Goal: Task Accomplishment & Management: Manage account settings

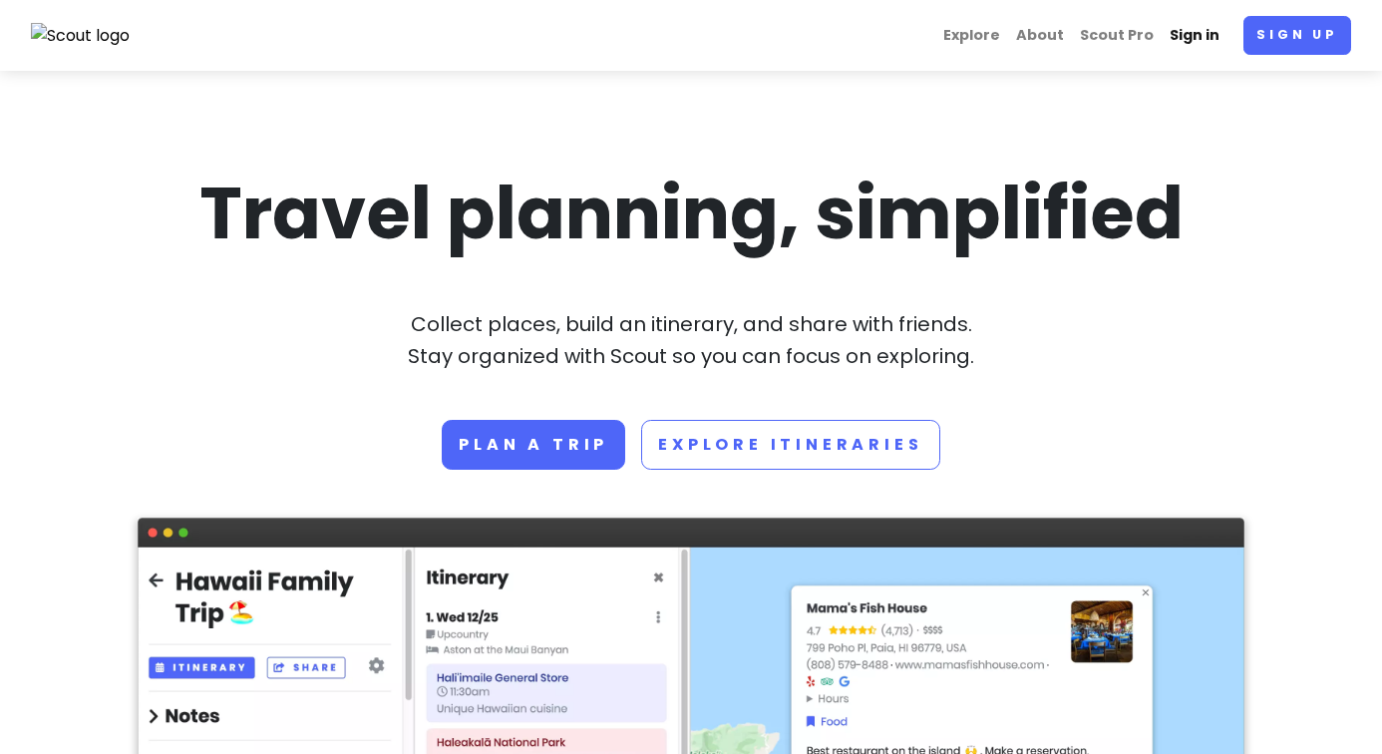
click at [1182, 52] on link "Sign in" at bounding box center [1195, 35] width 66 height 39
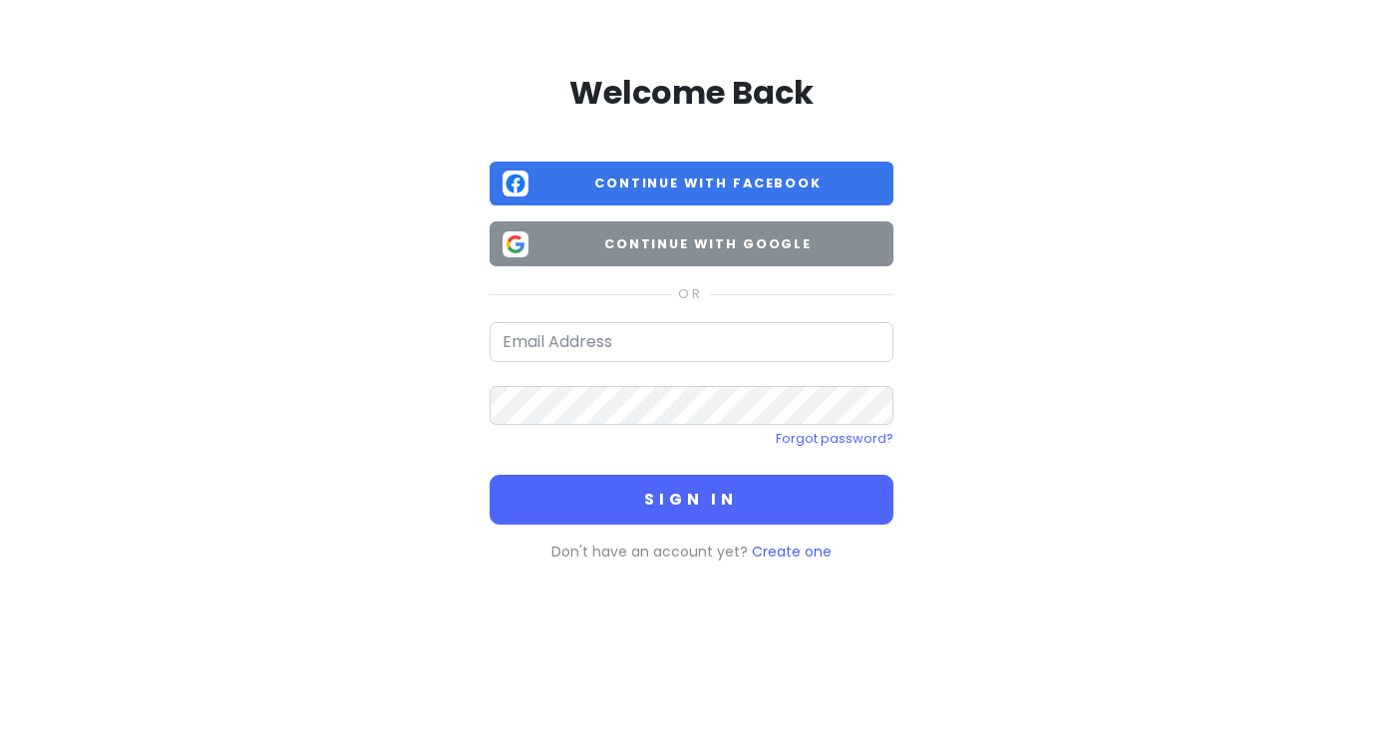
click at [740, 244] on span "Continue with Google" at bounding box center [709, 244] width 344 height 20
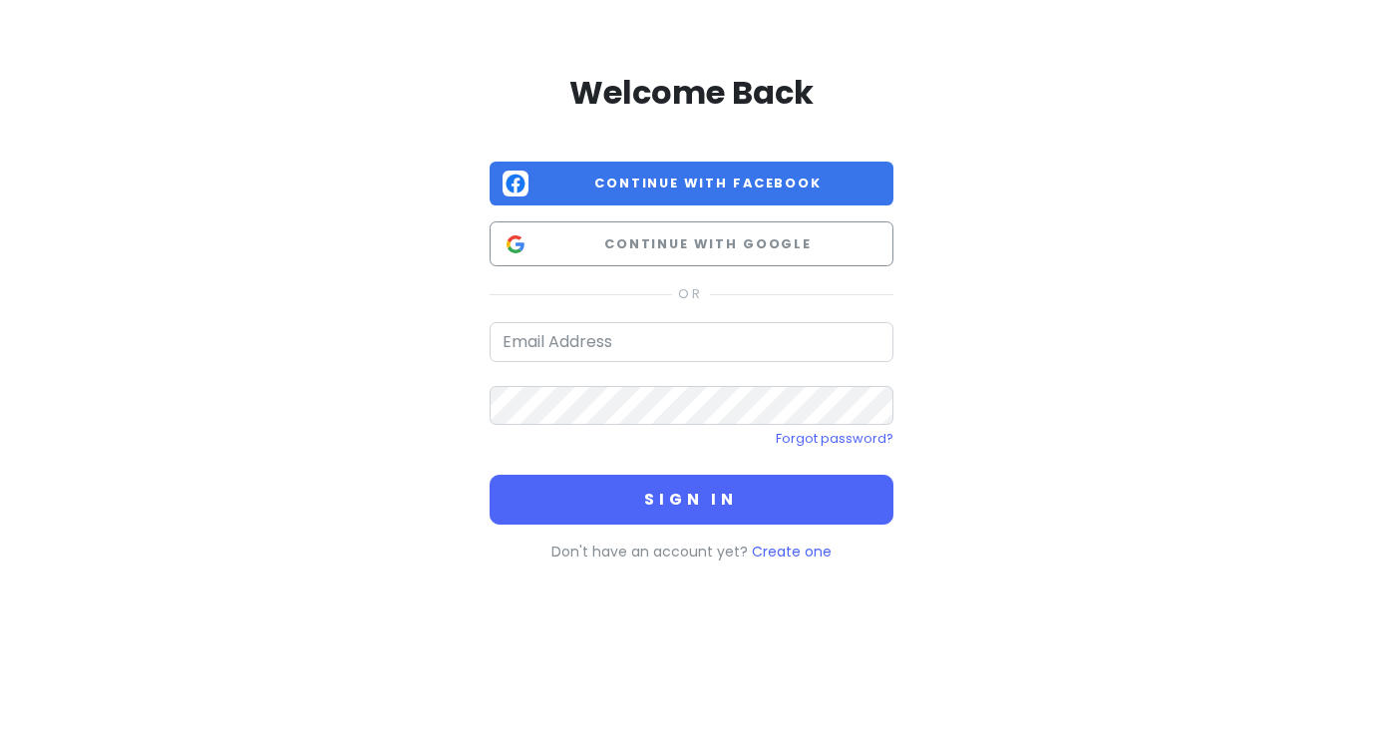
click at [628, 271] on div "Welcome Back Continue with Facebook Continue with Google Forgot password? Sign …" at bounding box center [692, 317] width 404 height 491
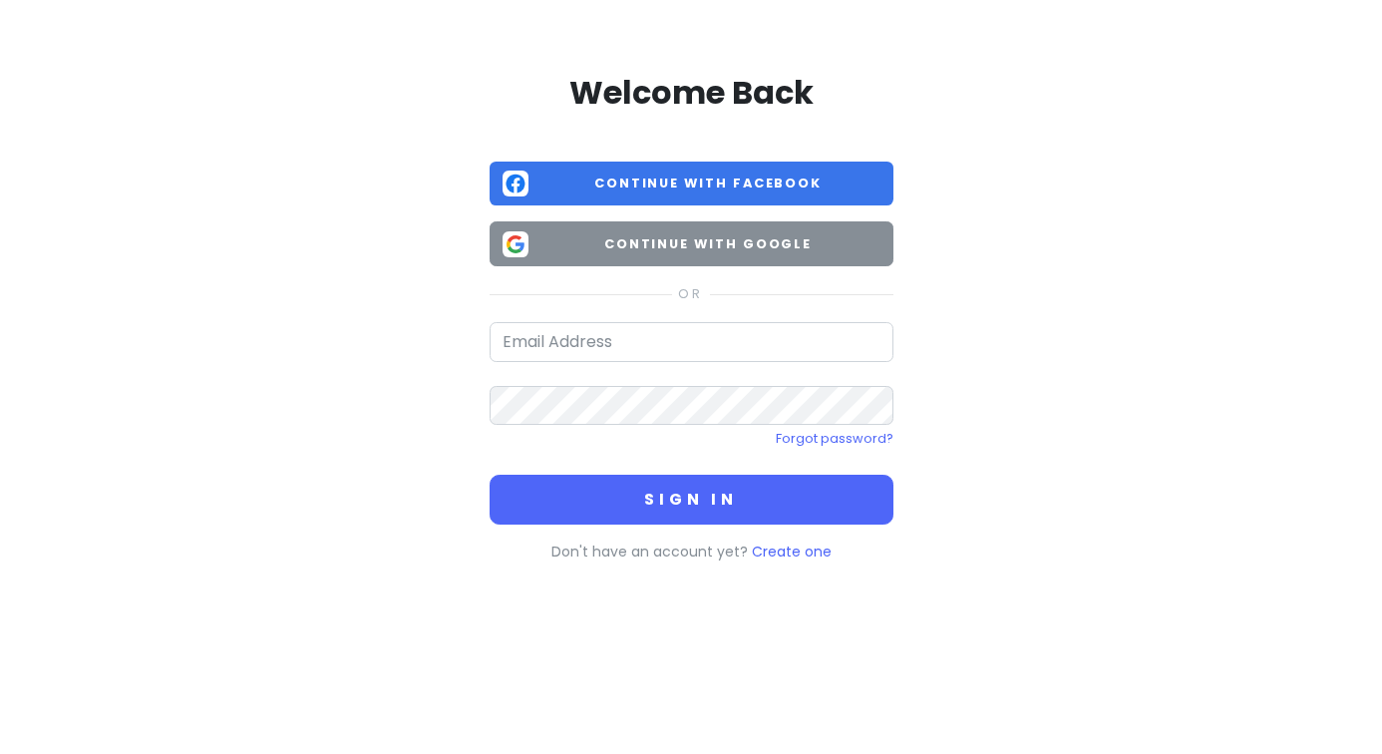
click at [627, 256] on button "Continue with Google" at bounding box center [692, 243] width 404 height 45
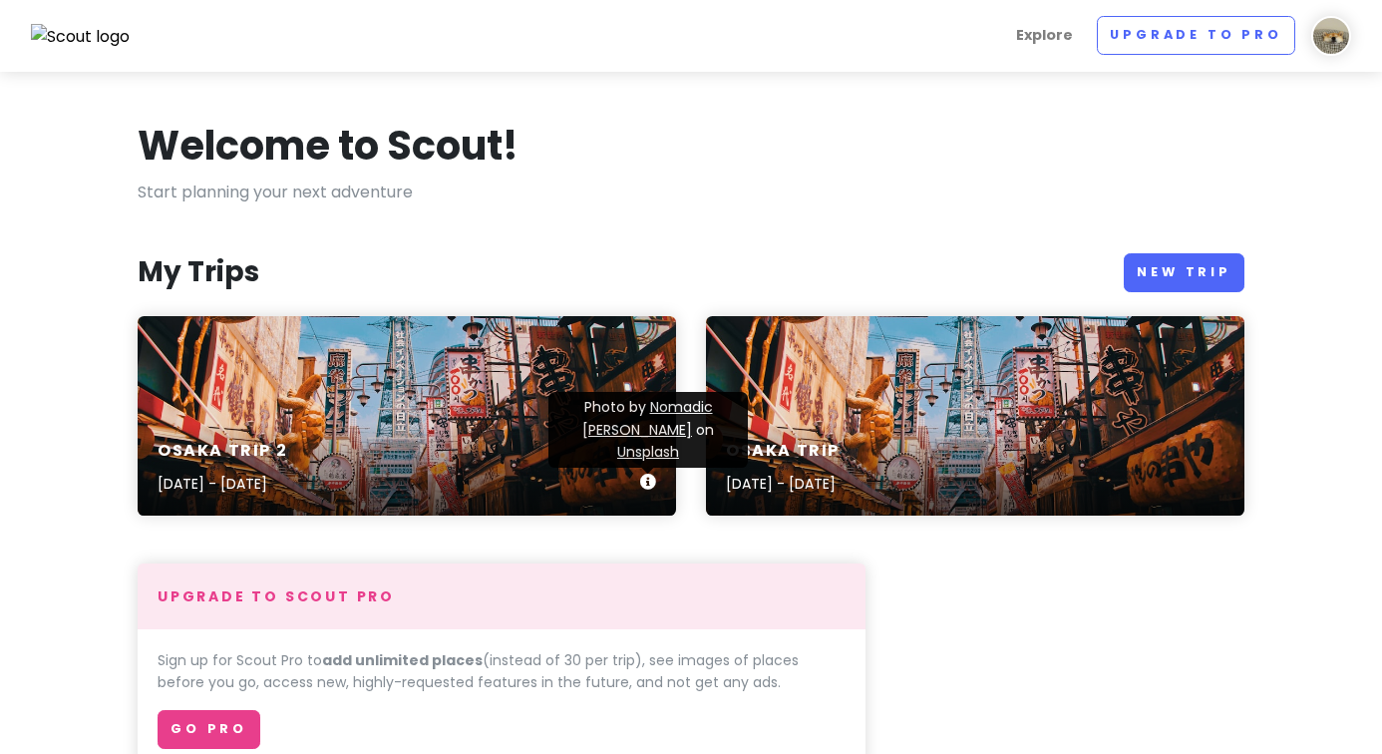
click at [646, 486] on icon at bounding box center [648, 482] width 16 height 16
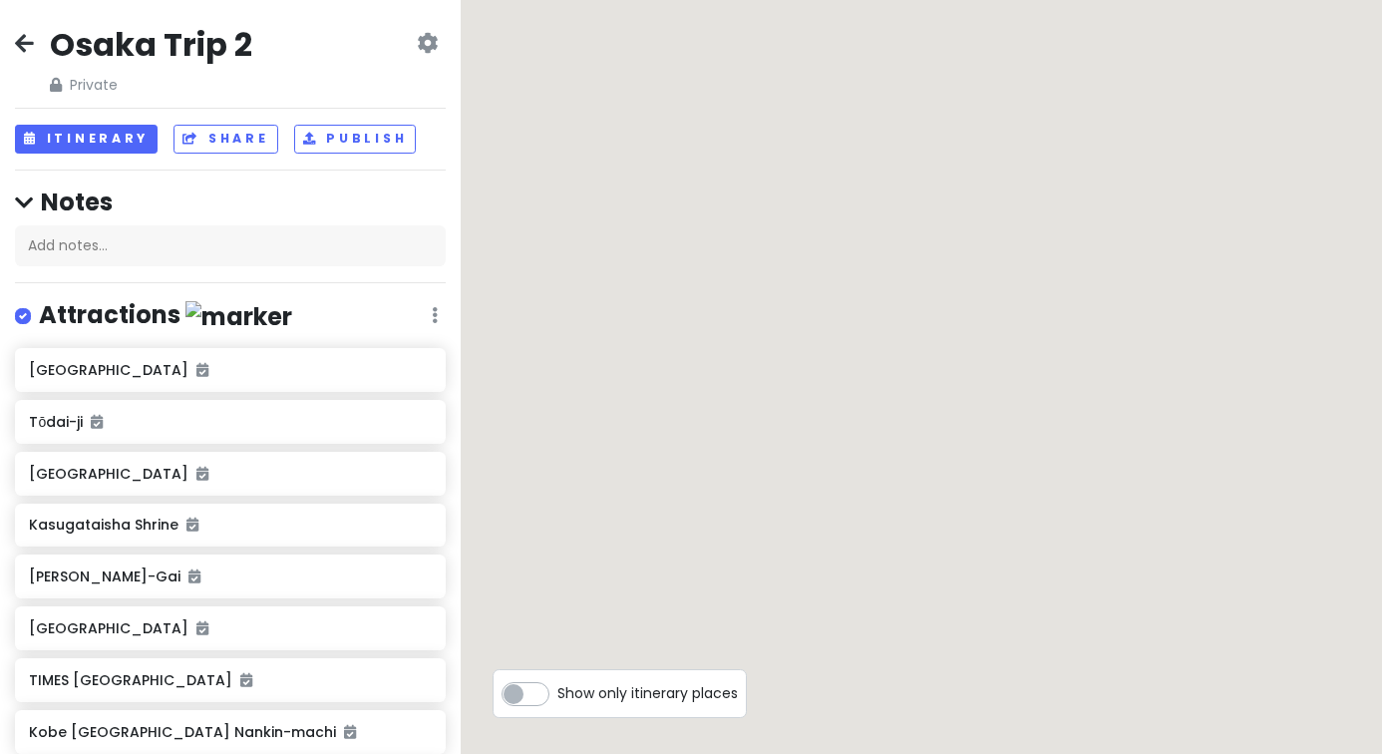
click at [430, 51] on icon at bounding box center [427, 43] width 21 height 16
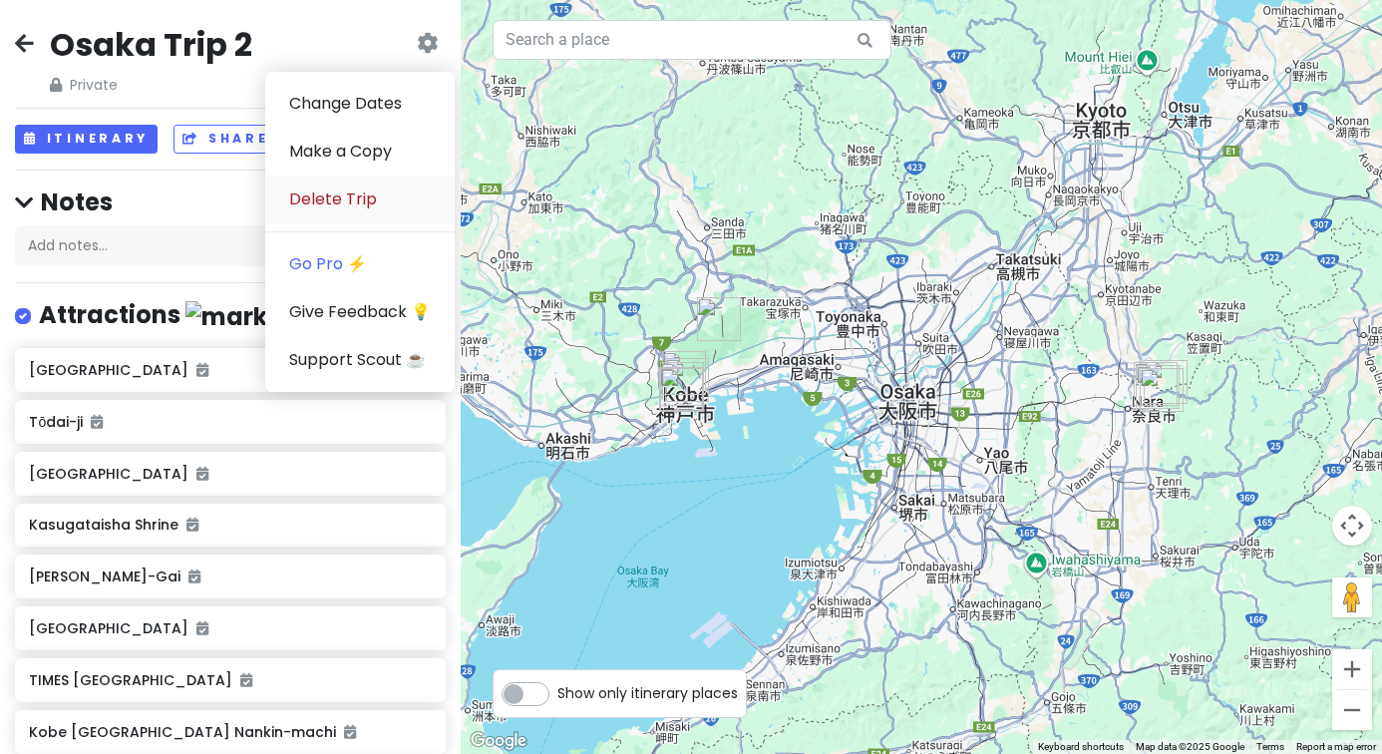
click at [369, 209] on link "Delete Trip" at bounding box center [359, 200] width 189 height 48
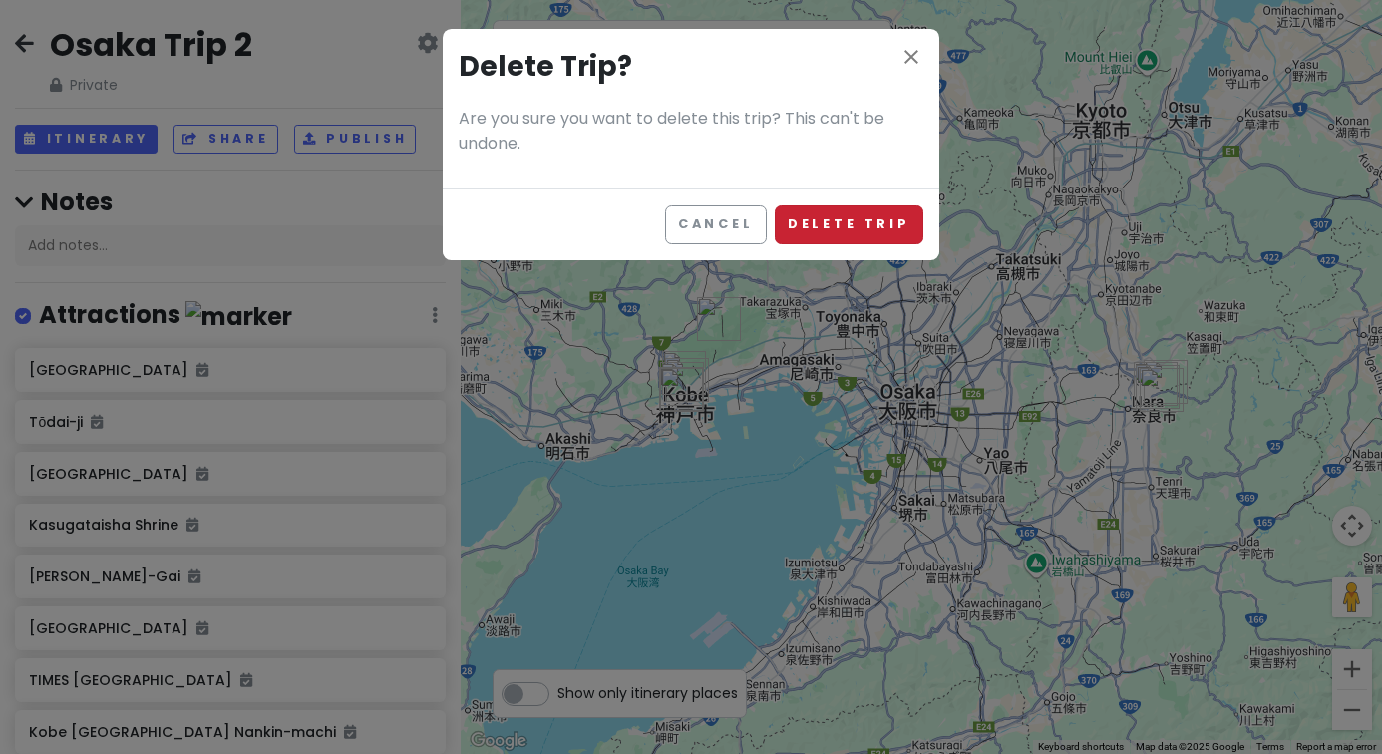
click at [816, 232] on button "Delete Trip" at bounding box center [849, 224] width 149 height 39
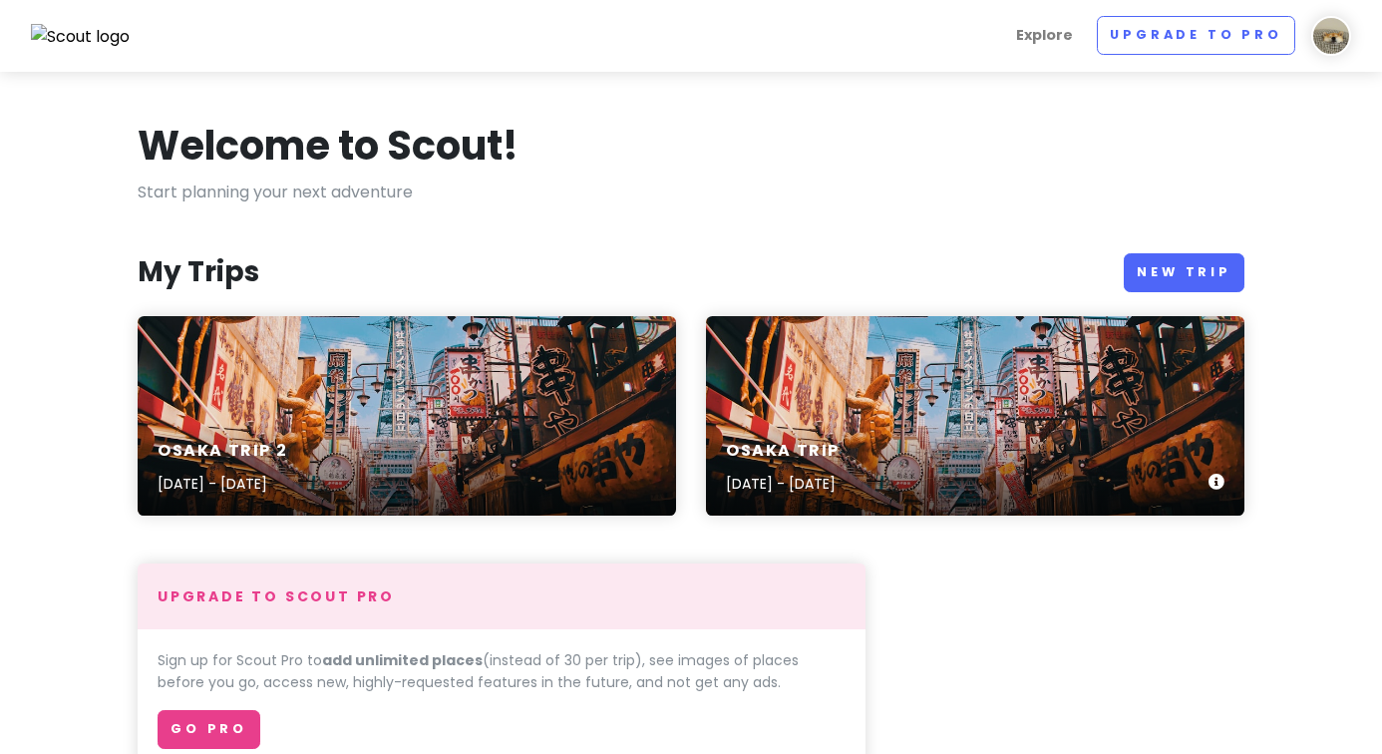
click at [736, 451] on h6 "Osaka Trip" at bounding box center [783, 451] width 114 height 21
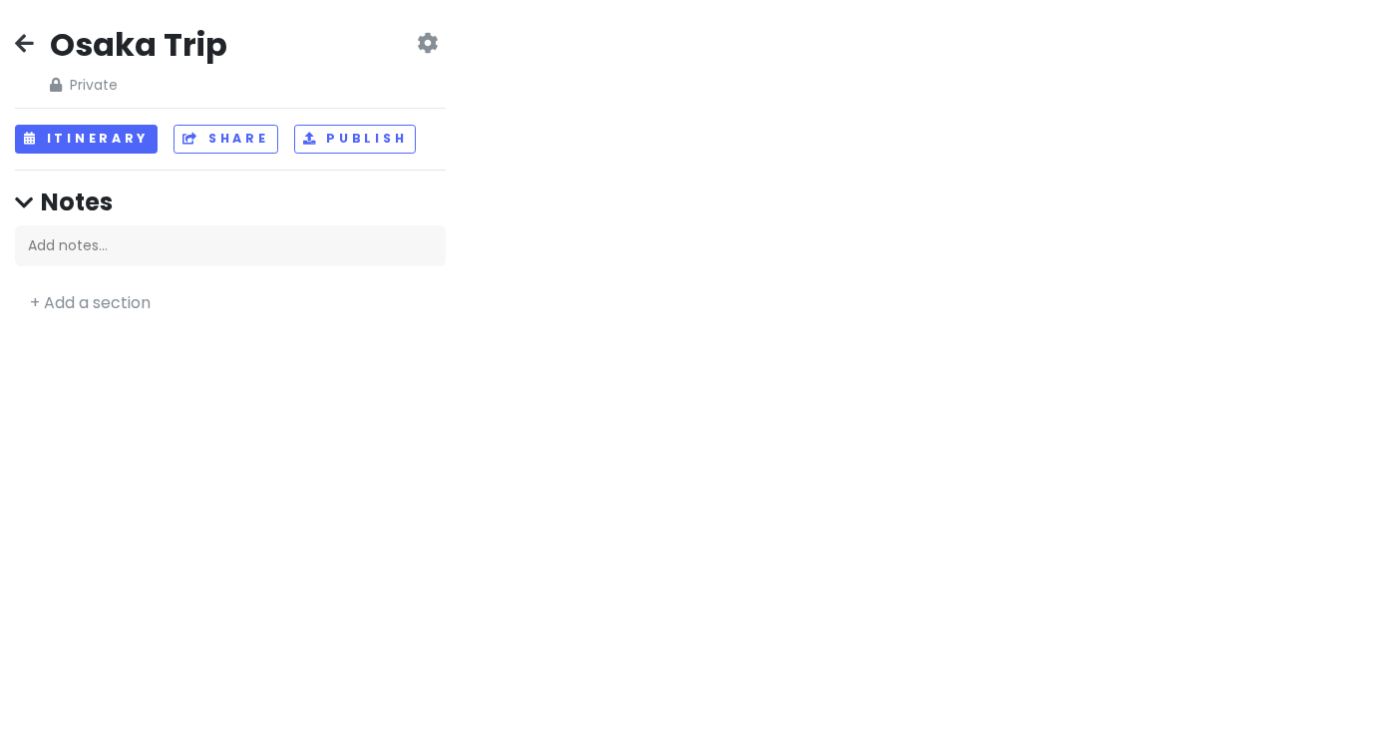
click at [426, 49] on icon at bounding box center [427, 43] width 21 height 16
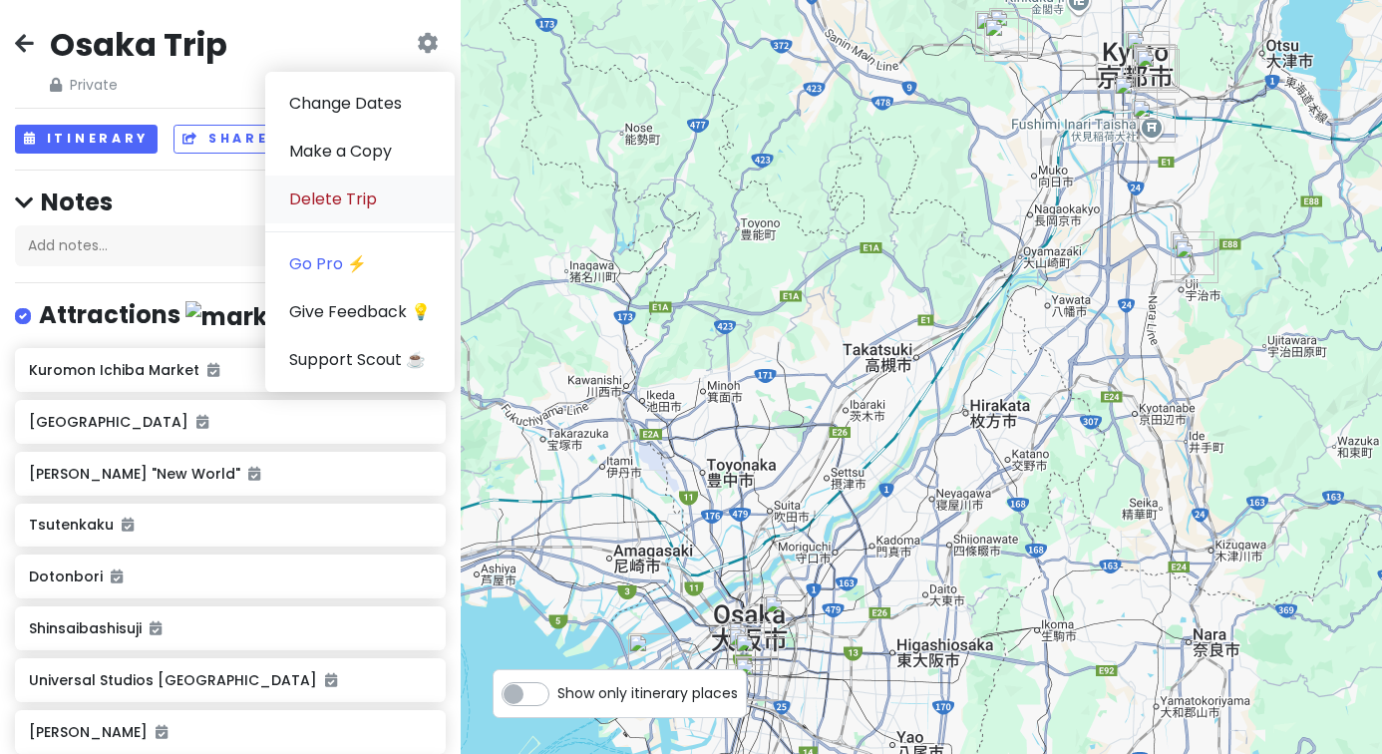
click at [379, 192] on link "Delete Trip" at bounding box center [359, 200] width 189 height 48
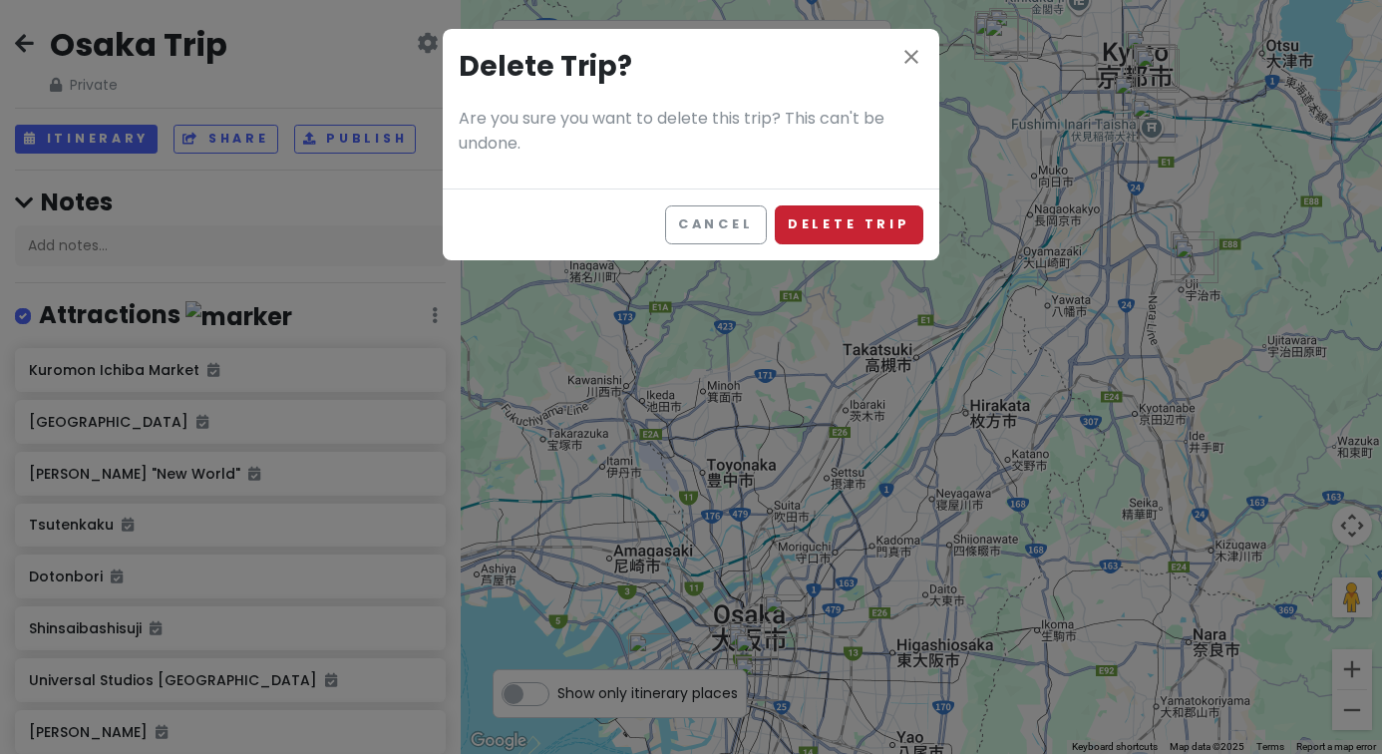
click at [879, 220] on button "Delete Trip" at bounding box center [849, 224] width 149 height 39
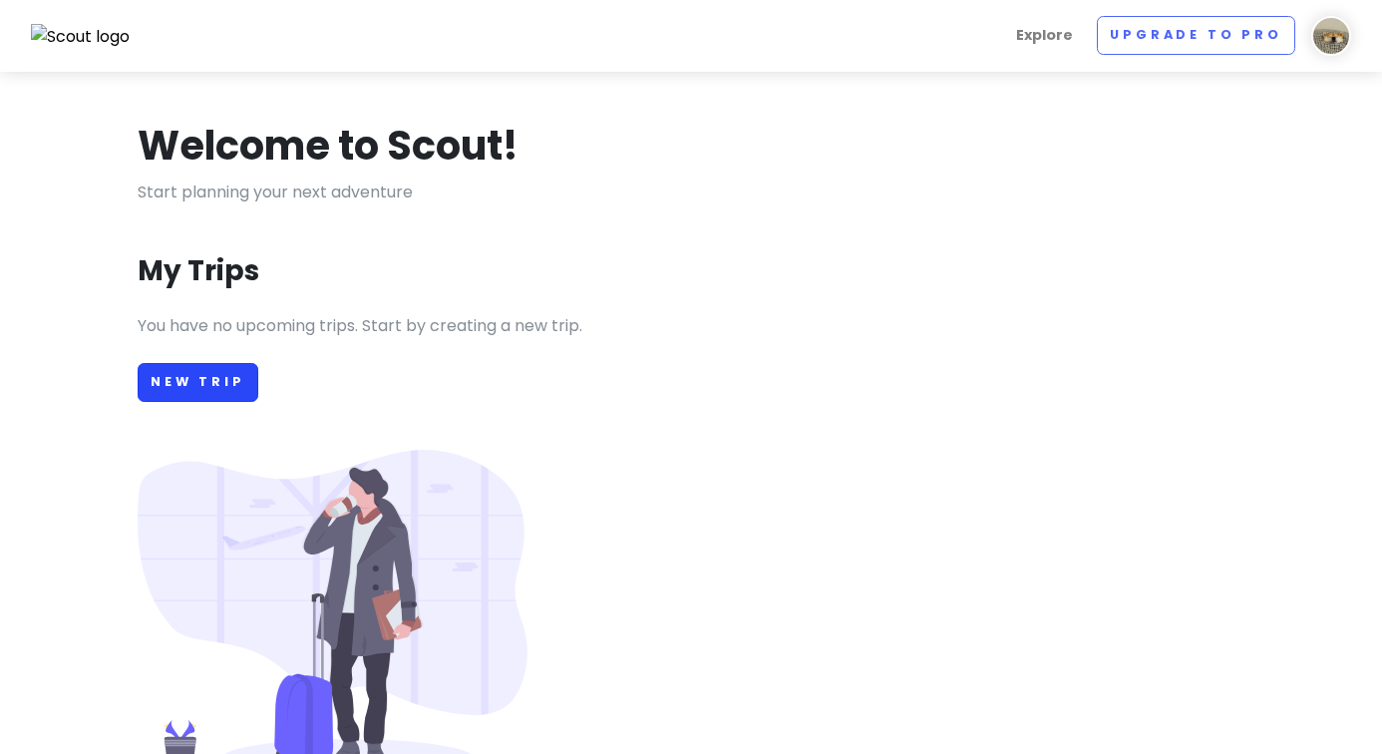
click at [188, 393] on link "New Trip" at bounding box center [198, 382] width 121 height 39
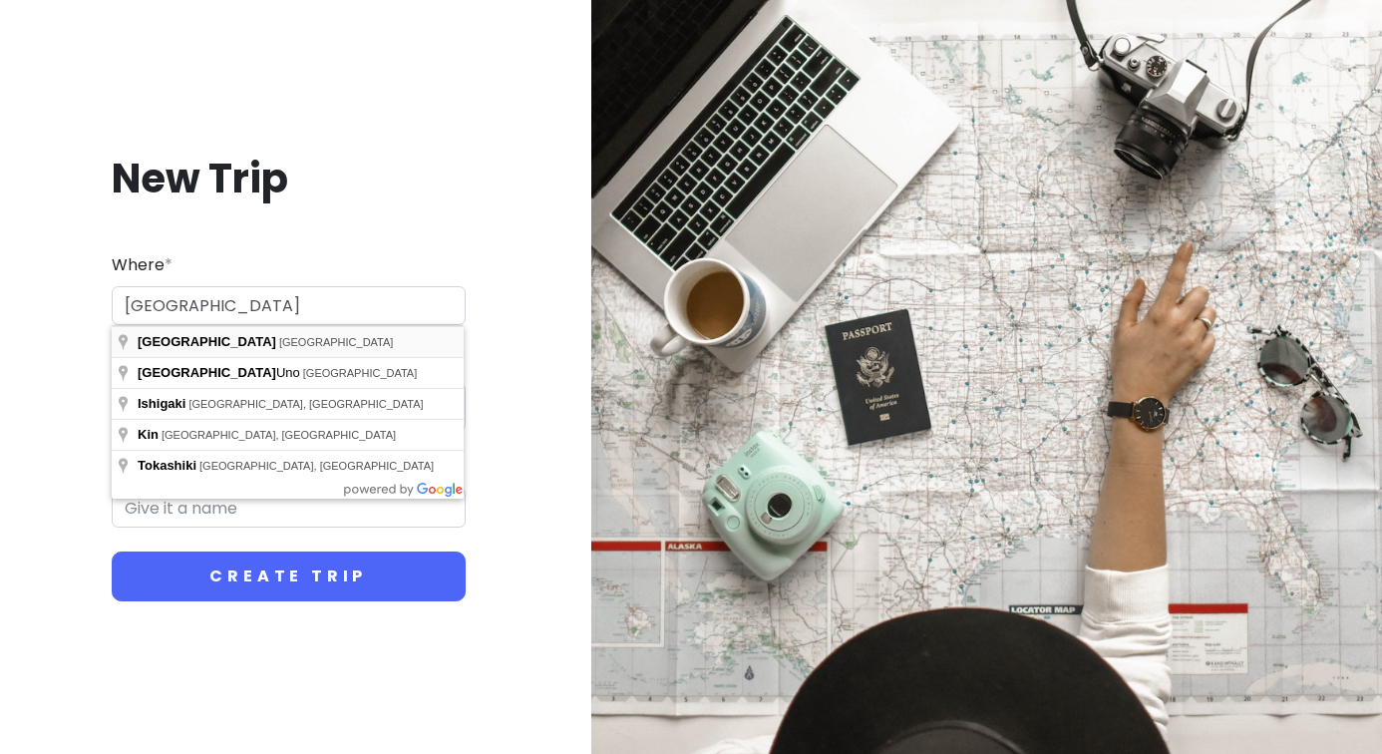
type input "[GEOGRAPHIC_DATA], [GEOGRAPHIC_DATA]"
type input "Okinawa Trip"
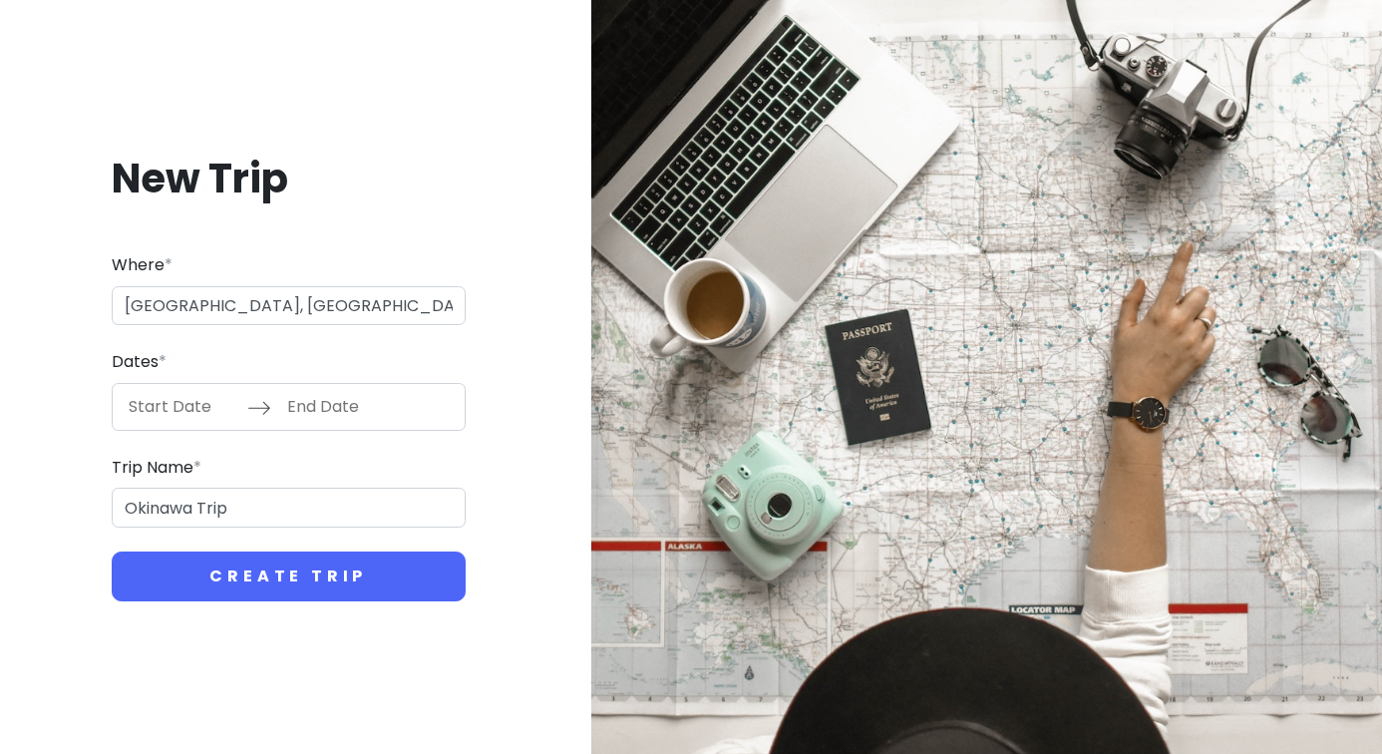
click at [194, 403] on input "Start Date" at bounding box center [183, 407] width 130 height 46
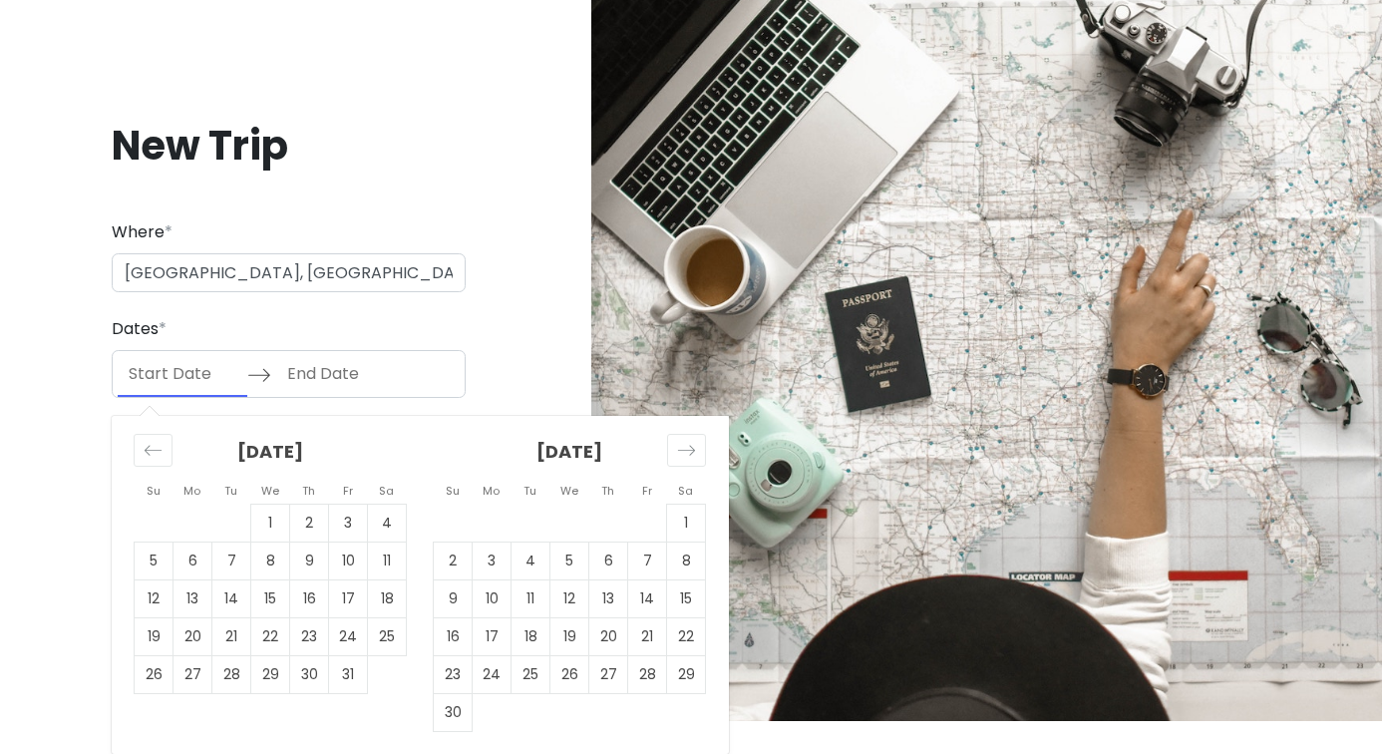
scroll to position [32, 0]
click at [682, 455] on icon "Move forward to switch to the next month." at bounding box center [686, 451] width 19 height 19
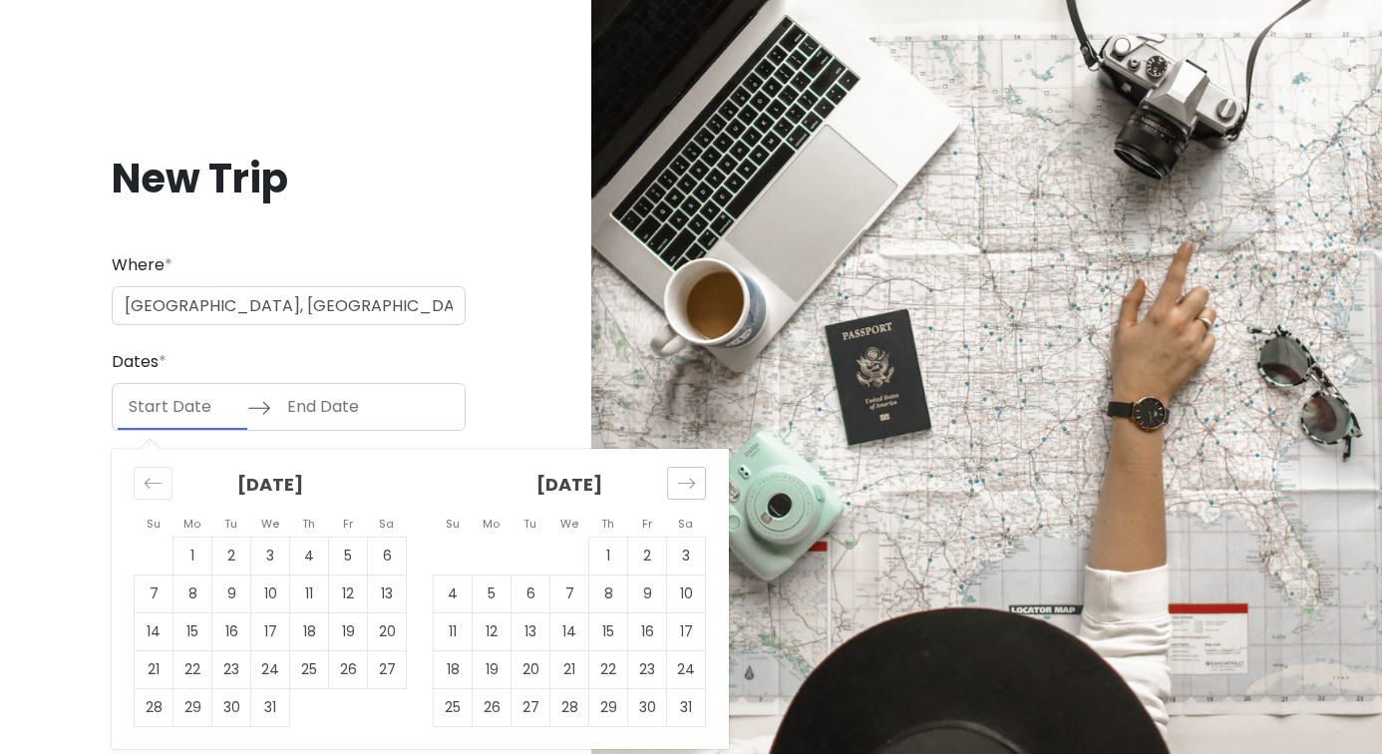
scroll to position [0, 0]
click at [579, 606] on td "7" at bounding box center [569, 593] width 39 height 38
type input "[DATE]"
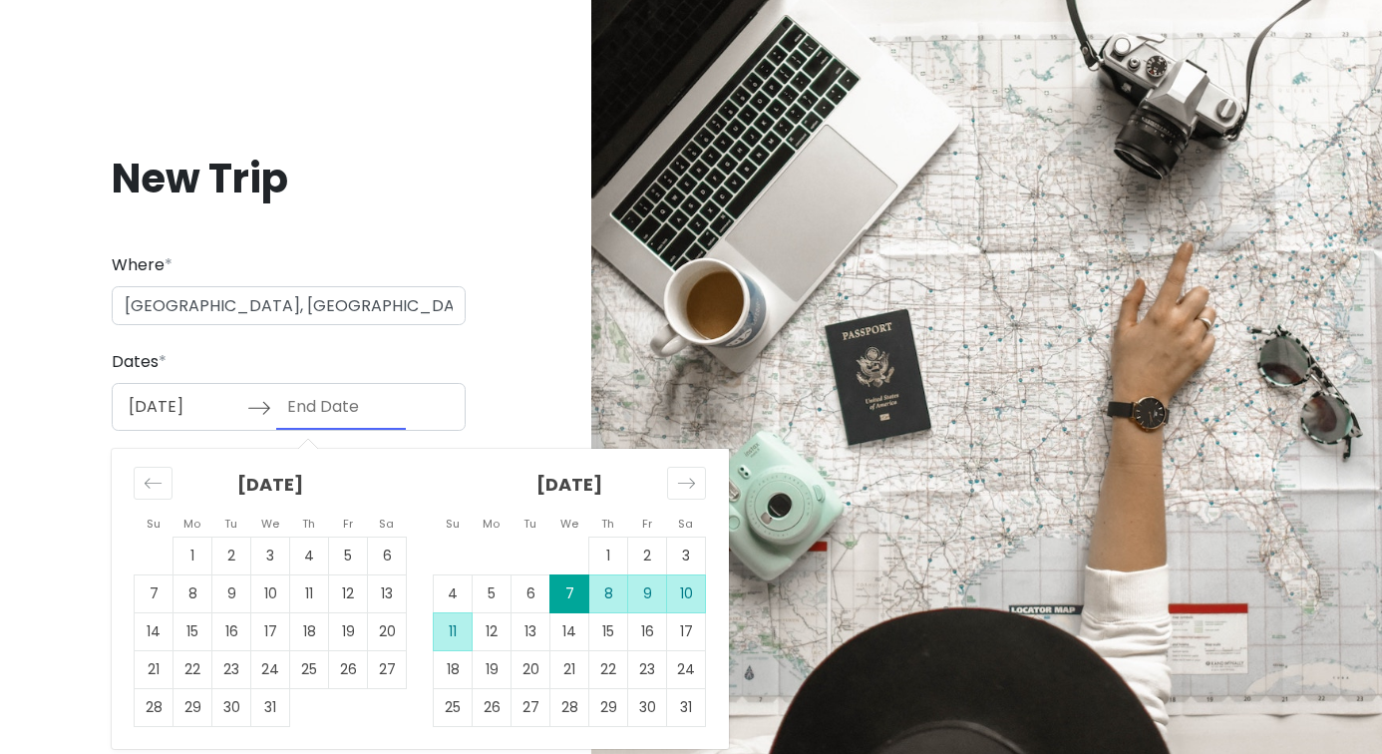
click at [452, 626] on td "11" at bounding box center [453, 631] width 39 height 38
type input "[DATE]"
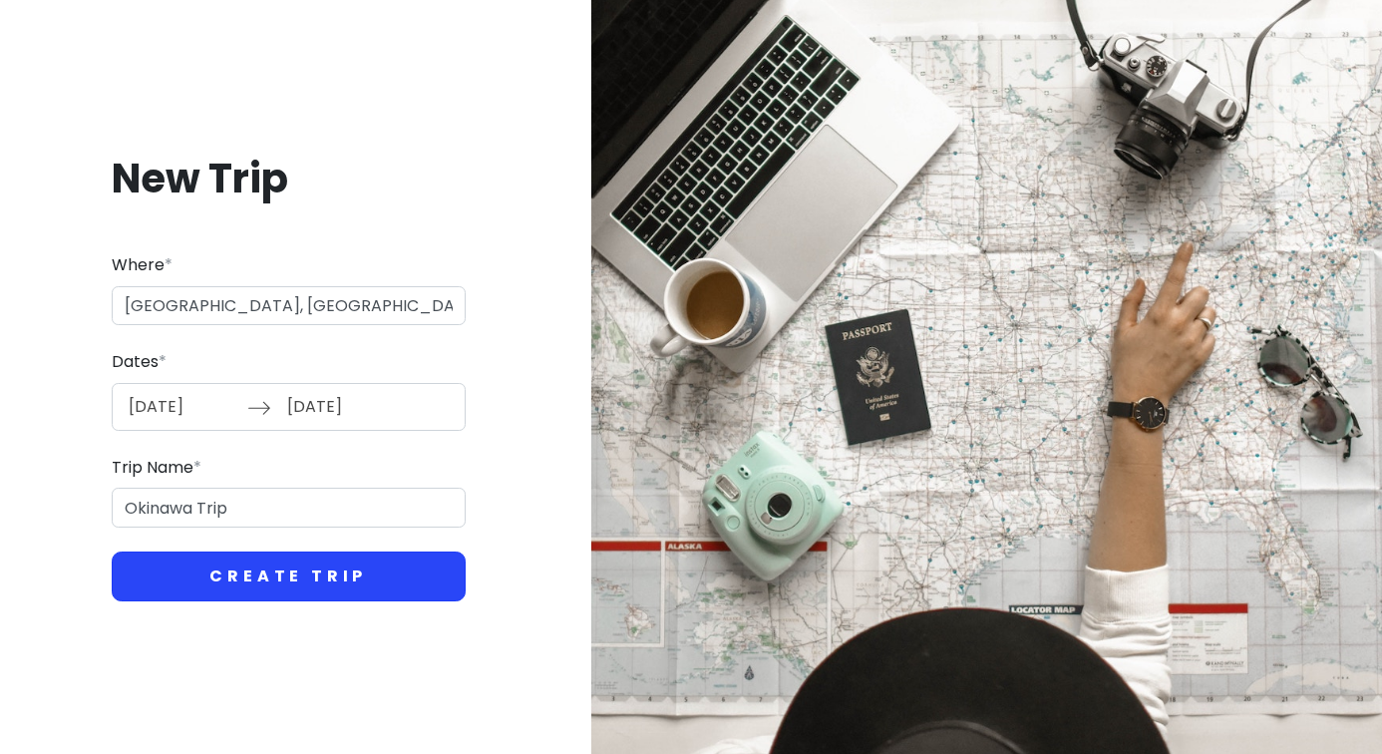
click at [320, 581] on button "Create Trip" at bounding box center [289, 576] width 354 height 50
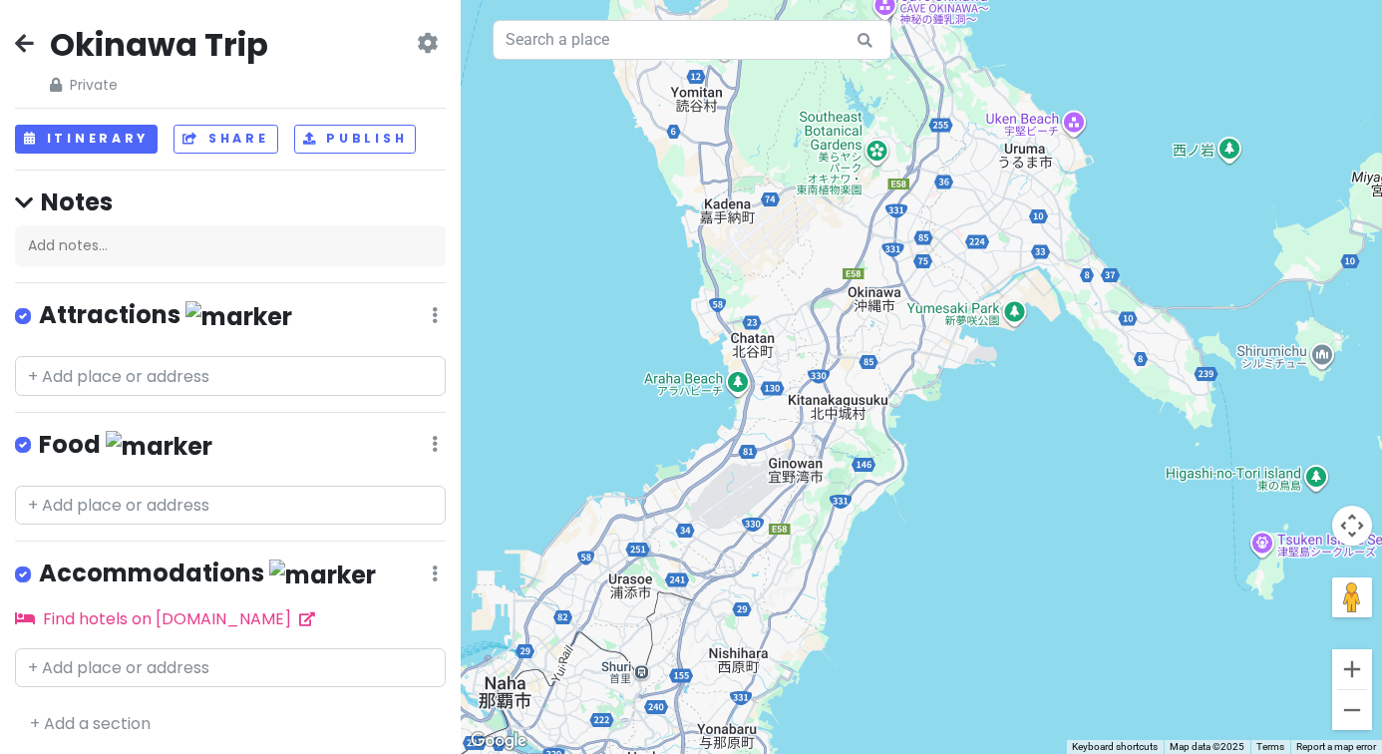
drag, startPoint x: 918, startPoint y: 209, endPoint x: 784, endPoint y: 299, distance: 161.8
click at [917, 209] on div at bounding box center [921, 377] width 921 height 754
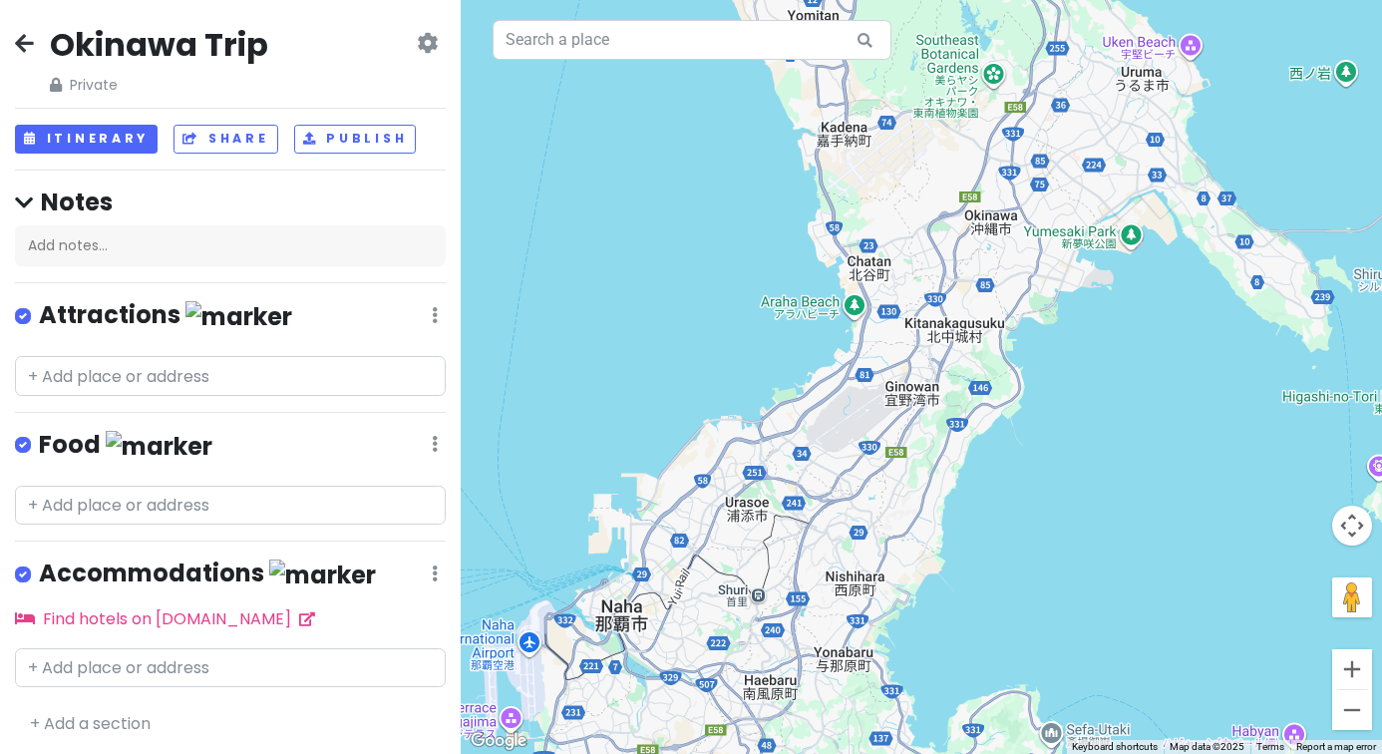
drag, startPoint x: 714, startPoint y: 388, endPoint x: 889, endPoint y: 274, distance: 208.3
click at [889, 274] on div at bounding box center [921, 377] width 921 height 754
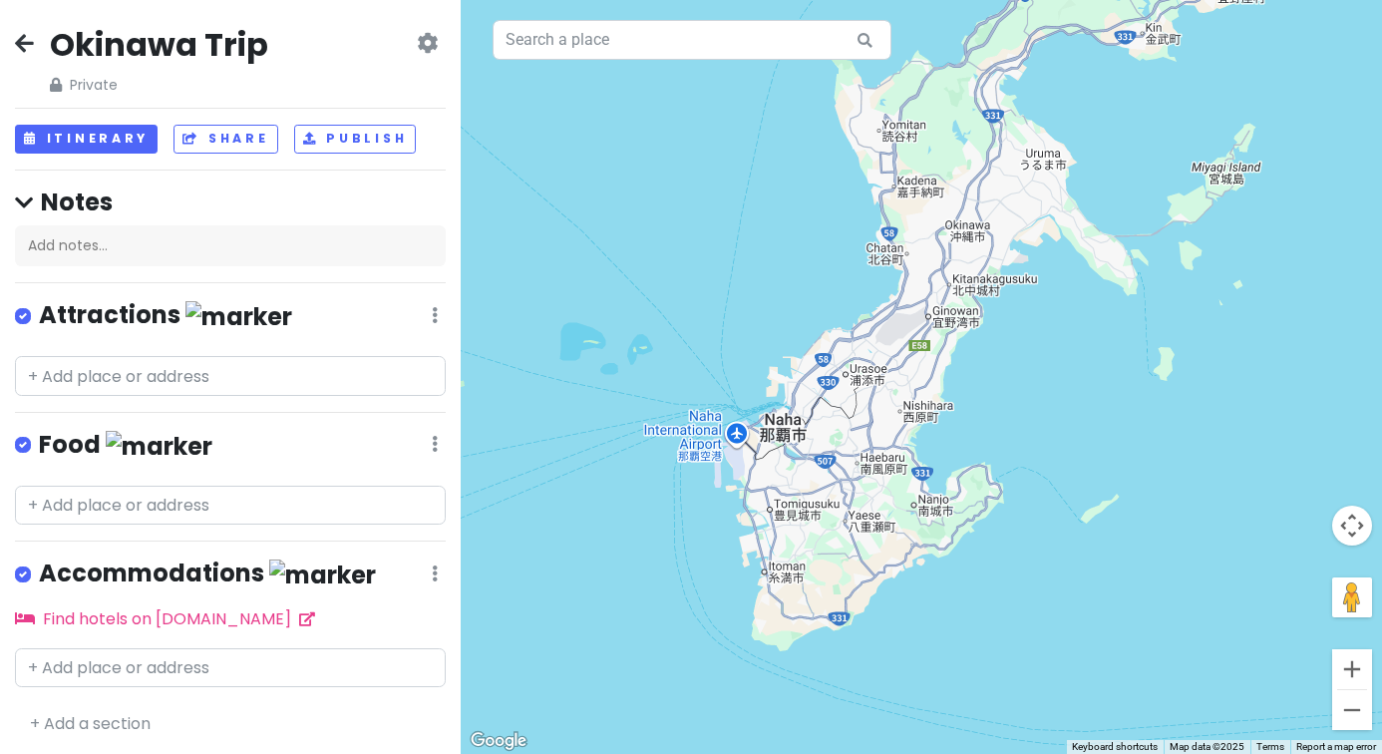
click at [608, 2] on div at bounding box center [921, 377] width 921 height 754
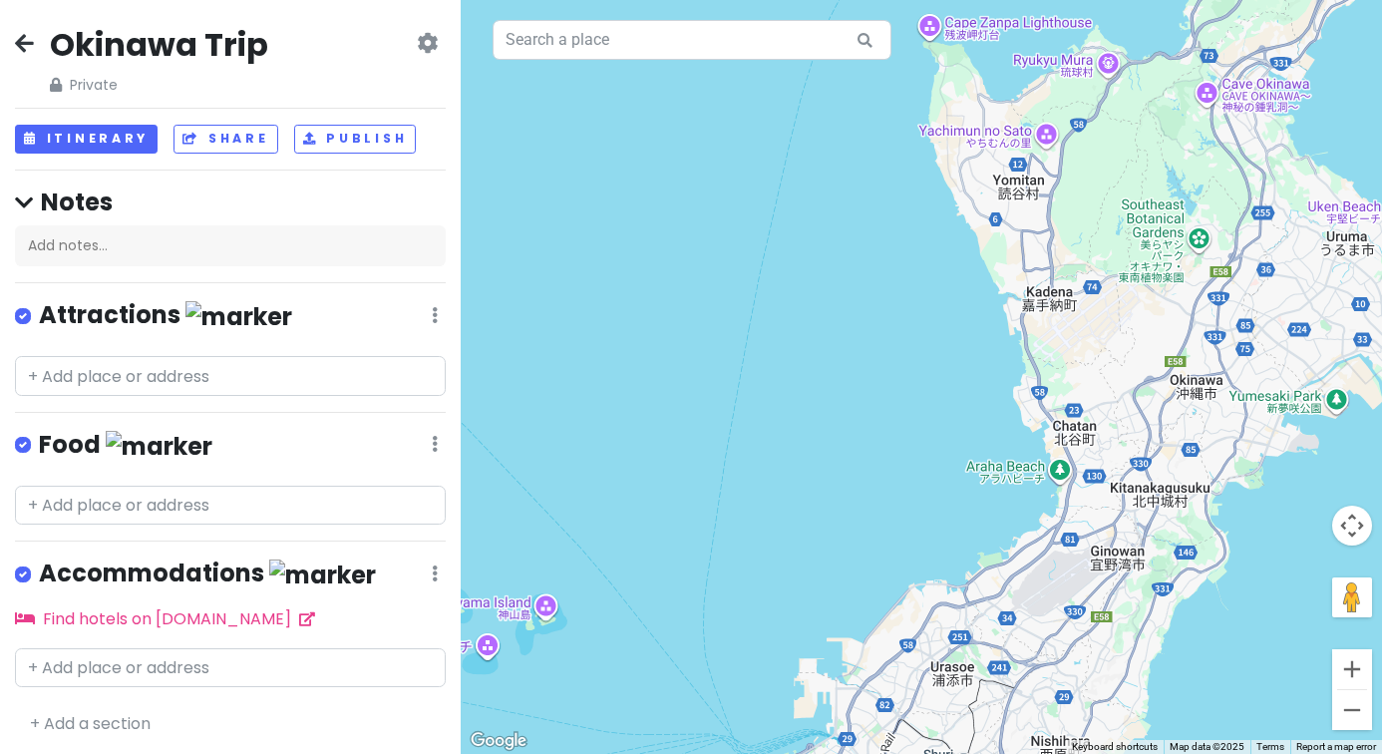
drag, startPoint x: 998, startPoint y: 261, endPoint x: 850, endPoint y: 169, distance: 175.2
click at [850, 169] on div at bounding box center [921, 377] width 921 height 754
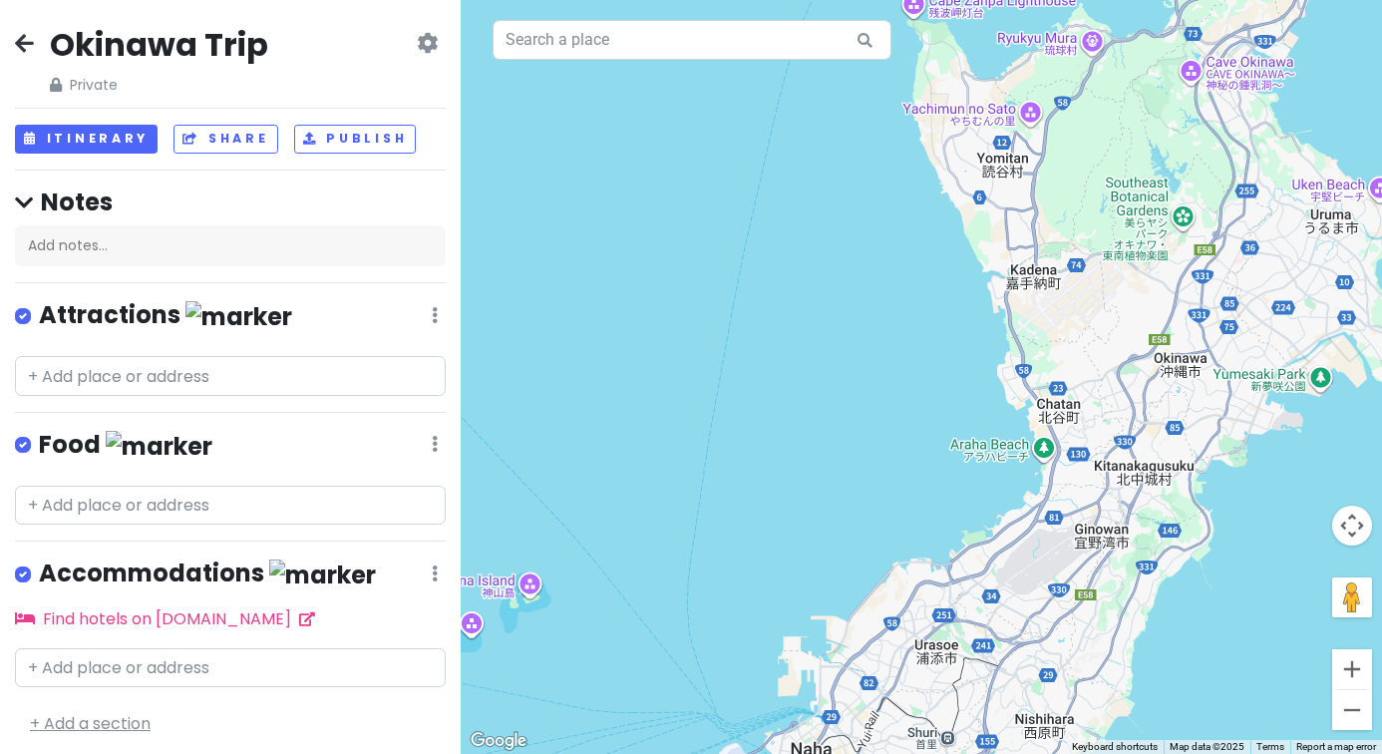
click at [105, 712] on link "+ Add a section" at bounding box center [90, 723] width 121 height 23
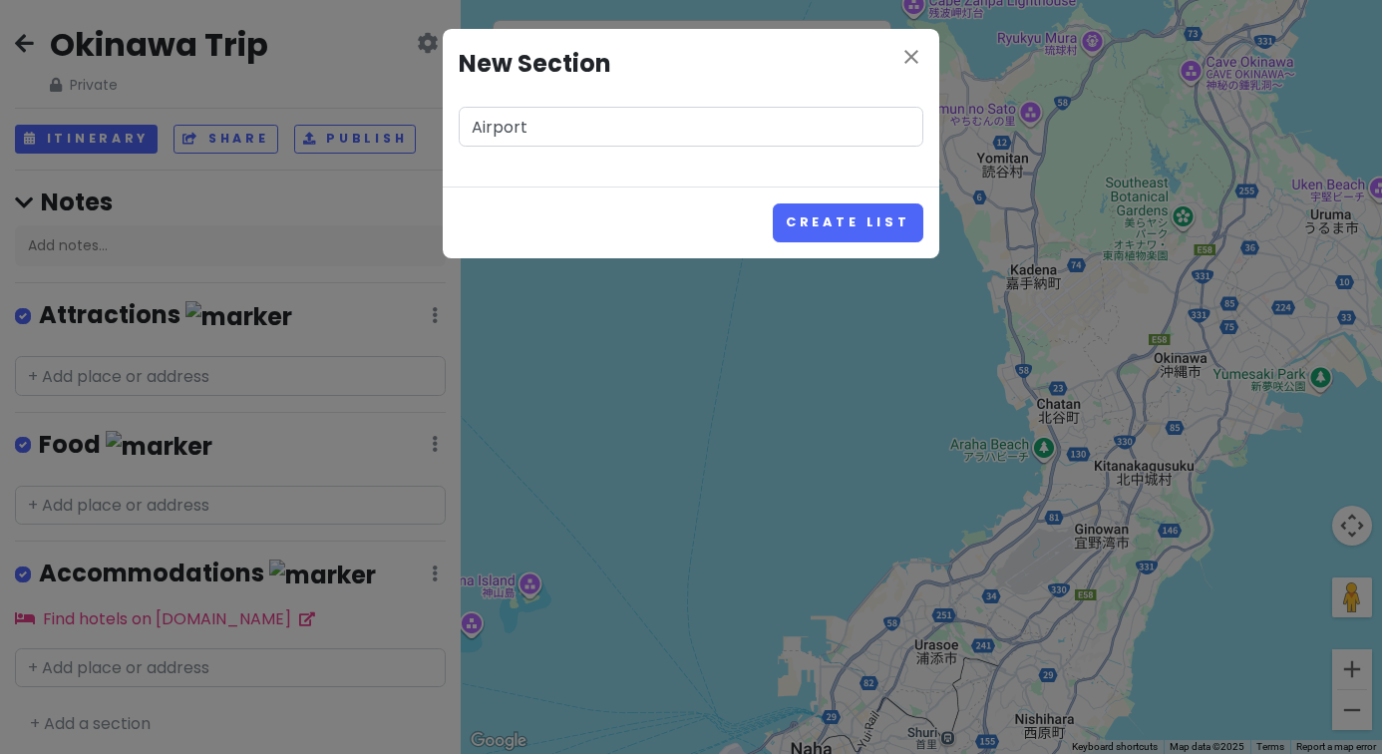
type input "Airport"
click at [851, 221] on button "Create List" at bounding box center [848, 222] width 151 height 39
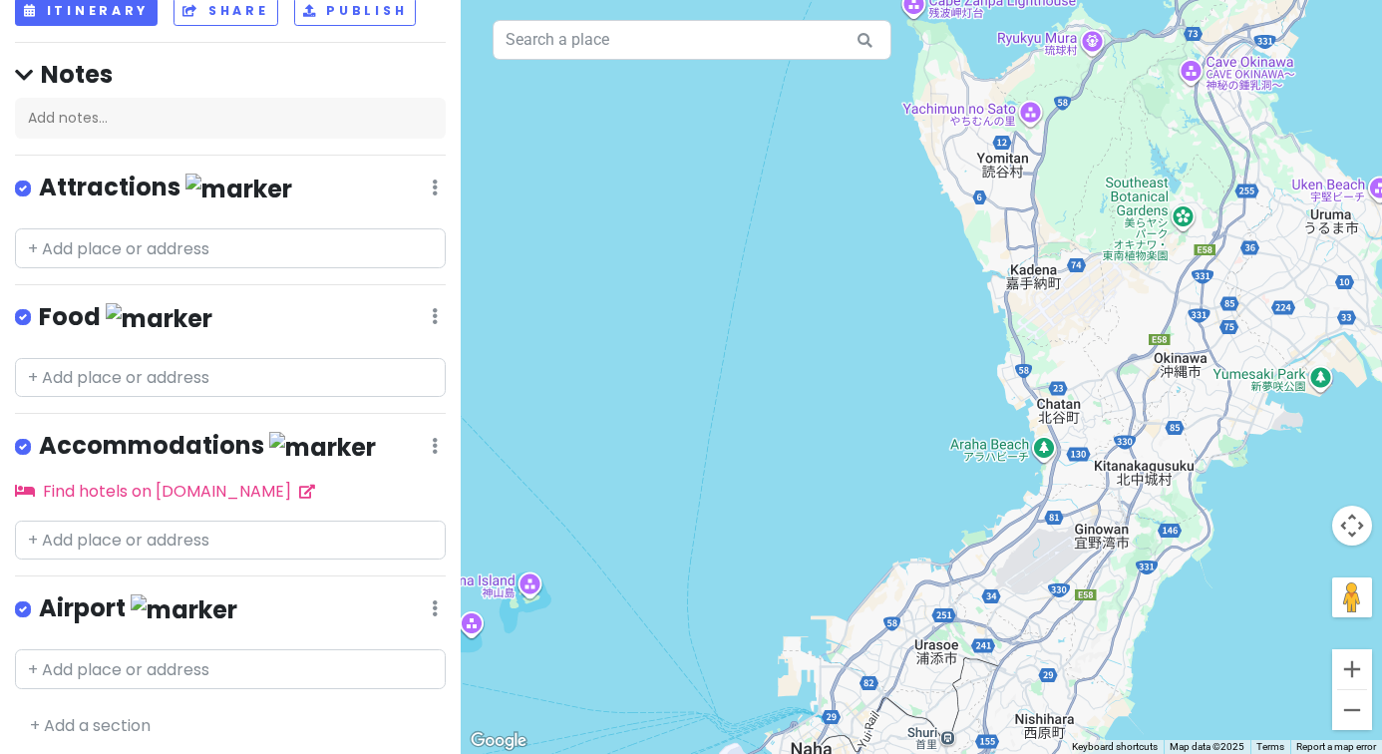
scroll to position [126, 0]
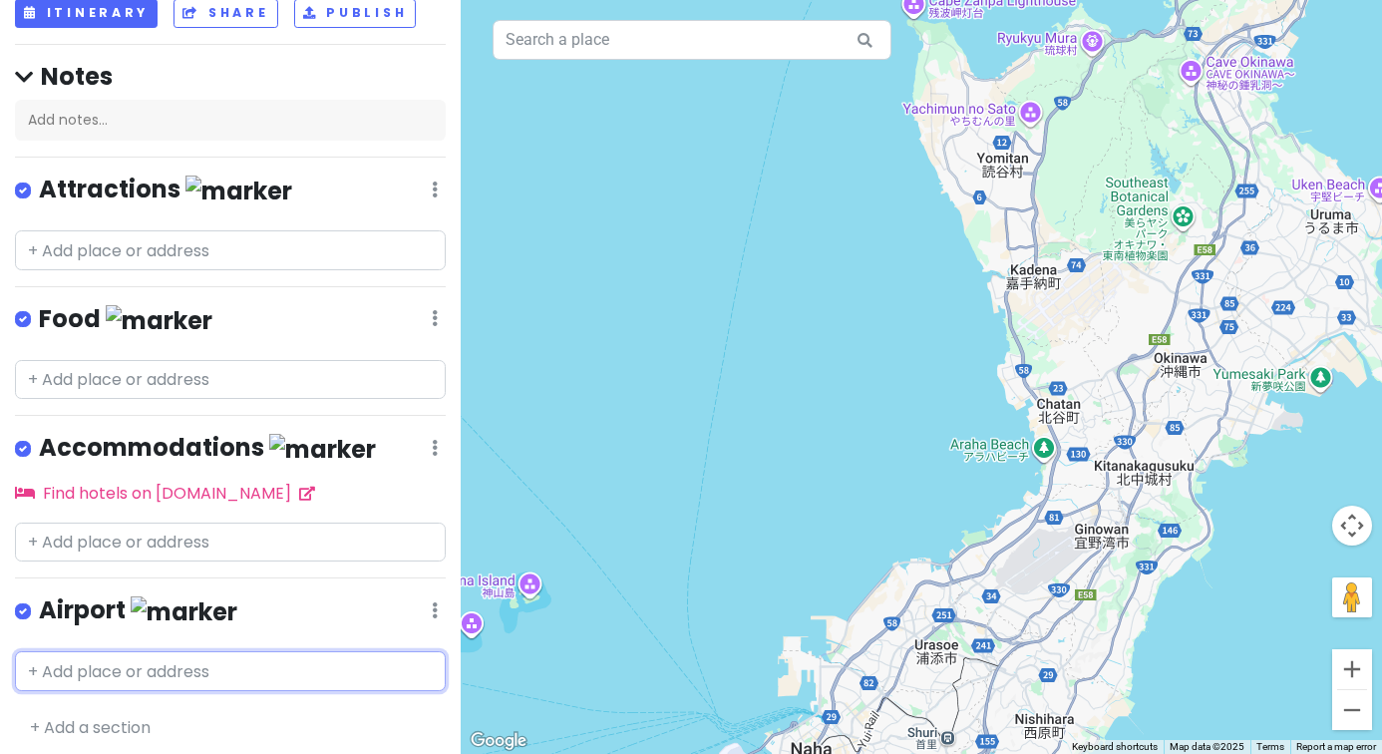
click at [217, 658] on input "text" at bounding box center [230, 671] width 431 height 40
type input "naha"
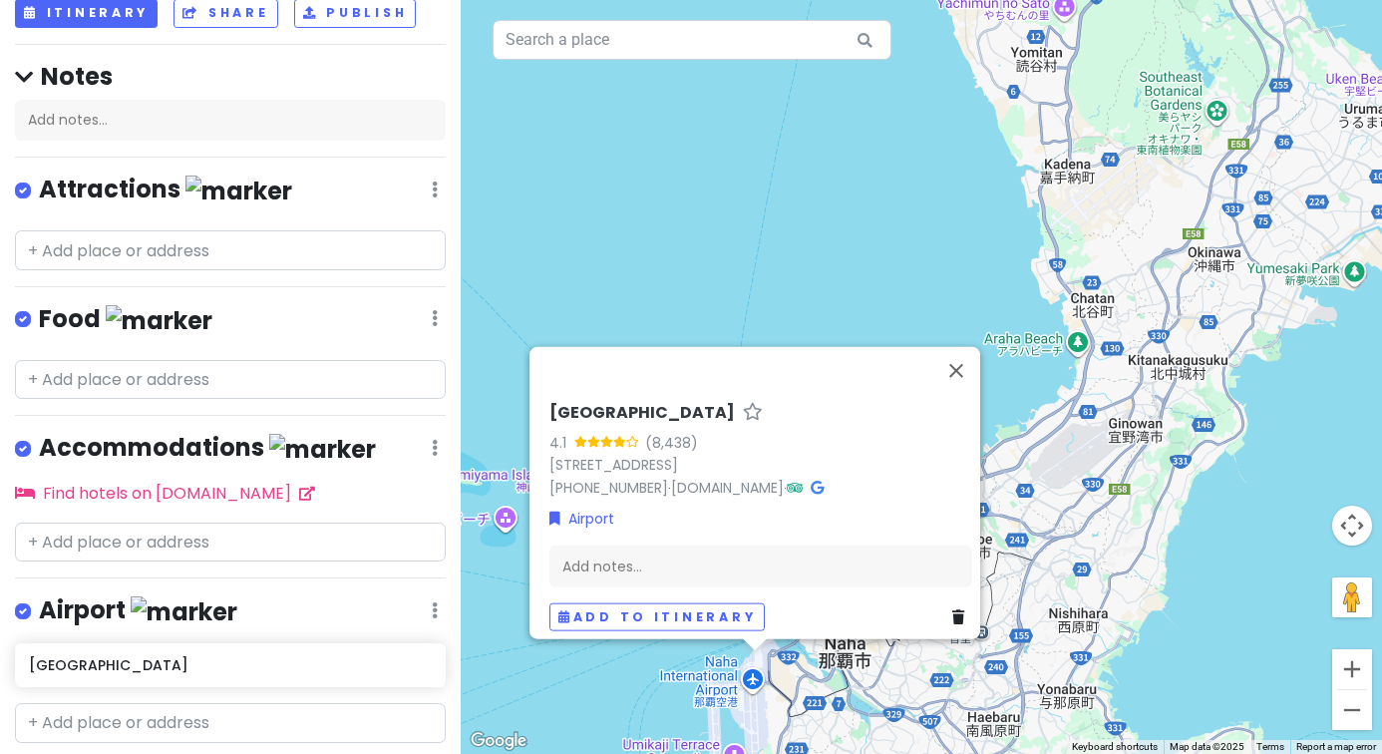
click at [694, 314] on div "[GEOGRAPHIC_DATA] 4.1 (8,438) [GEOGRAPHIC_DATA] 901-0142, [GEOGRAPHIC_DATA] [PH…" at bounding box center [921, 377] width 921 height 754
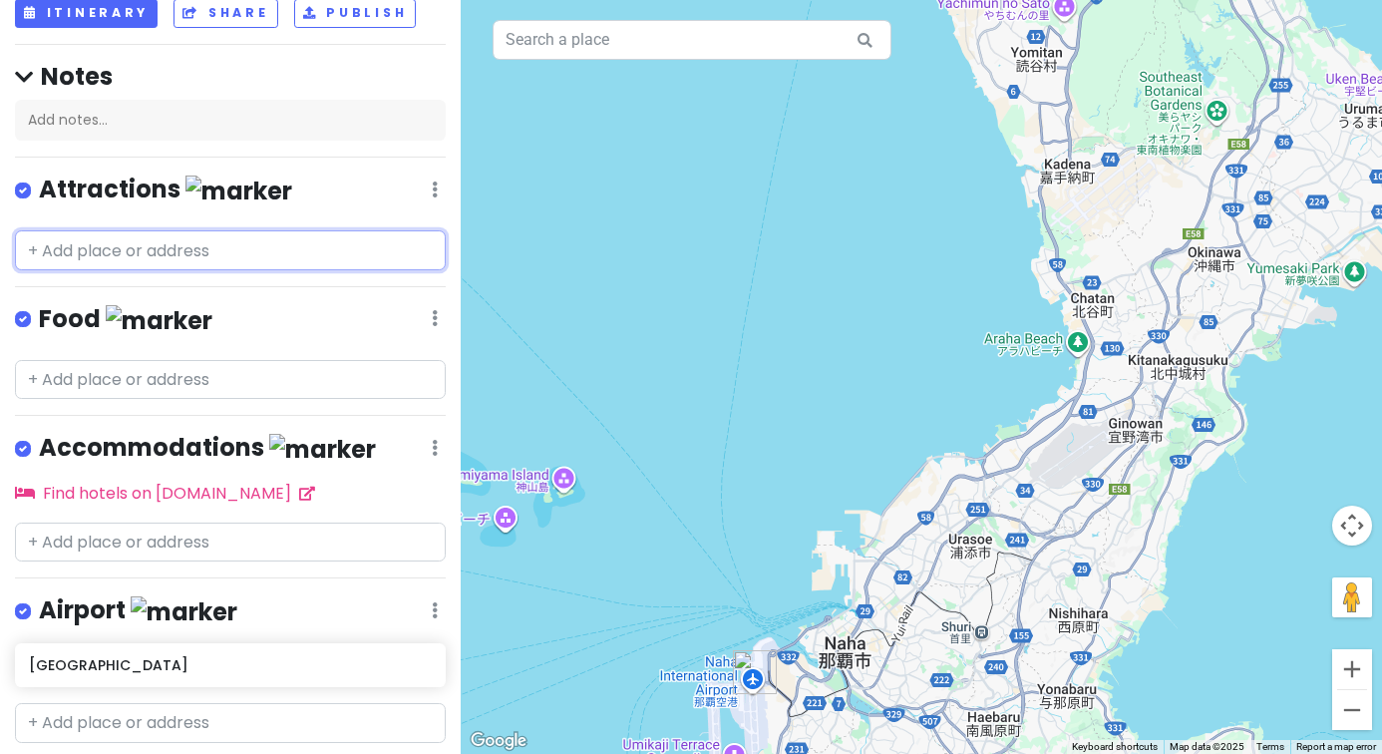
click at [228, 240] on input "text" at bounding box center [230, 250] width 431 height 40
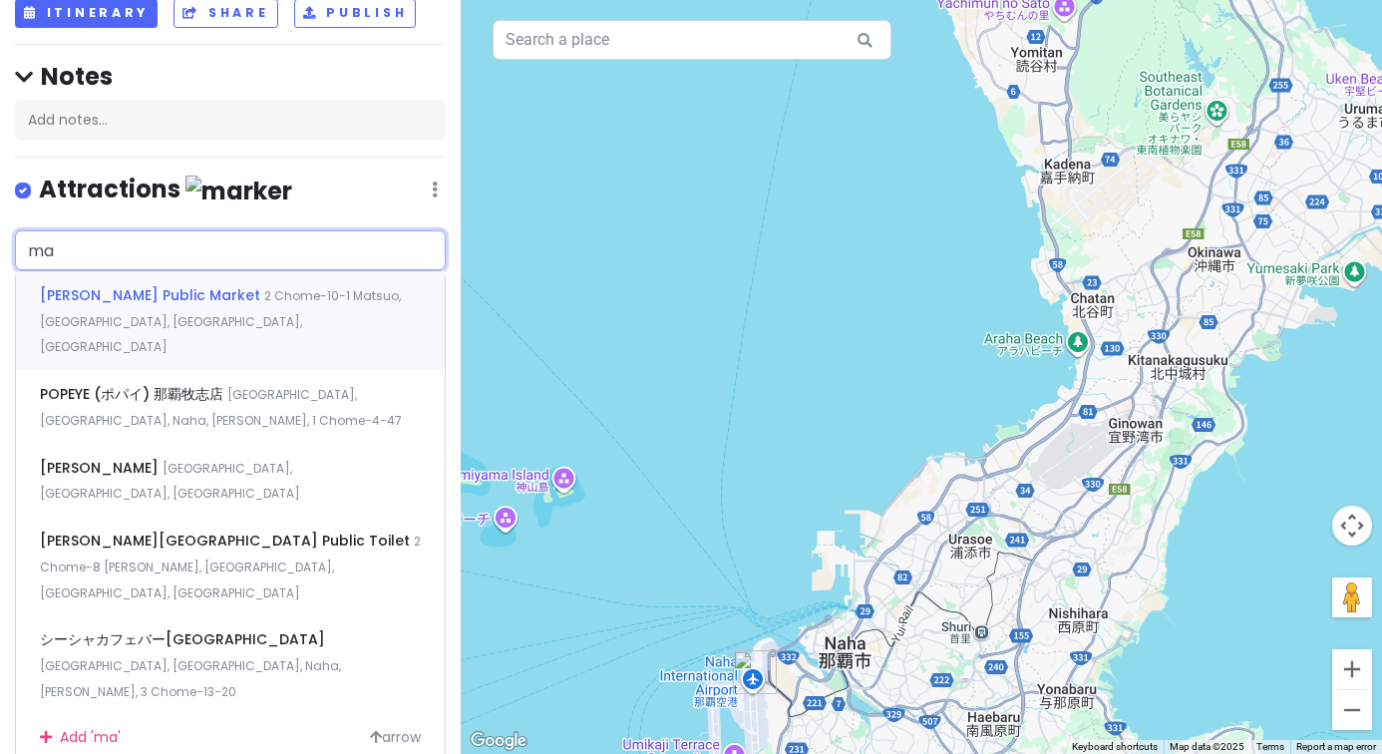
type input "m"
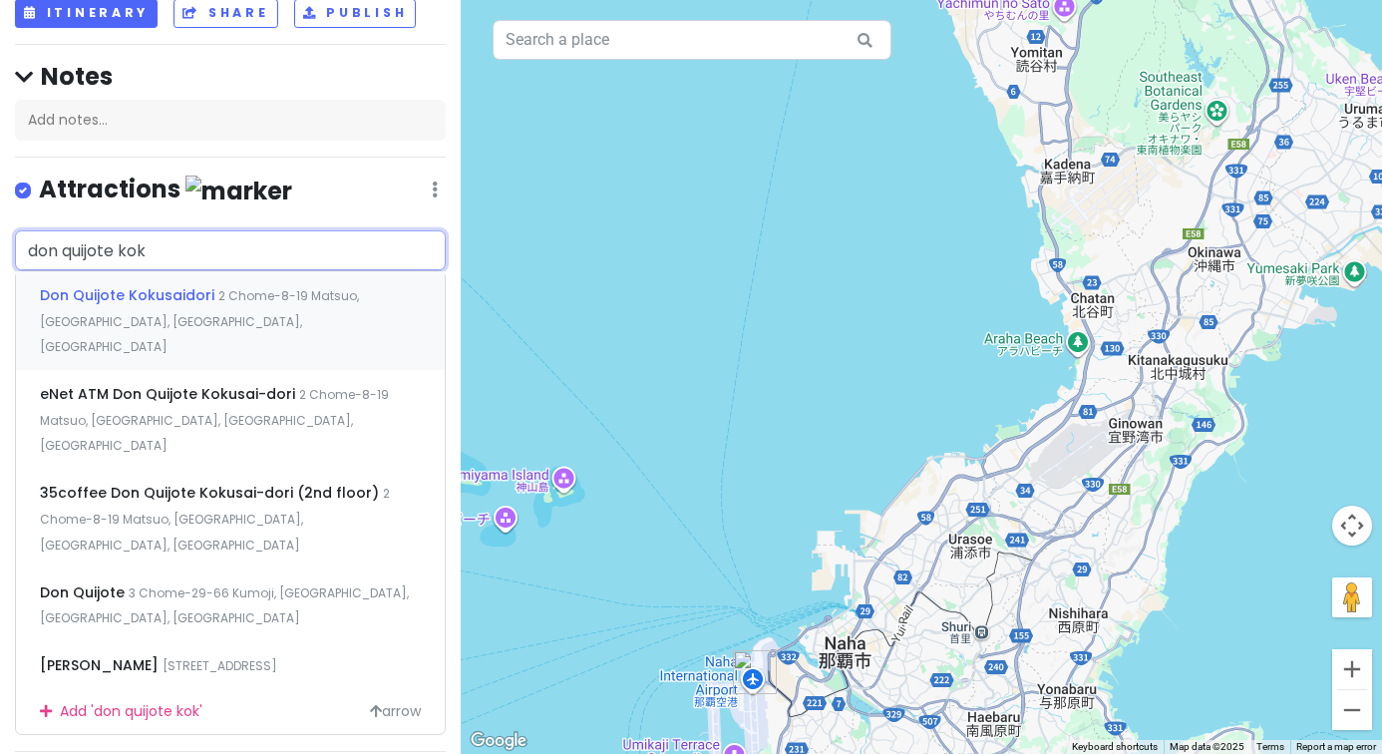
type input "don quijote koku"
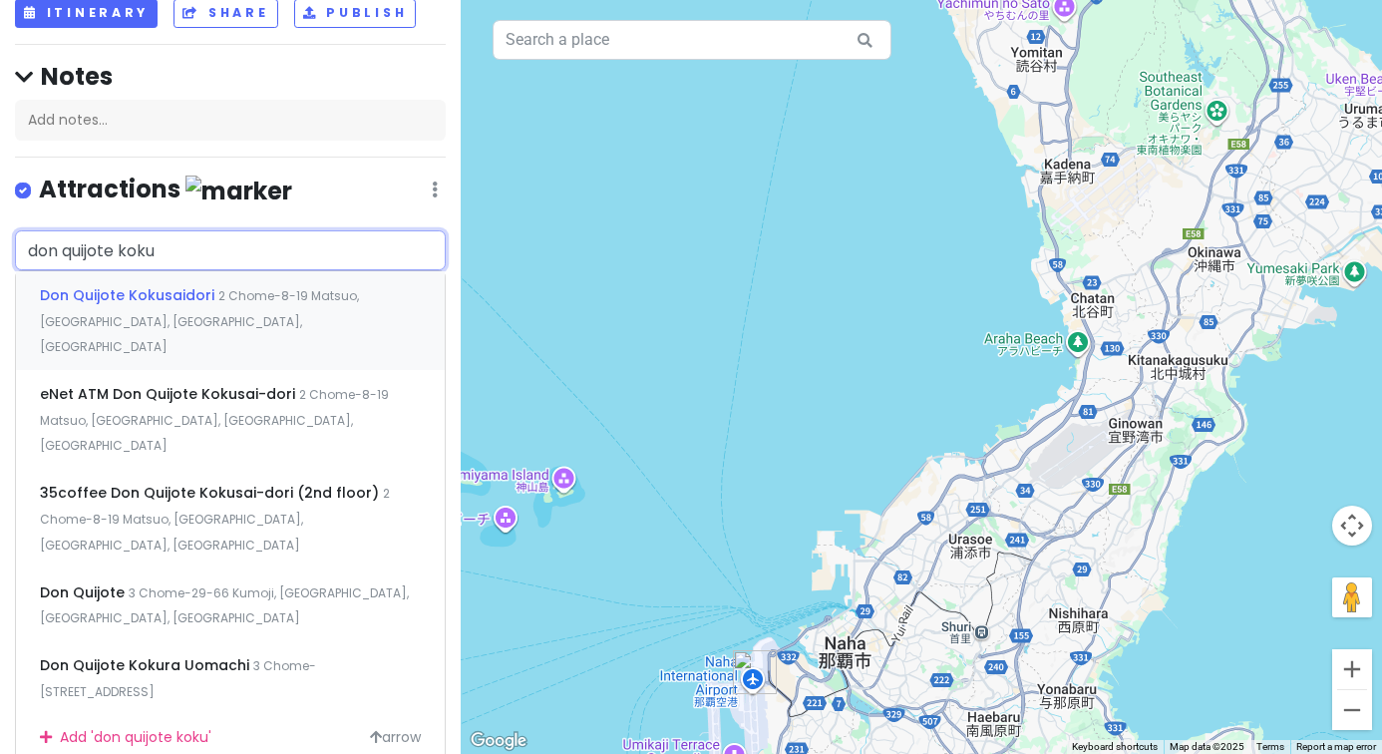
click at [243, 297] on span "2 Chome-8-19 Matsuo, [GEOGRAPHIC_DATA], [GEOGRAPHIC_DATA], [GEOGRAPHIC_DATA]" at bounding box center [199, 321] width 319 height 68
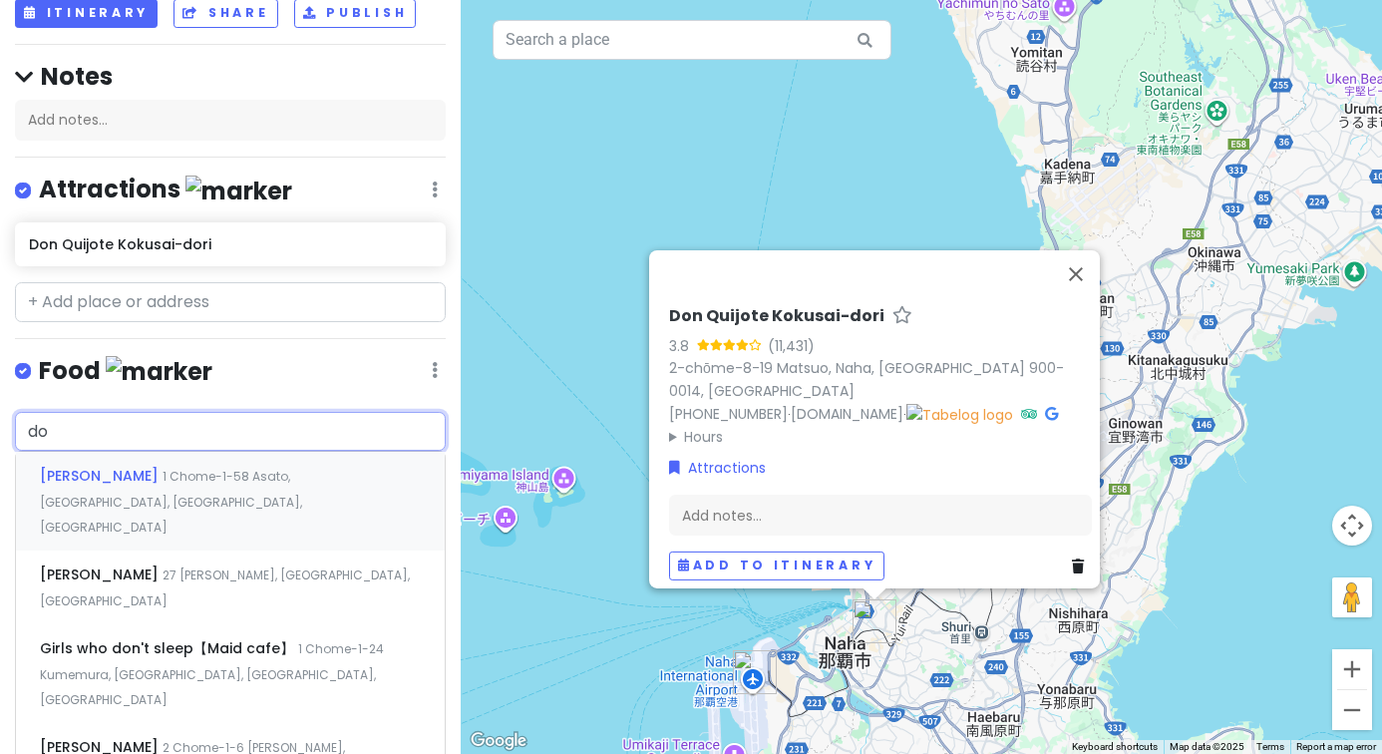
type input "d"
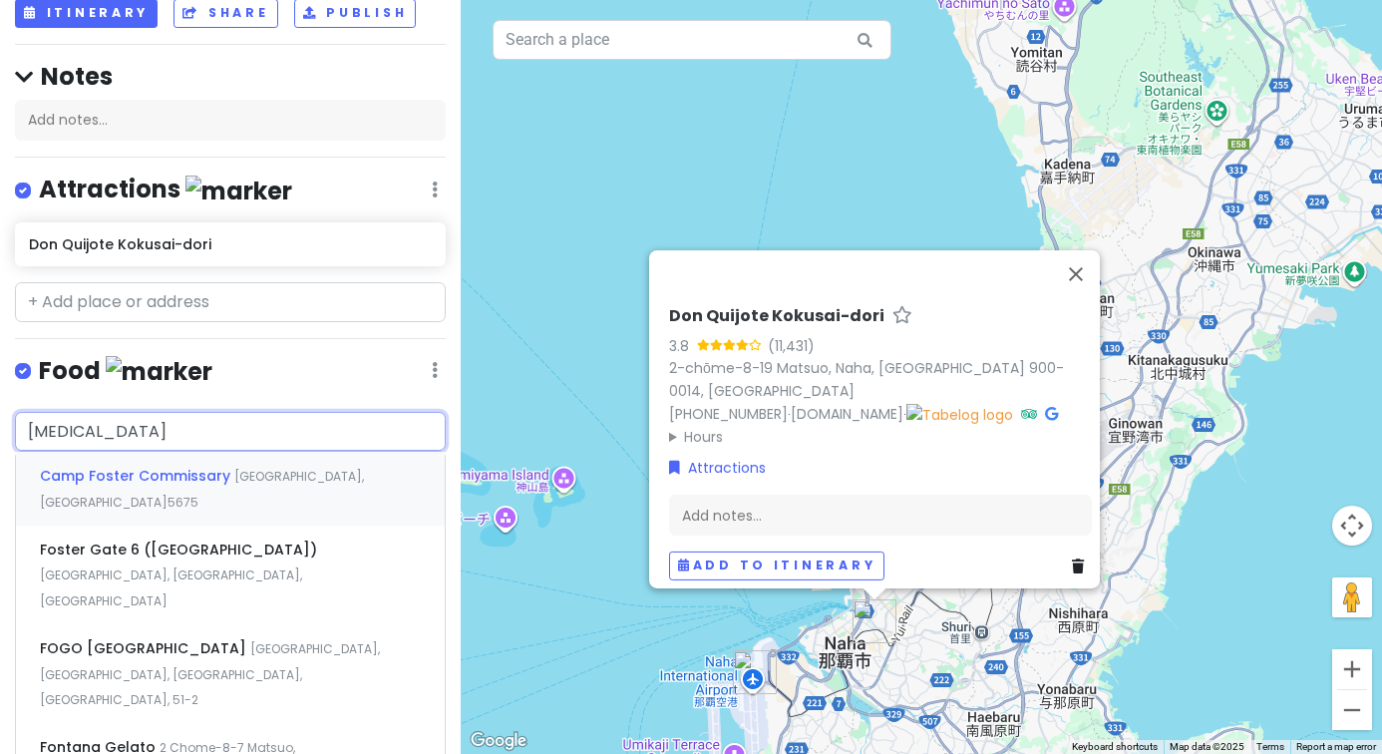
type input "fontana"
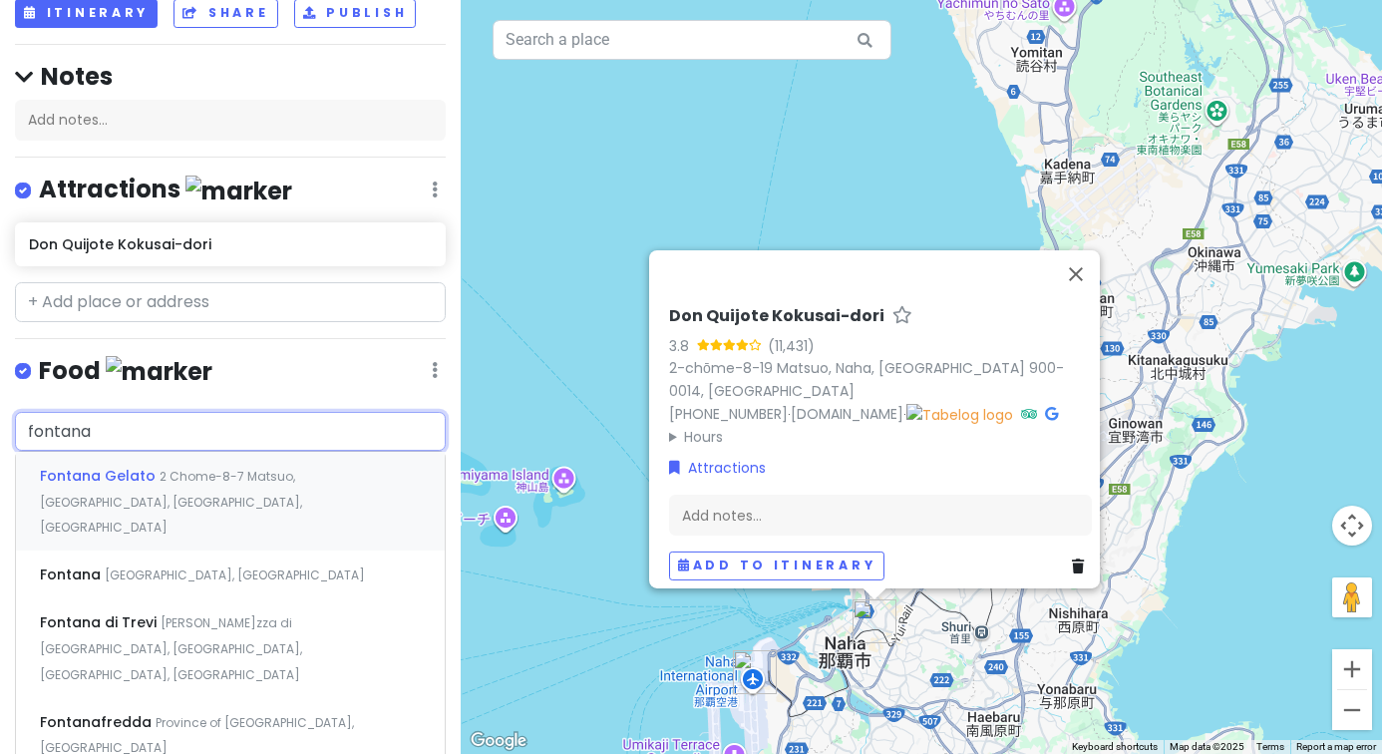
click at [190, 475] on span "2 Chome-8-7 Matsuo, [GEOGRAPHIC_DATA], [GEOGRAPHIC_DATA], [GEOGRAPHIC_DATA]" at bounding box center [171, 502] width 262 height 68
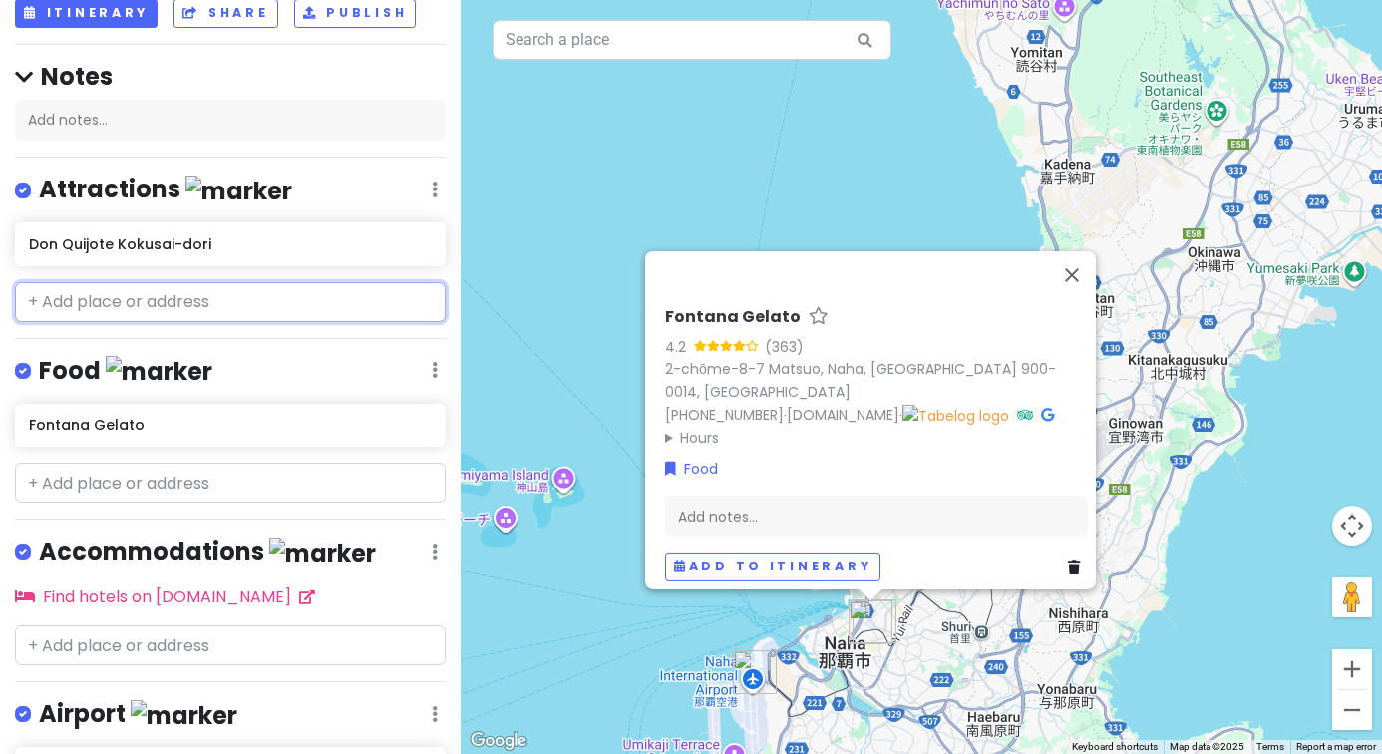
click at [172, 316] on input "text" at bounding box center [230, 302] width 431 height 40
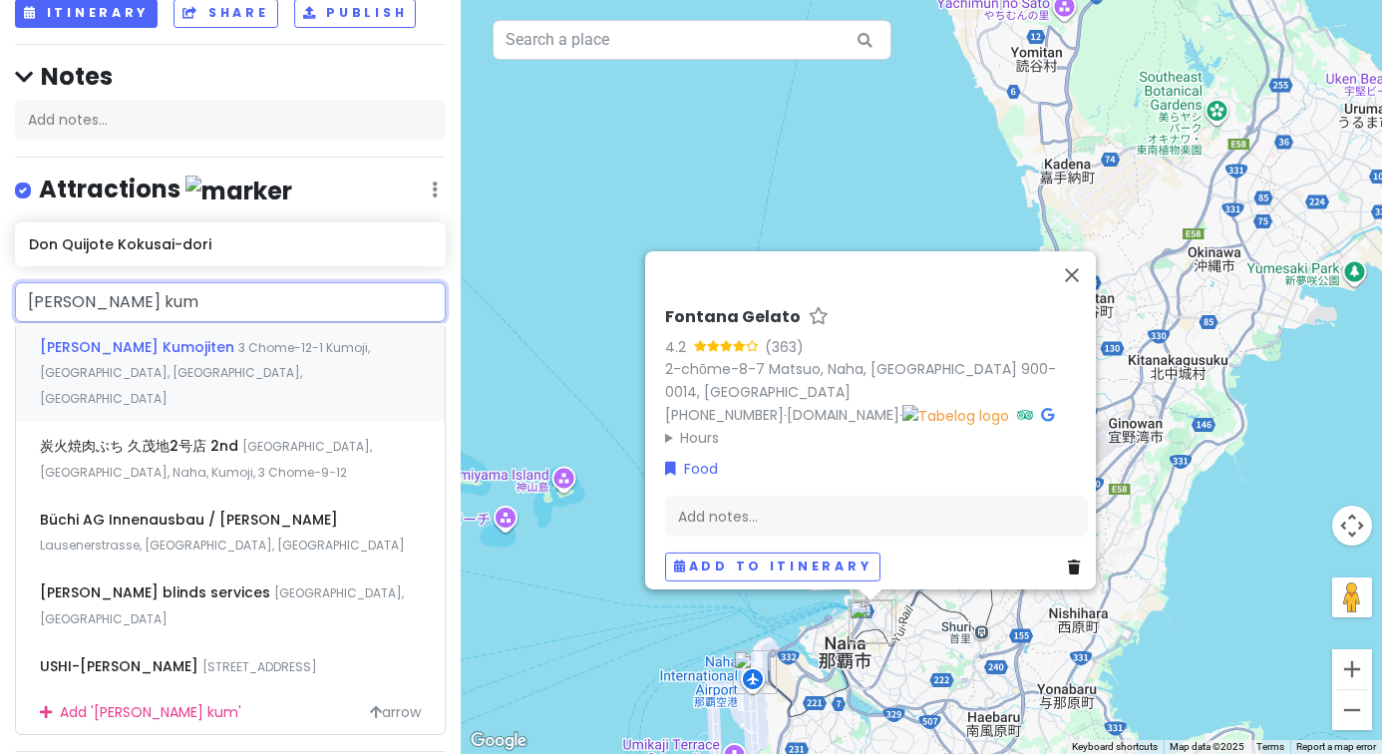
type input "[PERSON_NAME] kumo"
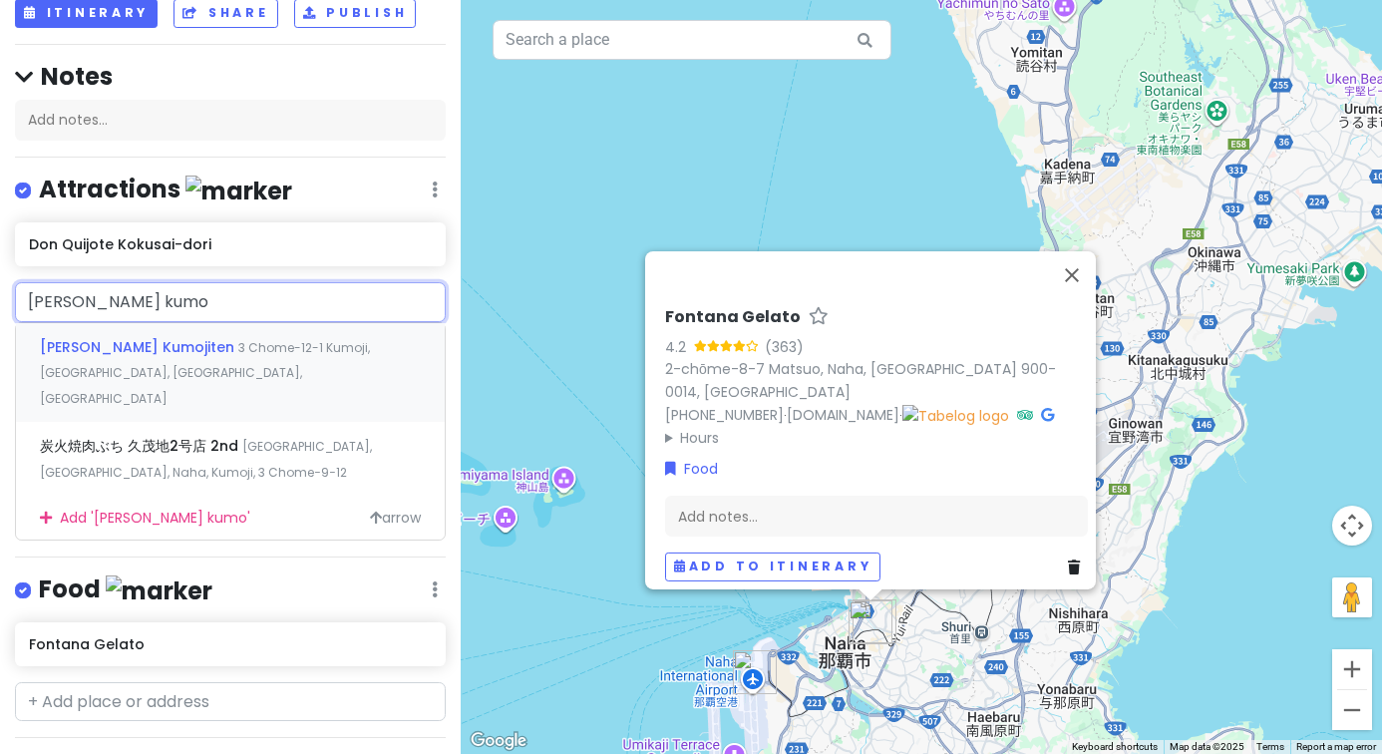
click at [184, 356] on div "[PERSON_NAME] [STREET_ADDRESS]" at bounding box center [230, 372] width 429 height 99
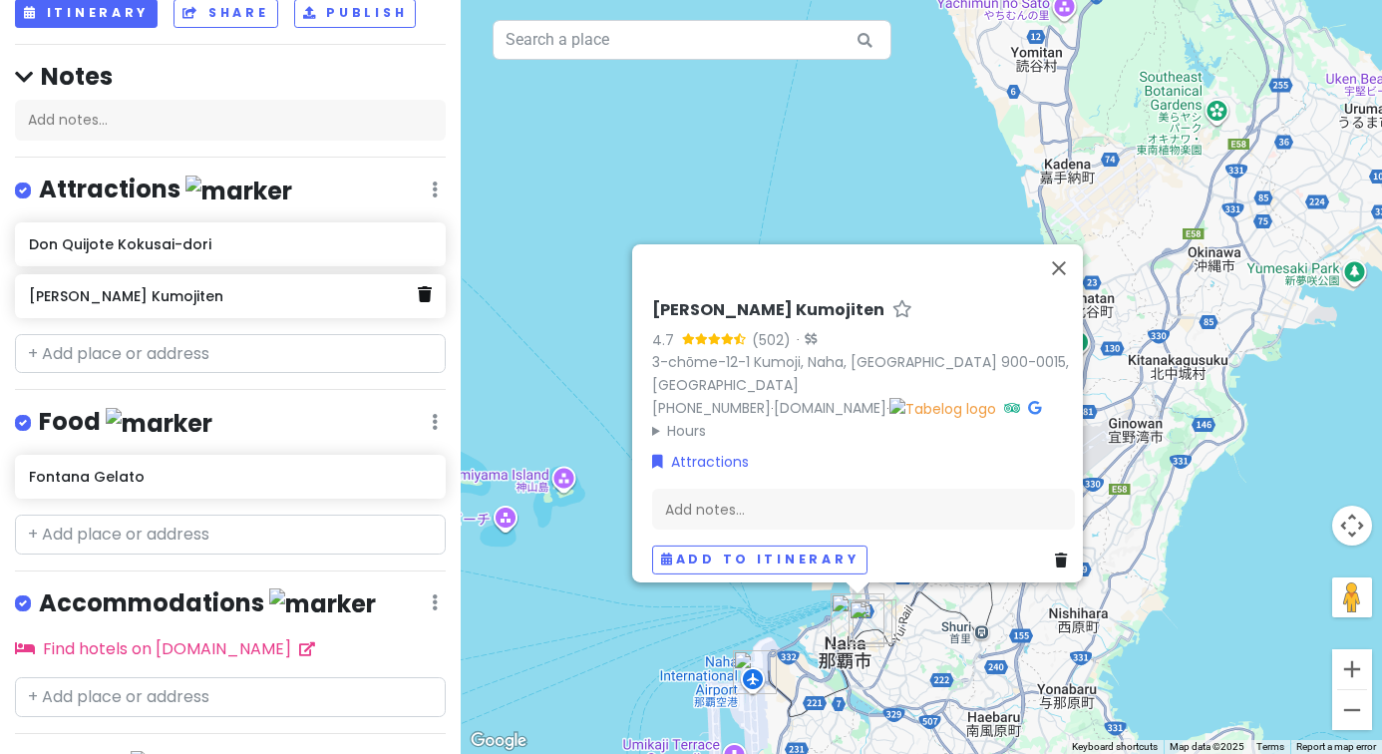
click at [426, 295] on icon at bounding box center [425, 294] width 14 height 16
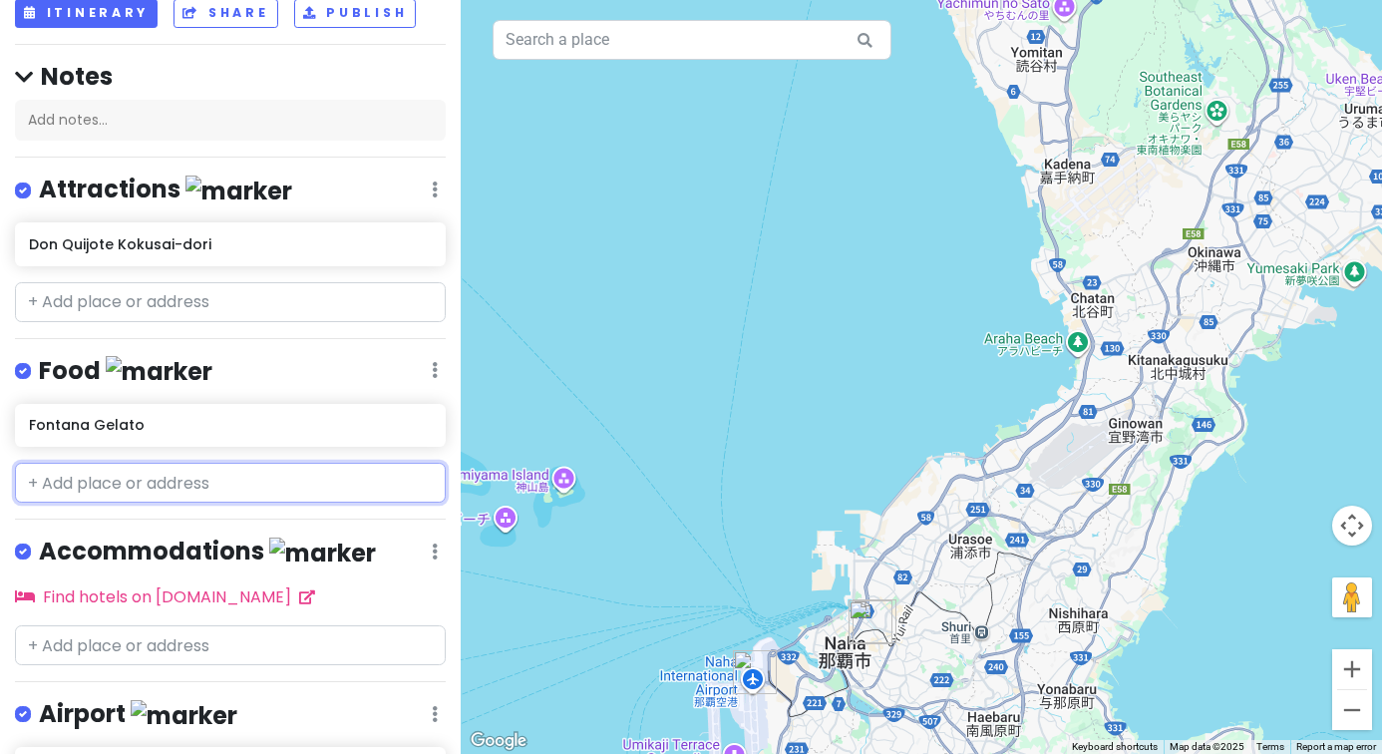
click at [299, 478] on input "text" at bounding box center [230, 483] width 431 height 40
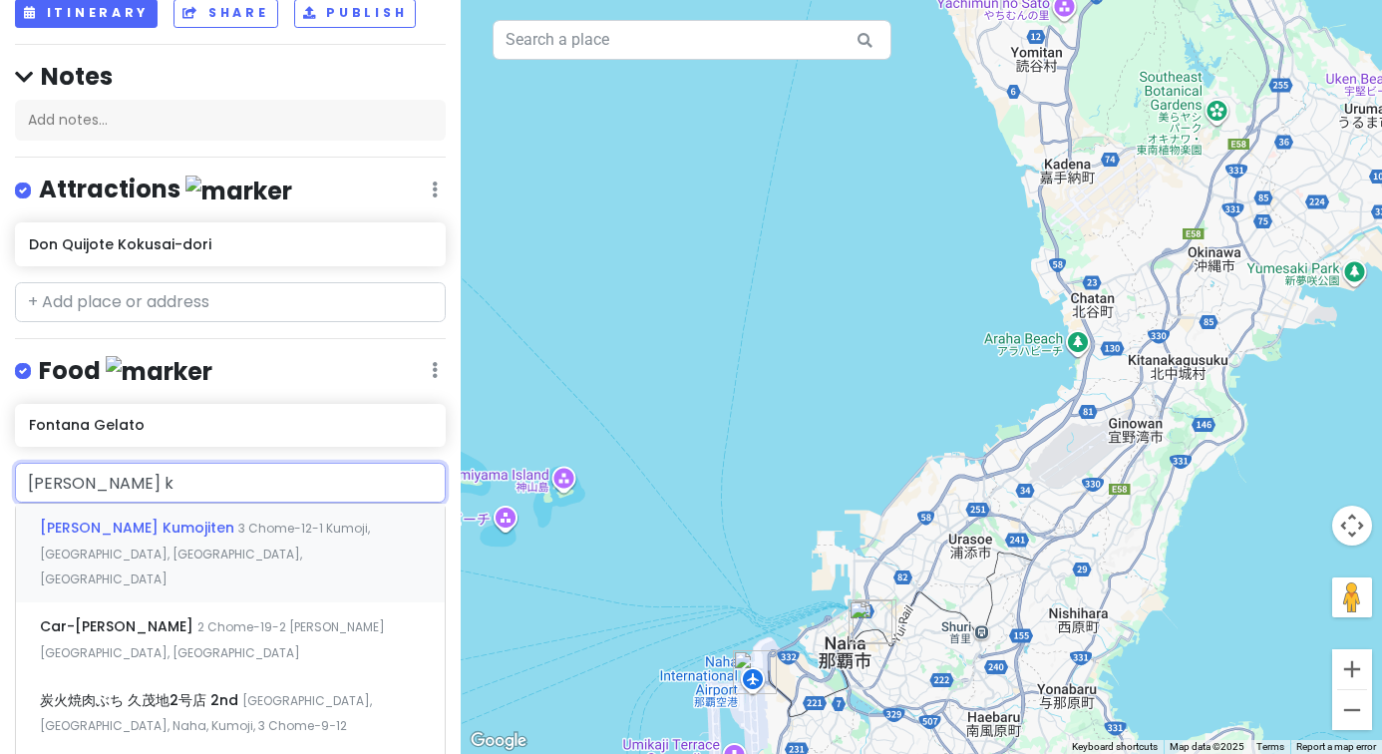
type input "[PERSON_NAME] ko"
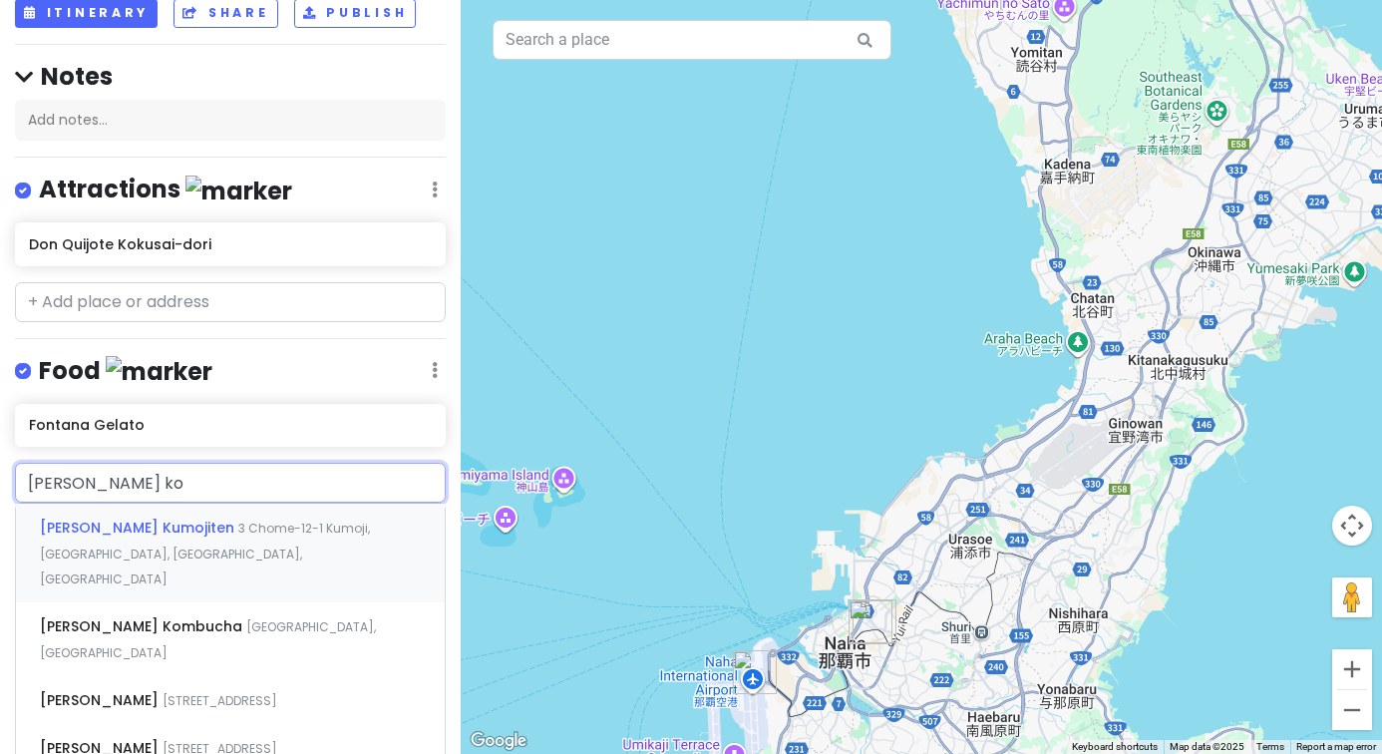
click at [289, 546] on div "[PERSON_NAME] [STREET_ADDRESS]" at bounding box center [230, 553] width 429 height 99
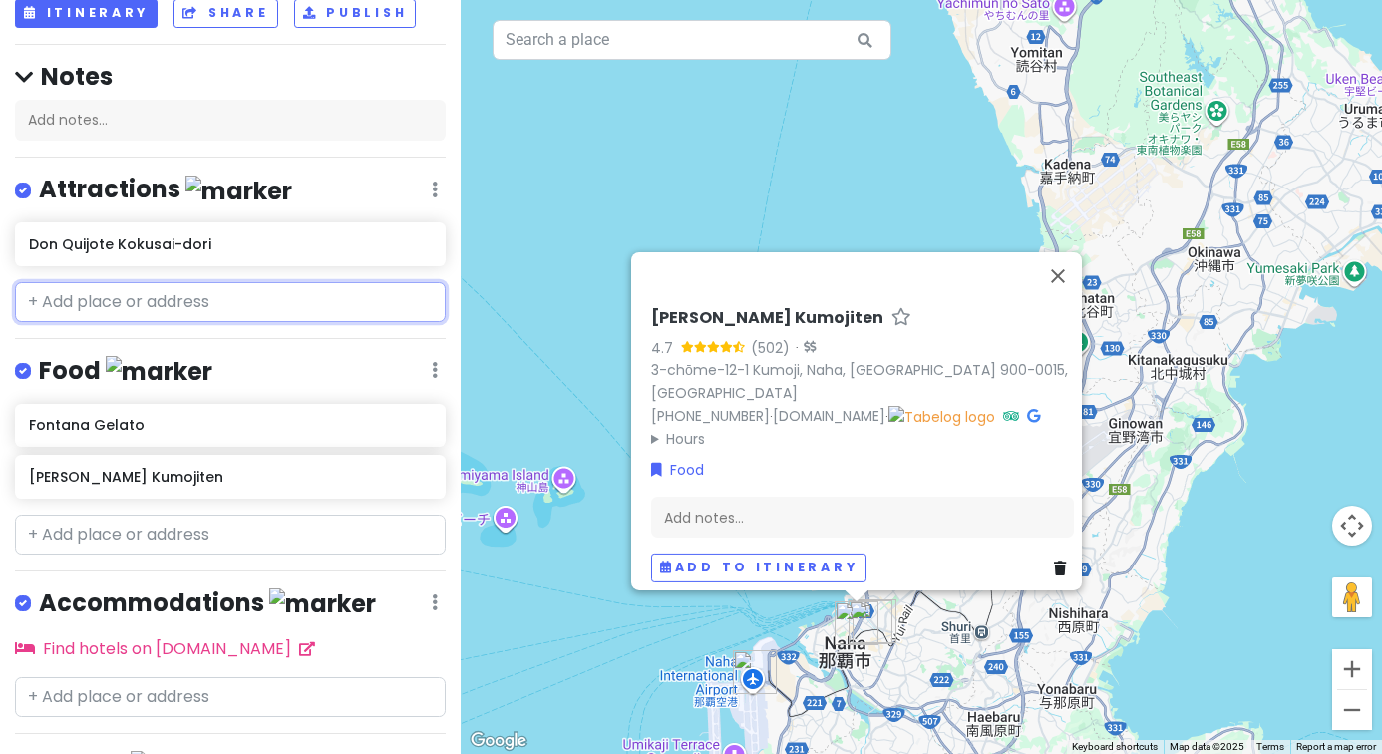
click at [215, 295] on input "text" at bounding box center [230, 302] width 431 height 40
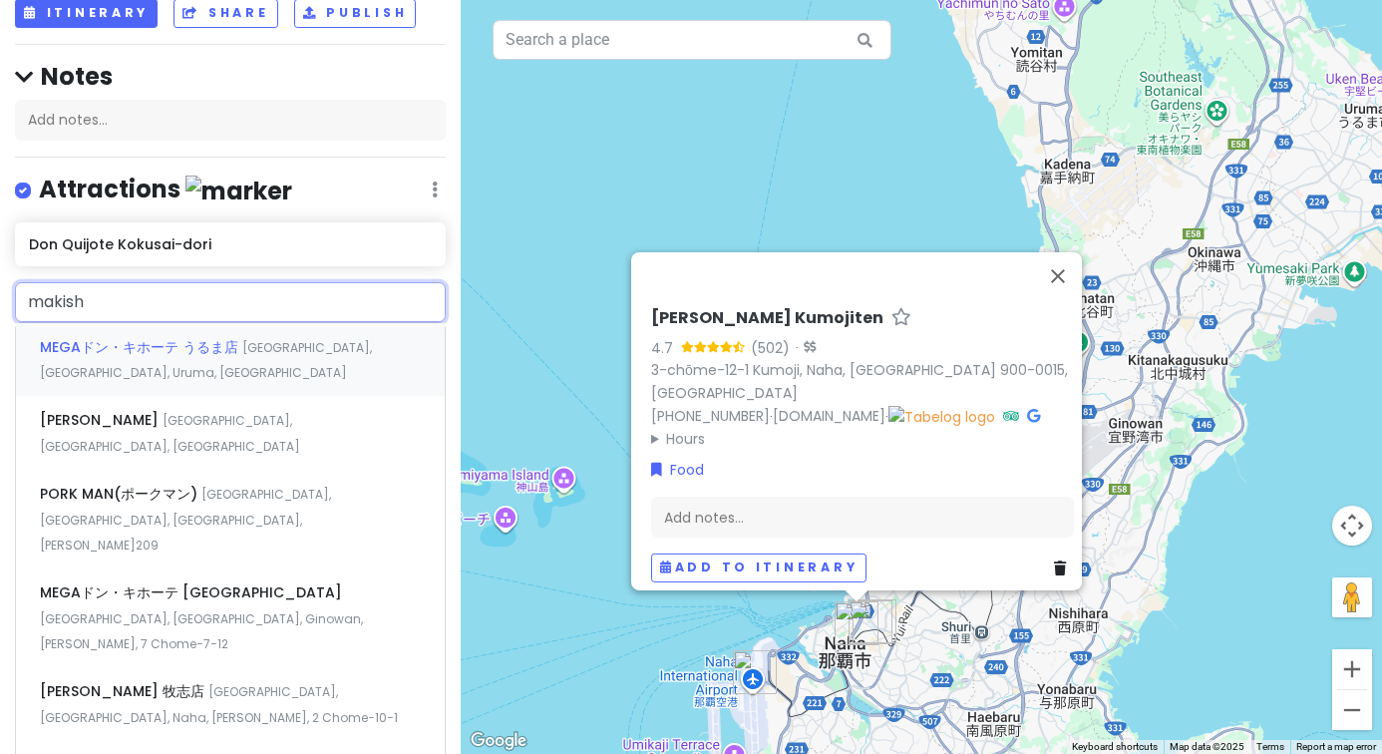
type input "[PERSON_NAME]"
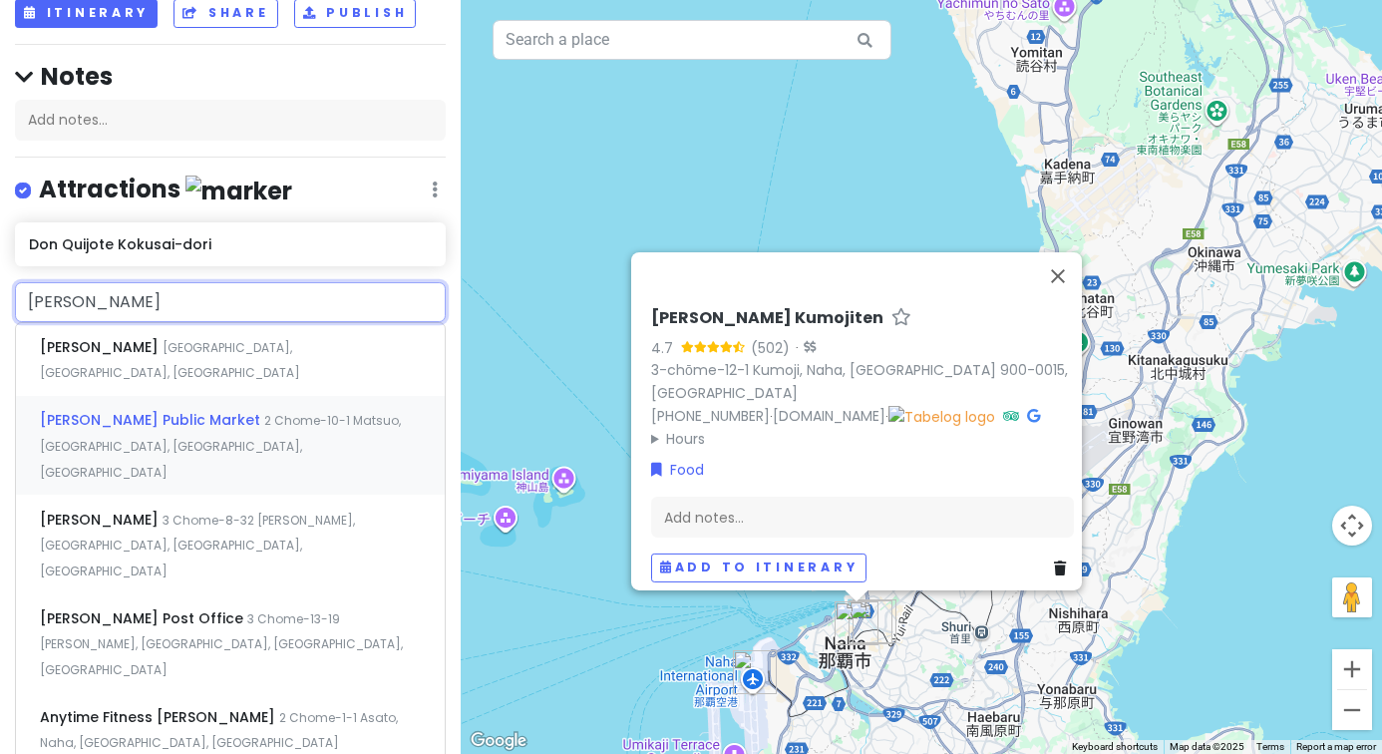
click at [203, 412] on span "2 Chome-10-1 Matsuo, [GEOGRAPHIC_DATA], [GEOGRAPHIC_DATA], [GEOGRAPHIC_DATA]" at bounding box center [220, 446] width 361 height 68
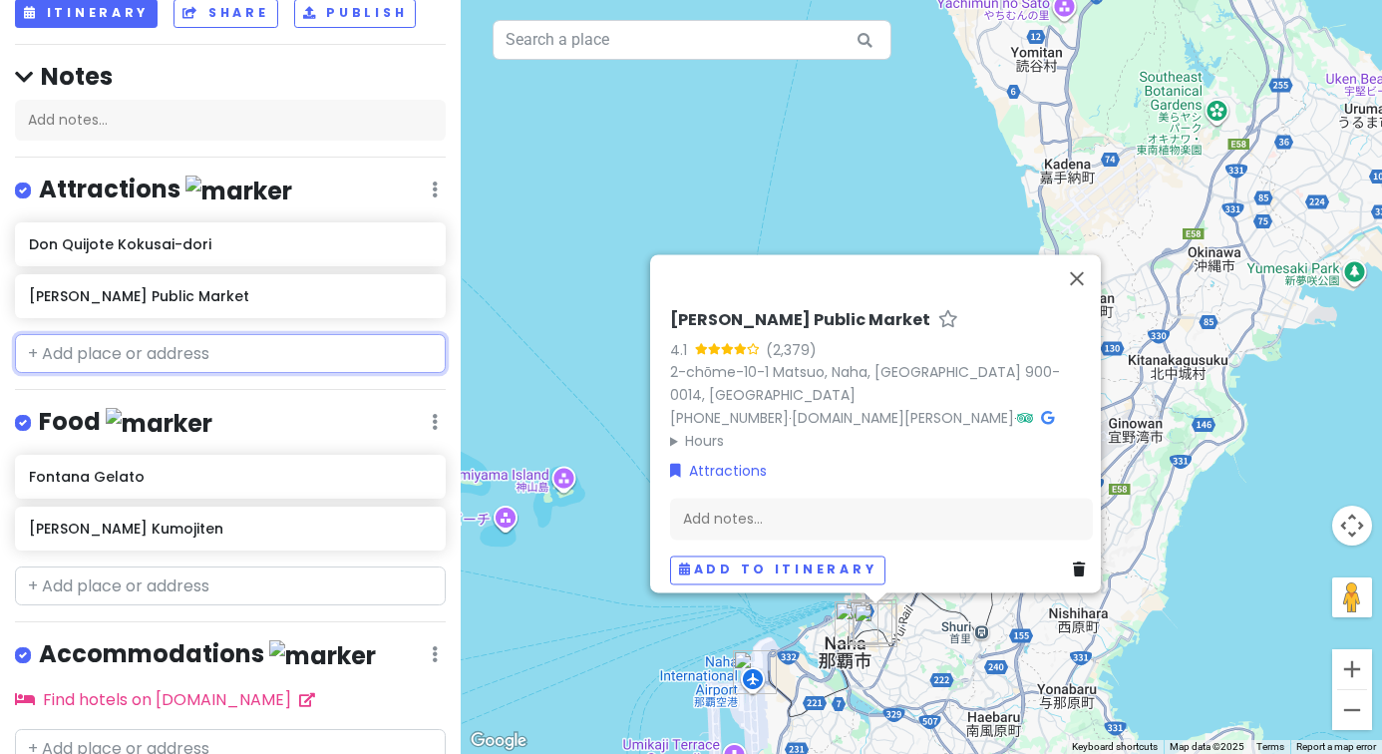
click at [187, 351] on input "text" at bounding box center [230, 354] width 431 height 40
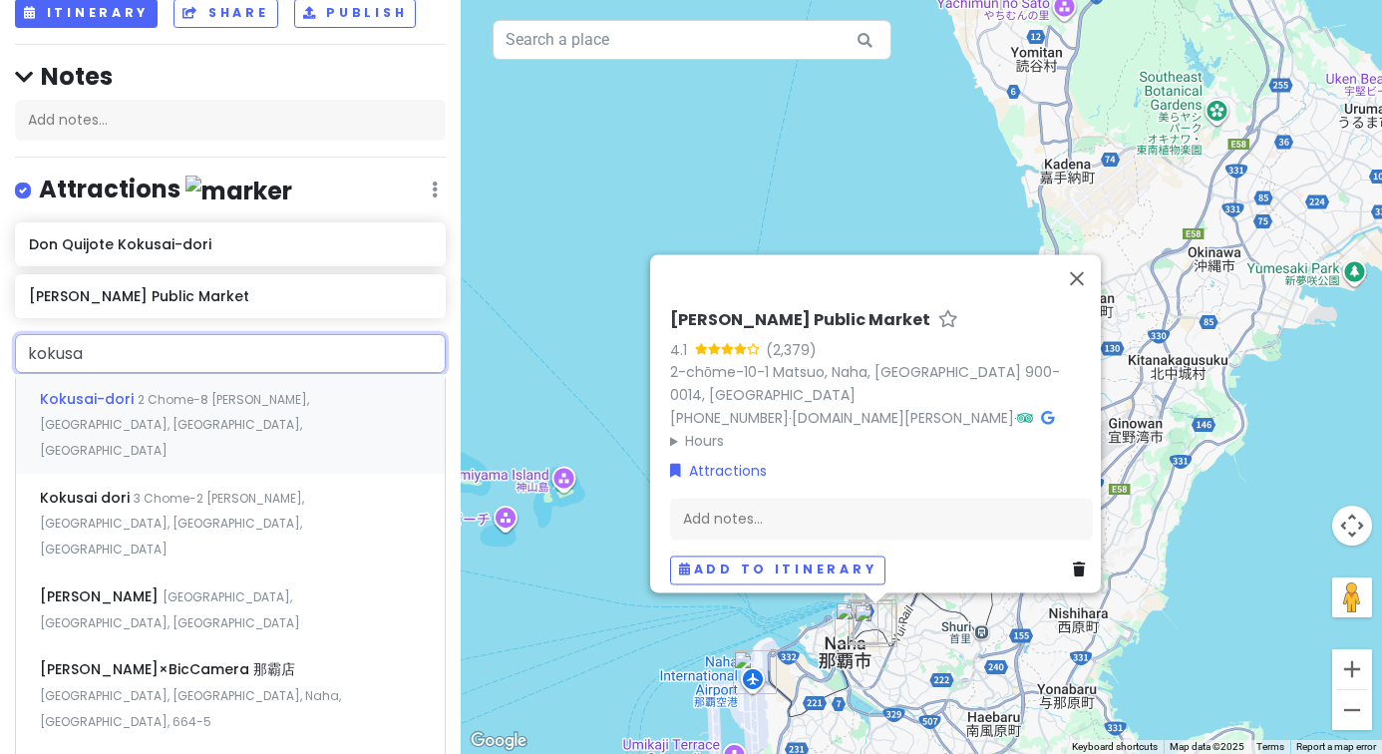
type input "kokusai"
click at [197, 397] on span "2 Chome-8 [PERSON_NAME], [GEOGRAPHIC_DATA], [GEOGRAPHIC_DATA], [GEOGRAPHIC_DATA]" at bounding box center [174, 425] width 269 height 68
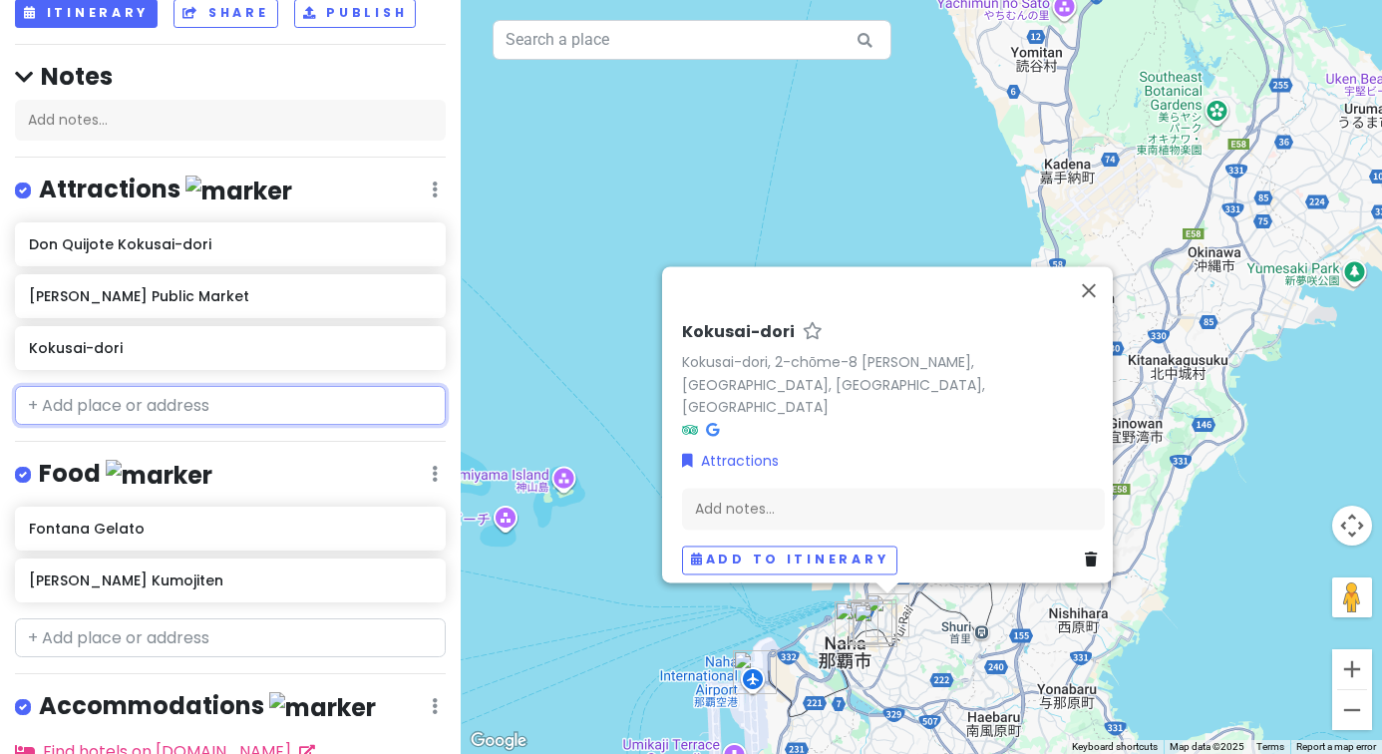
click at [196, 405] on input "text" at bounding box center [230, 406] width 431 height 40
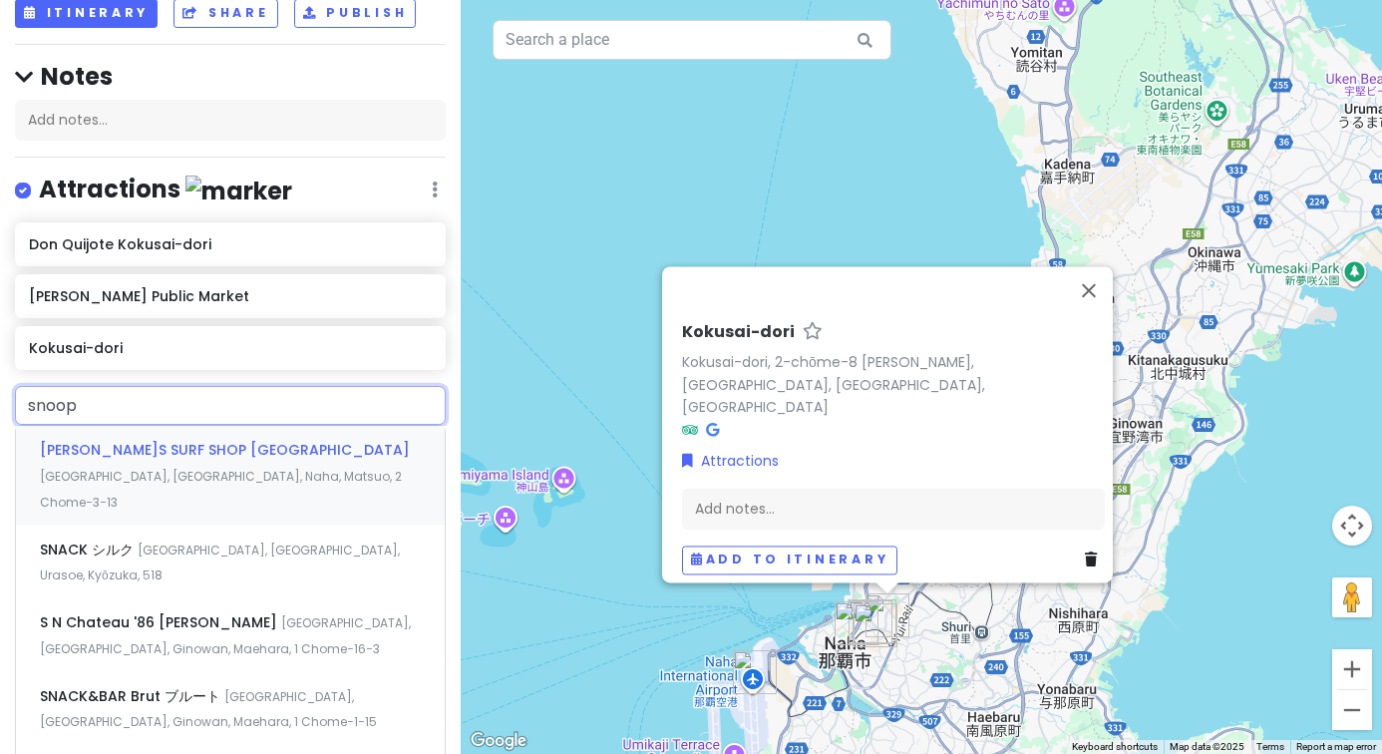
type input "snoopy"
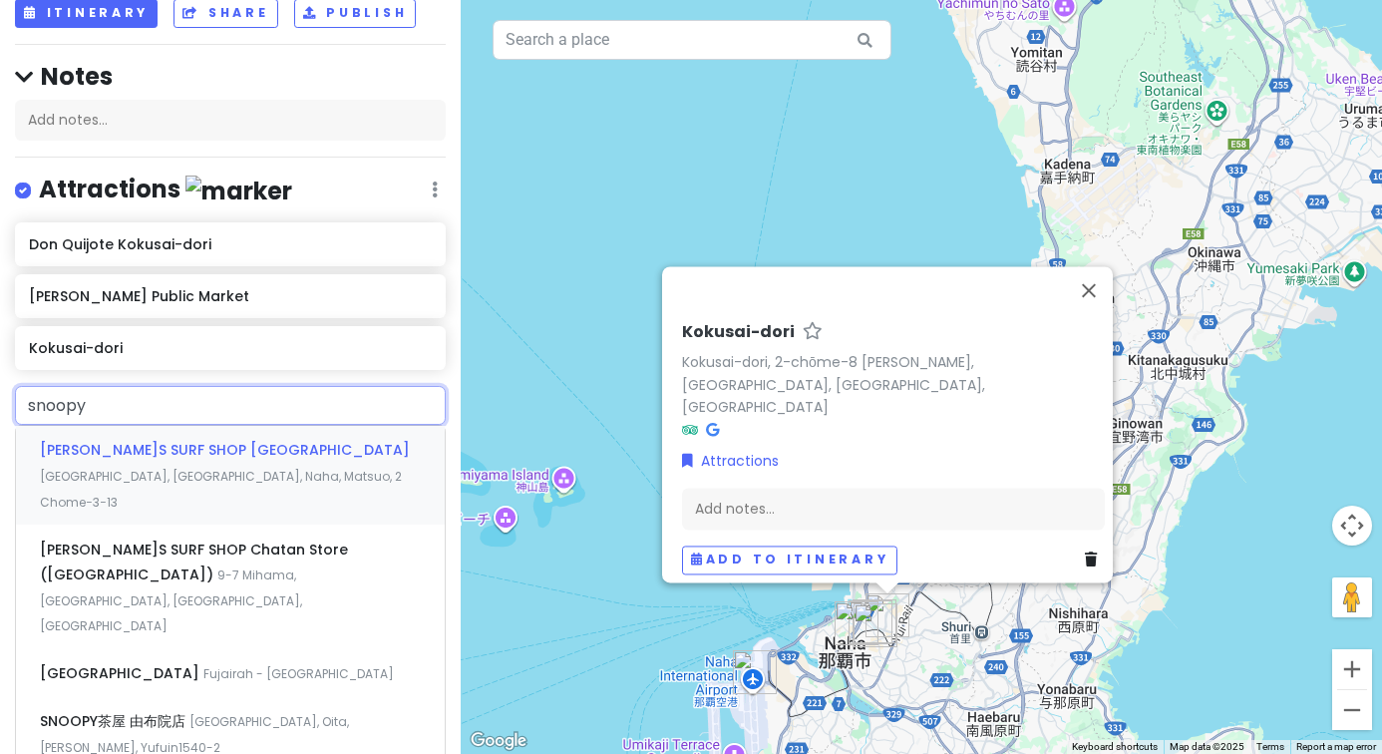
click at [223, 450] on span "[PERSON_NAME]S SURF SHOP [GEOGRAPHIC_DATA]" at bounding box center [225, 450] width 370 height 20
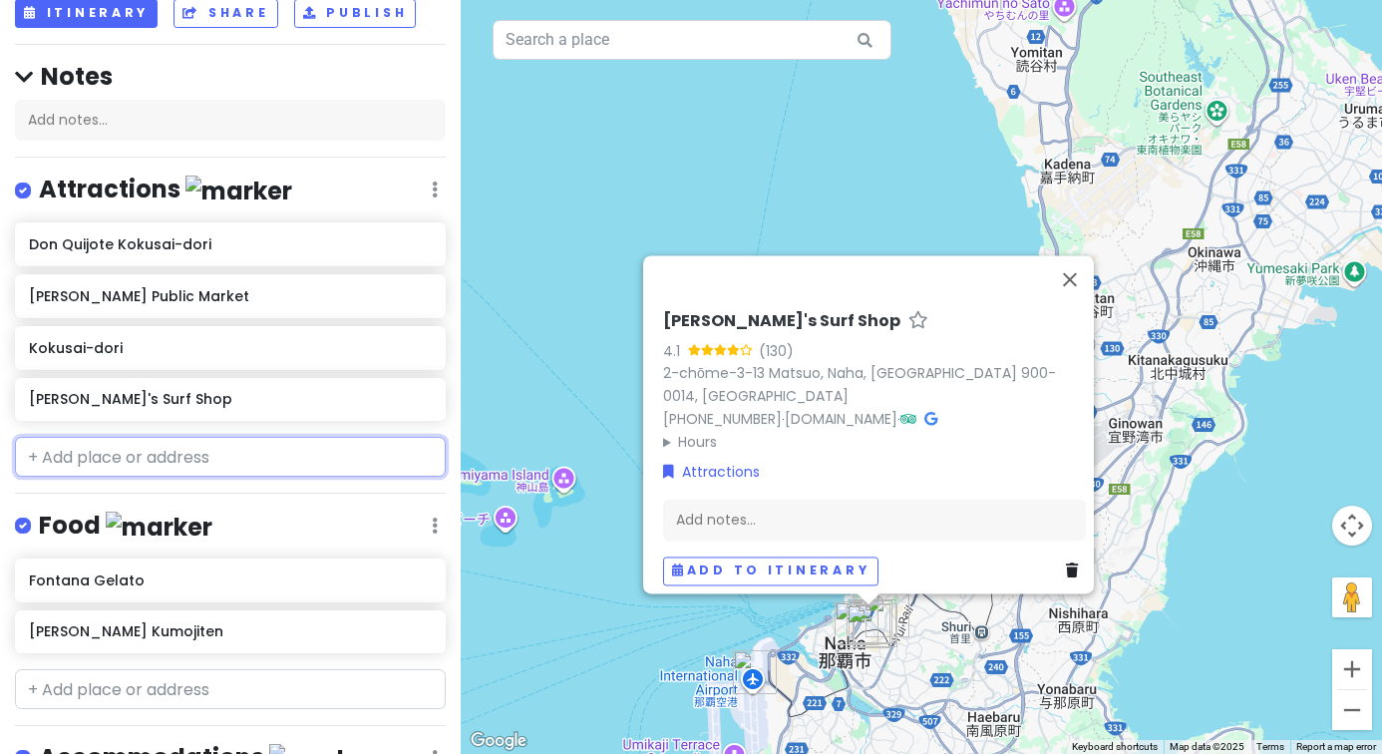
click at [228, 441] on input "text" at bounding box center [230, 457] width 431 height 40
type input "p"
click at [197, 679] on input "text" at bounding box center [230, 689] width 431 height 40
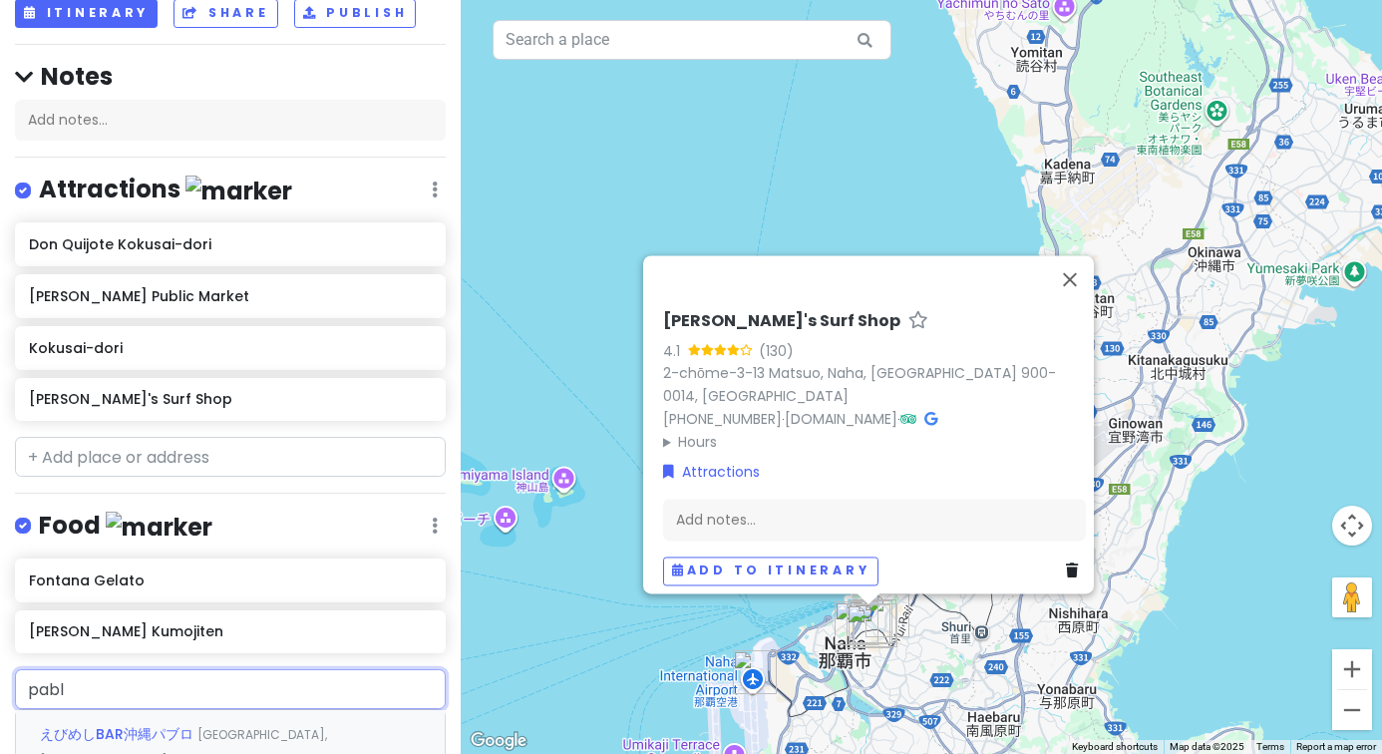
type input "[PERSON_NAME]"
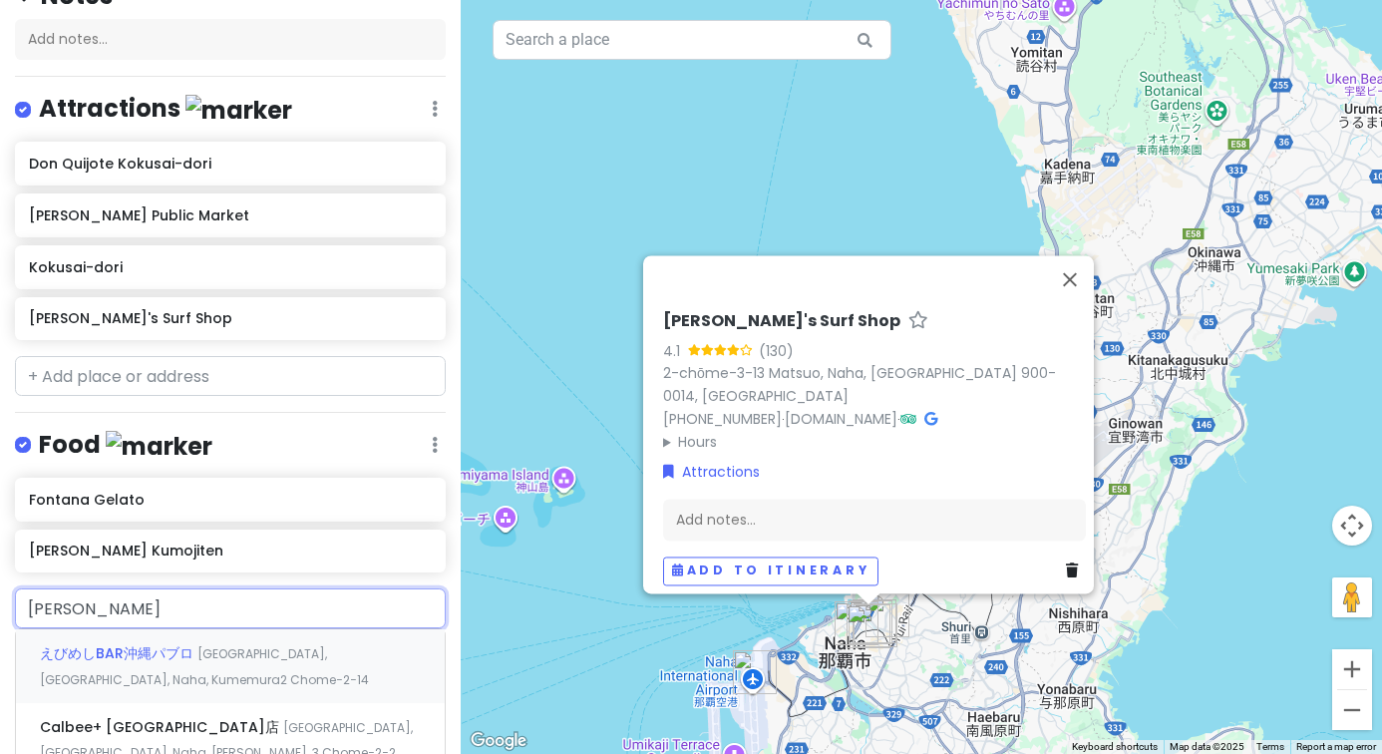
scroll to position [237, 0]
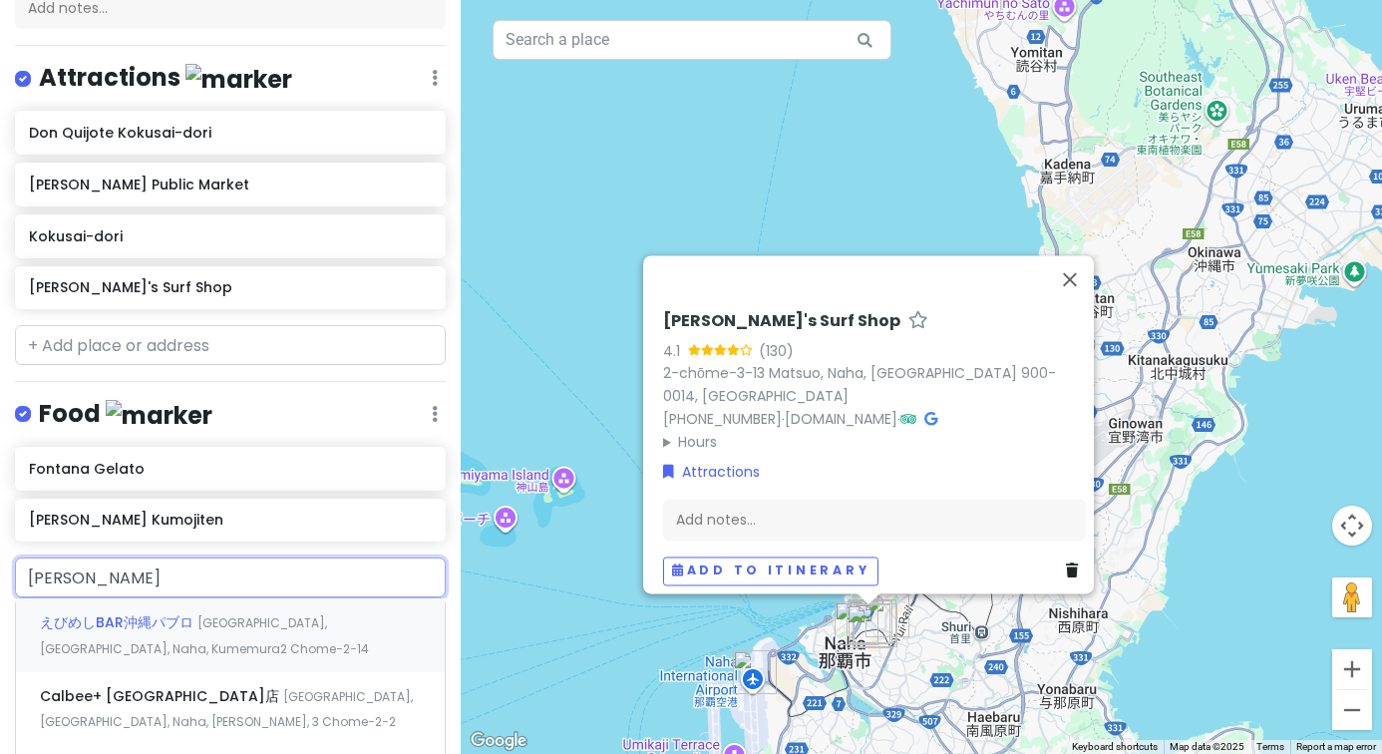
click at [242, 632] on div "えびめしBAR沖縄パブロ [GEOGRAPHIC_DATA], [GEOGRAPHIC_DATA], [GEOGRAPHIC_DATA], Kumemura2…" at bounding box center [230, 635] width 429 height 74
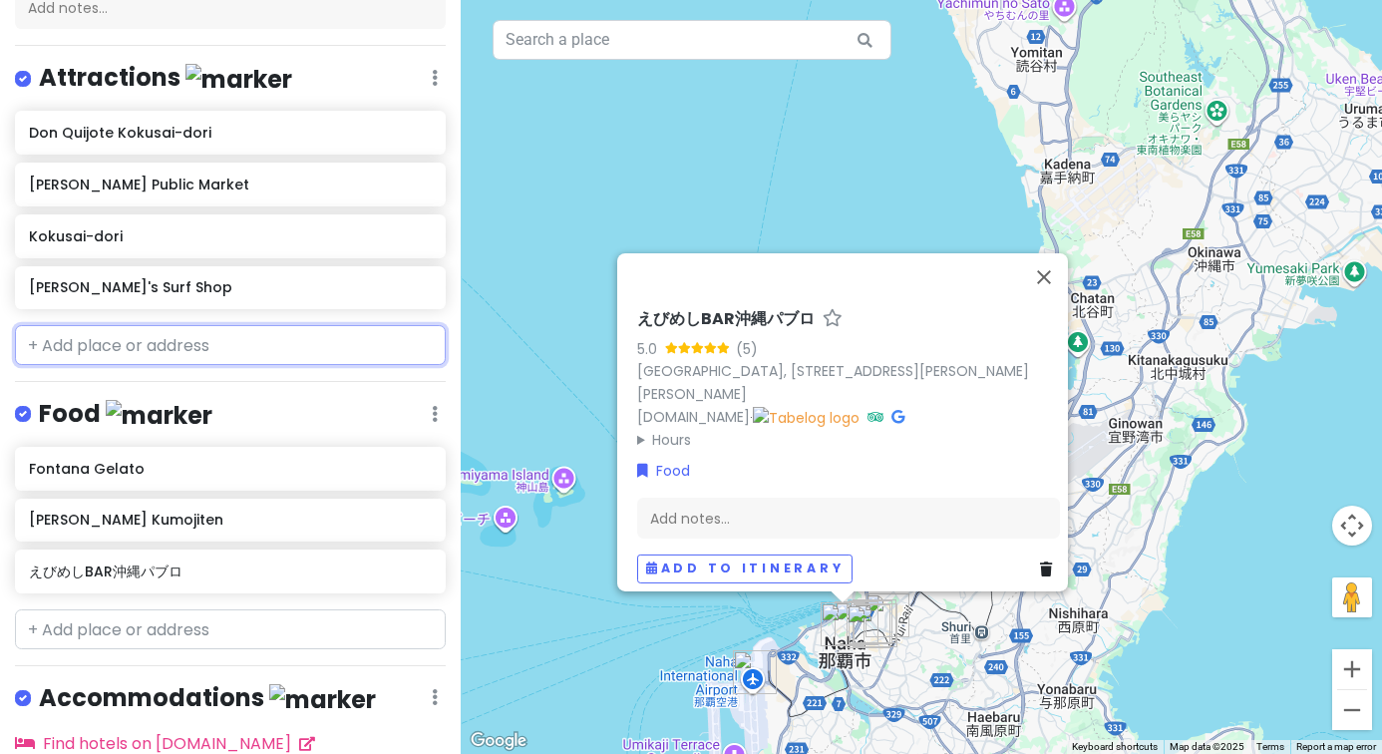
click at [244, 332] on input "text" at bounding box center [230, 345] width 431 height 40
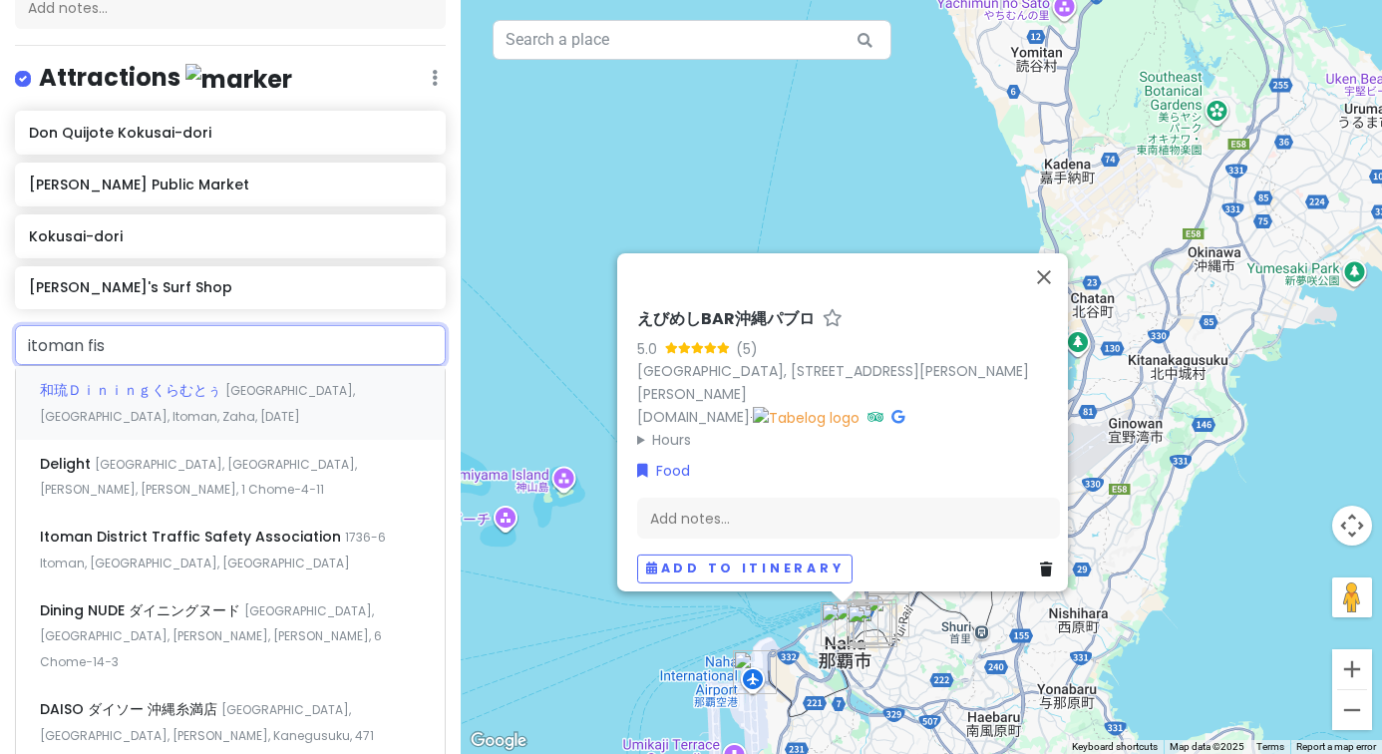
type input "itoman fish"
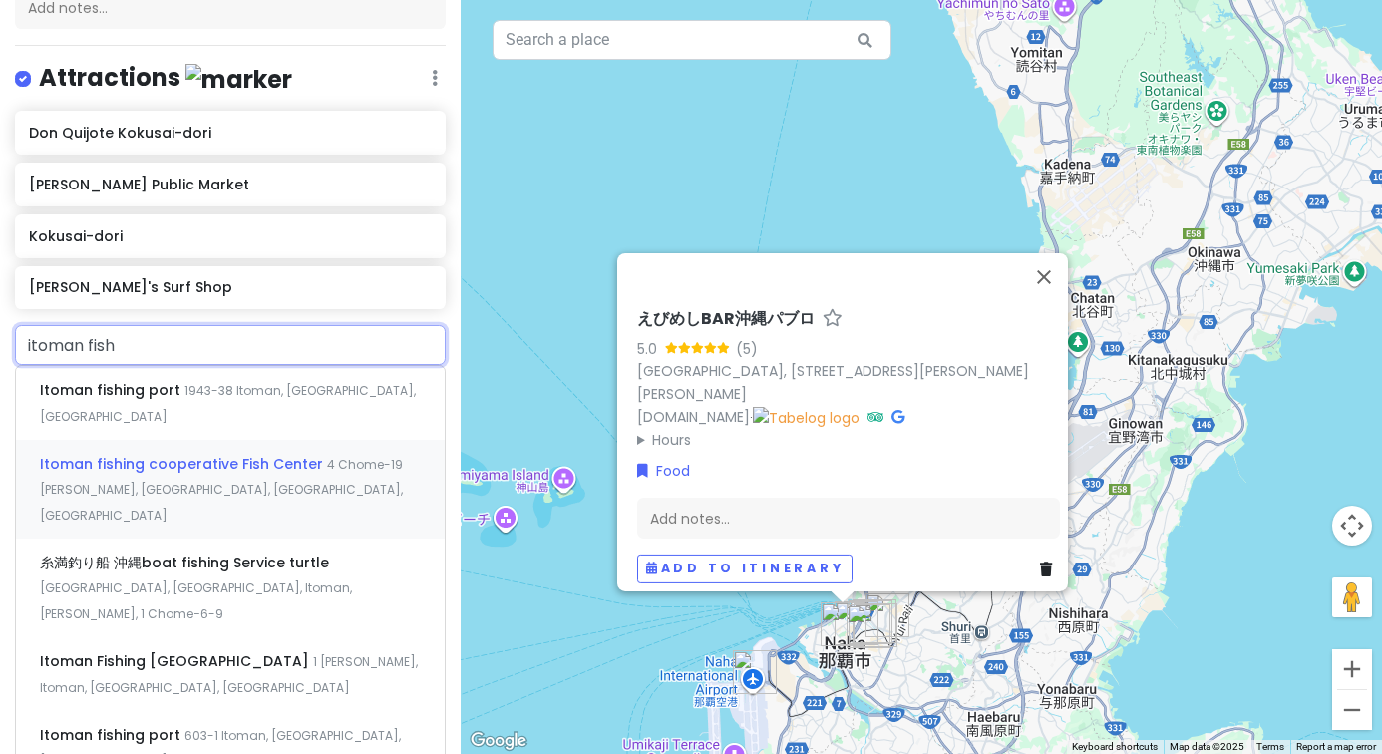
click at [198, 465] on span "4 Chome-19 [PERSON_NAME], [GEOGRAPHIC_DATA], [GEOGRAPHIC_DATA], [GEOGRAPHIC_DAT…" at bounding box center [221, 490] width 363 height 68
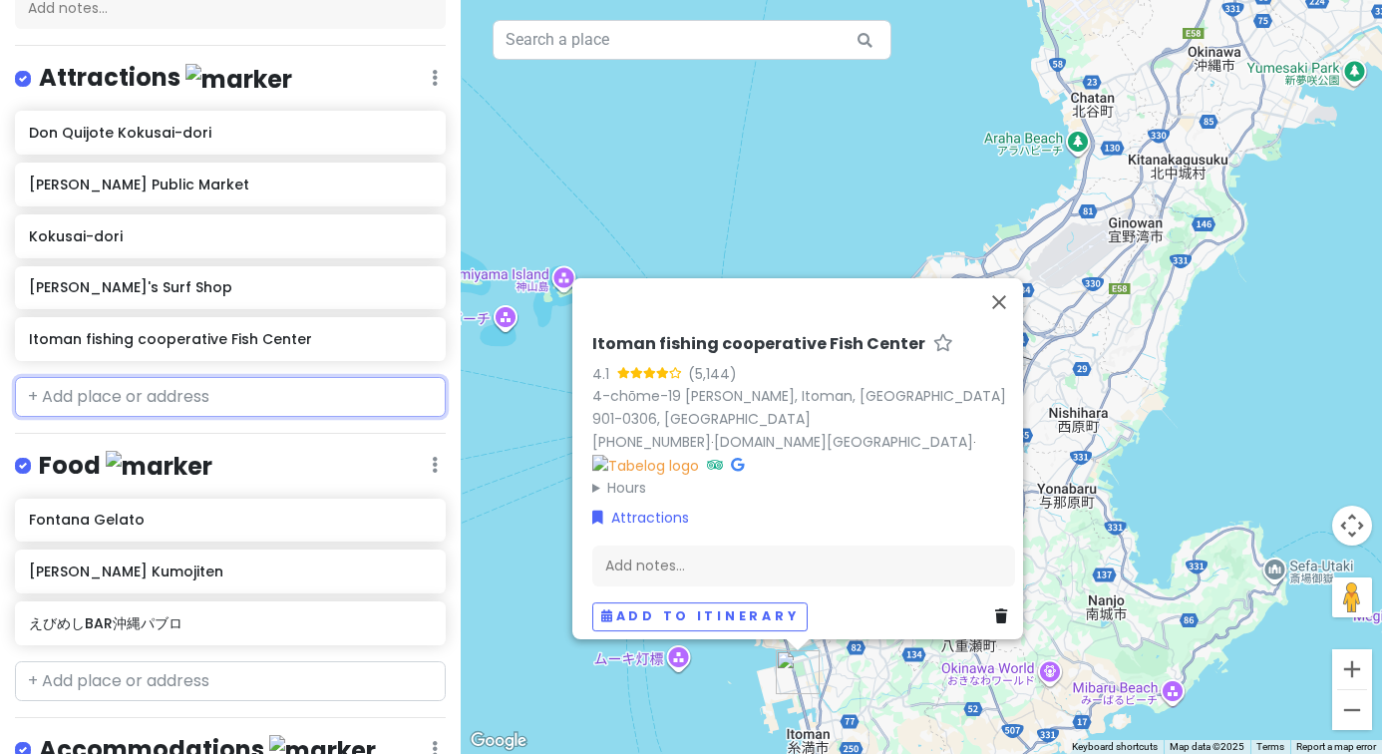
click at [175, 397] on input "text" at bounding box center [230, 397] width 431 height 40
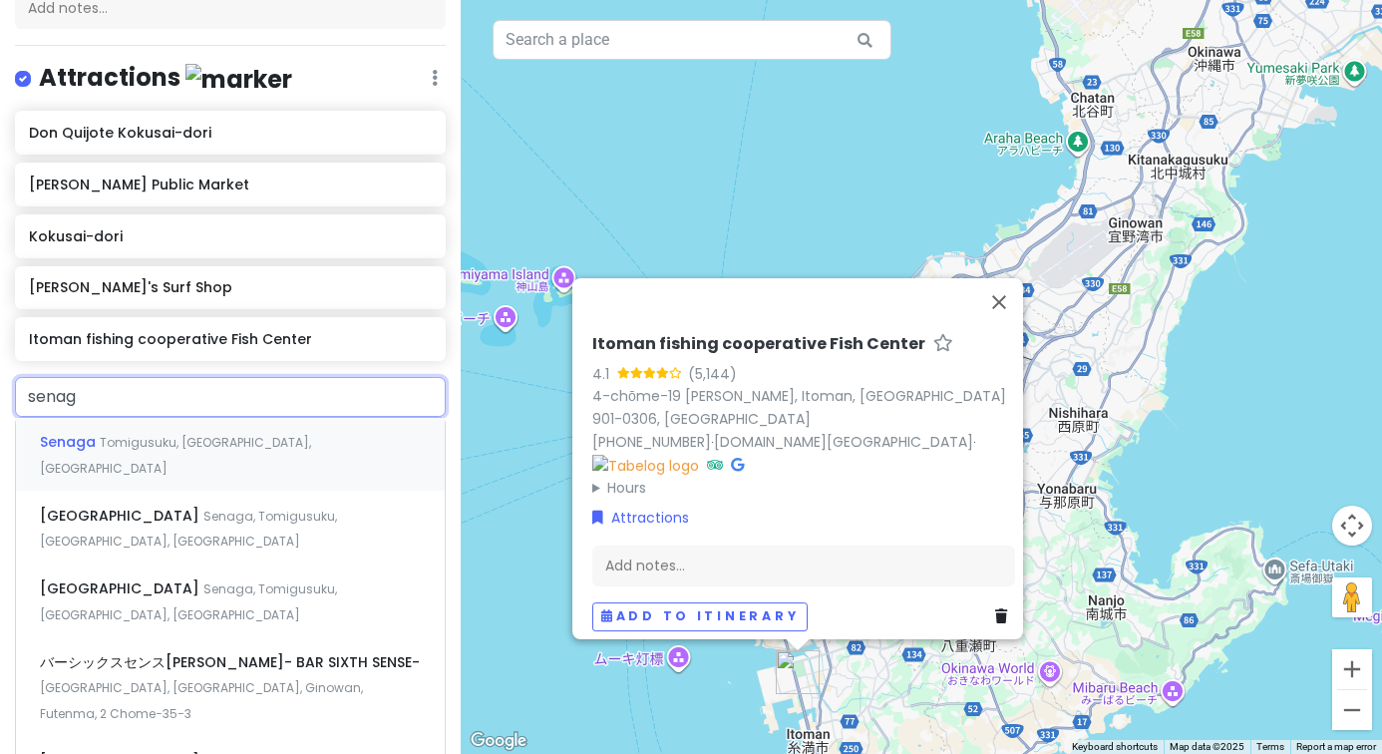
type input "senaga"
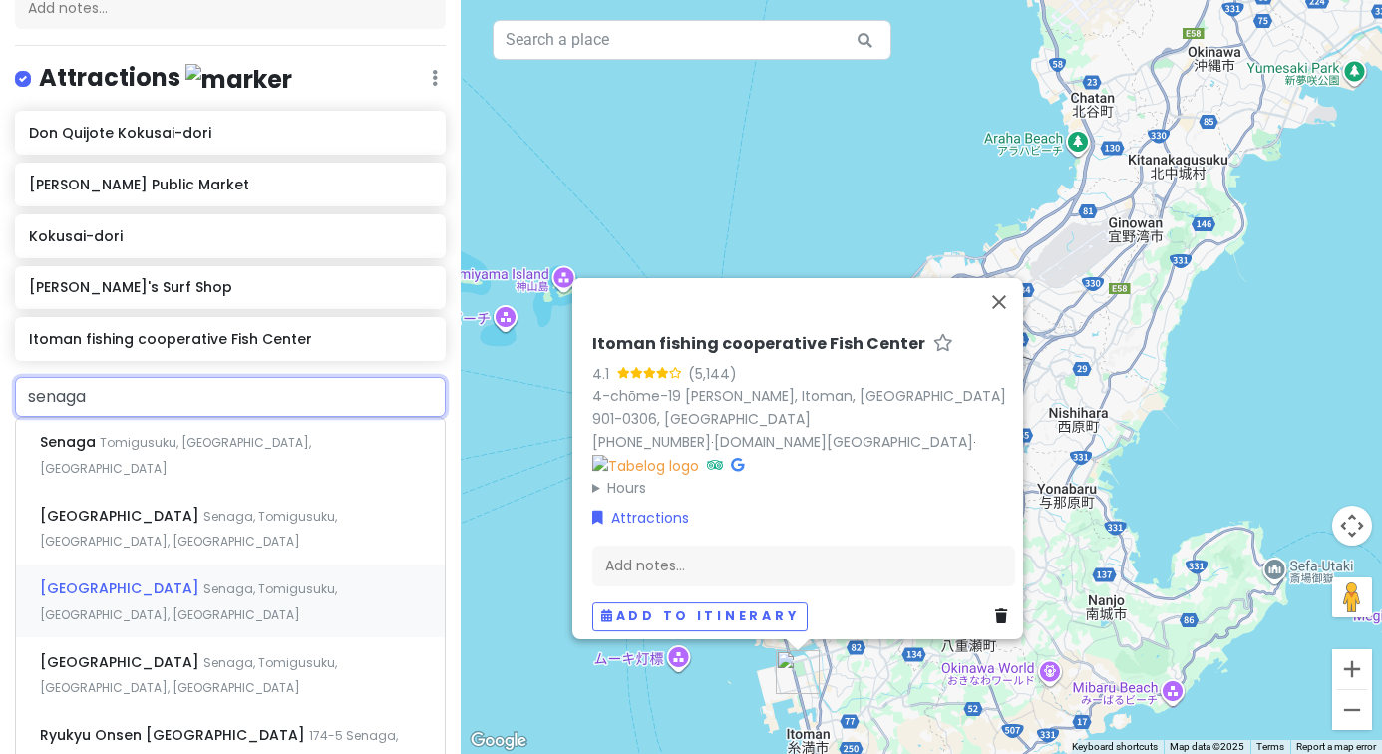
click at [181, 580] on span "Senaga, Tomigusuku, [GEOGRAPHIC_DATA], [GEOGRAPHIC_DATA]" at bounding box center [188, 601] width 297 height 43
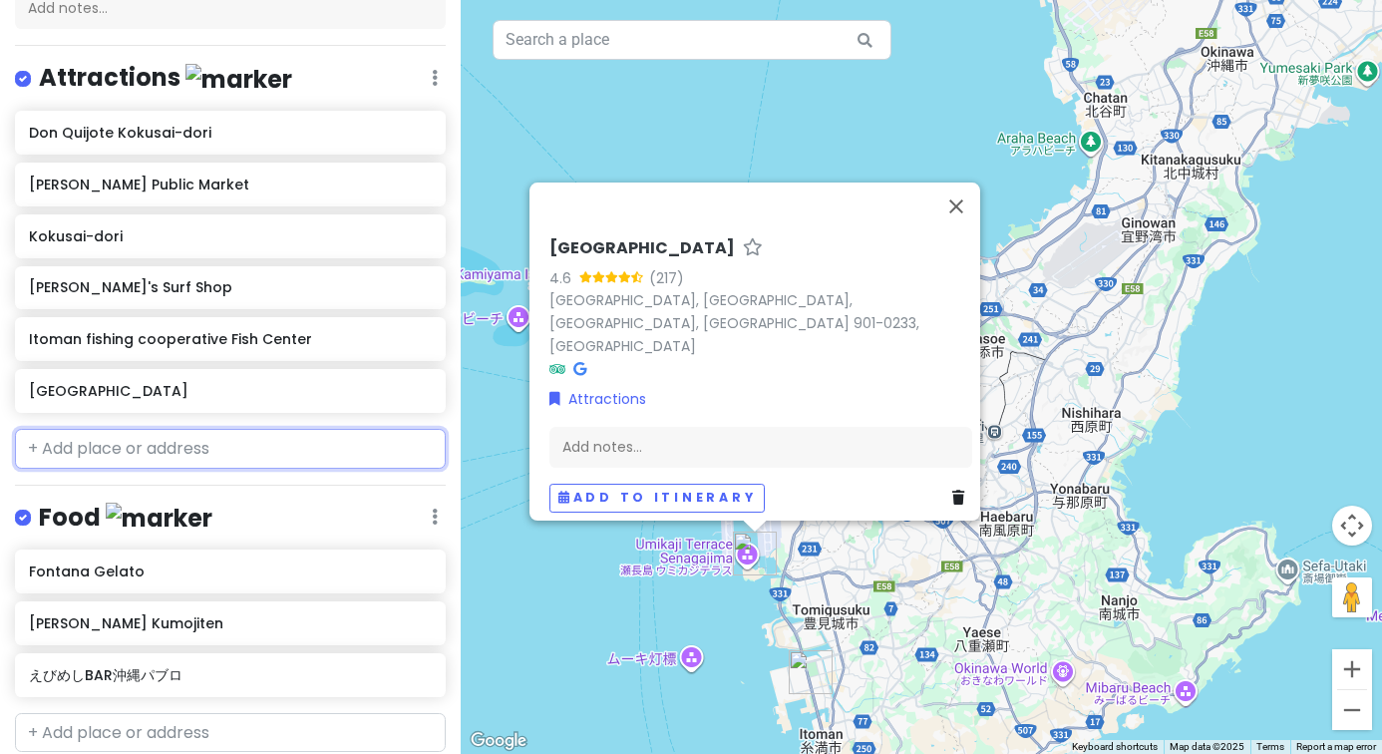
click at [144, 440] on input "text" at bounding box center [230, 449] width 431 height 40
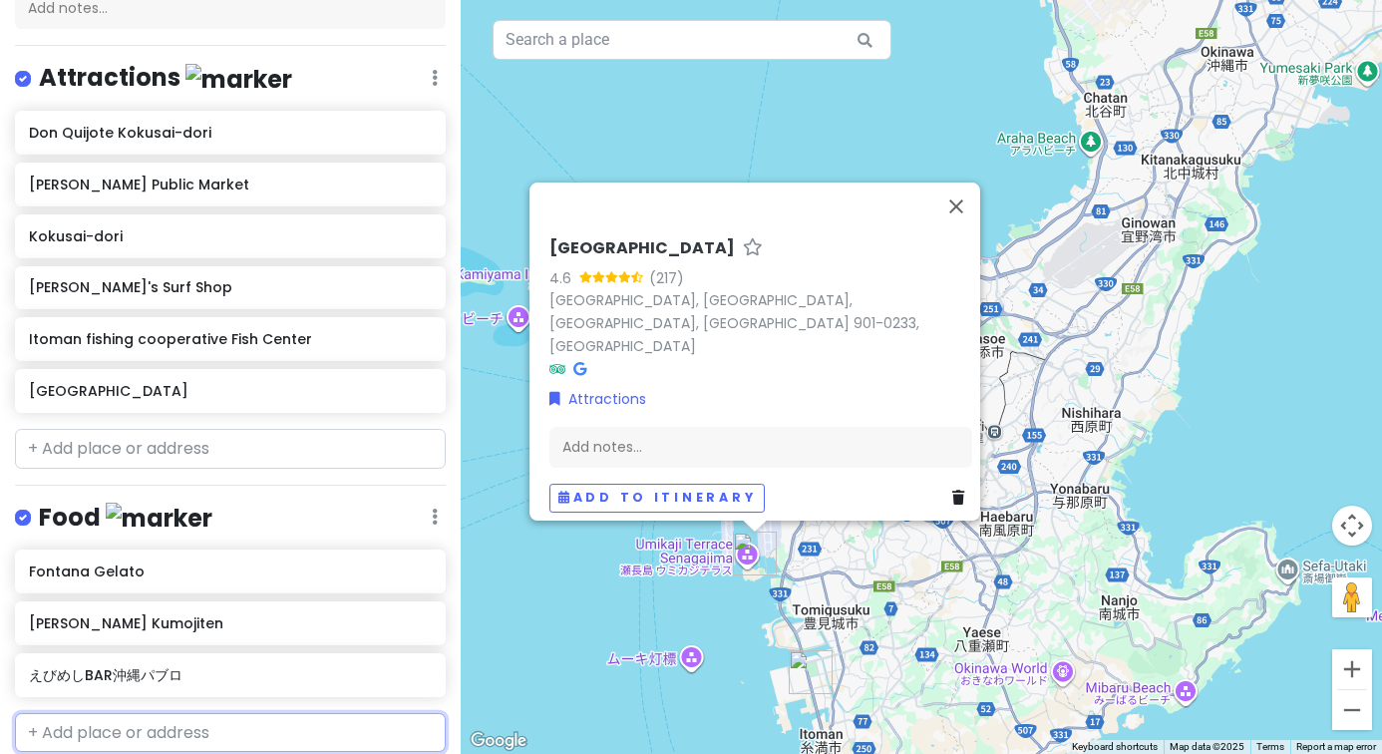
click at [184, 720] on input "text" at bounding box center [230, 733] width 431 height 40
type input "yukisho"
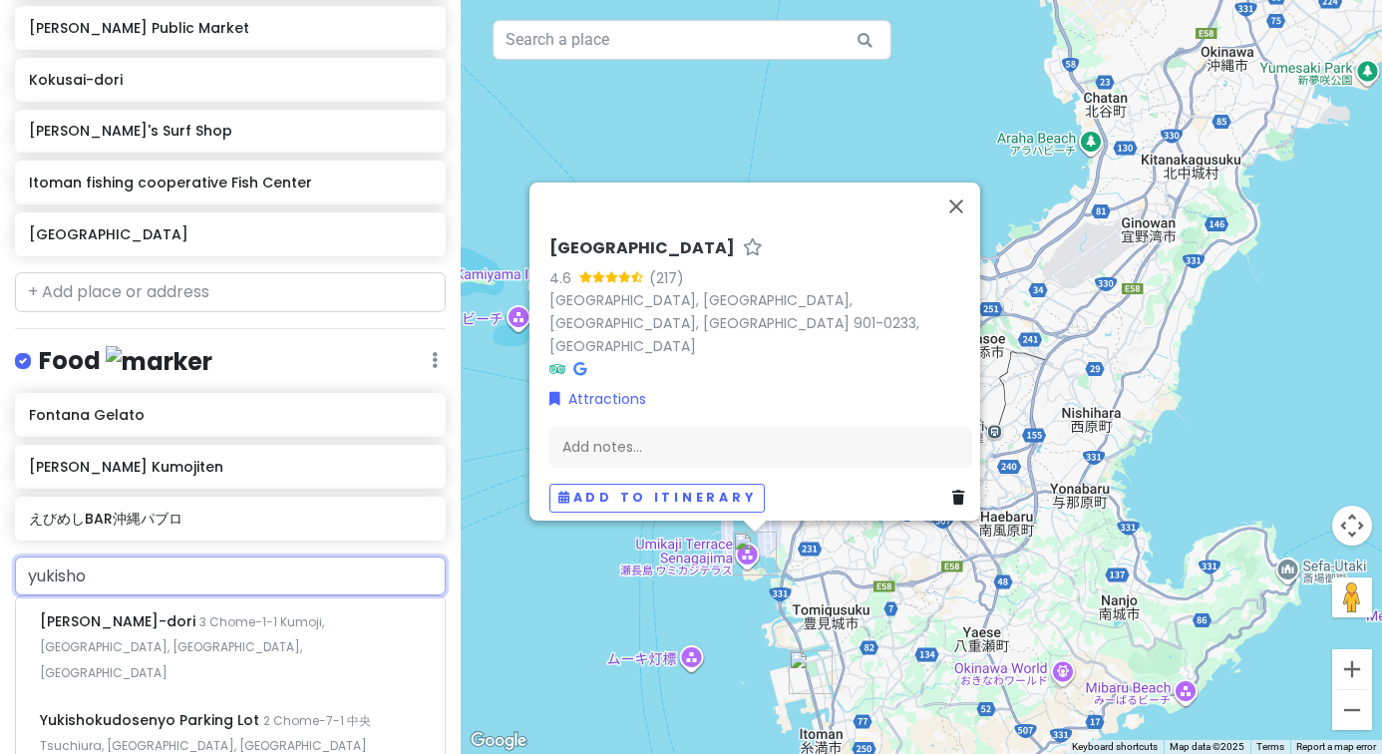
scroll to position [384, 0]
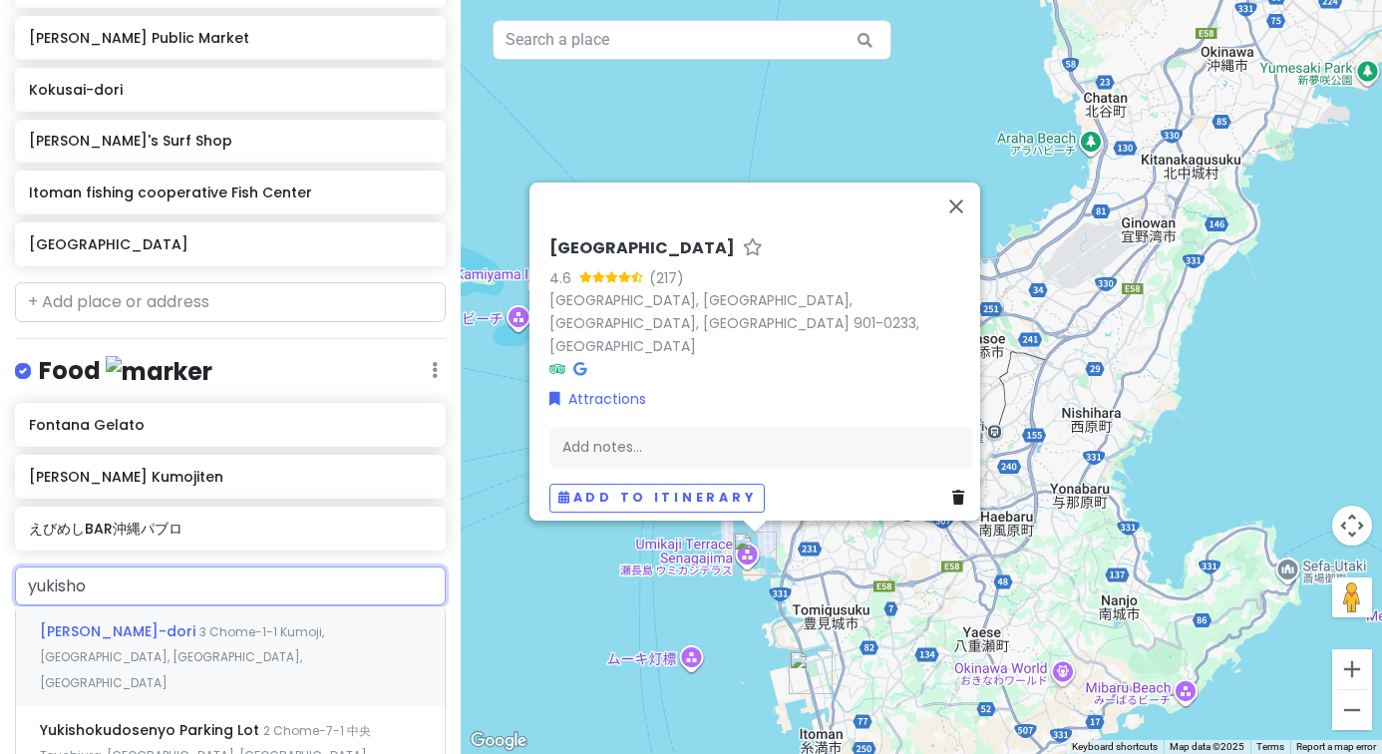
click at [198, 636] on div "[PERSON_NAME]-dori 3 Chome-1-1 Kumoji, [GEOGRAPHIC_DATA], [GEOGRAPHIC_DATA], [G…" at bounding box center [230, 655] width 429 height 99
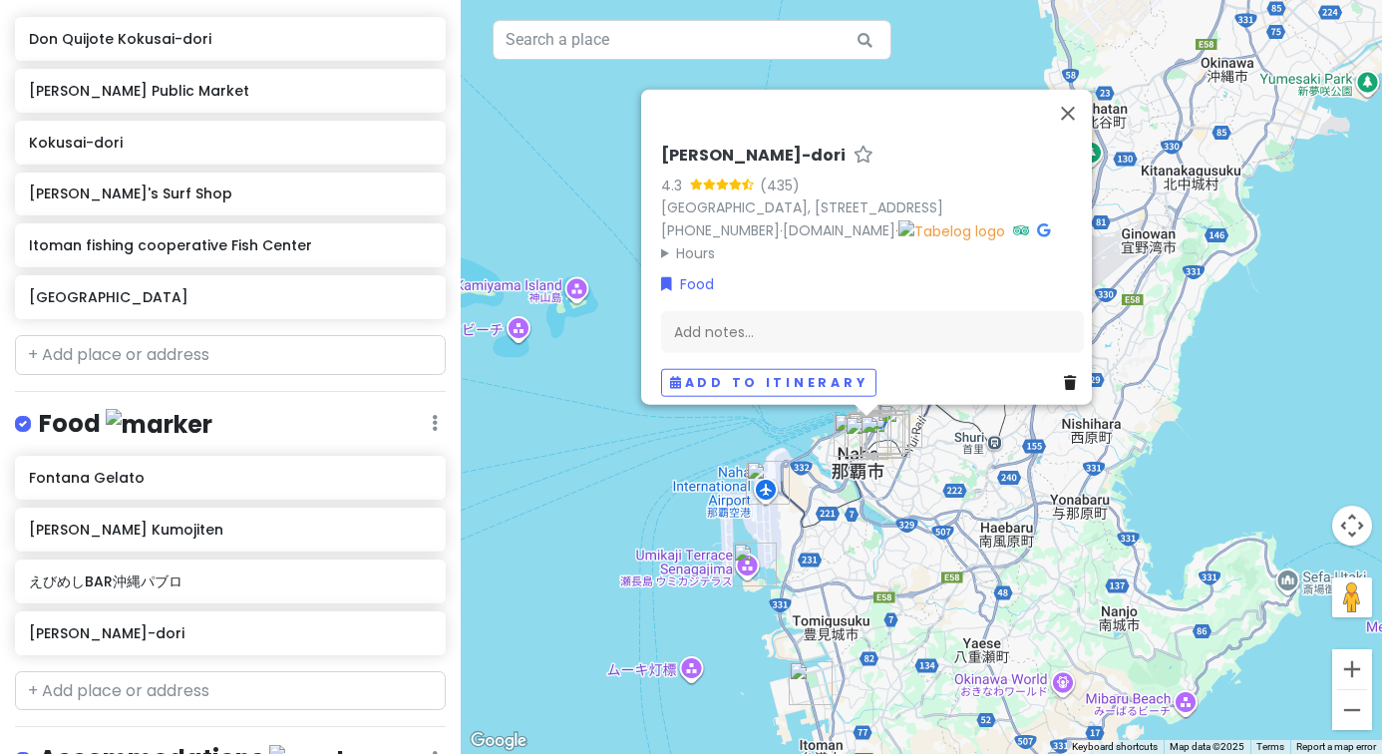
scroll to position [250, 0]
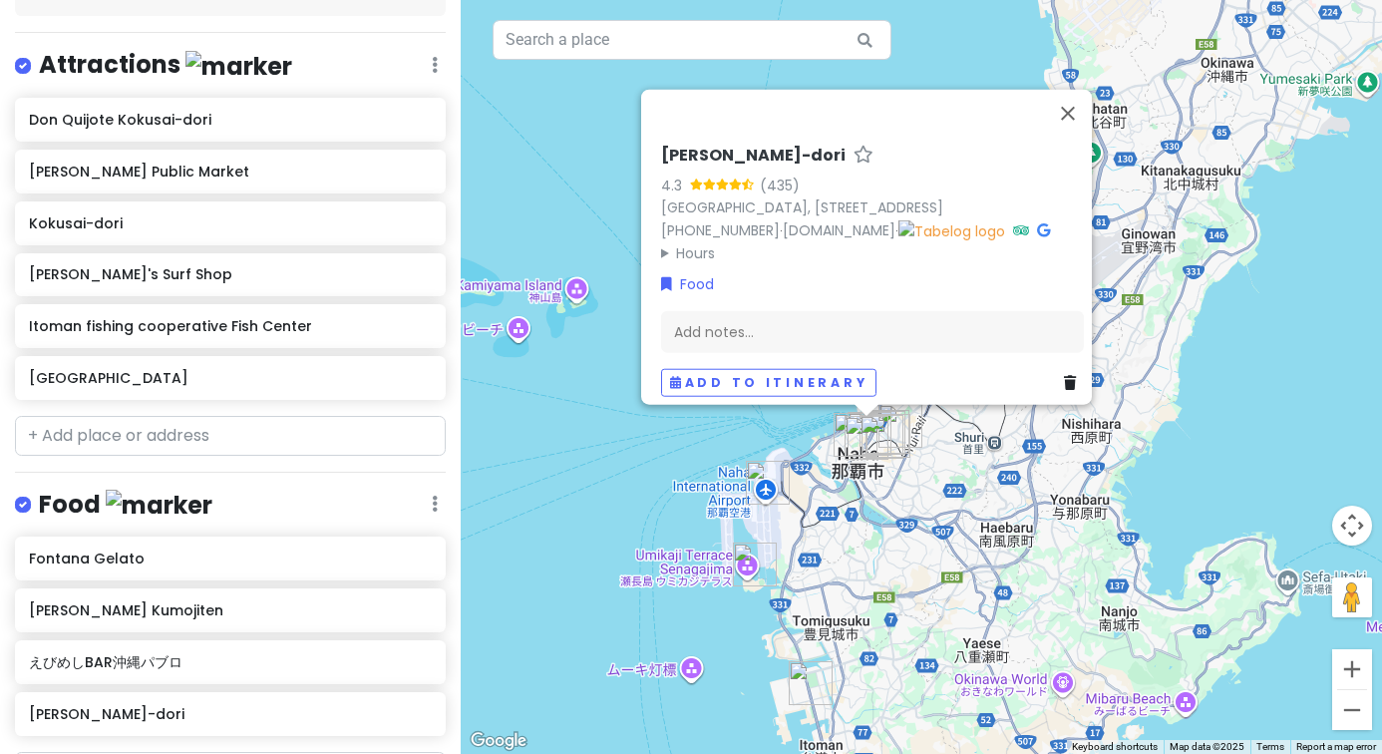
click at [213, 451] on div "Okinawa Trip Private Change Dates Make a Copy Delete Trip Go Pro ⚡️ Give Feedba…" at bounding box center [230, 377] width 461 height 754
click at [207, 441] on input "text" at bounding box center [230, 436] width 431 height 40
paste input "[PERSON_NAME][GEOGRAPHIC_DATA][PERSON_NAME]"
type input "[PERSON_NAME][GEOGRAPHIC_DATA][PERSON_NAME]"
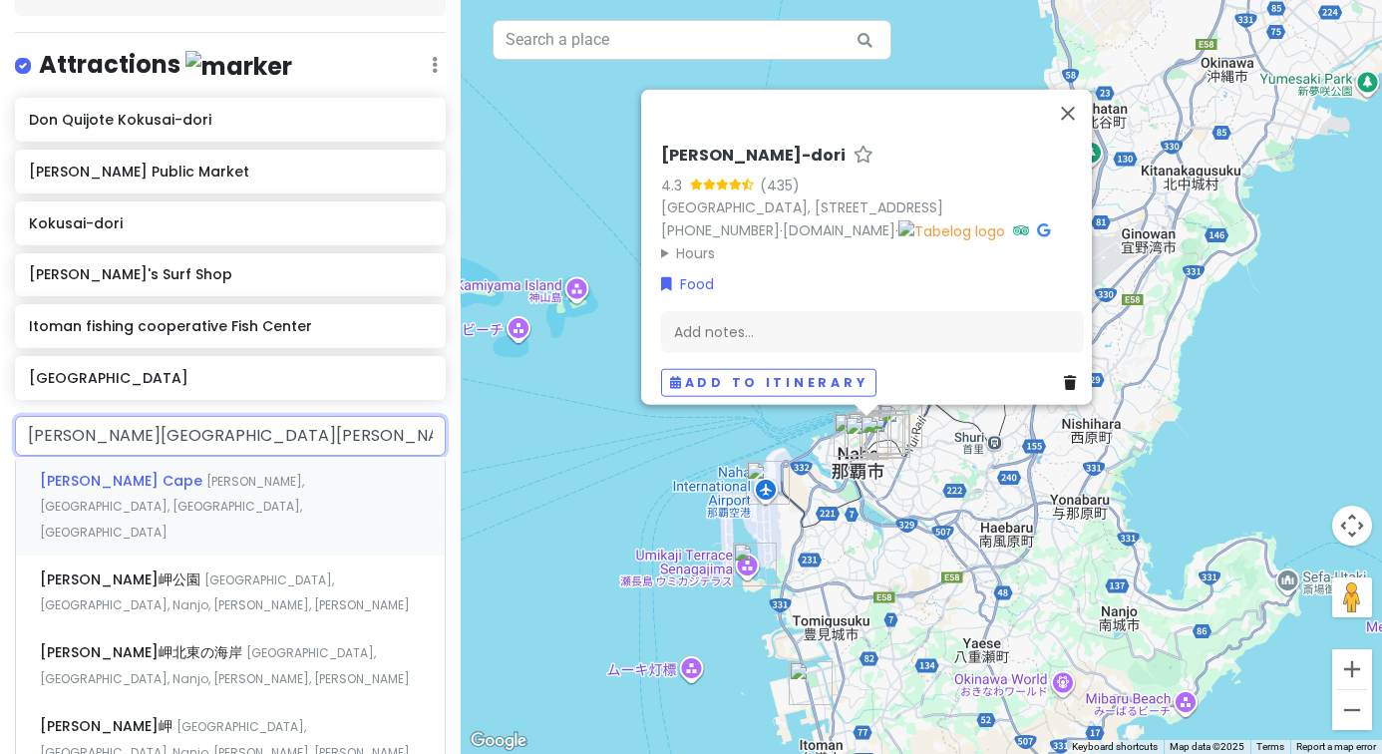
click at [217, 475] on span "[PERSON_NAME], [GEOGRAPHIC_DATA], [GEOGRAPHIC_DATA], [GEOGRAPHIC_DATA]" at bounding box center [172, 507] width 264 height 68
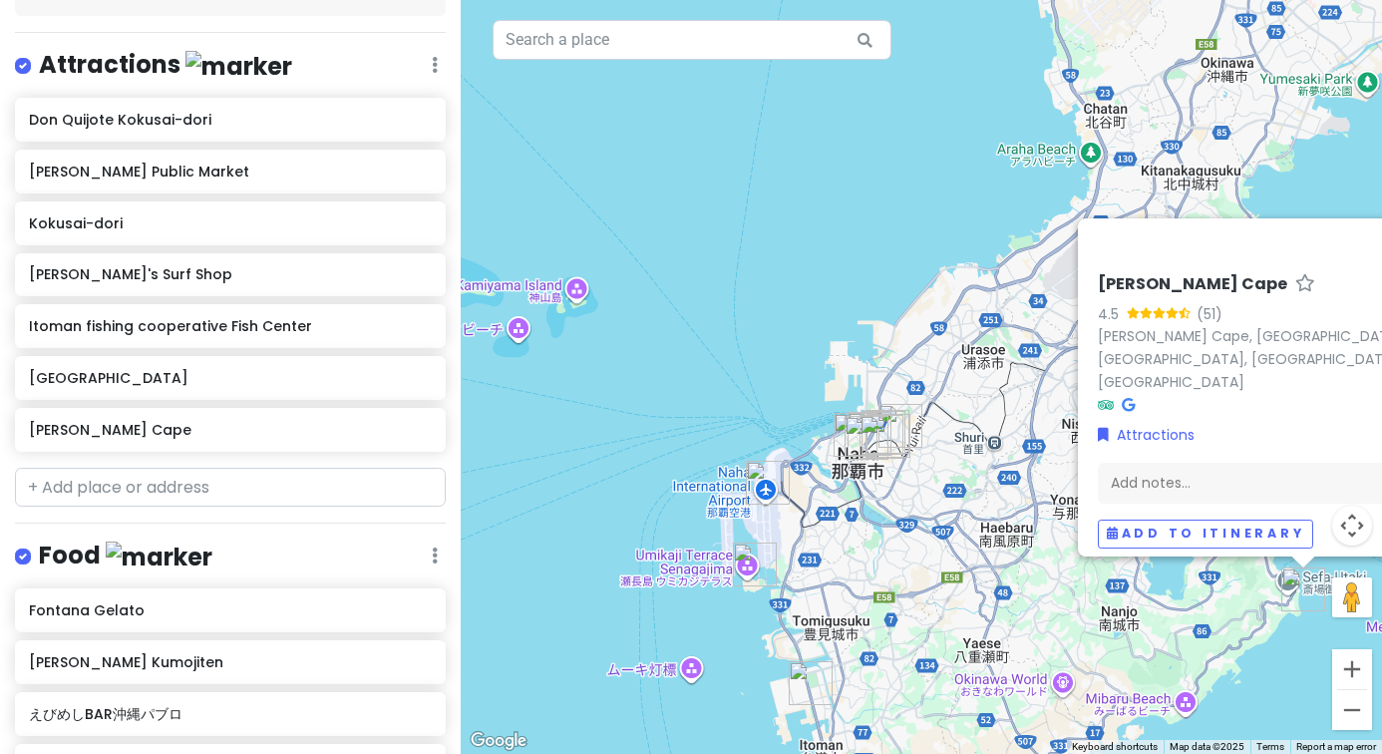
scroll to position [301, 0]
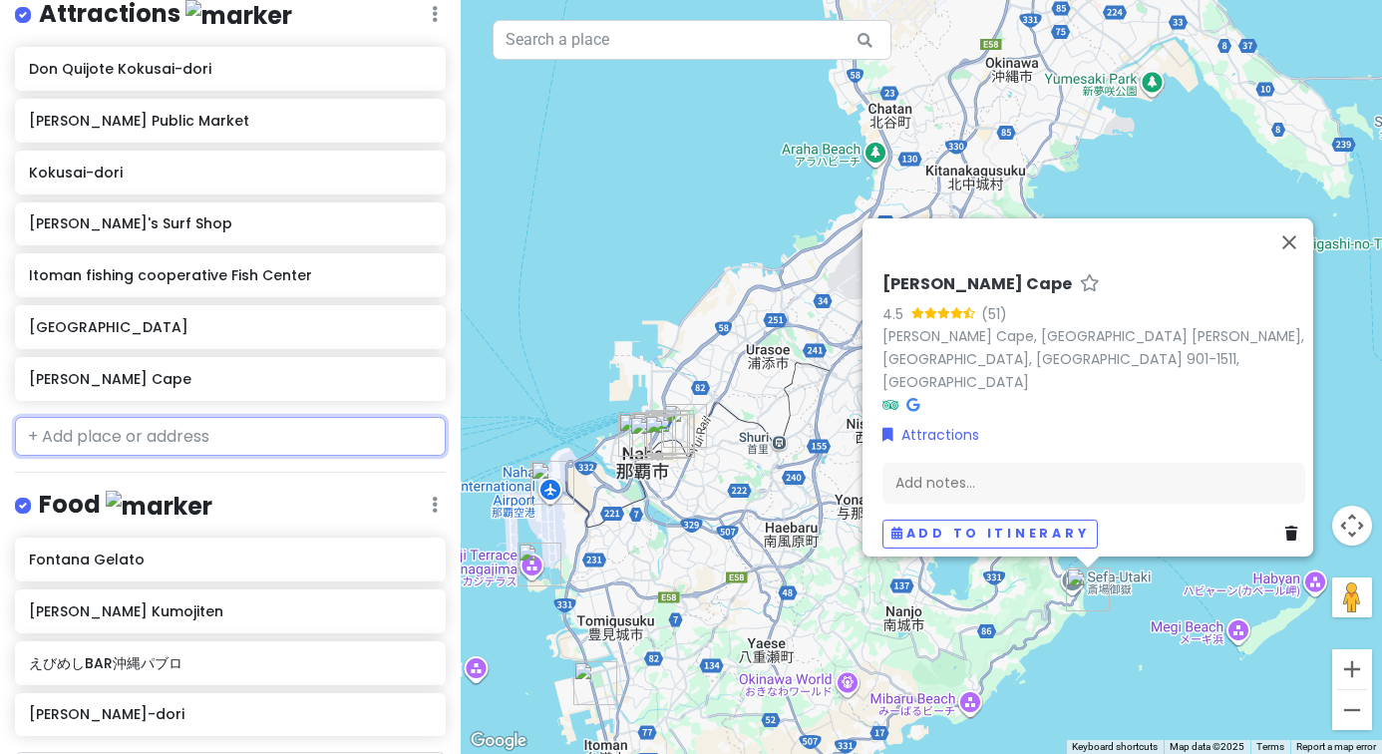
click at [183, 441] on input "text" at bounding box center [230, 437] width 431 height 40
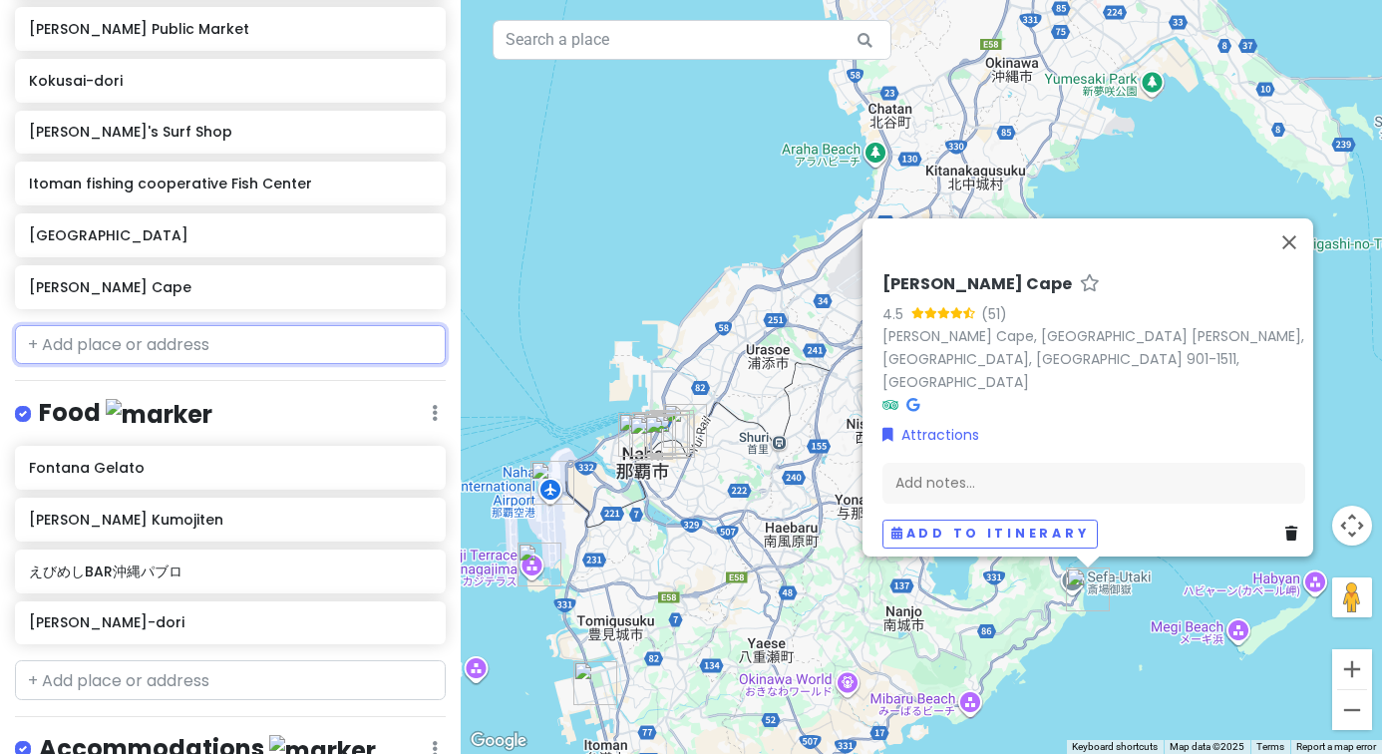
scroll to position [395, 0]
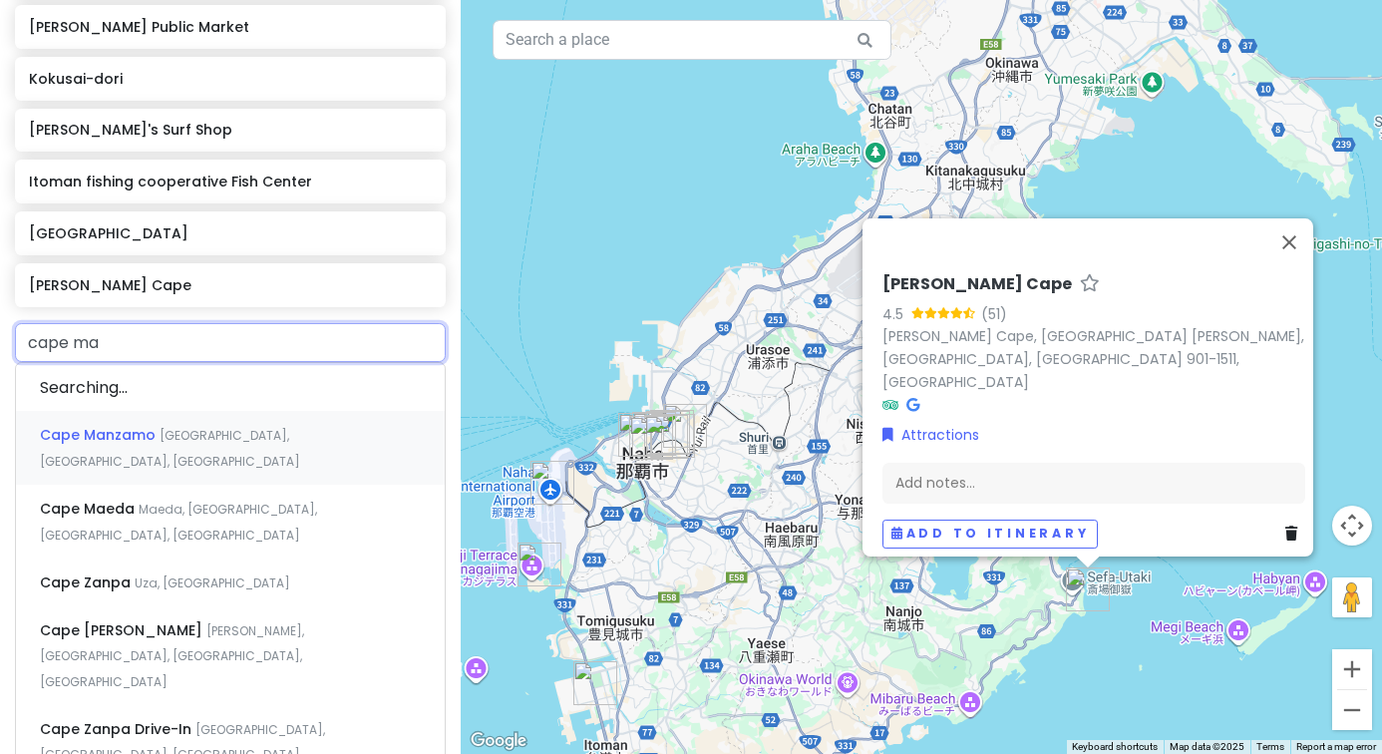
type input "cape man"
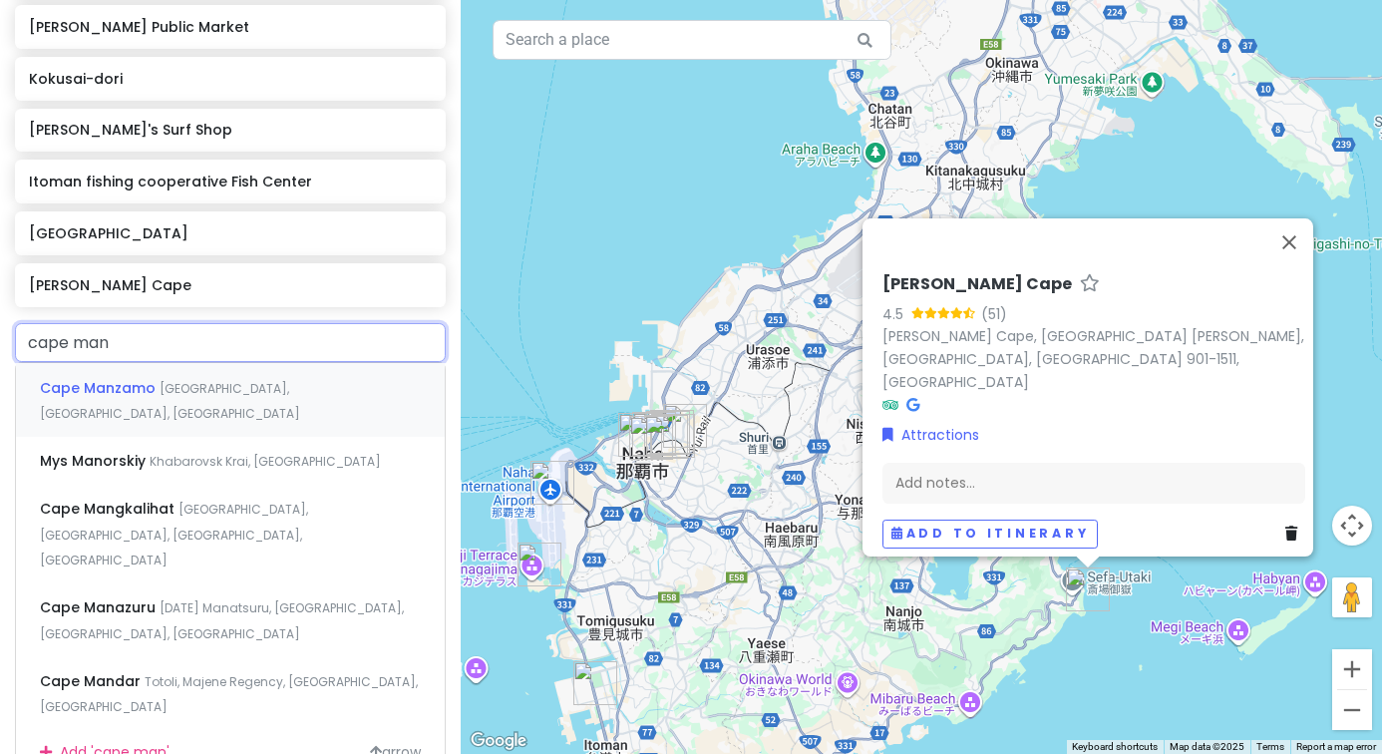
click at [158, 394] on div "Cape Manzamo Onna, [GEOGRAPHIC_DATA], [GEOGRAPHIC_DATA]" at bounding box center [230, 400] width 429 height 74
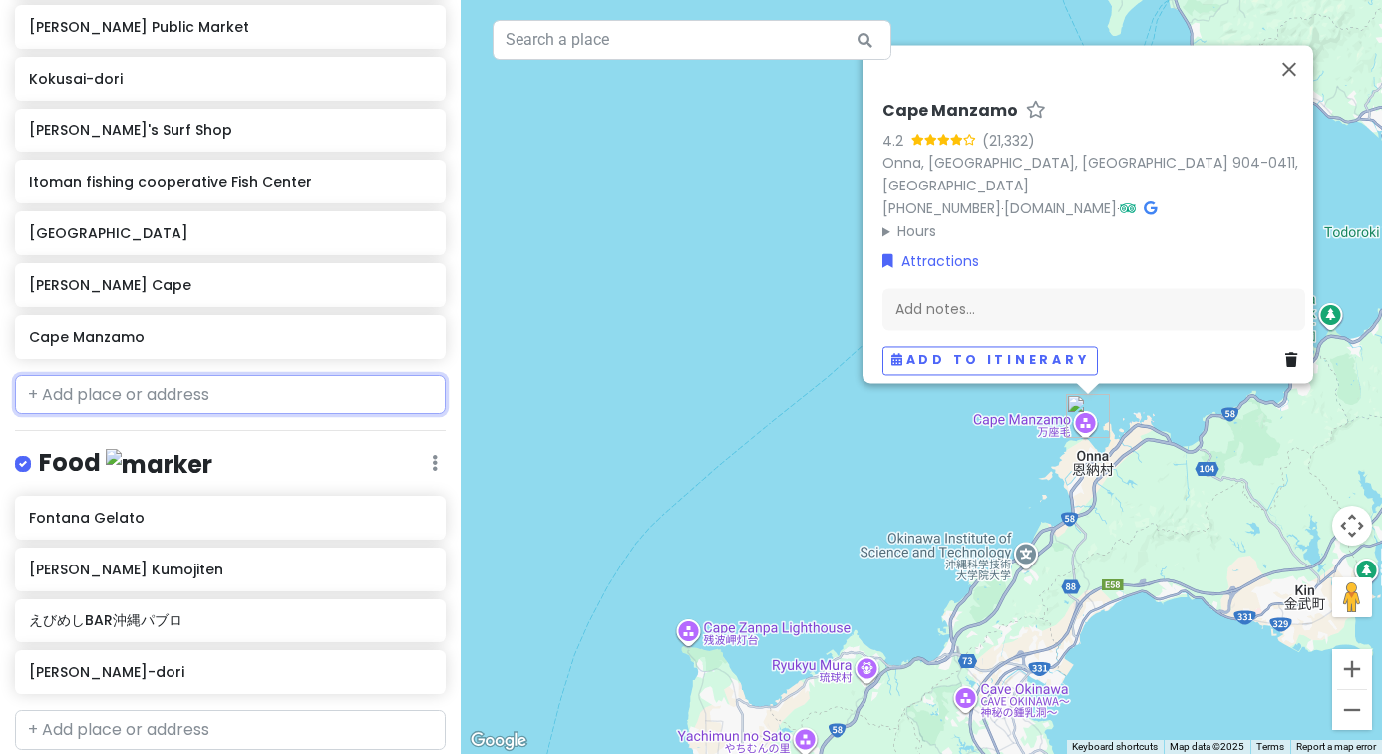
click at [154, 395] on input "text" at bounding box center [230, 395] width 431 height 40
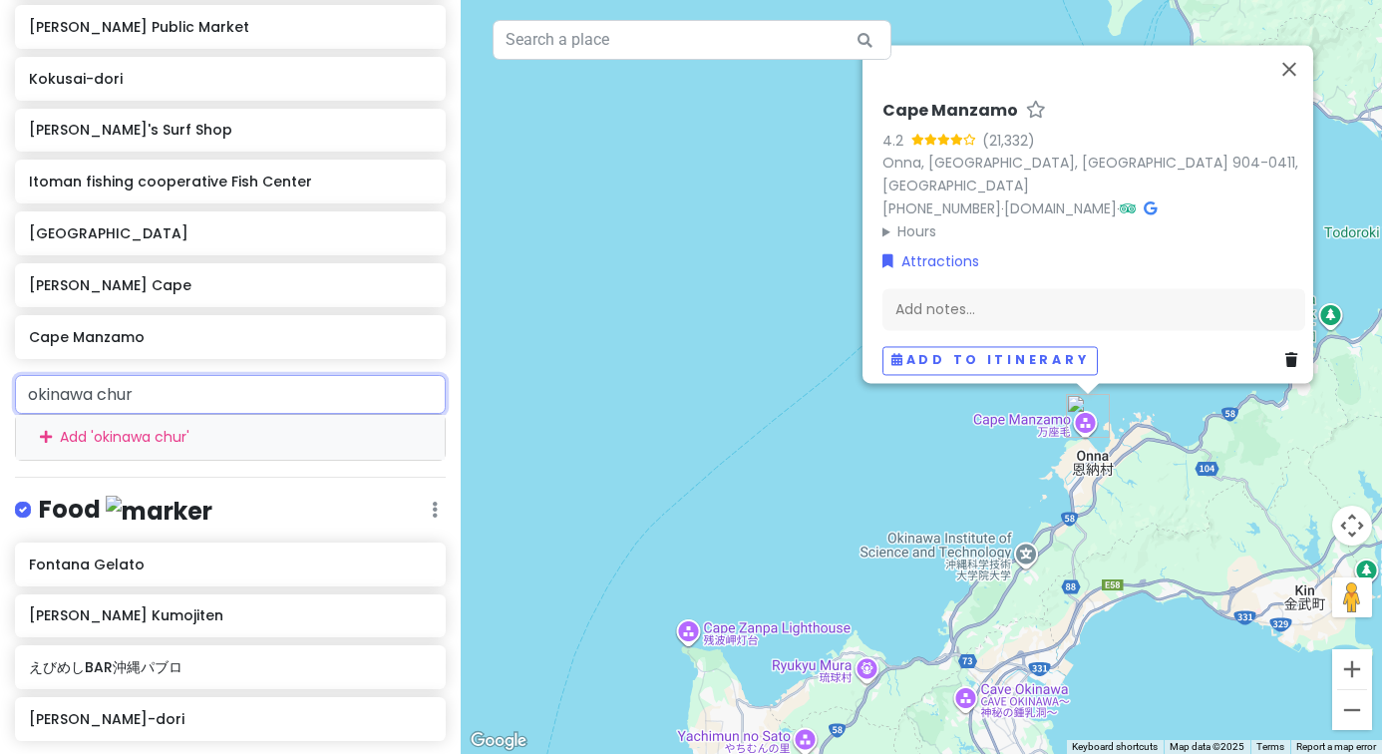
type input "okinawa chura"
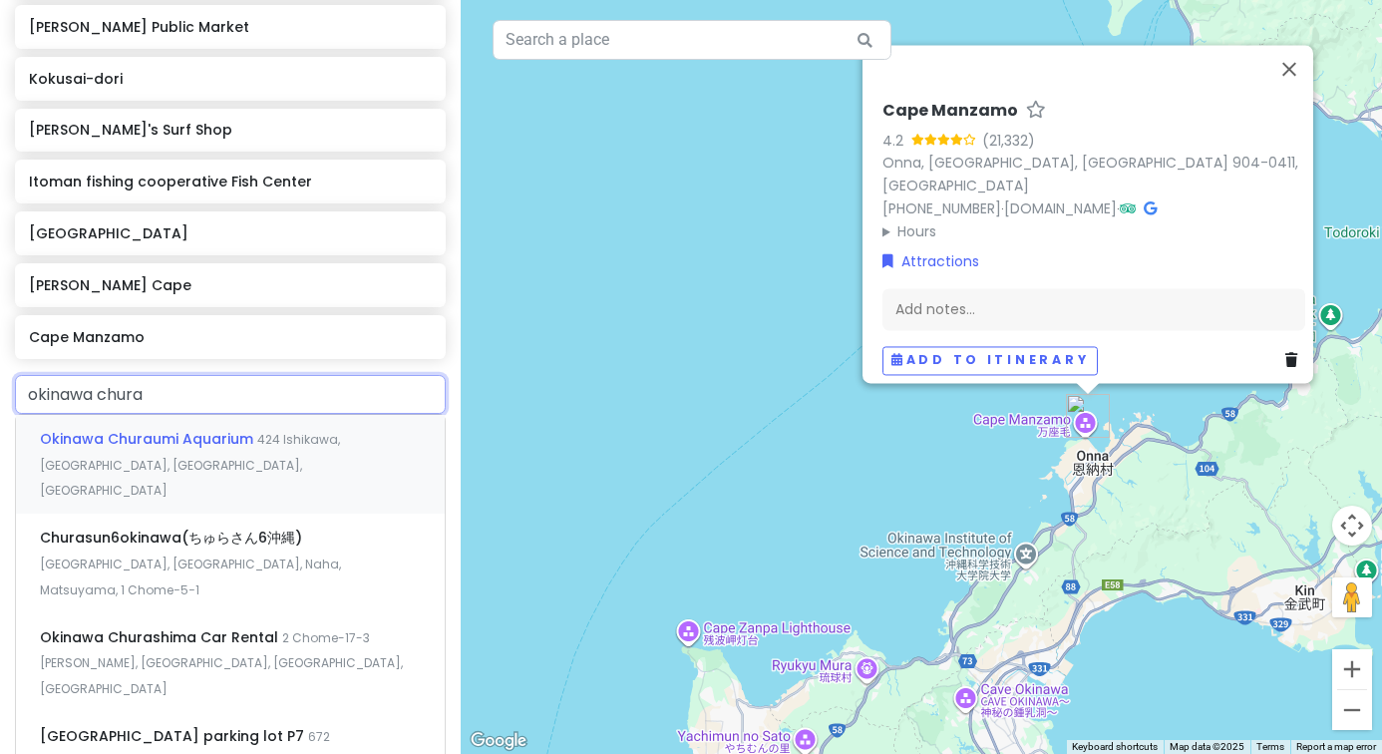
click at [178, 438] on span "Okinawa Churaumi Aquarium" at bounding box center [148, 439] width 217 height 20
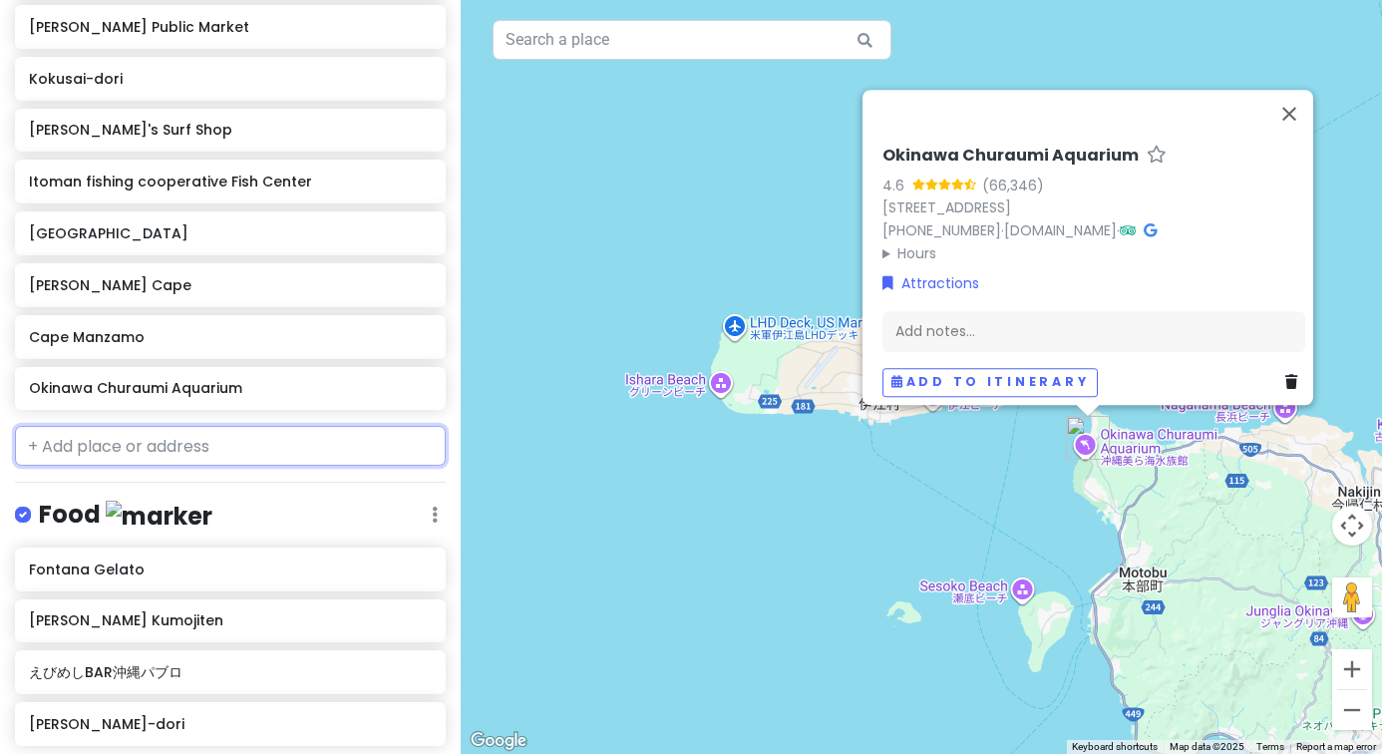
click at [179, 443] on input "text" at bounding box center [230, 446] width 431 height 40
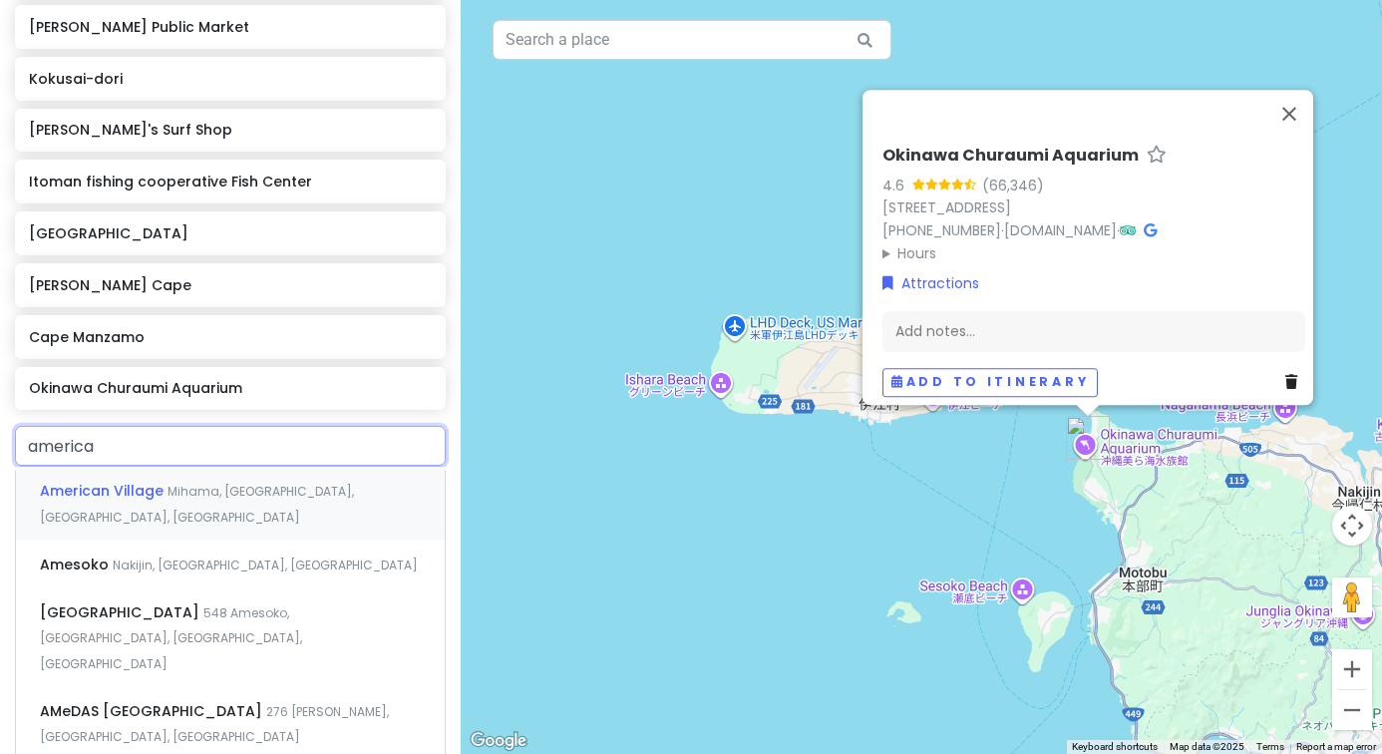
type input "american"
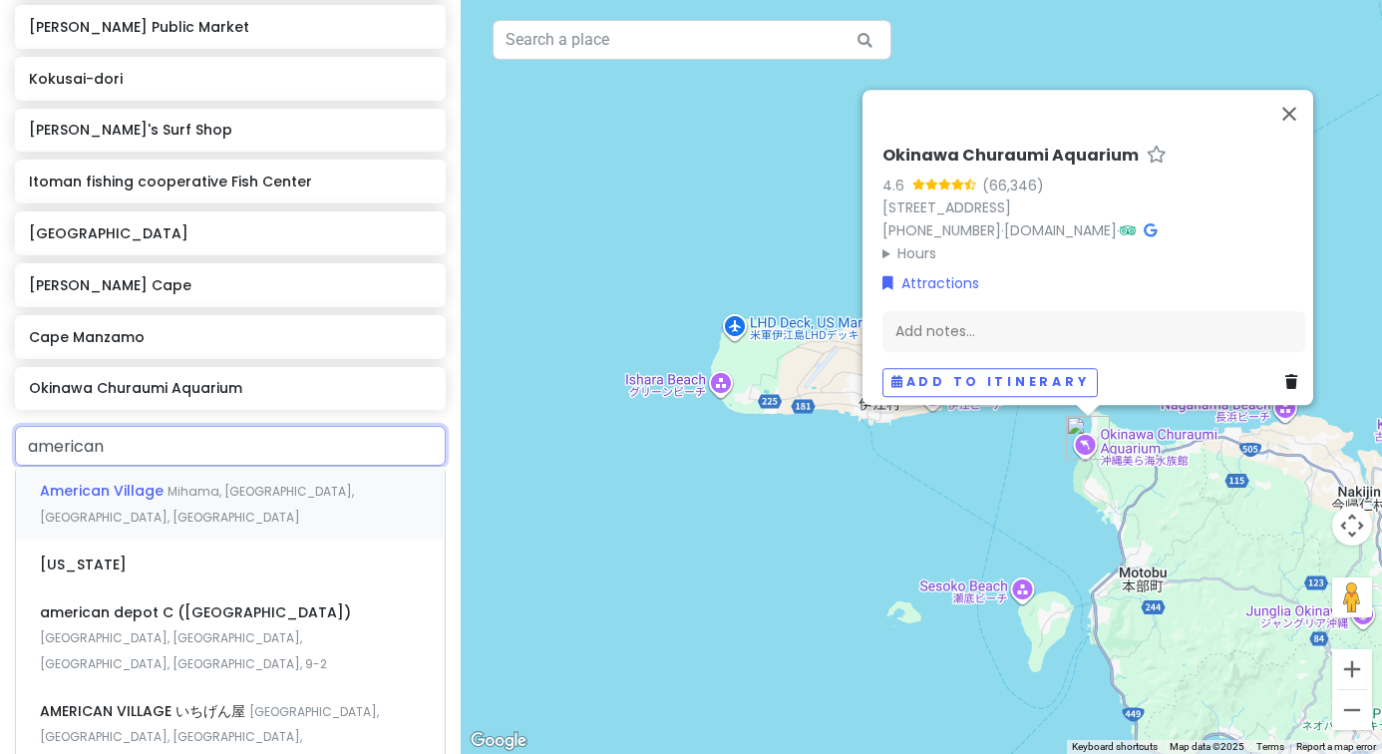
click at [194, 489] on span "Mihama, [GEOGRAPHIC_DATA], [GEOGRAPHIC_DATA], [GEOGRAPHIC_DATA]" at bounding box center [197, 504] width 314 height 43
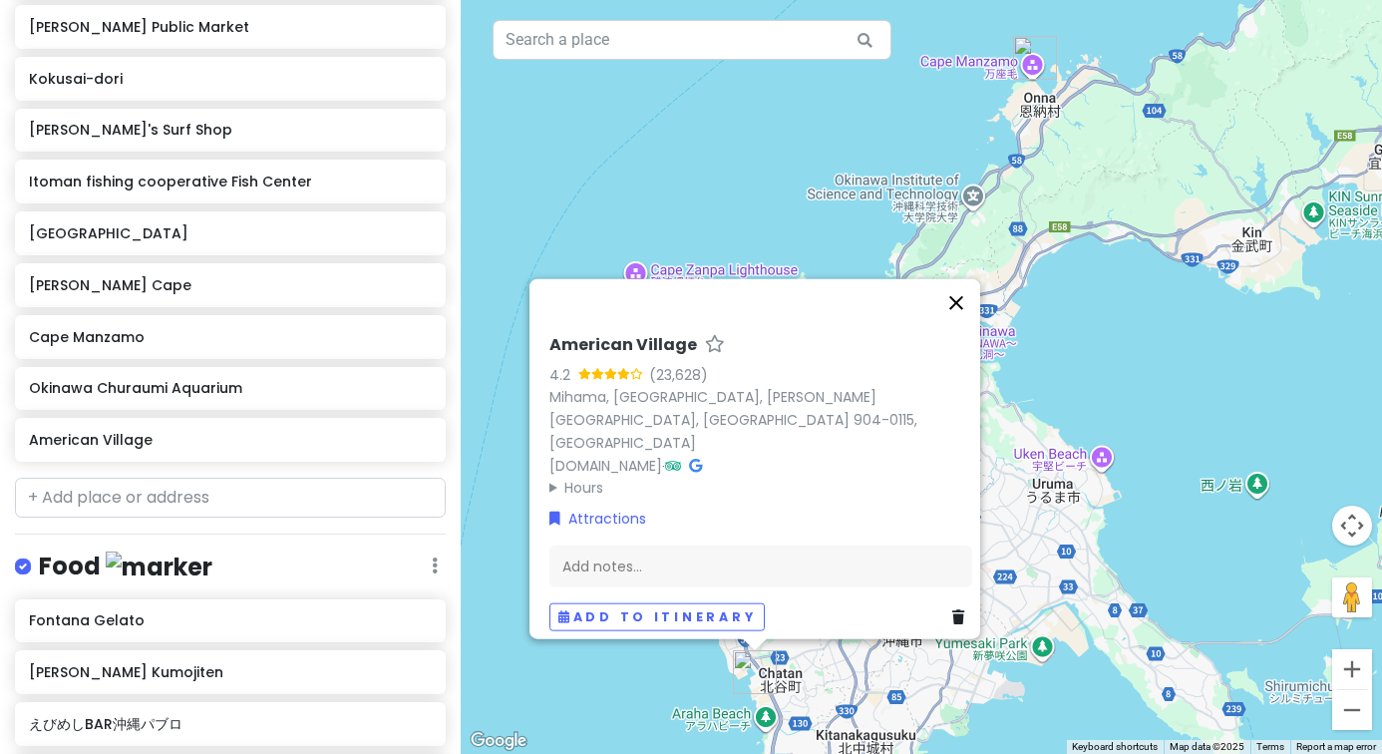
click at [968, 317] on button "Close" at bounding box center [956, 303] width 48 height 48
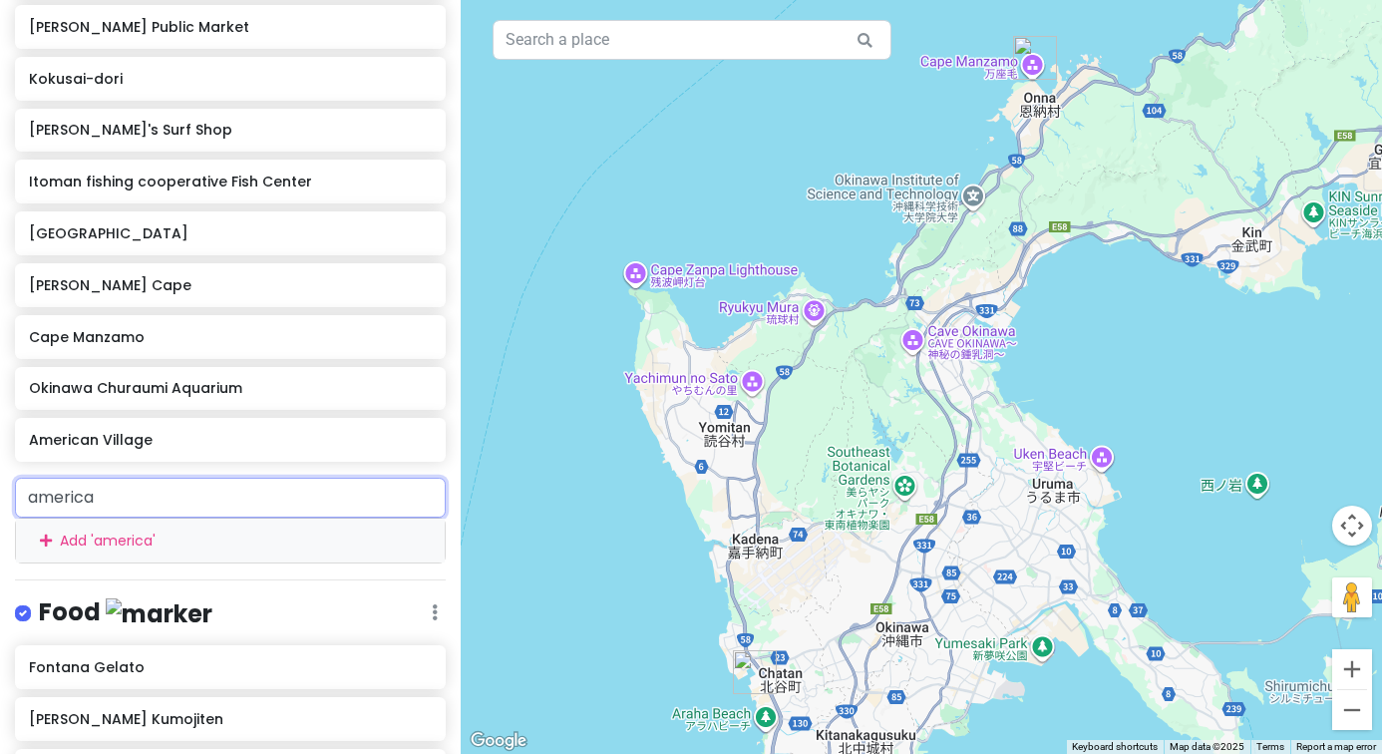
type input "american"
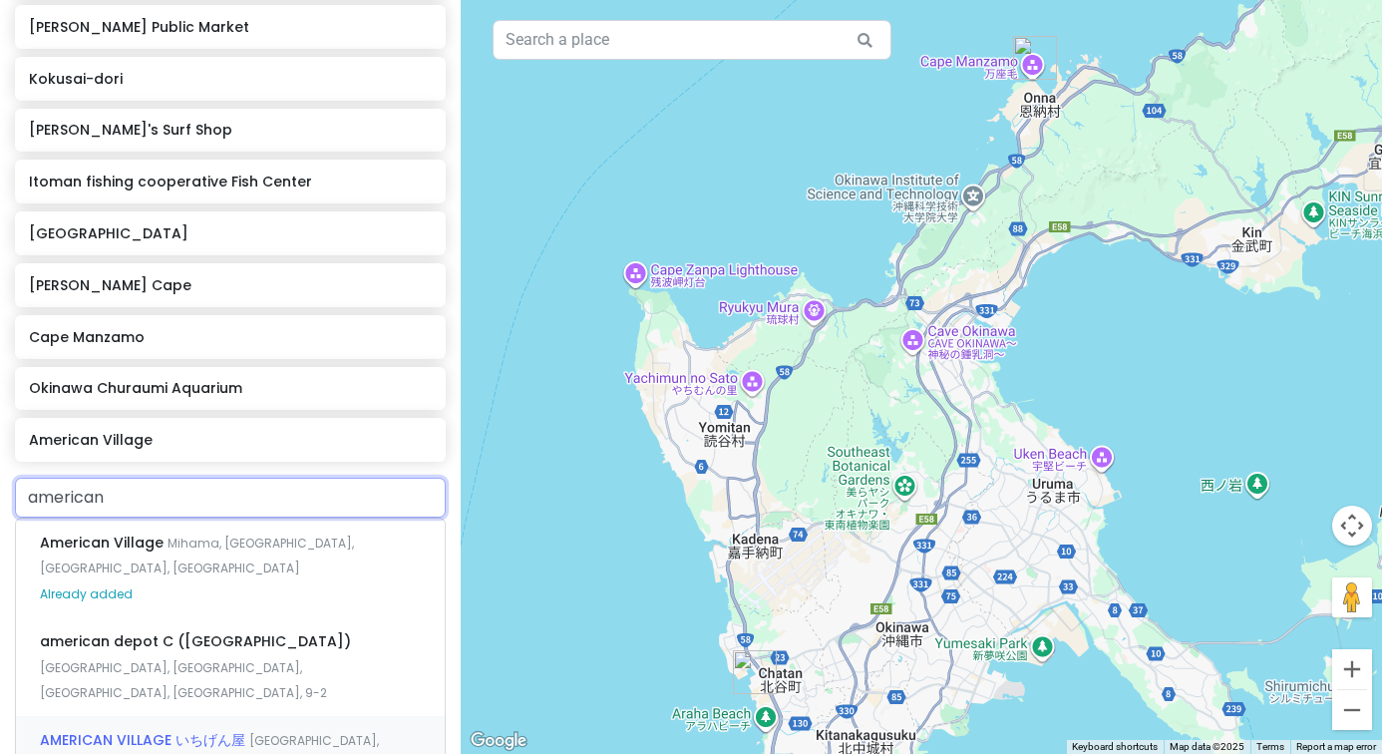
click at [323, 716] on div "AMERICAN VILLAGE いちげん屋 [GEOGRAPHIC_DATA], [GEOGRAPHIC_DATA], [GEOGRAPHIC_DATA],…" at bounding box center [230, 765] width 429 height 99
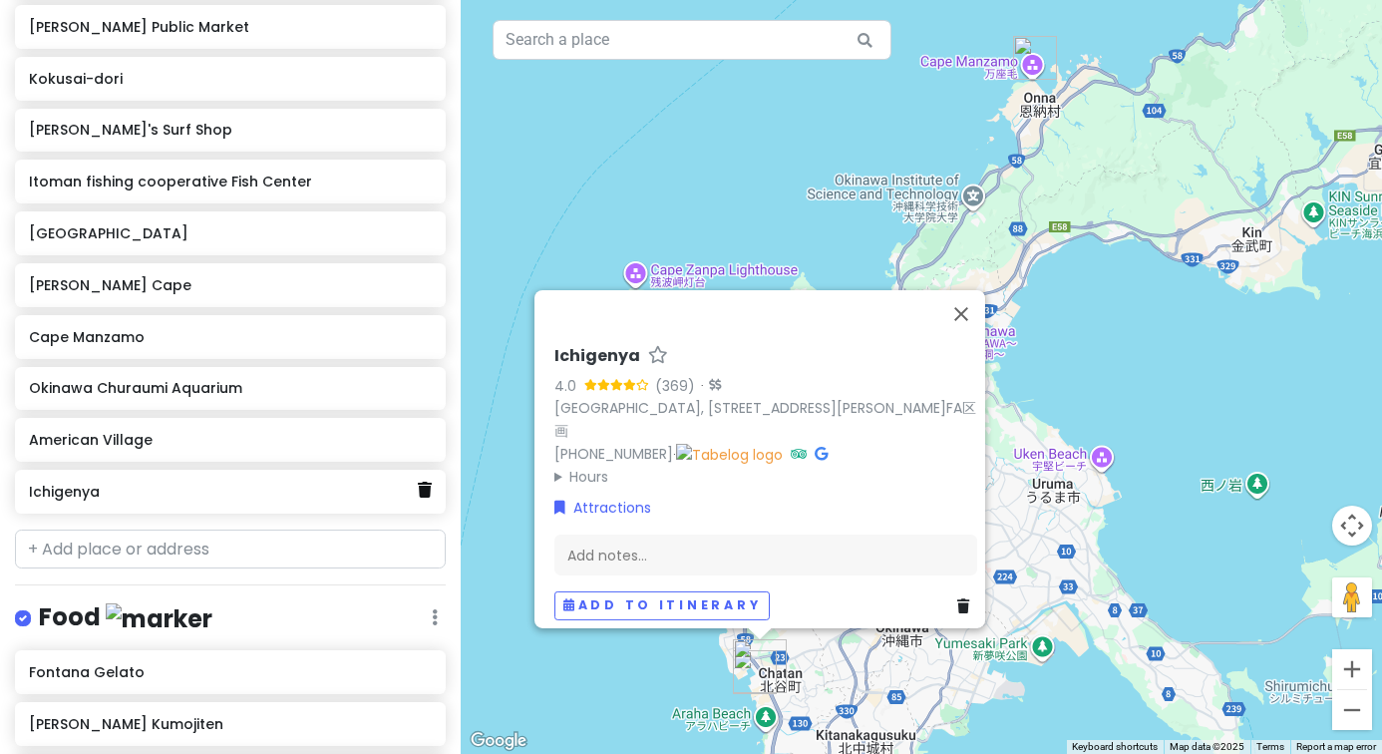
click at [425, 490] on icon at bounding box center [425, 490] width 14 height 16
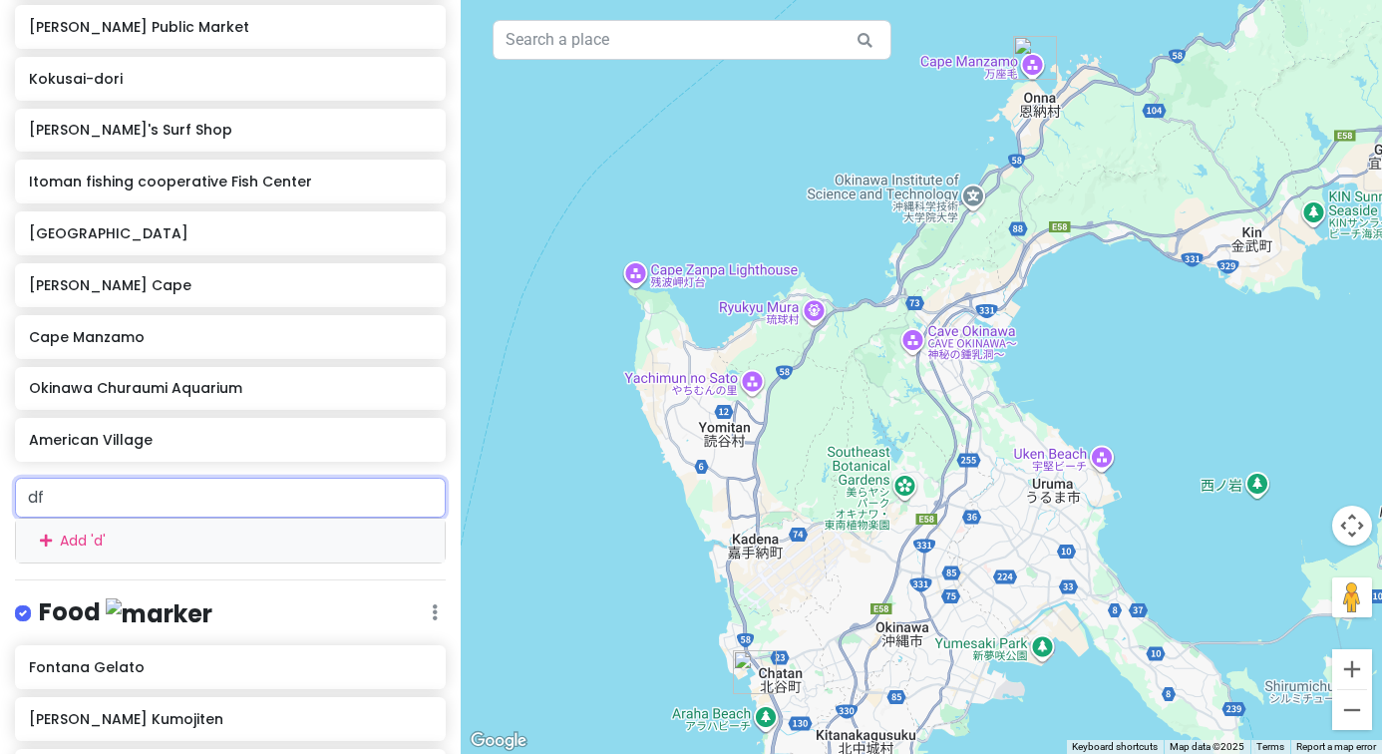
type input "dfs"
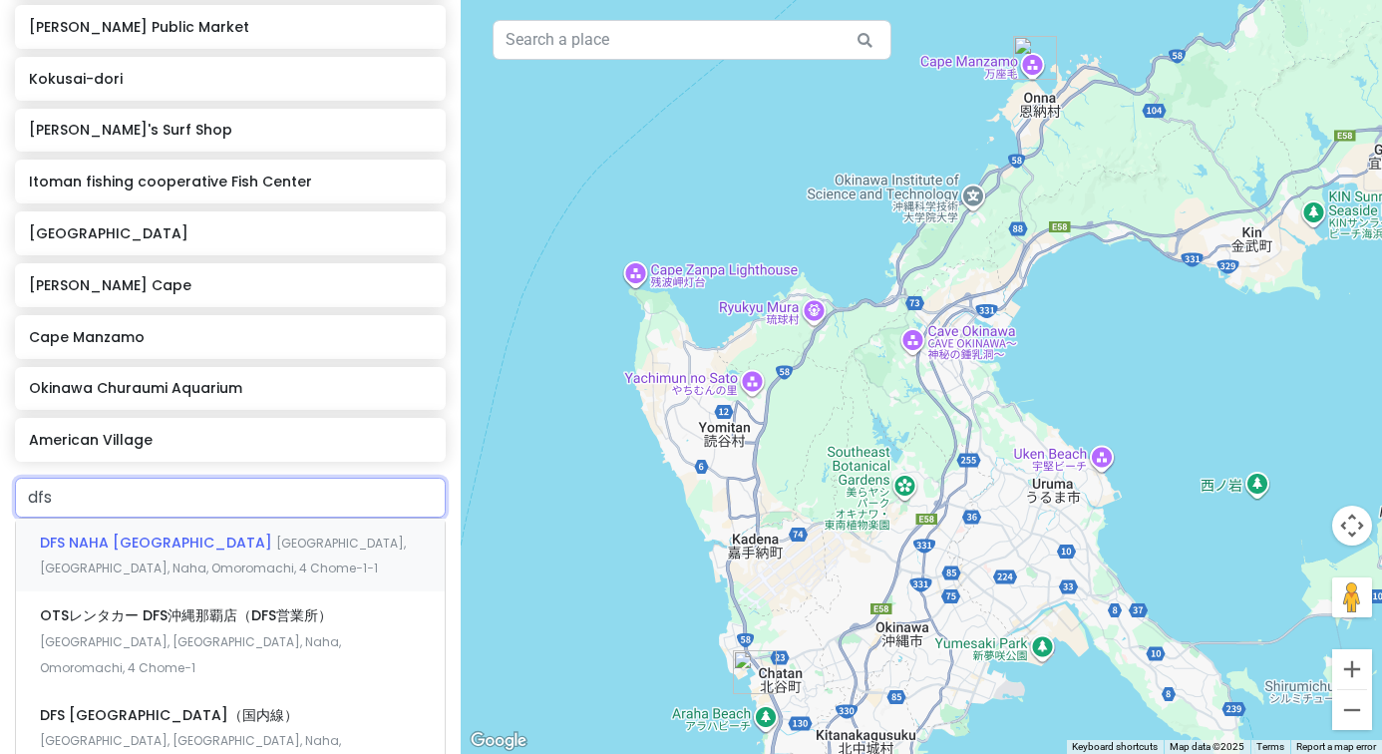
click at [243, 549] on div "DFS NAHA [GEOGRAPHIC_DATA] [GEOGRAPHIC_DATA], [GEOGRAPHIC_DATA], [GEOGRAPHIC_DA…" at bounding box center [230, 556] width 429 height 74
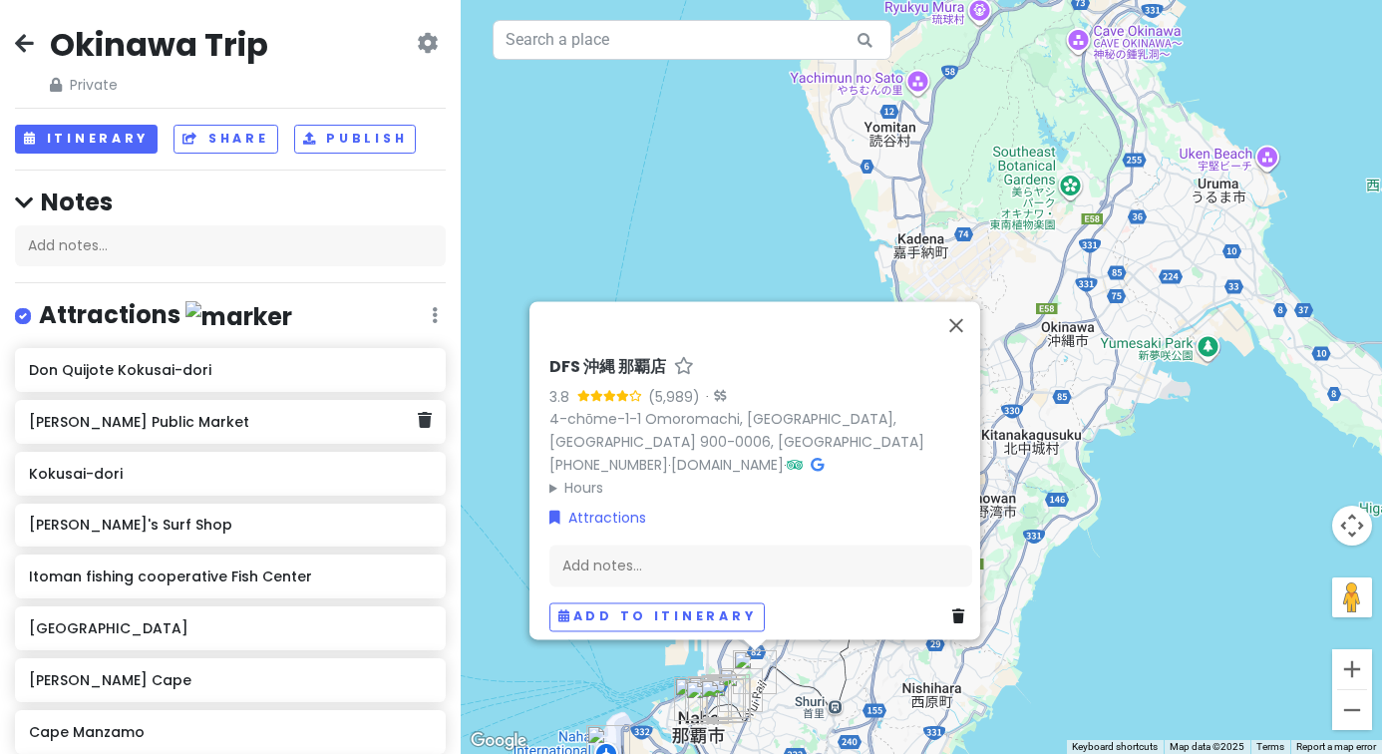
scroll to position [0, 0]
click at [102, 136] on button "Itinerary" at bounding box center [86, 139] width 143 height 29
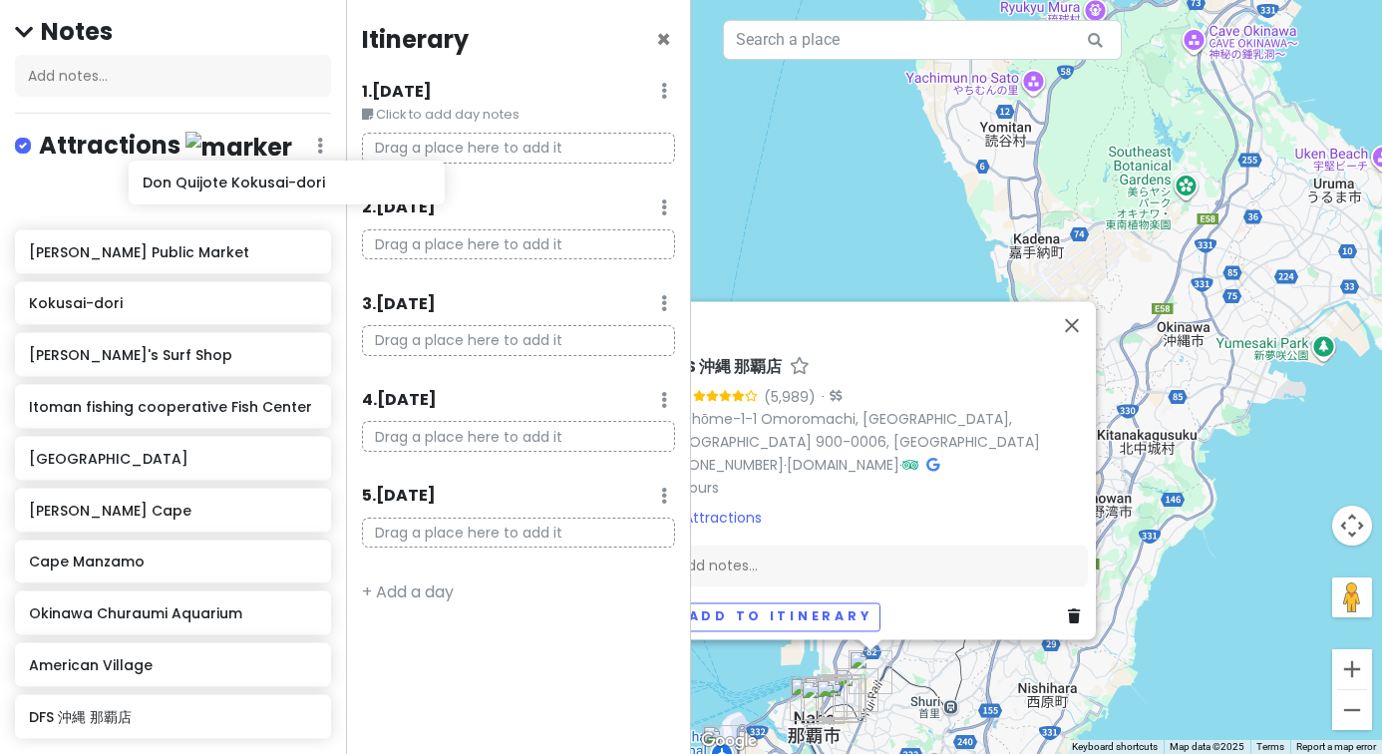
scroll to position [185, 0]
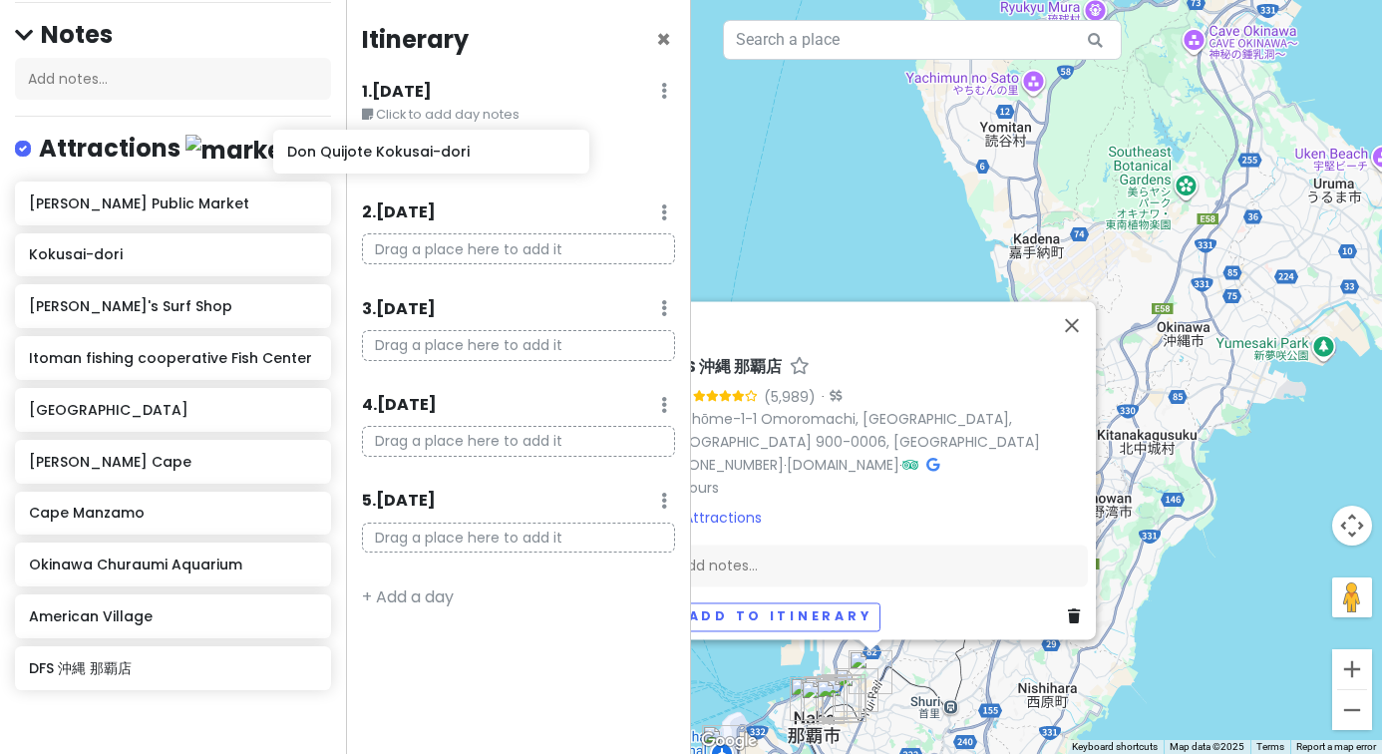
drag, startPoint x: 192, startPoint y: 194, endPoint x: 456, endPoint y: 175, distance: 264.0
click at [456, 176] on div "Okinawa Trip Private Change Dates Make a Copy Delete Trip Go Pro ⚡️ Give Feedba…" at bounding box center [691, 377] width 1382 height 754
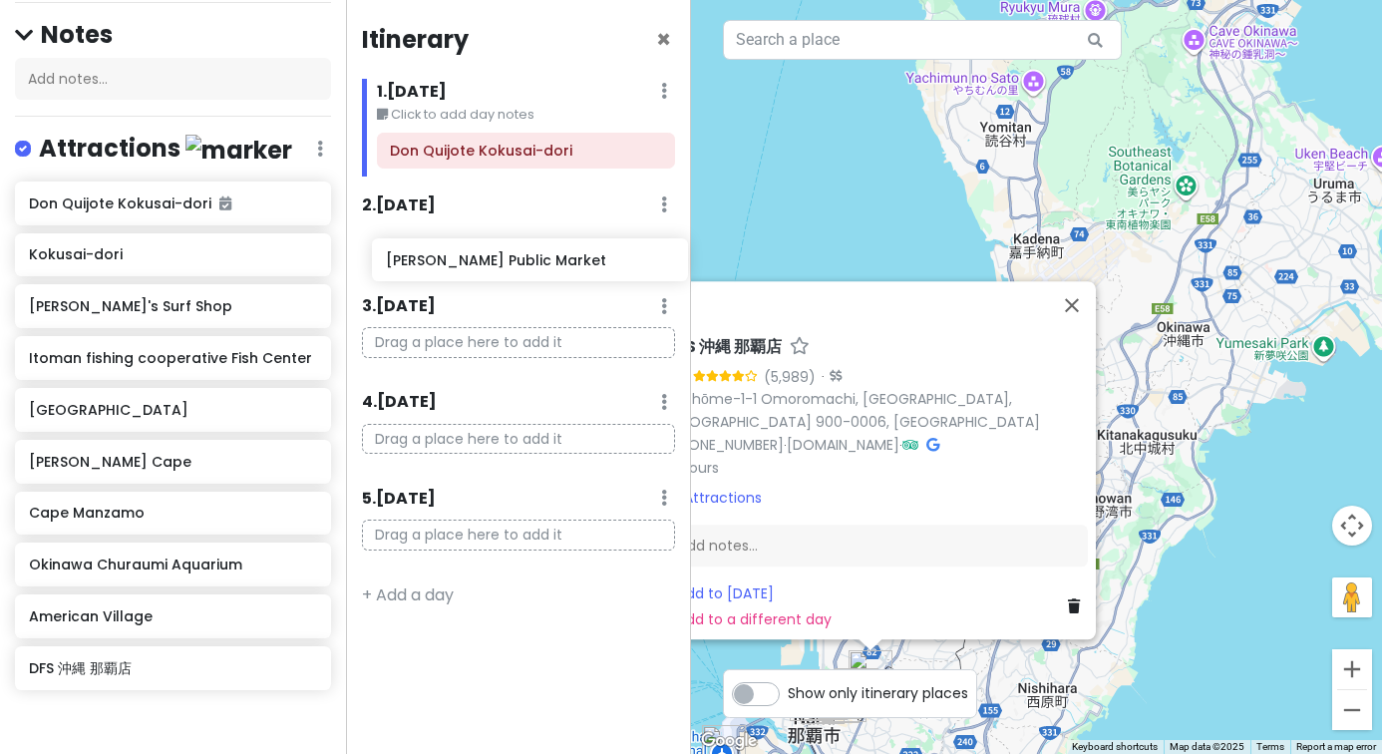
drag, startPoint x: 157, startPoint y: 260, endPoint x: 513, endPoint y: 274, distance: 356.3
click at [513, 275] on div "Okinawa Trip Private Change Dates Make a Copy Delete Trip Go Pro ⚡️ Give Feedba…" at bounding box center [691, 377] width 1382 height 754
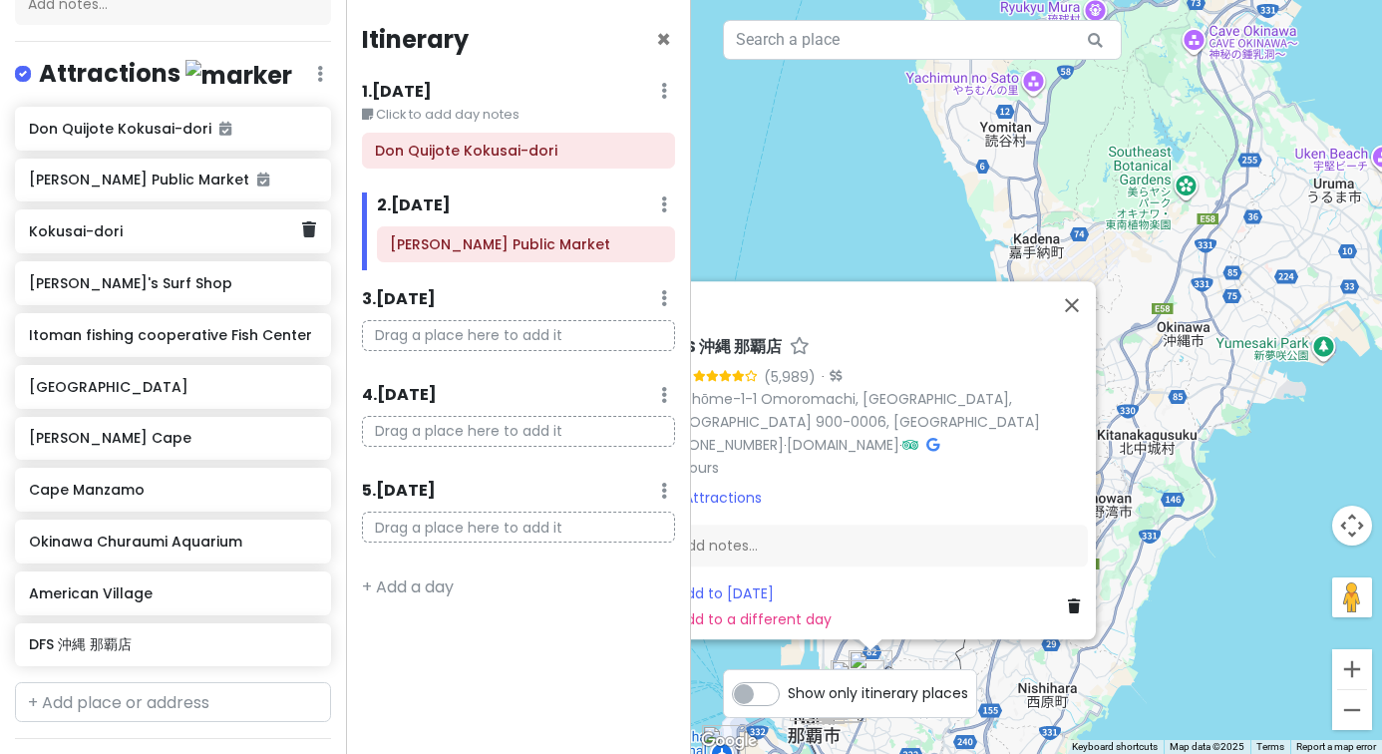
scroll to position [264, 0]
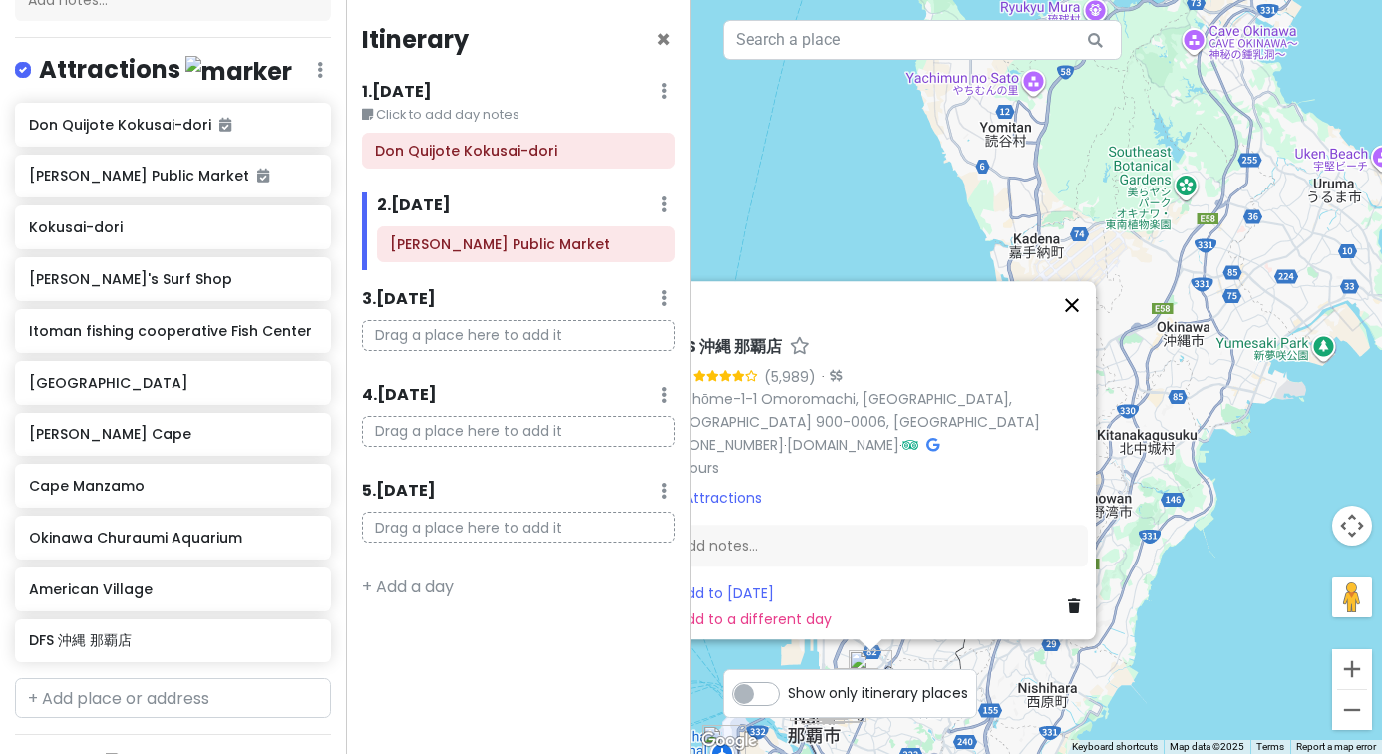
click at [1087, 329] on button "Close" at bounding box center [1072, 305] width 48 height 48
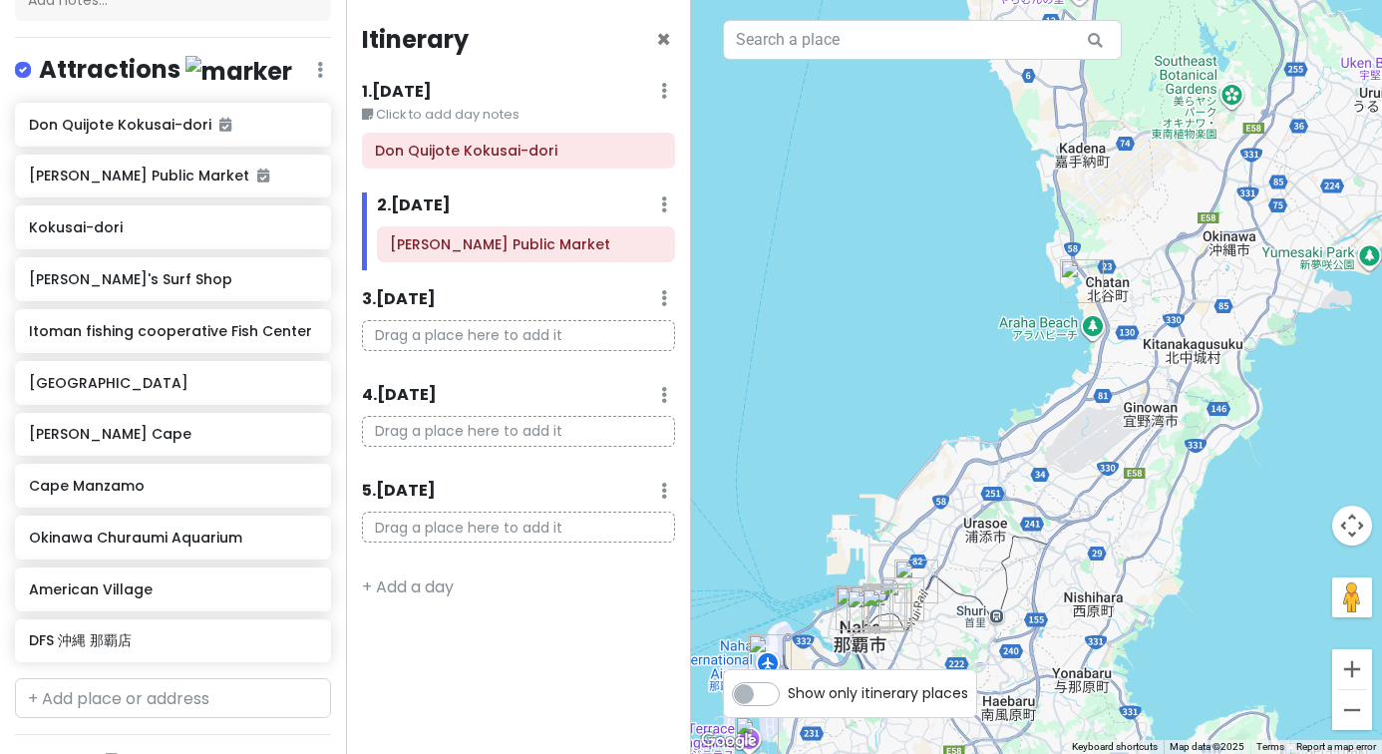
drag, startPoint x: 972, startPoint y: 424, endPoint x: 1122, endPoint y: 190, distance: 277.2
click at [1123, 190] on div at bounding box center [1036, 377] width 691 height 754
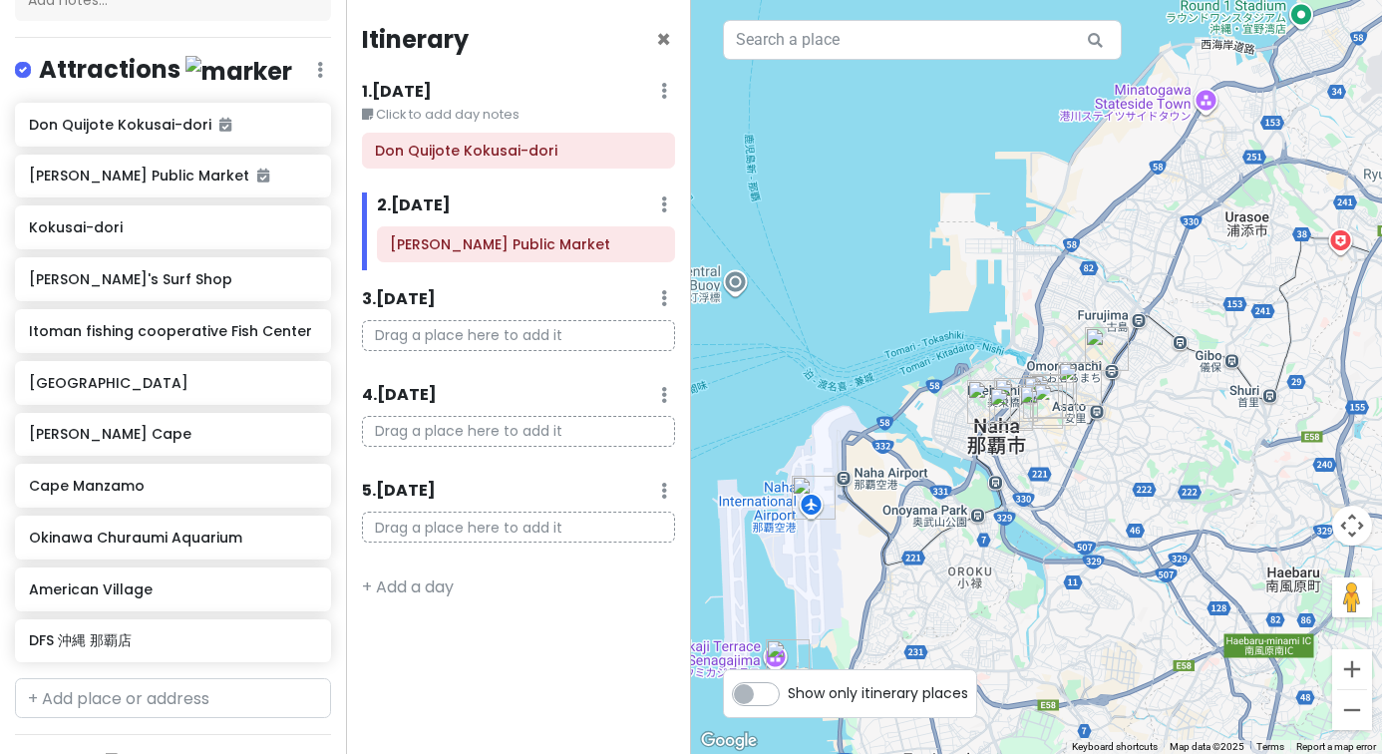
drag, startPoint x: 926, startPoint y: 437, endPoint x: 982, endPoint y: 251, distance: 193.7
click at [982, 251] on div at bounding box center [1036, 377] width 691 height 754
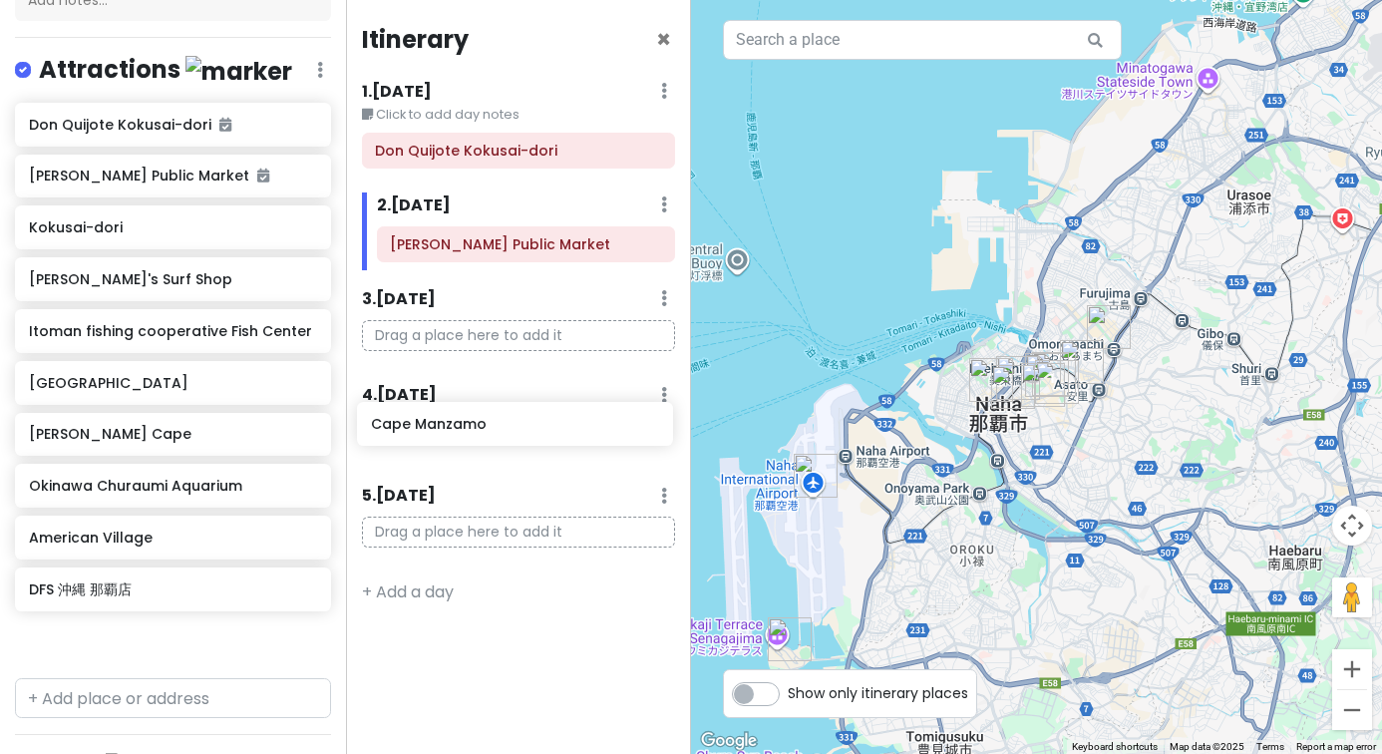
drag, startPoint x: 134, startPoint y: 488, endPoint x: 471, endPoint y: 449, distance: 339.3
click at [471, 450] on div "Okinawa Trip Private Change Dates Make a Copy Delete Trip Go Pro ⚡️ Give Feedba…" at bounding box center [691, 377] width 1382 height 754
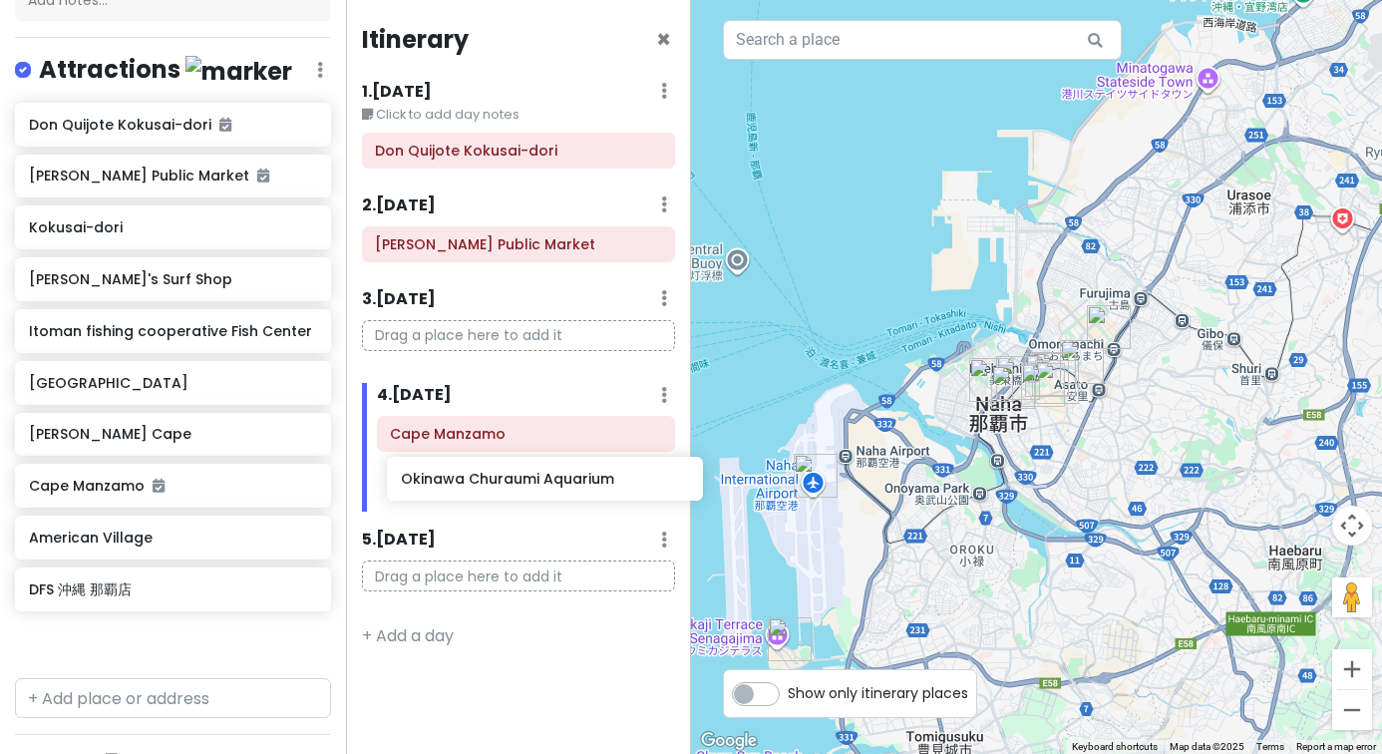
drag, startPoint x: 139, startPoint y: 540, endPoint x: 510, endPoint y: 485, distance: 375.0
click at [510, 485] on div "Okinawa Trip Private Change Dates Make a Copy Delete Trip Go Pro ⚡️ Give Feedba…" at bounding box center [691, 377] width 1382 height 754
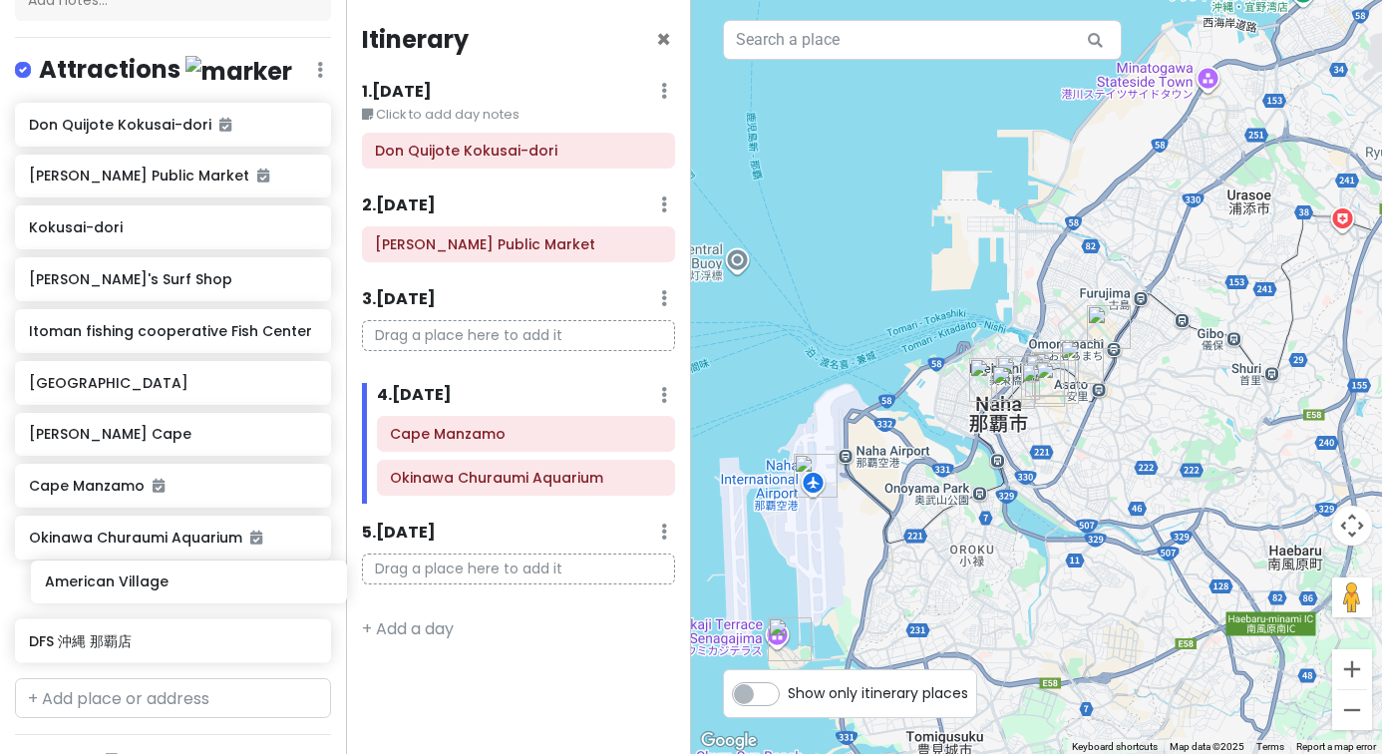
scroll to position [268, 0]
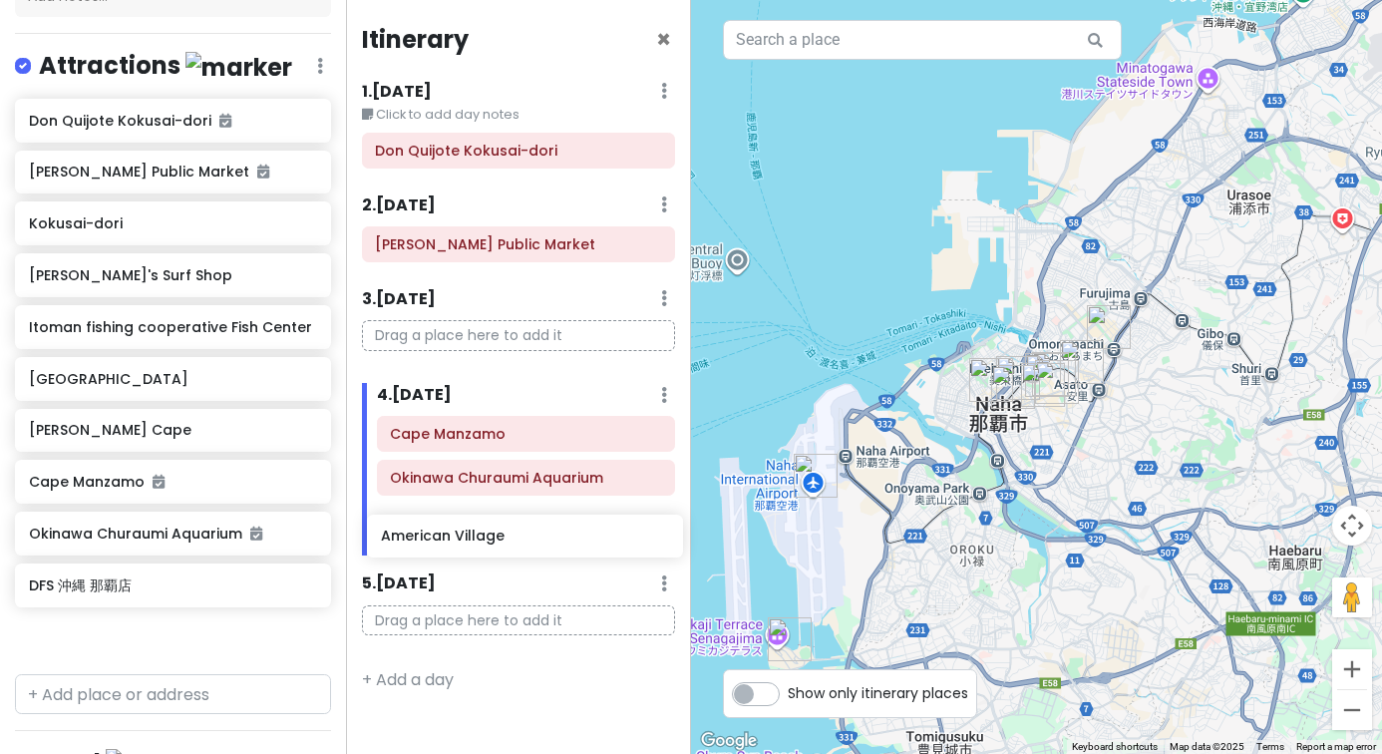
drag, startPoint x: 158, startPoint y: 590, endPoint x: 509, endPoint y: 541, distance: 354.4
click at [509, 541] on div "Okinawa Trip Private Change Dates Make a Copy Delete Trip Go Pro ⚡️ Give Feedba…" at bounding box center [691, 377] width 1382 height 754
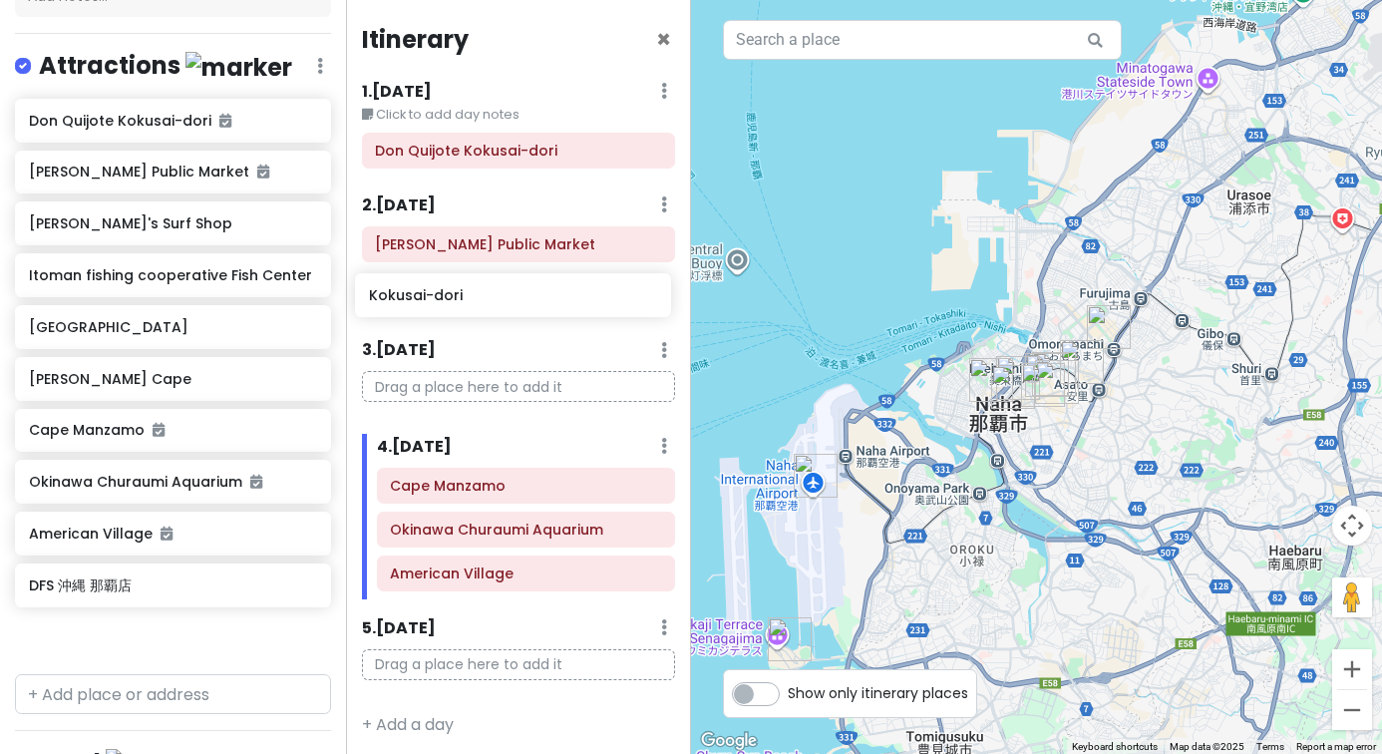
drag, startPoint x: 145, startPoint y: 227, endPoint x: 485, endPoint y: 301, distance: 348.0
click at [485, 303] on div "Okinawa Trip Private Change Dates Make a Copy Delete Trip Go Pro ⚡️ Give Feedba…" at bounding box center [691, 377] width 1382 height 754
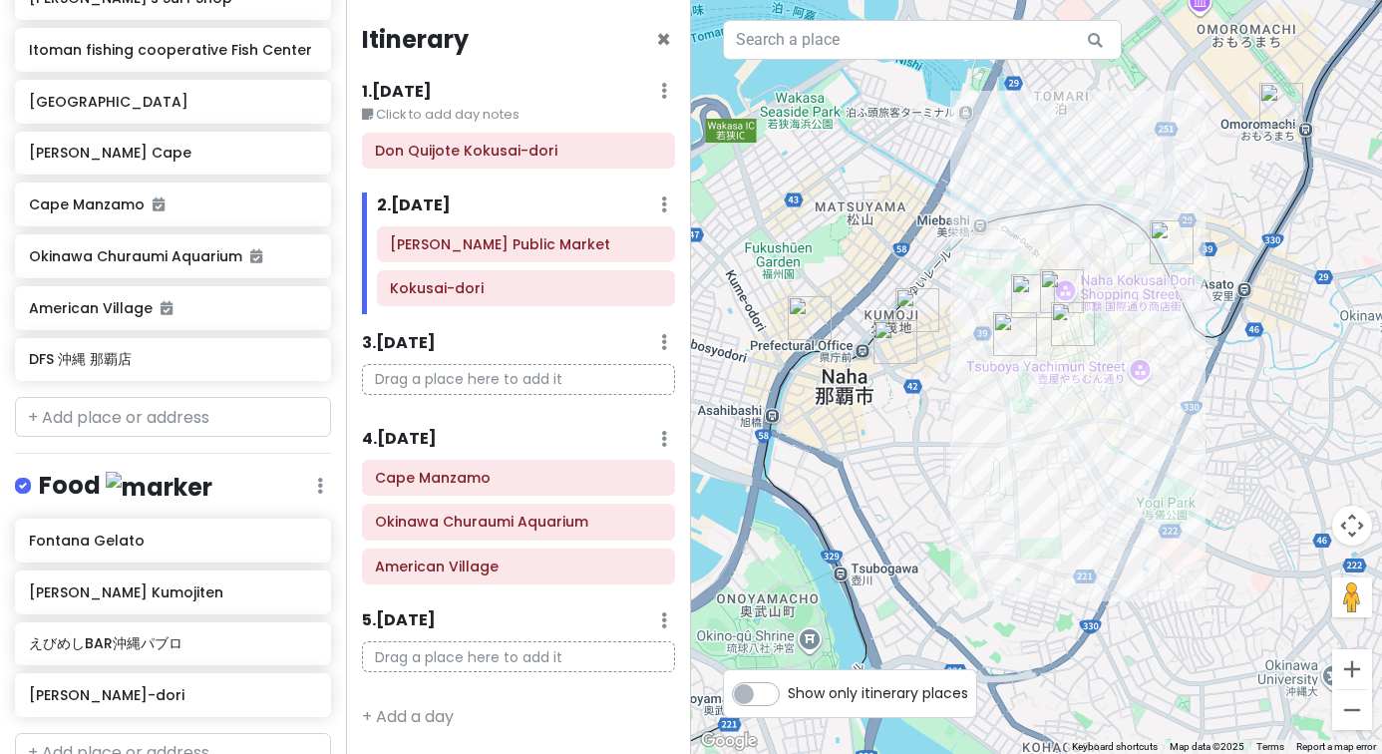
scroll to position [547, 0]
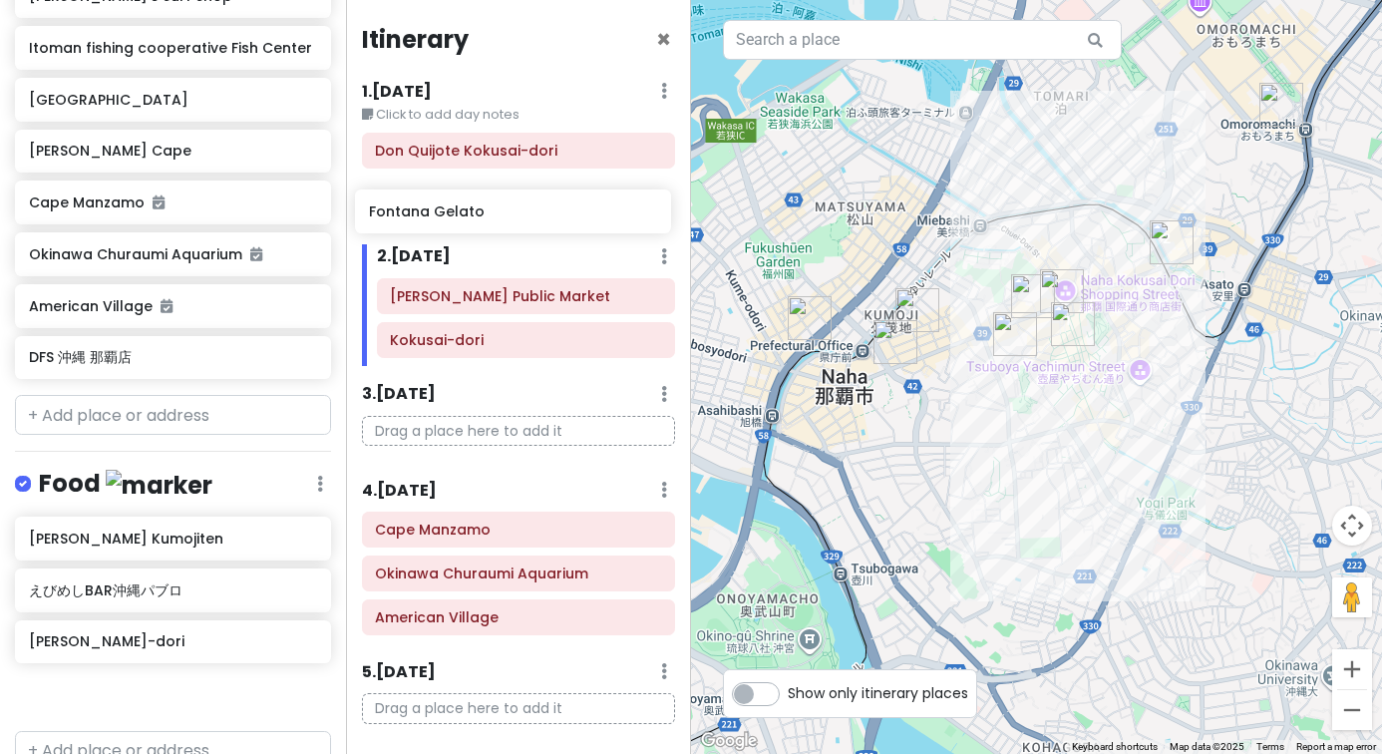
drag, startPoint x: 178, startPoint y: 540, endPoint x: 517, endPoint y: 221, distance: 465.6
click at [517, 221] on div "Okinawa Trip Private Change Dates Make a Copy Delete Trip Go Pro ⚡️ Give Feedba…" at bounding box center [691, 377] width 1382 height 754
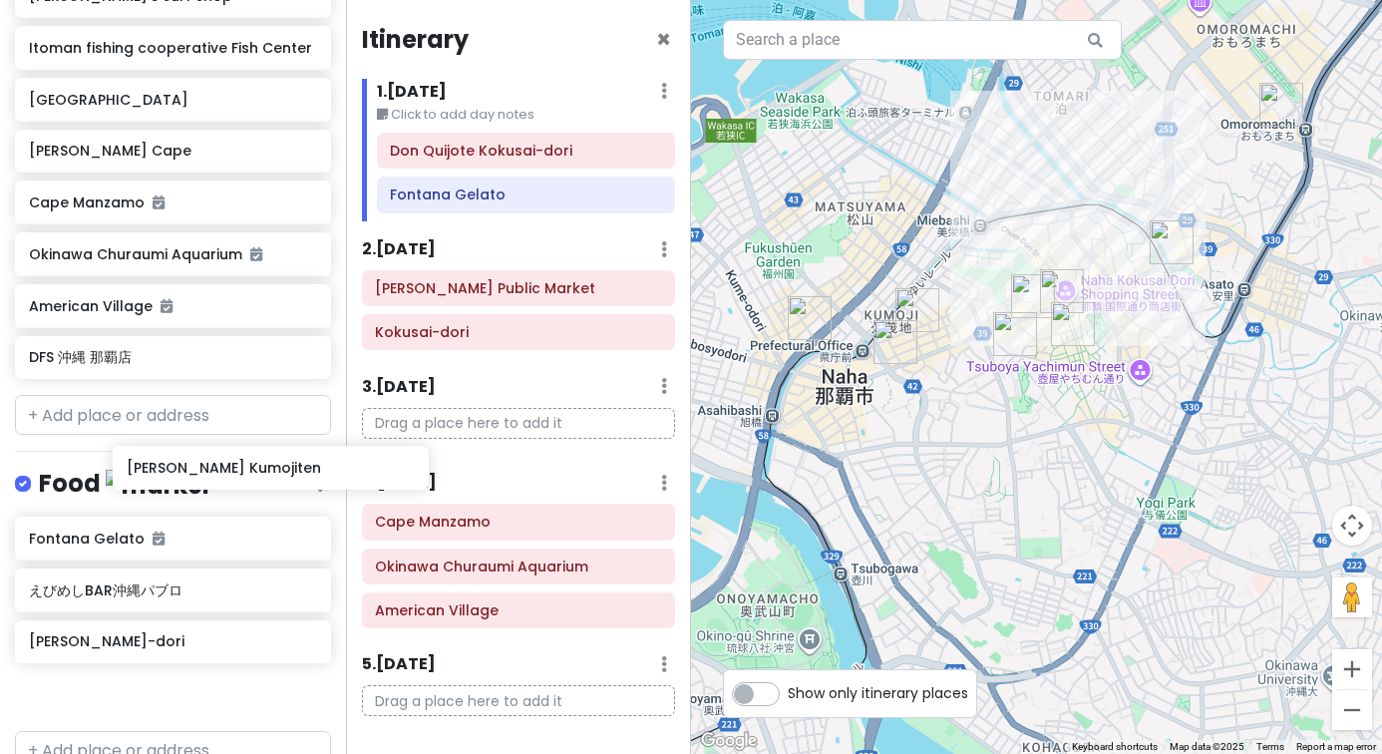
scroll to position [548, 0]
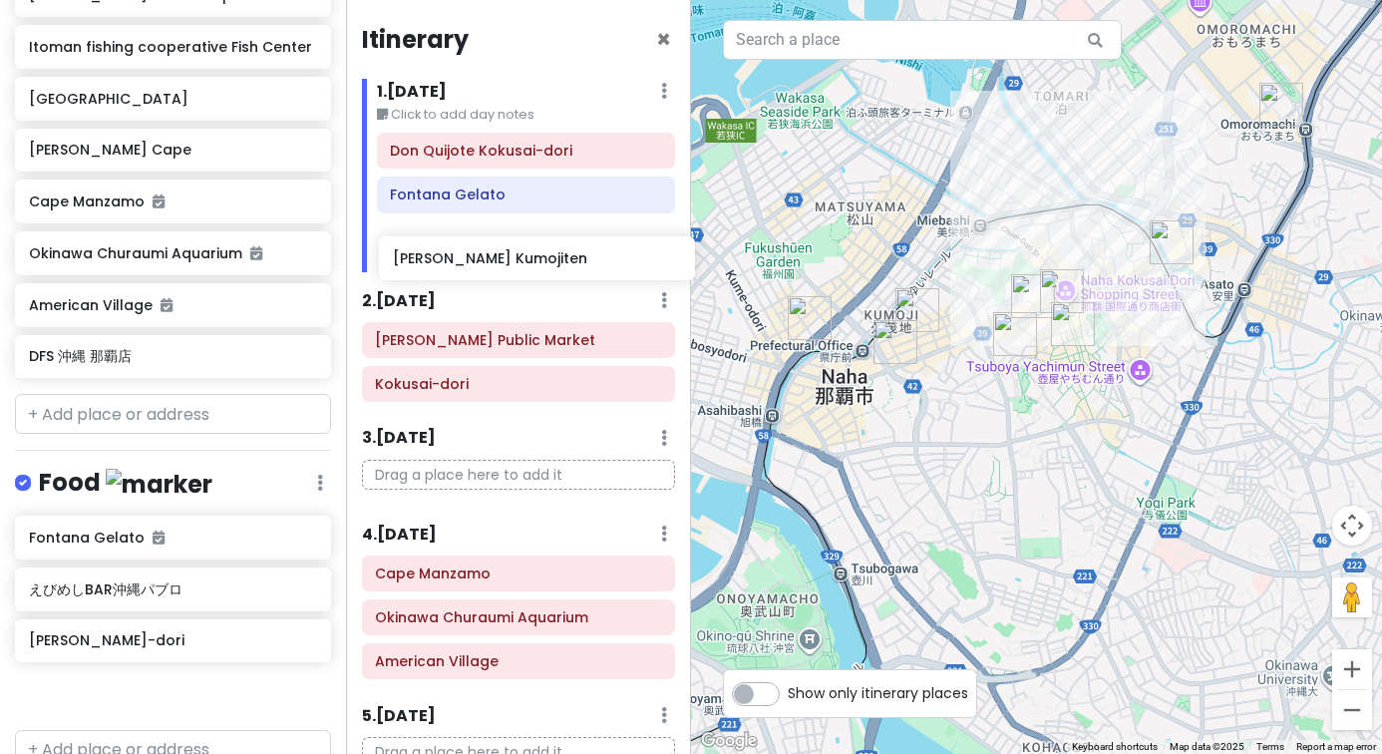
drag, startPoint x: 143, startPoint y: 597, endPoint x: 505, endPoint y: 280, distance: 481.3
click at [505, 280] on div "Okinawa Trip Private Change Dates Make a Copy Delete Trip Go Pro ⚡️ Give Feedba…" at bounding box center [691, 377] width 1382 height 754
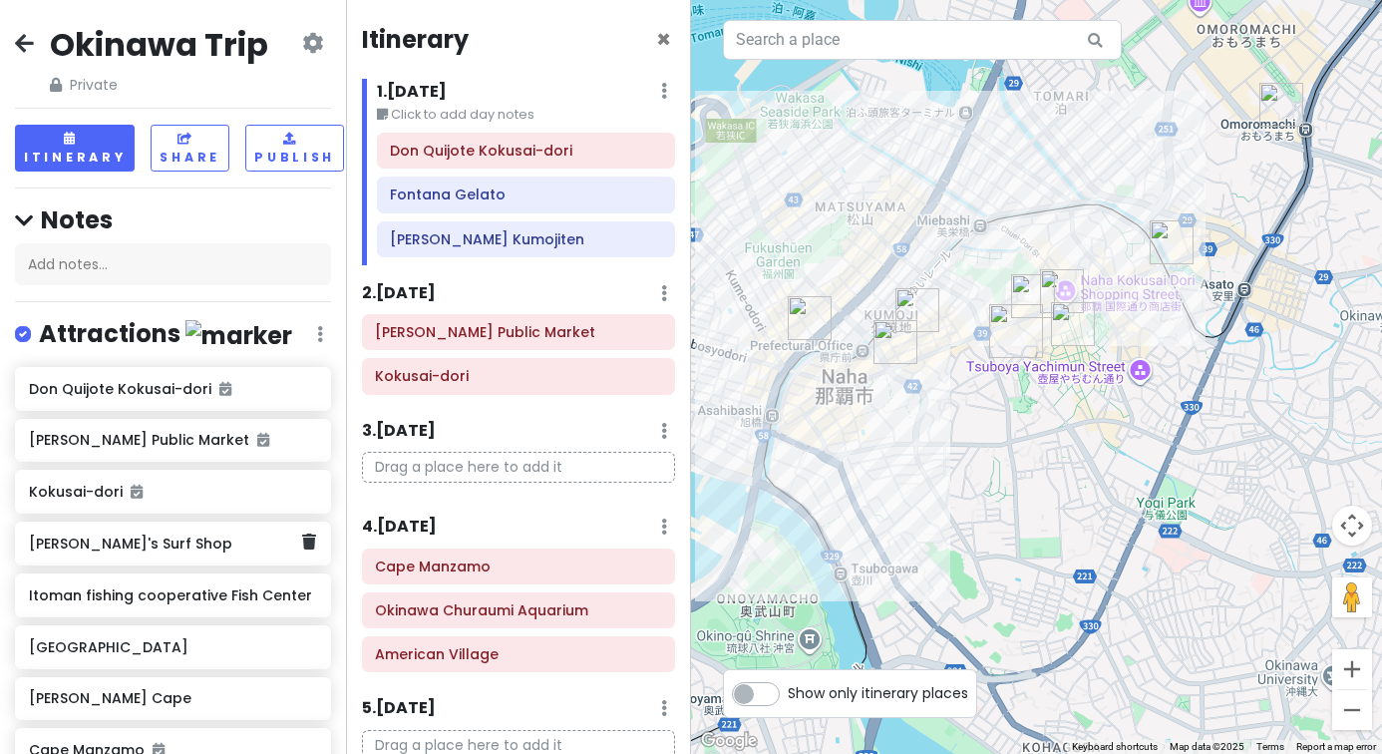
scroll to position [0, 0]
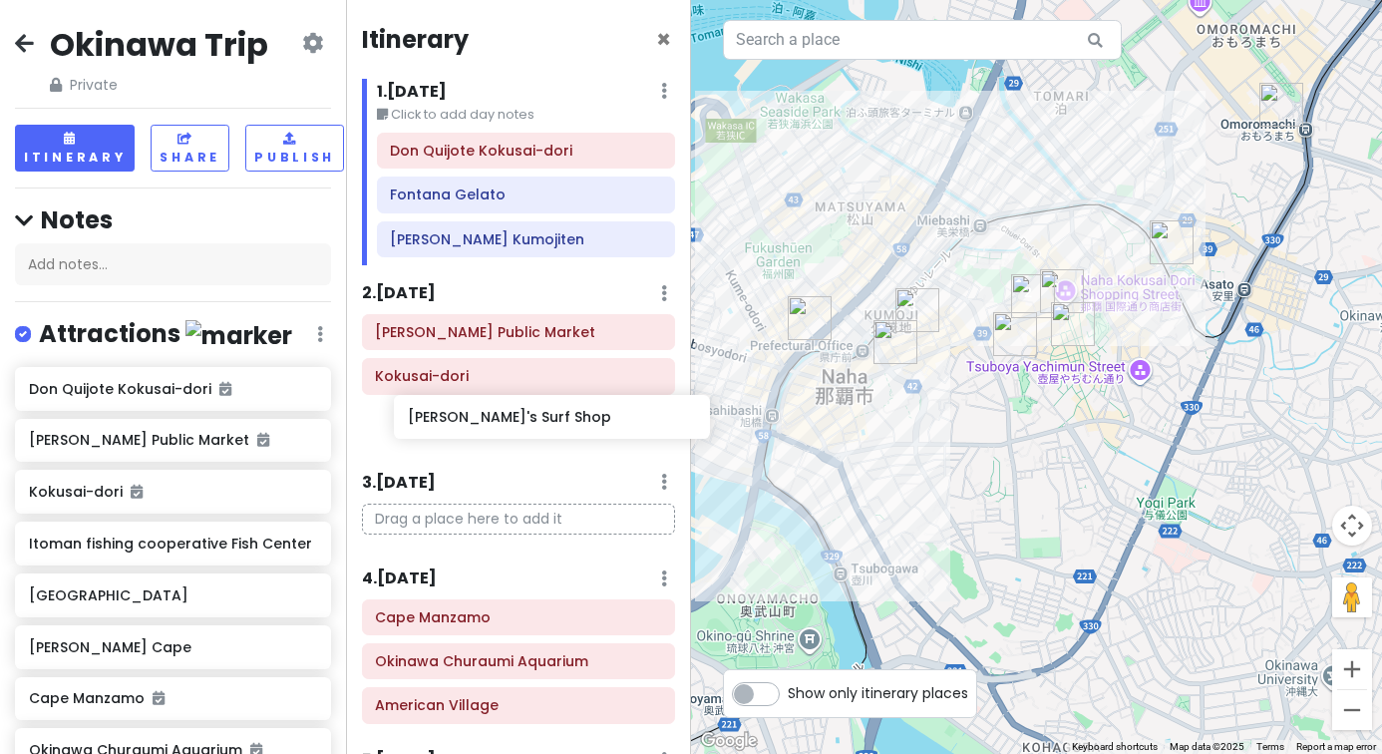
drag, startPoint x: 147, startPoint y: 544, endPoint x: 524, endPoint y: 422, distance: 396.4
click at [524, 423] on div "Okinawa Trip Private Change Dates Make a Copy Delete Trip Go Pro ⚡️ Give Feedba…" at bounding box center [691, 377] width 1382 height 754
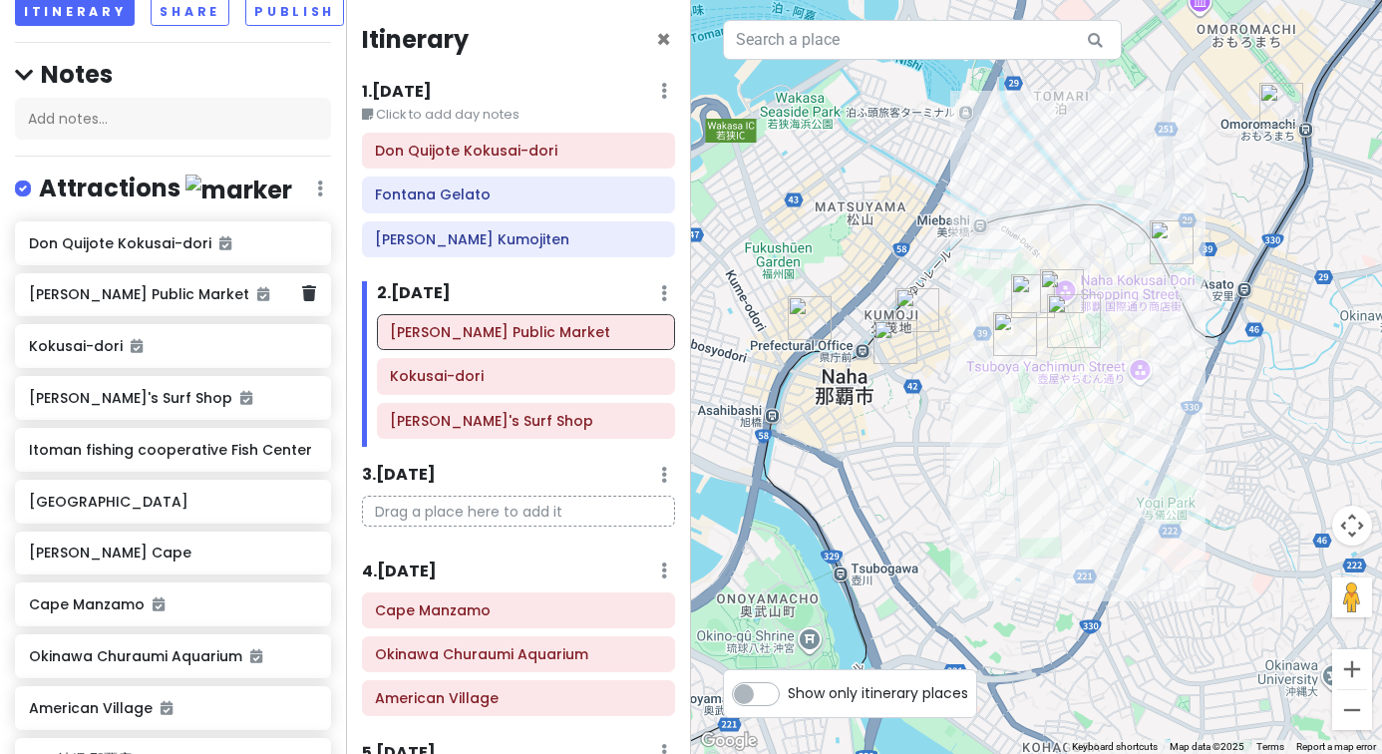
scroll to position [148, 0]
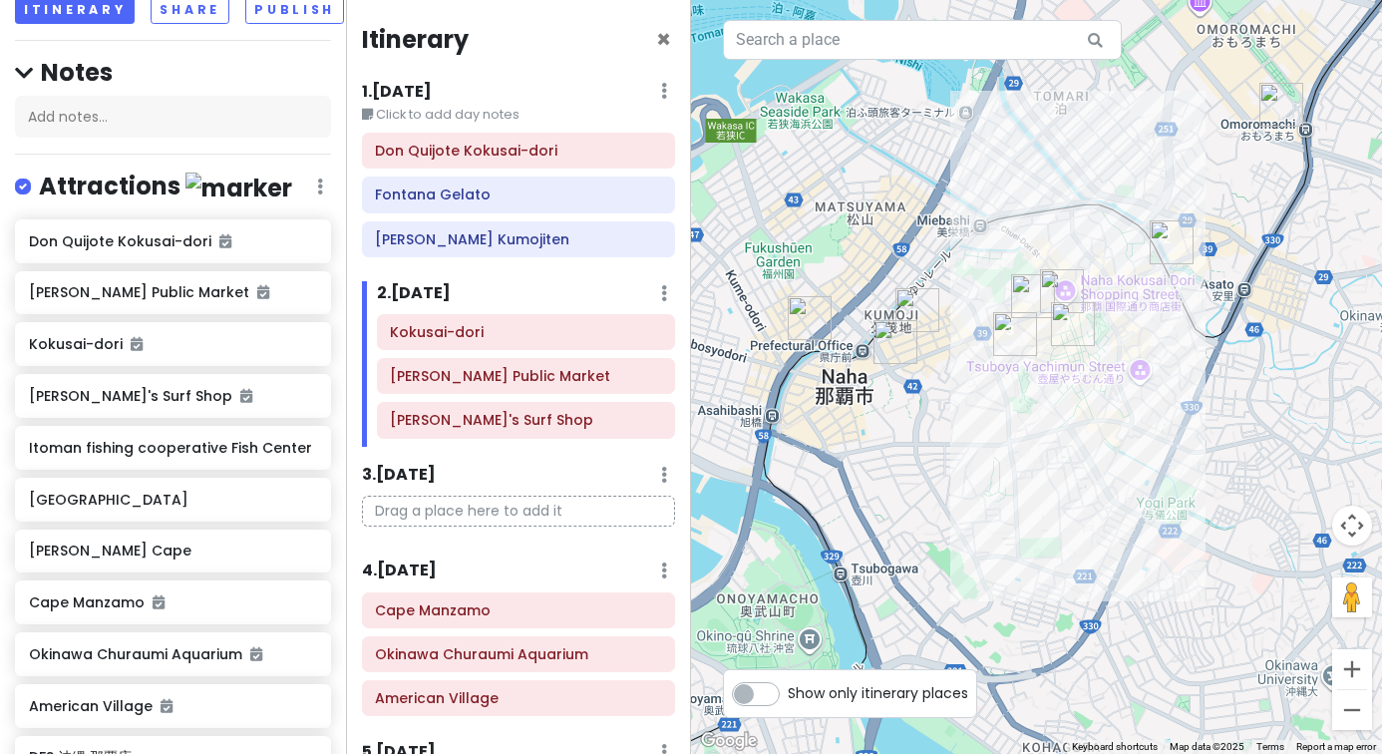
drag, startPoint x: 511, startPoint y: 381, endPoint x: 511, endPoint y: 339, distance: 41.9
click at [511, 339] on div "[PERSON_NAME] Public Market Kokusai-dori Snoopy's Surf Shop" at bounding box center [526, 380] width 329 height 132
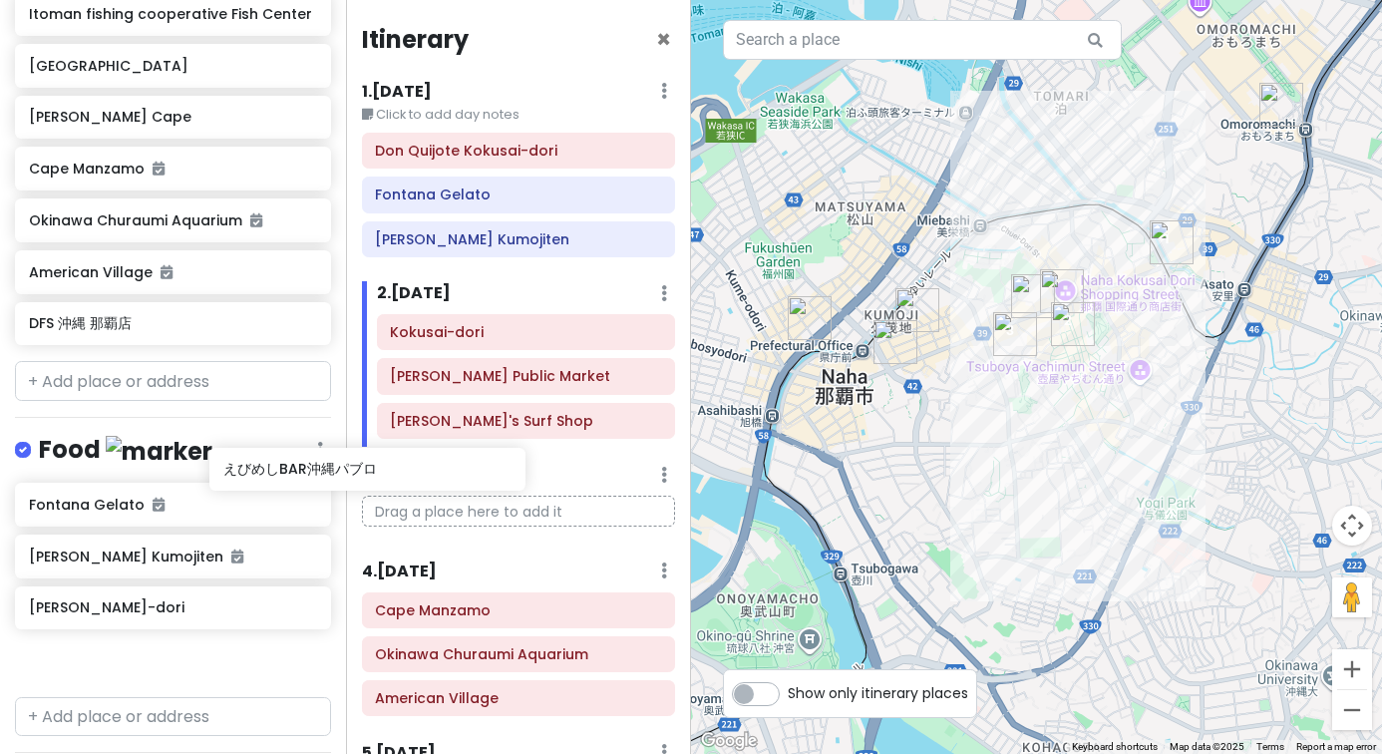
scroll to position [583, 0]
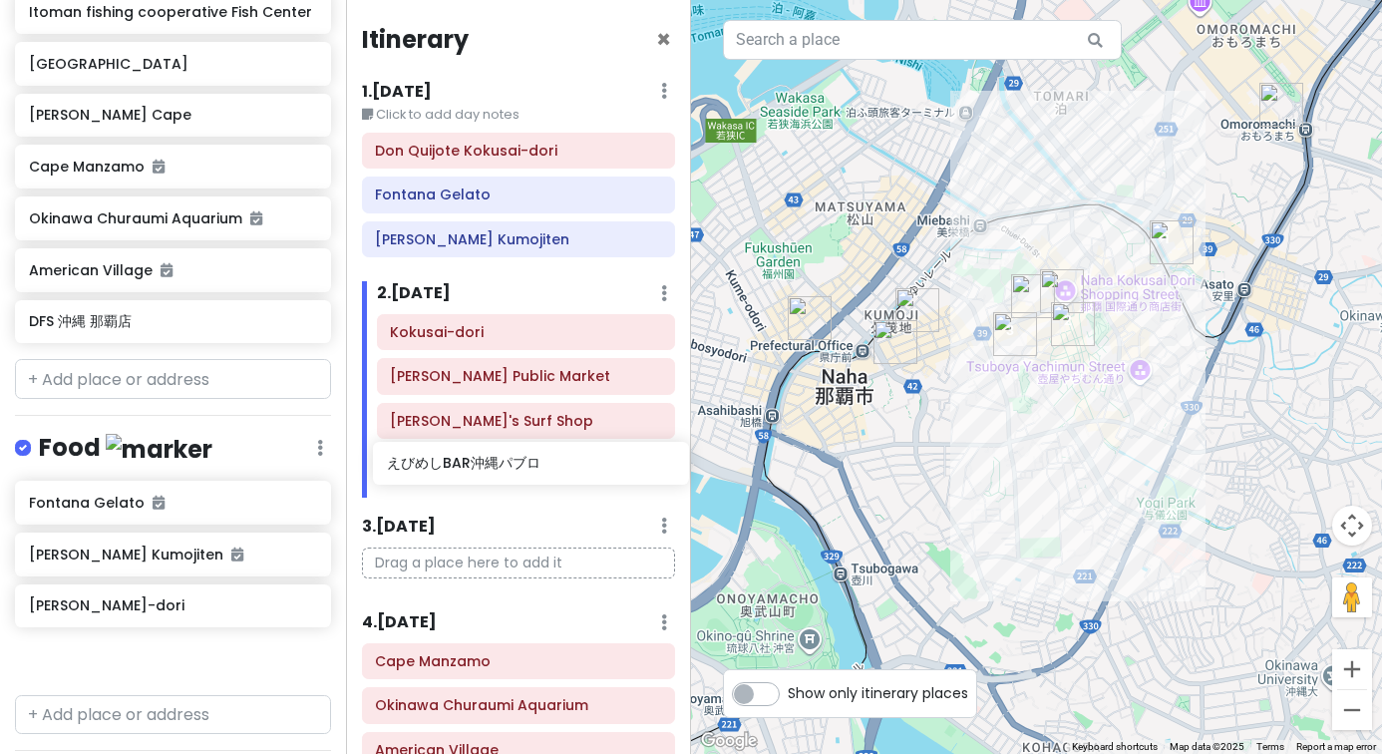
drag, startPoint x: 153, startPoint y: 598, endPoint x: 511, endPoint y: 461, distance: 383.5
click at [511, 461] on div "Okinawa Trip Private Change Dates Make a Copy Delete Trip Go Pro ⚡️ Give Feedba…" at bounding box center [691, 377] width 1382 height 754
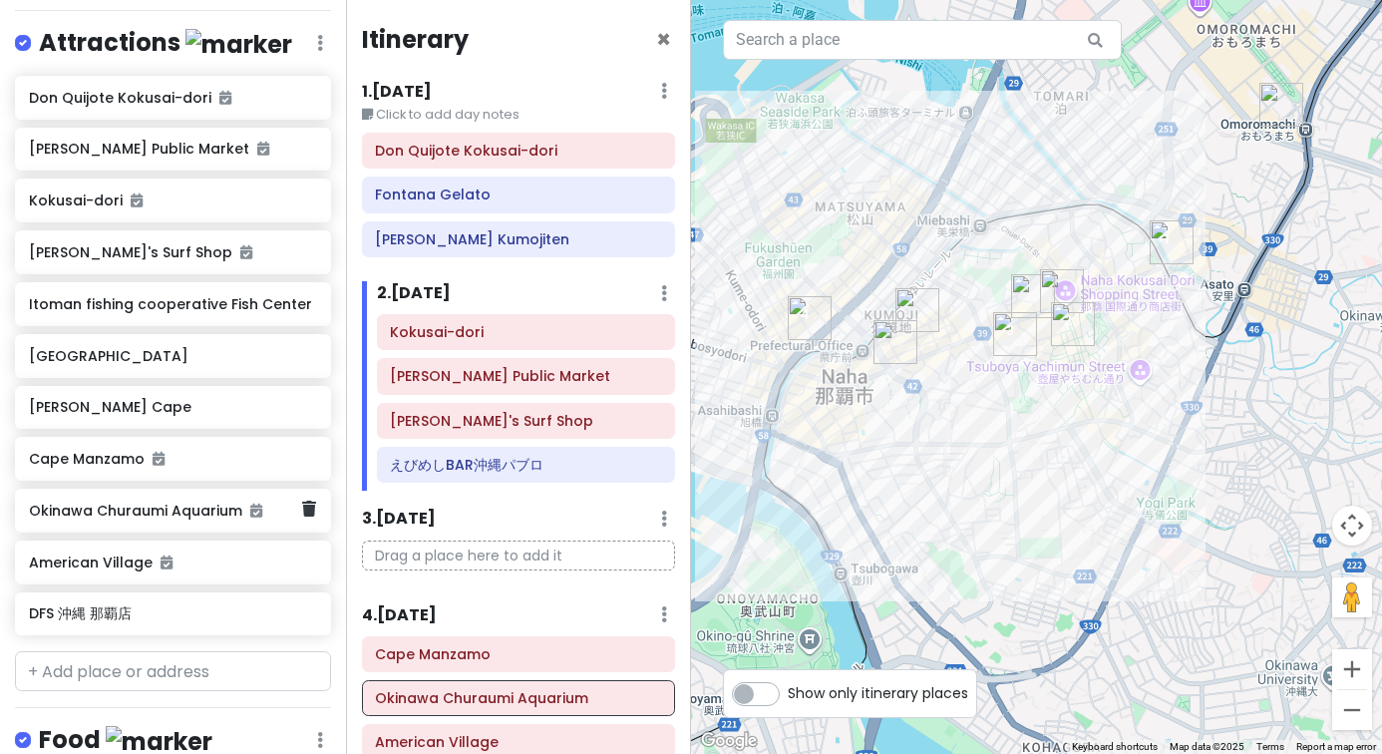
scroll to position [295, 0]
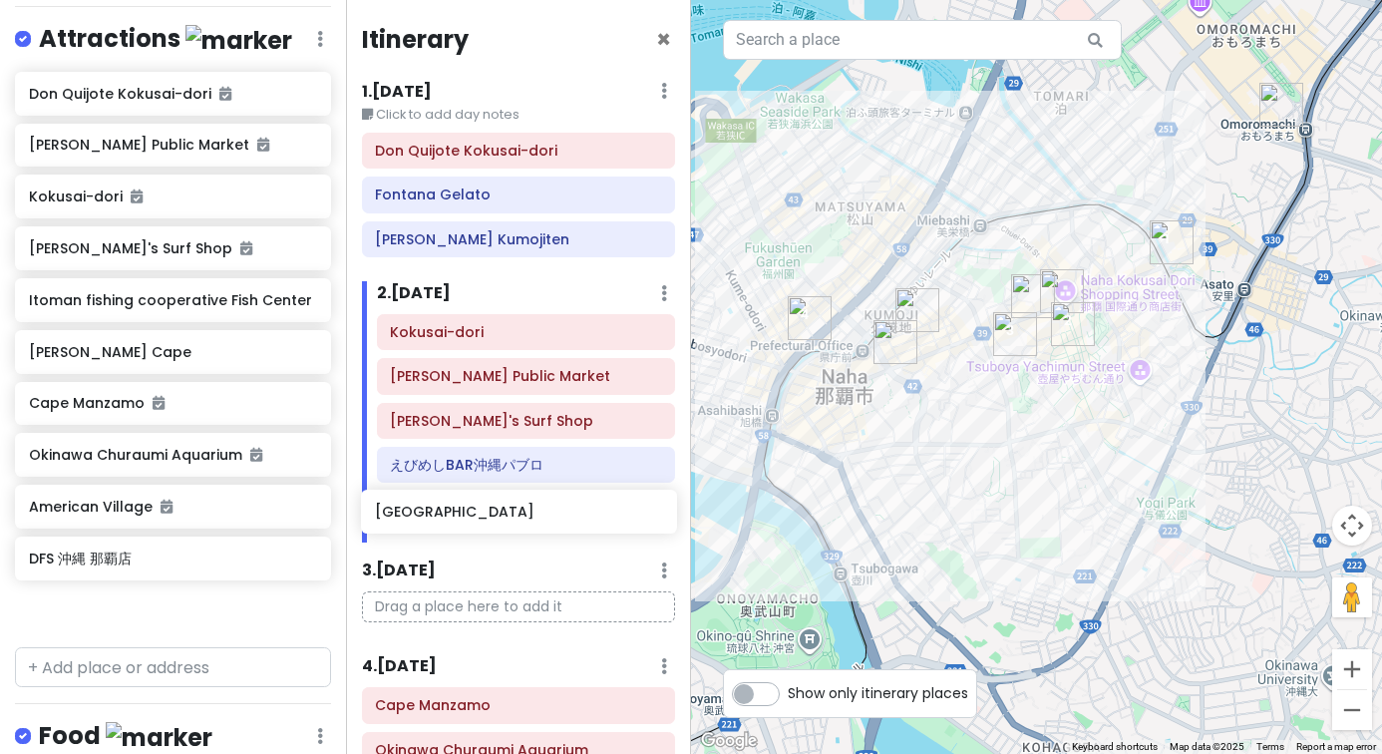
drag, startPoint x: 158, startPoint y: 356, endPoint x: 504, endPoint y: 522, distance: 383.6
click at [504, 522] on div "Okinawa Trip Private Change Dates Make a Copy Delete Trip Go Pro ⚡️ Give Feedba…" at bounding box center [691, 377] width 1382 height 754
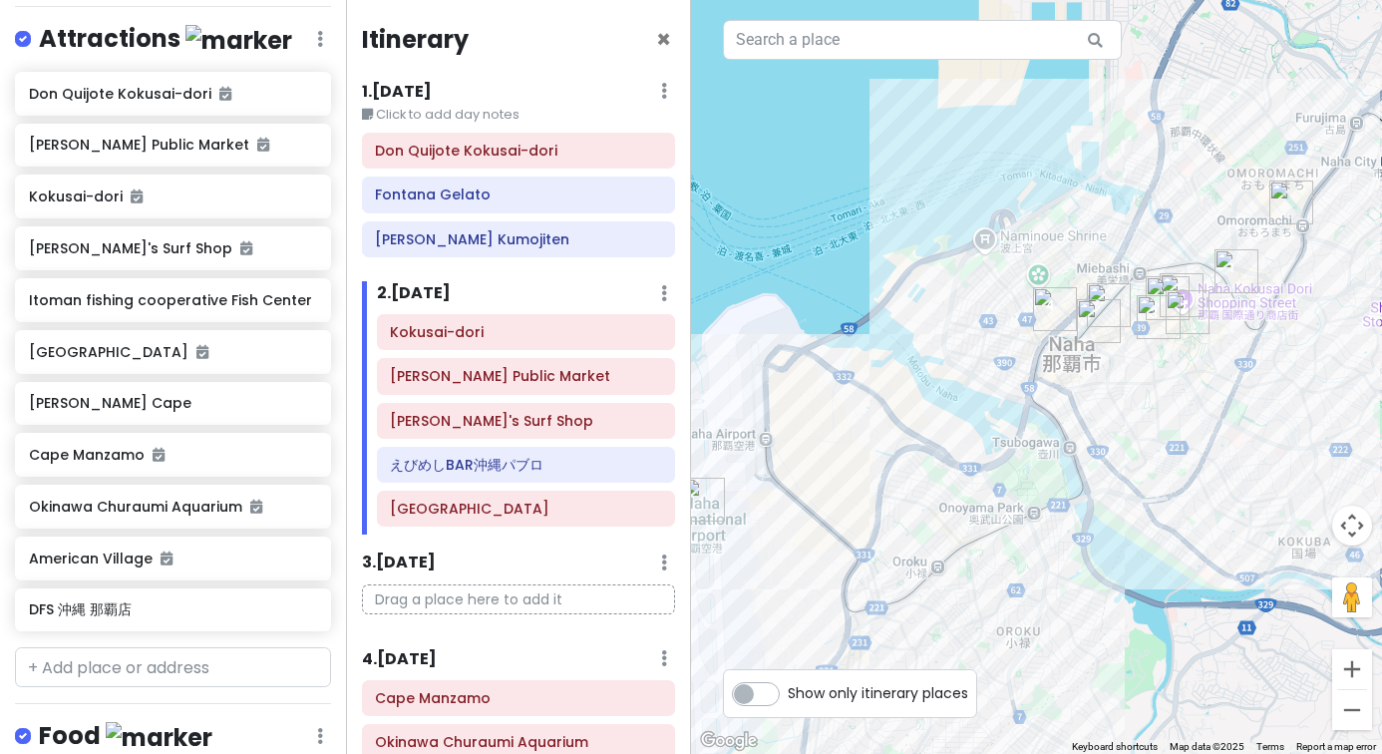
drag, startPoint x: 888, startPoint y: 449, endPoint x: 1094, endPoint y: 389, distance: 214.9
click at [1095, 389] on div at bounding box center [1036, 377] width 691 height 754
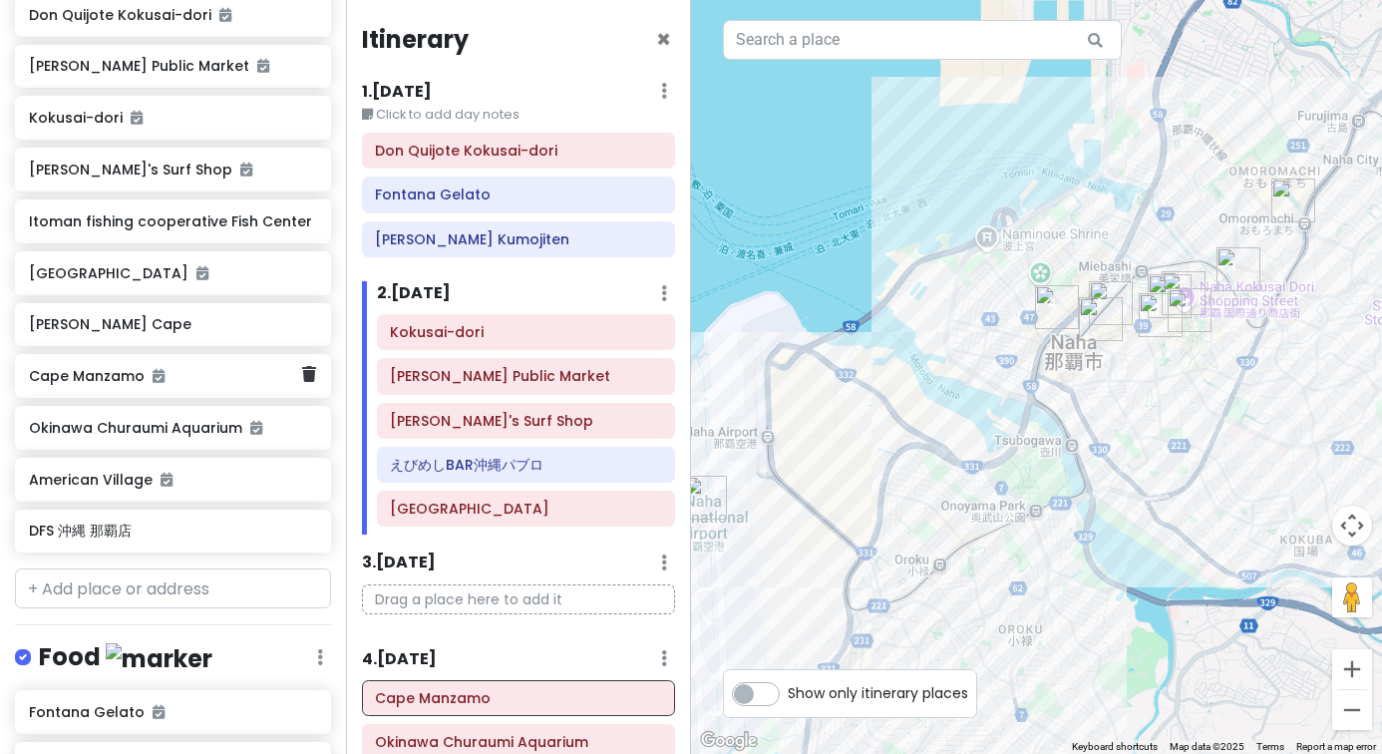
scroll to position [390, 0]
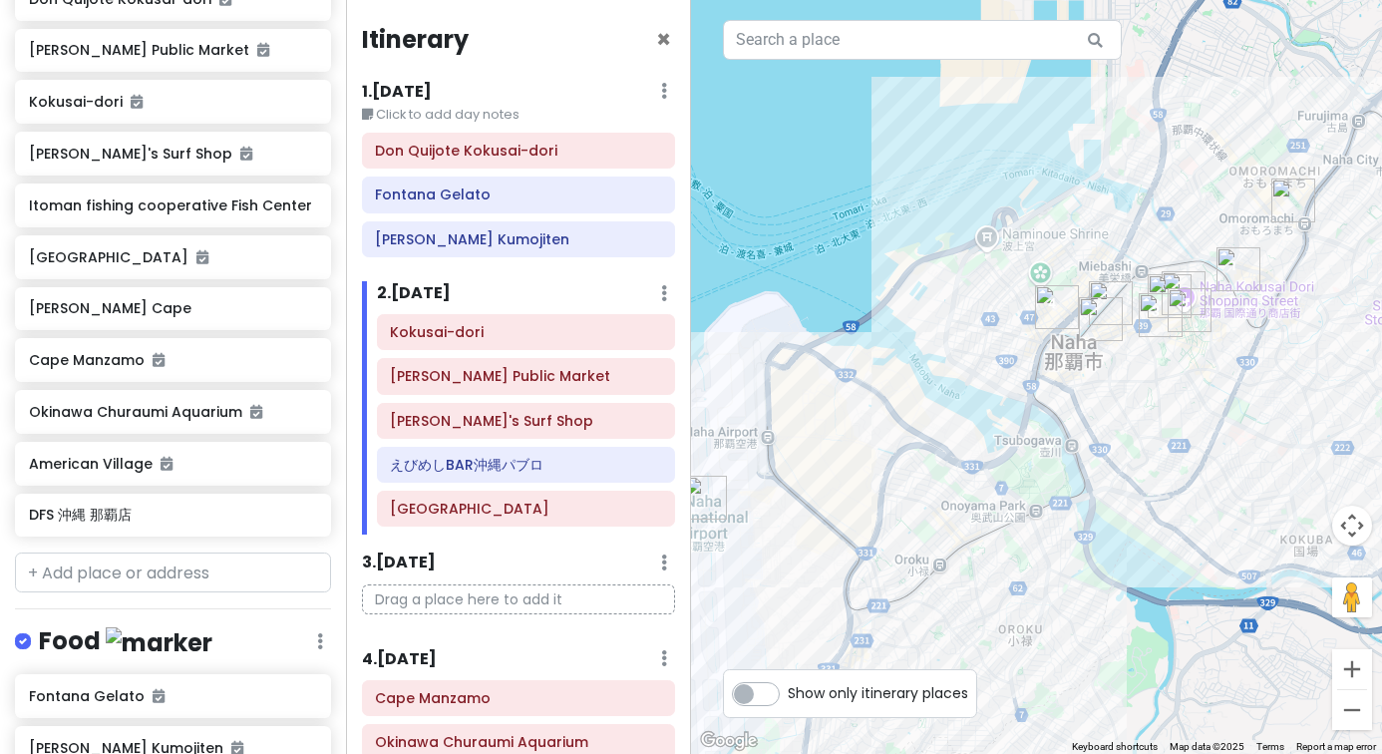
click at [177, 587] on div "Okinawa Trip Private Change Dates Make a Copy Delete Trip Go Pro ⚡️ Give Feedba…" at bounding box center [173, 377] width 346 height 754
click at [176, 579] on input "text" at bounding box center [173, 572] width 316 height 40
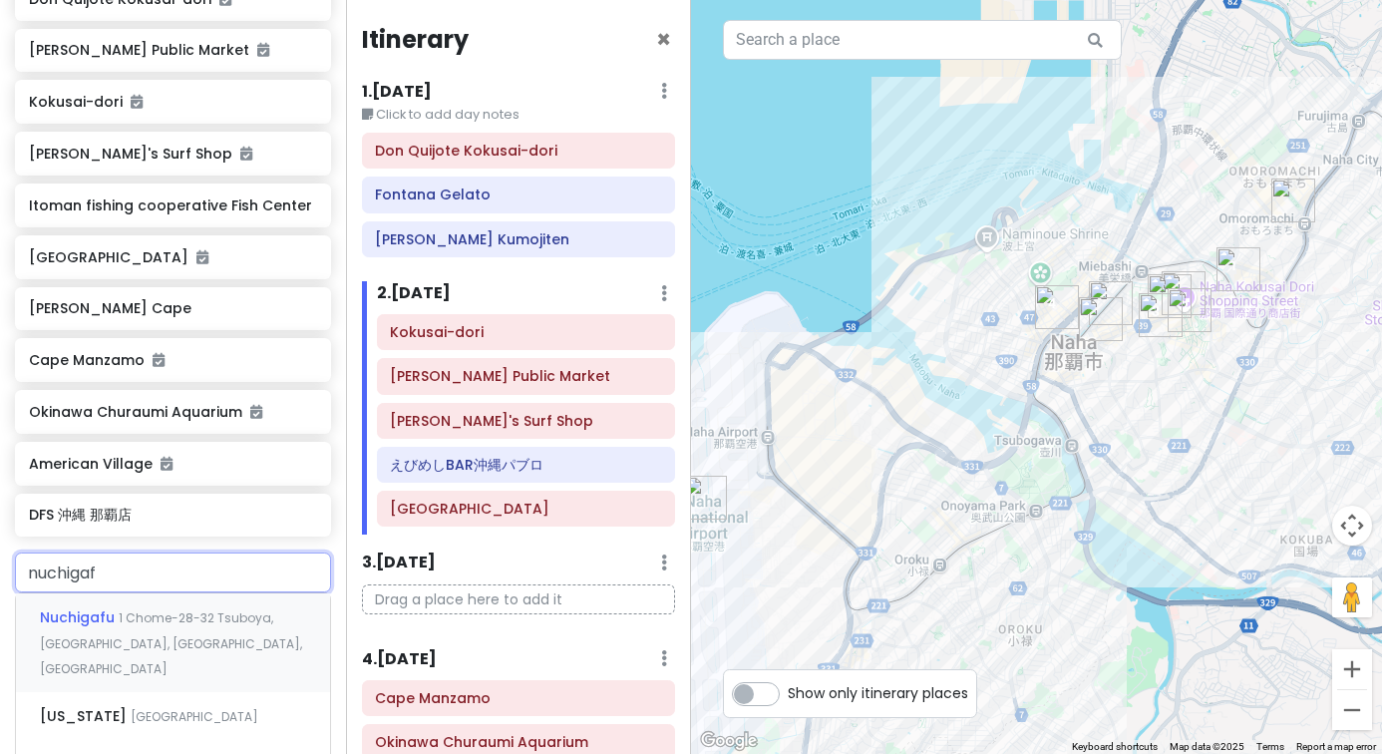
type input "nuchigafu"
click at [164, 614] on span "1 Chome-28-32 Tsuboya, [GEOGRAPHIC_DATA], [GEOGRAPHIC_DATA], [GEOGRAPHIC_DATA]" at bounding box center [171, 643] width 262 height 68
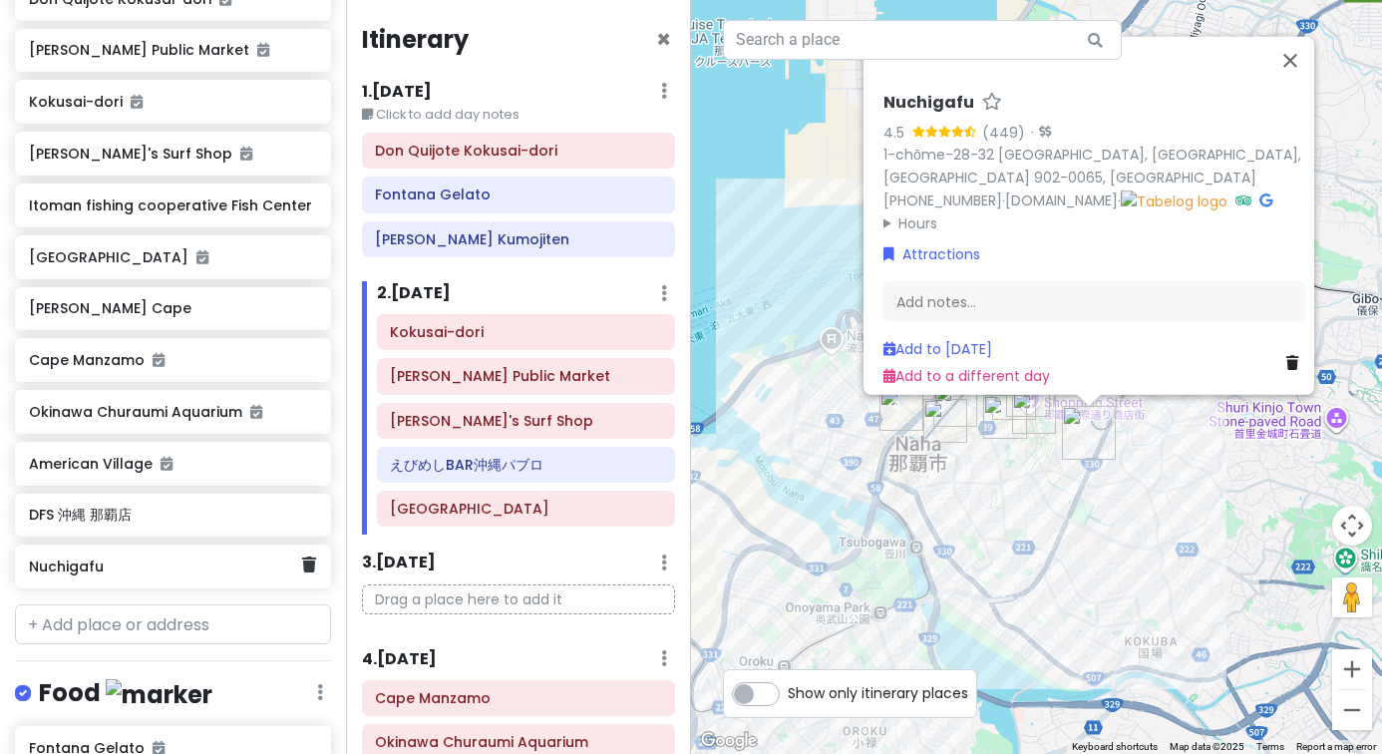
click at [301, 557] on h6 "Nuchigafu" at bounding box center [165, 566] width 273 height 18
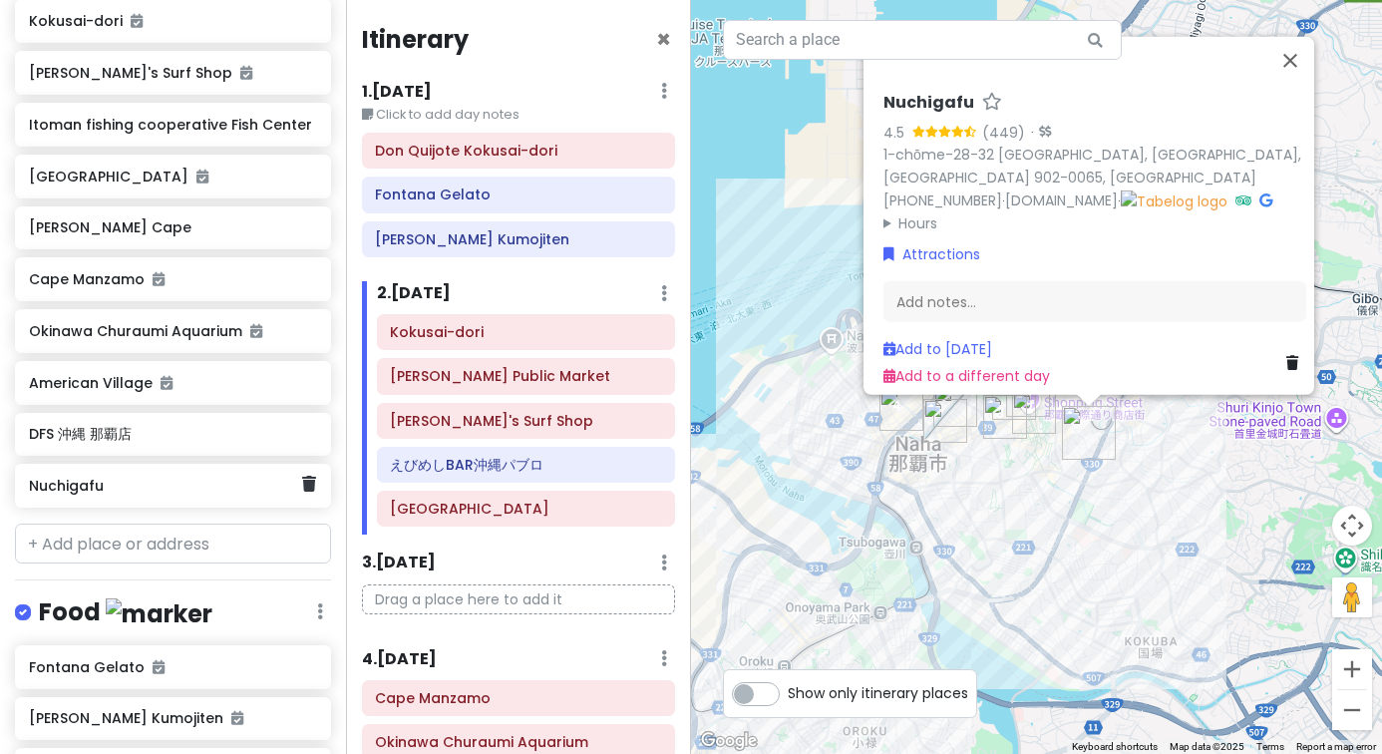
scroll to position [530, 0]
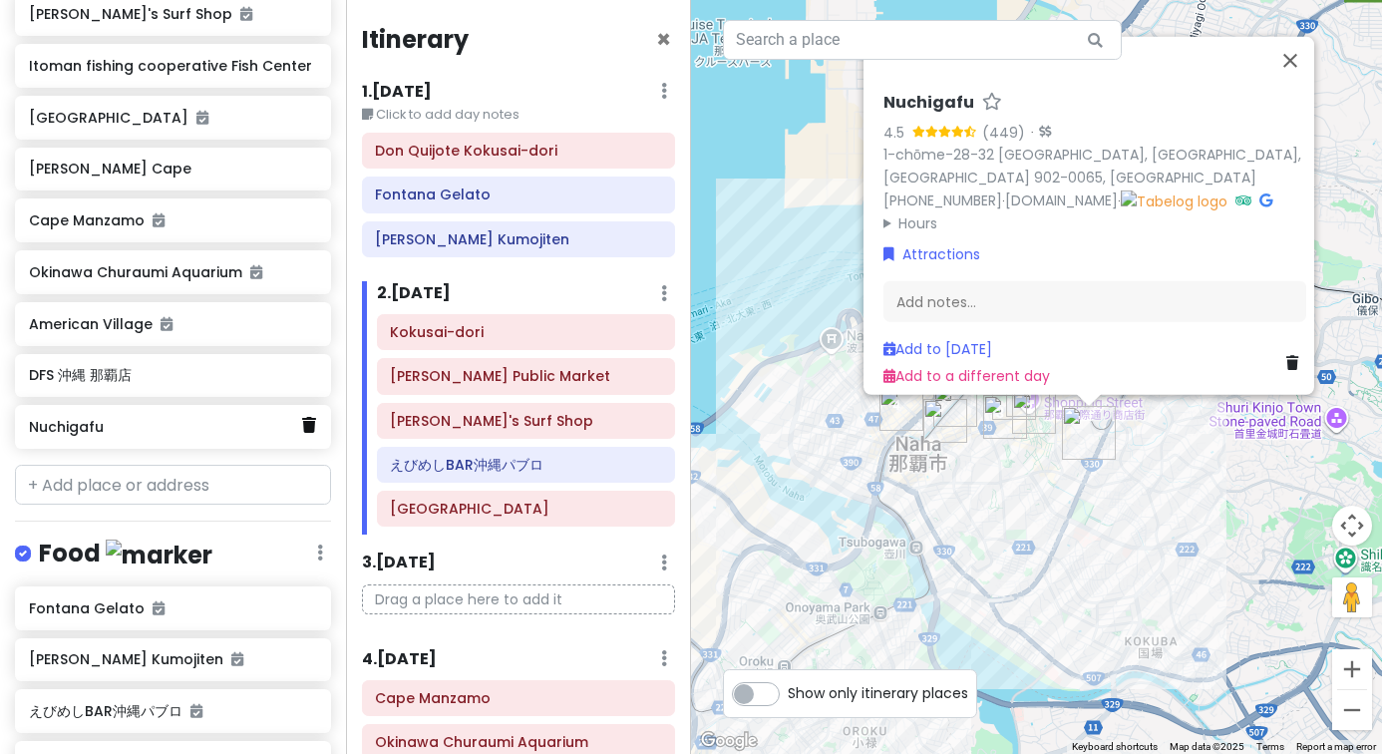
click at [310, 431] on link at bounding box center [309, 426] width 14 height 26
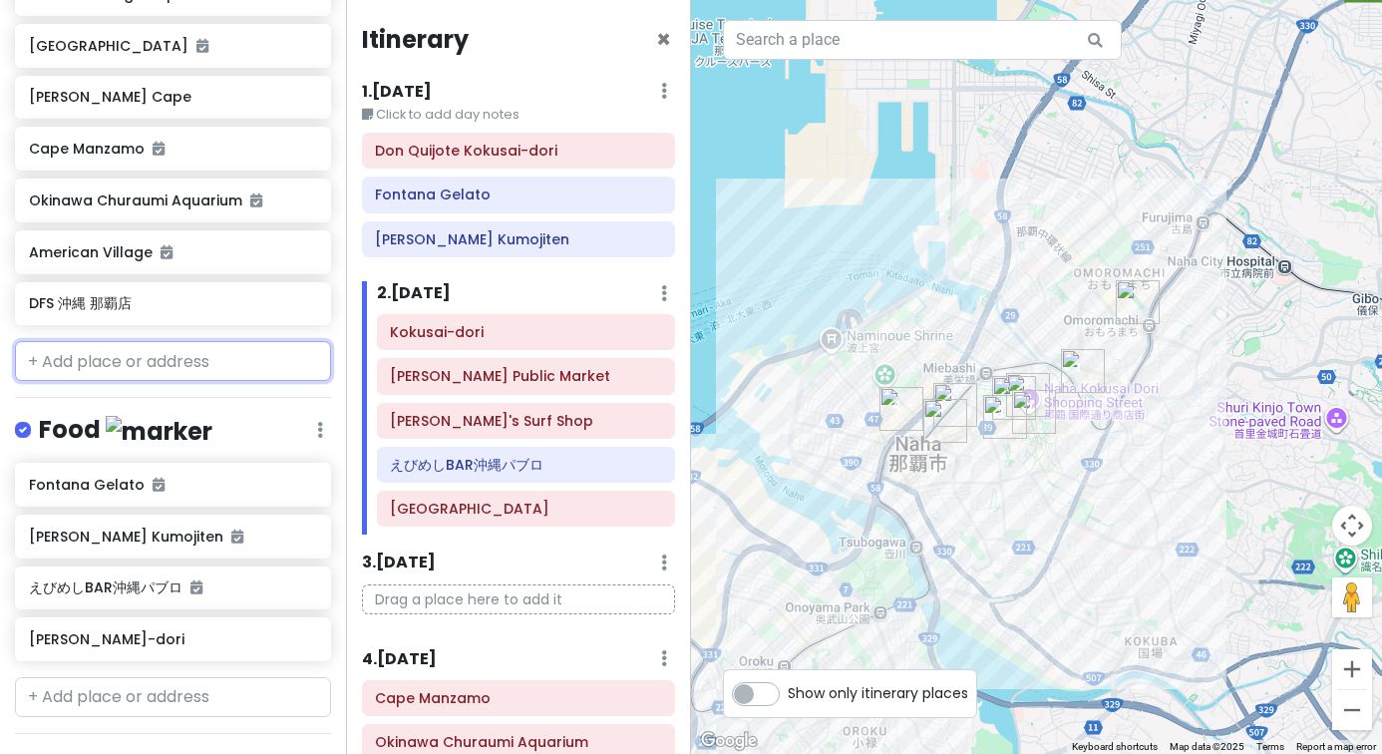
scroll to position [628, 0]
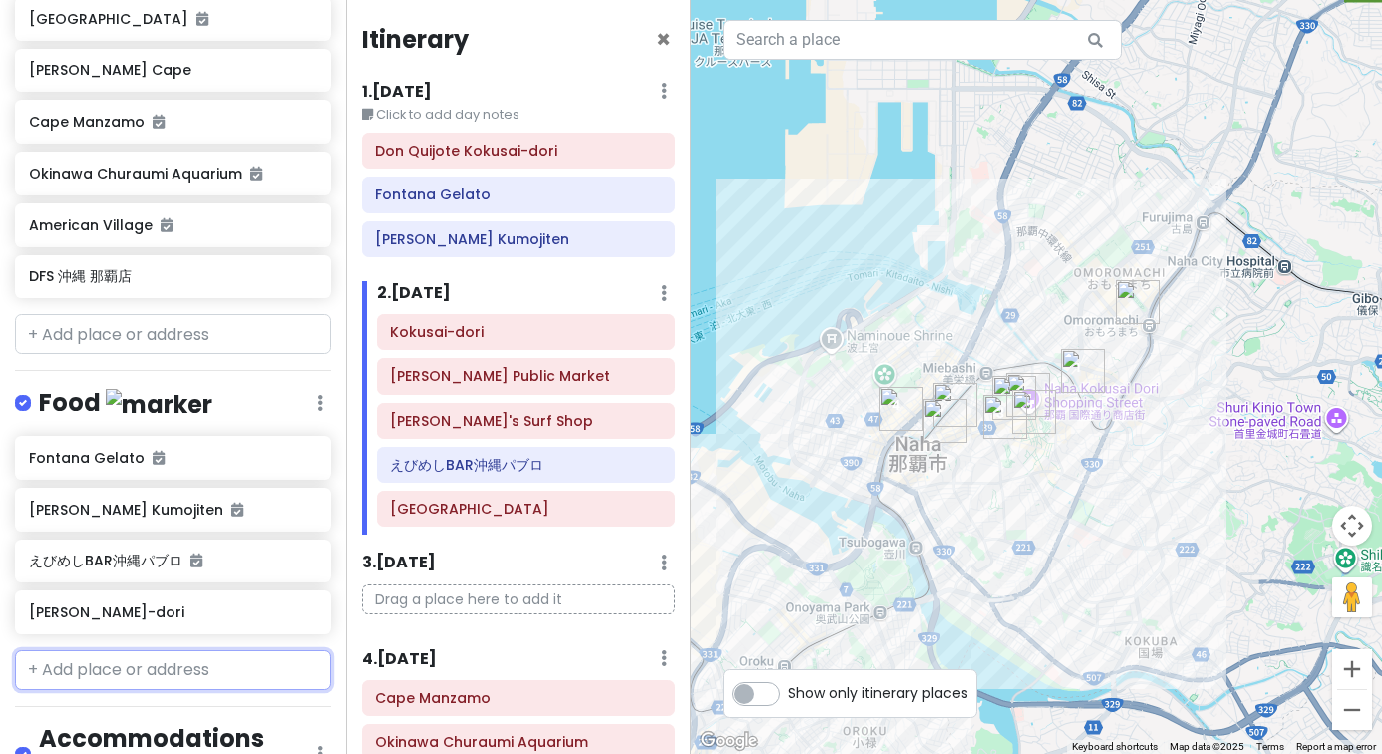
click at [221, 658] on input "text" at bounding box center [173, 670] width 316 height 40
type input "nuchigafu"
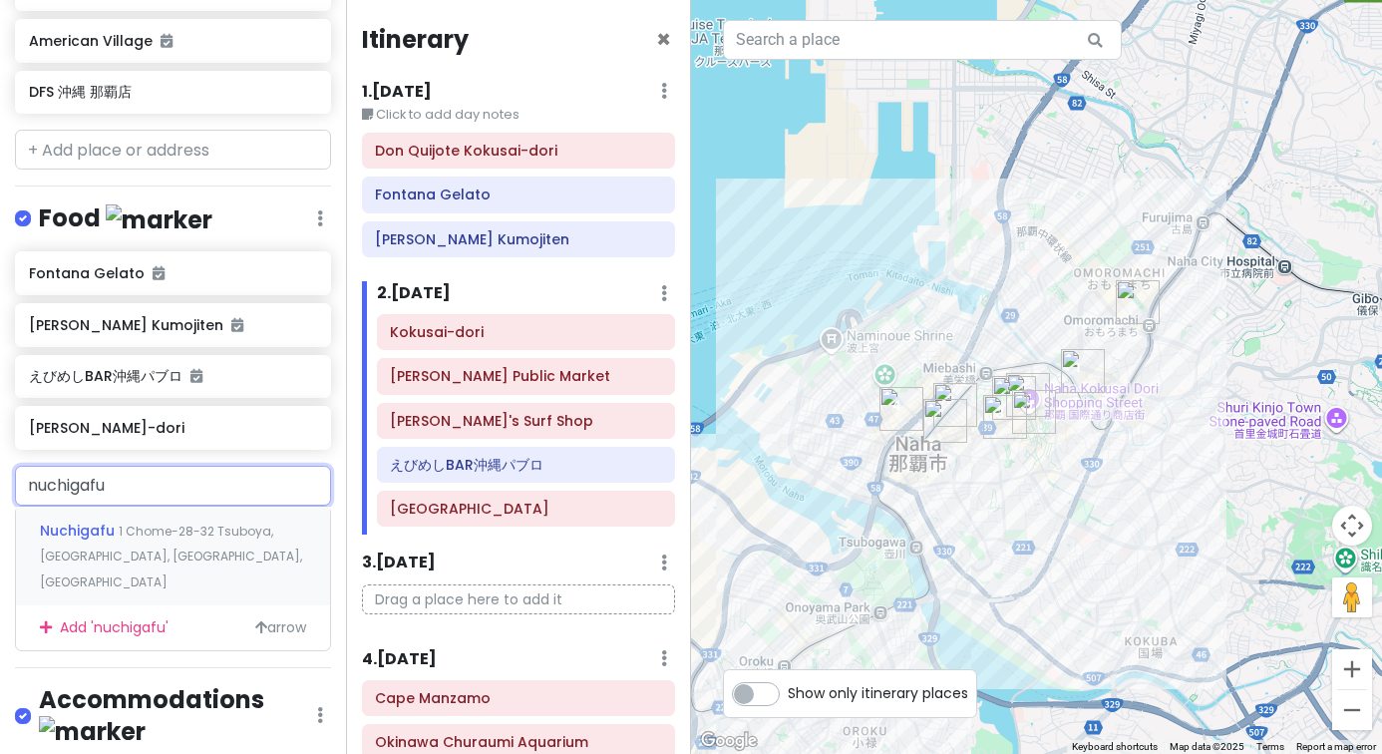
scroll to position [828, 0]
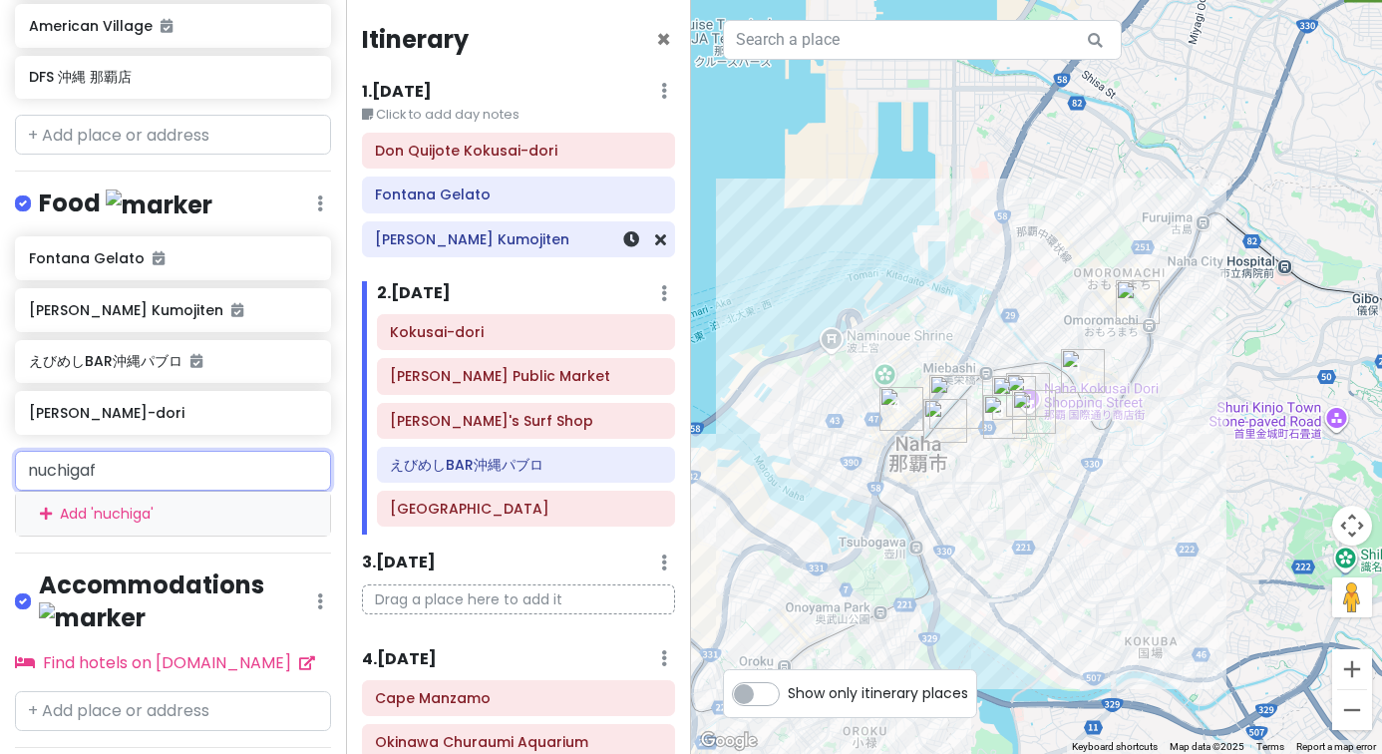
type input "nuchigafu"
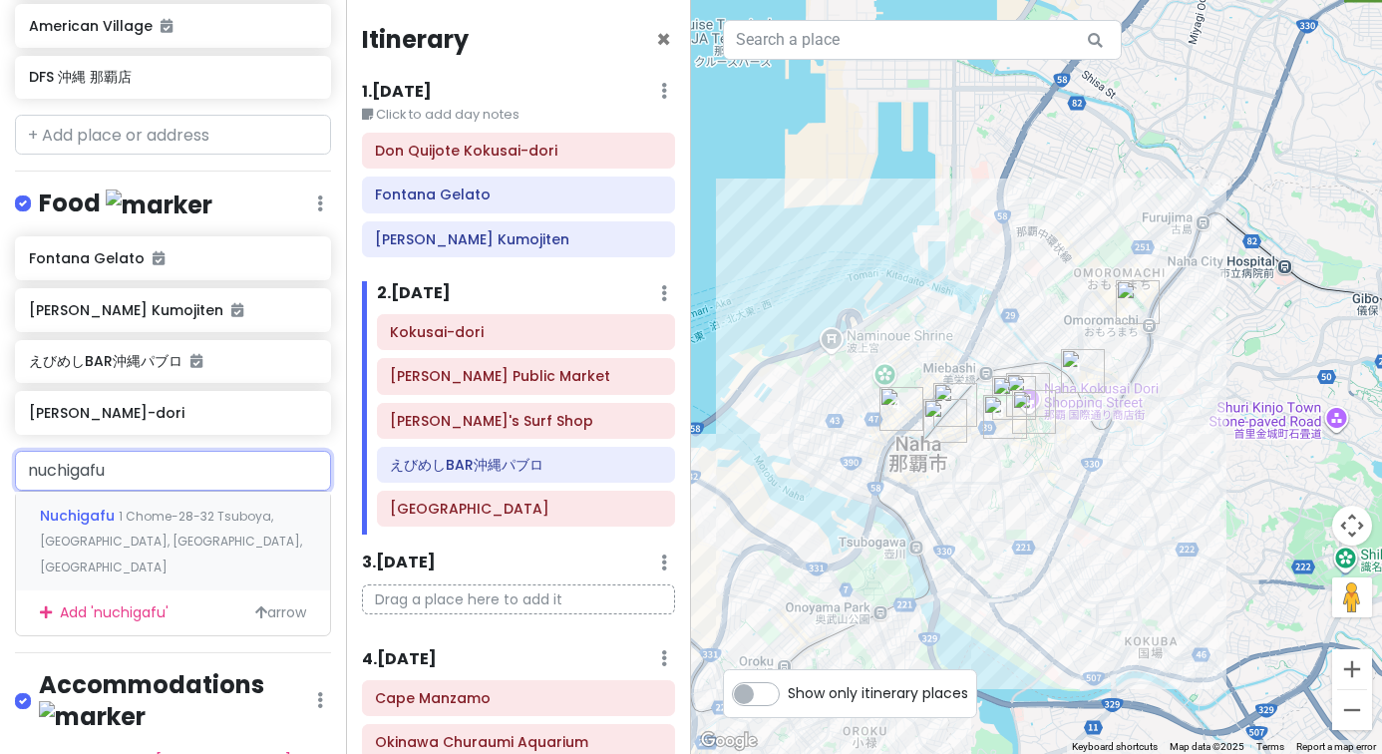
click at [231, 531] on div "Nuchigafu 1 Chome-28-32 [GEOGRAPHIC_DATA], [GEOGRAPHIC_DATA], [GEOGRAPHIC_DATA]…" at bounding box center [173, 541] width 314 height 99
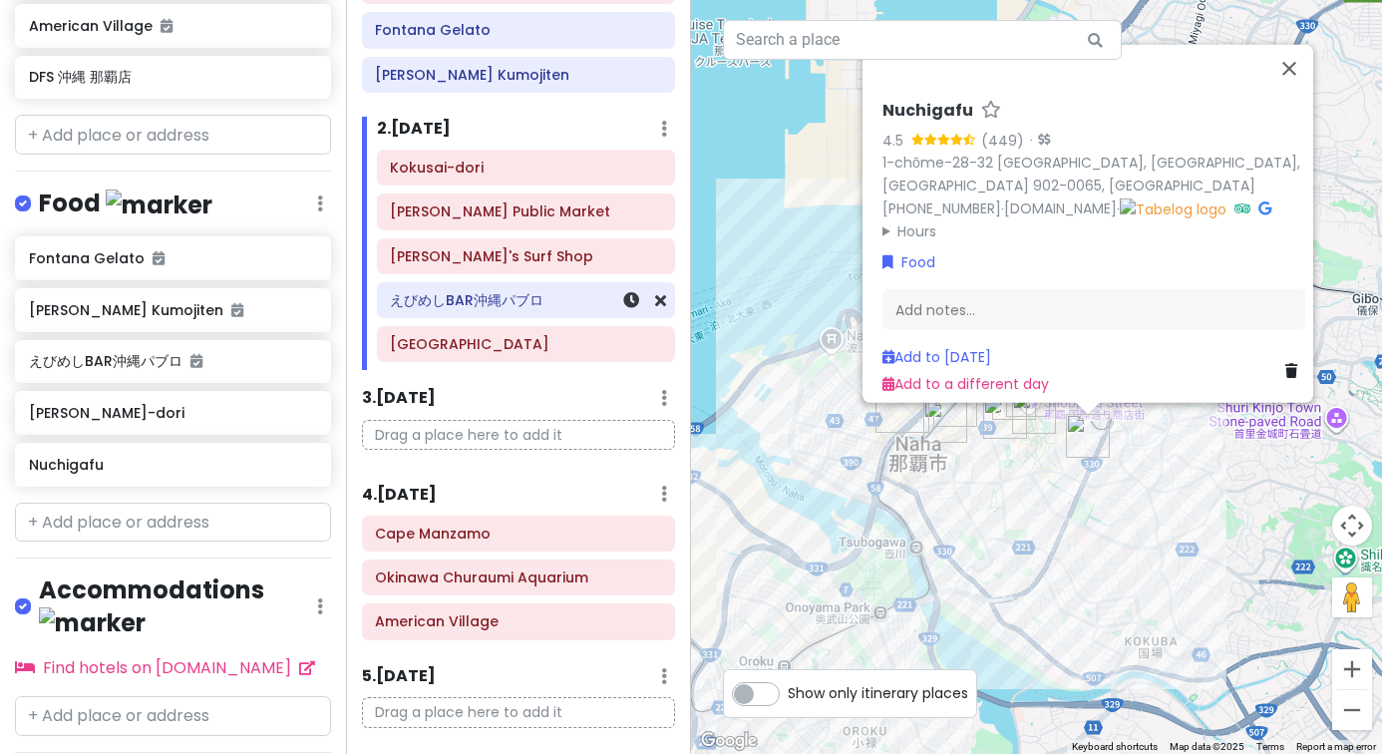
scroll to position [191, 0]
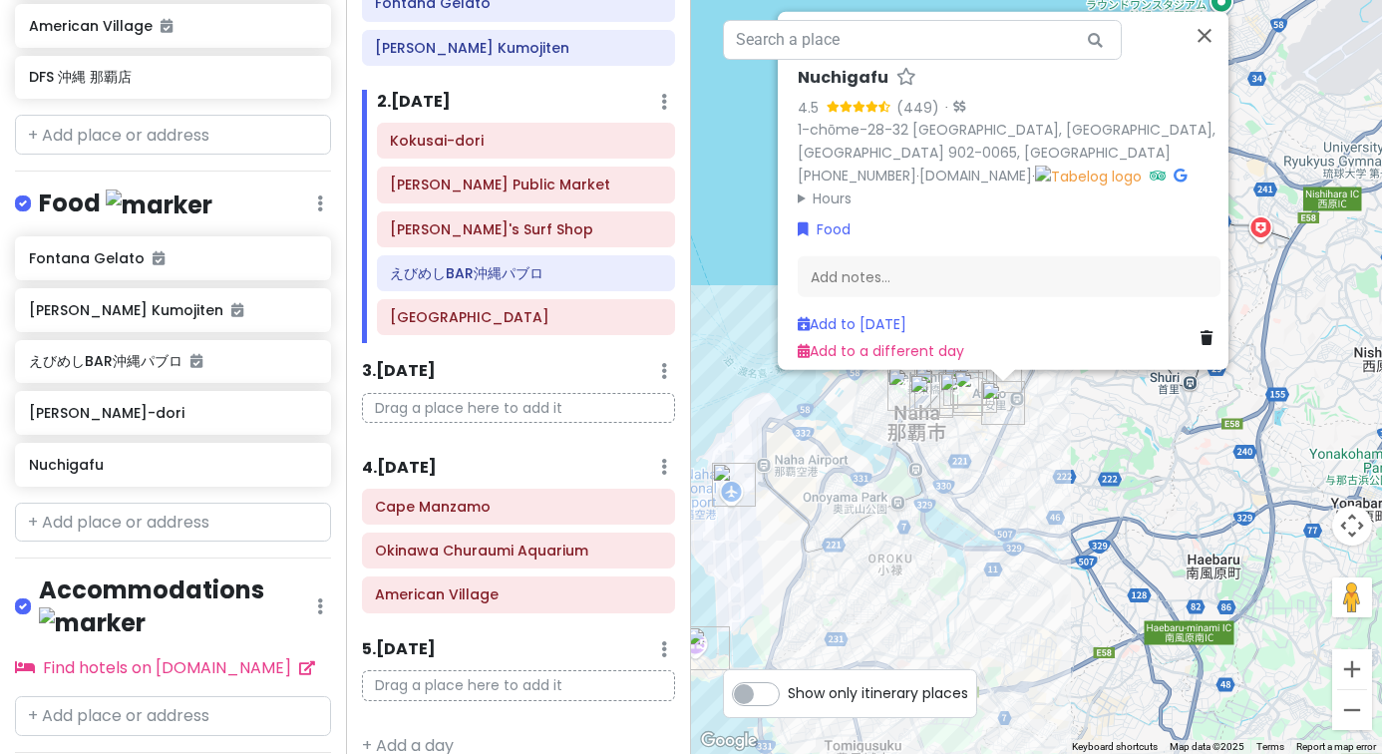
drag, startPoint x: 814, startPoint y: 538, endPoint x: 1075, endPoint y: 463, distance: 271.8
click at [1075, 464] on div "Nuchigafu 4.5 (449) · 1-chōme-28-32 [GEOGRAPHIC_DATA] 902-0065, [GEOGRAPHIC_DAT…" at bounding box center [1036, 377] width 691 height 754
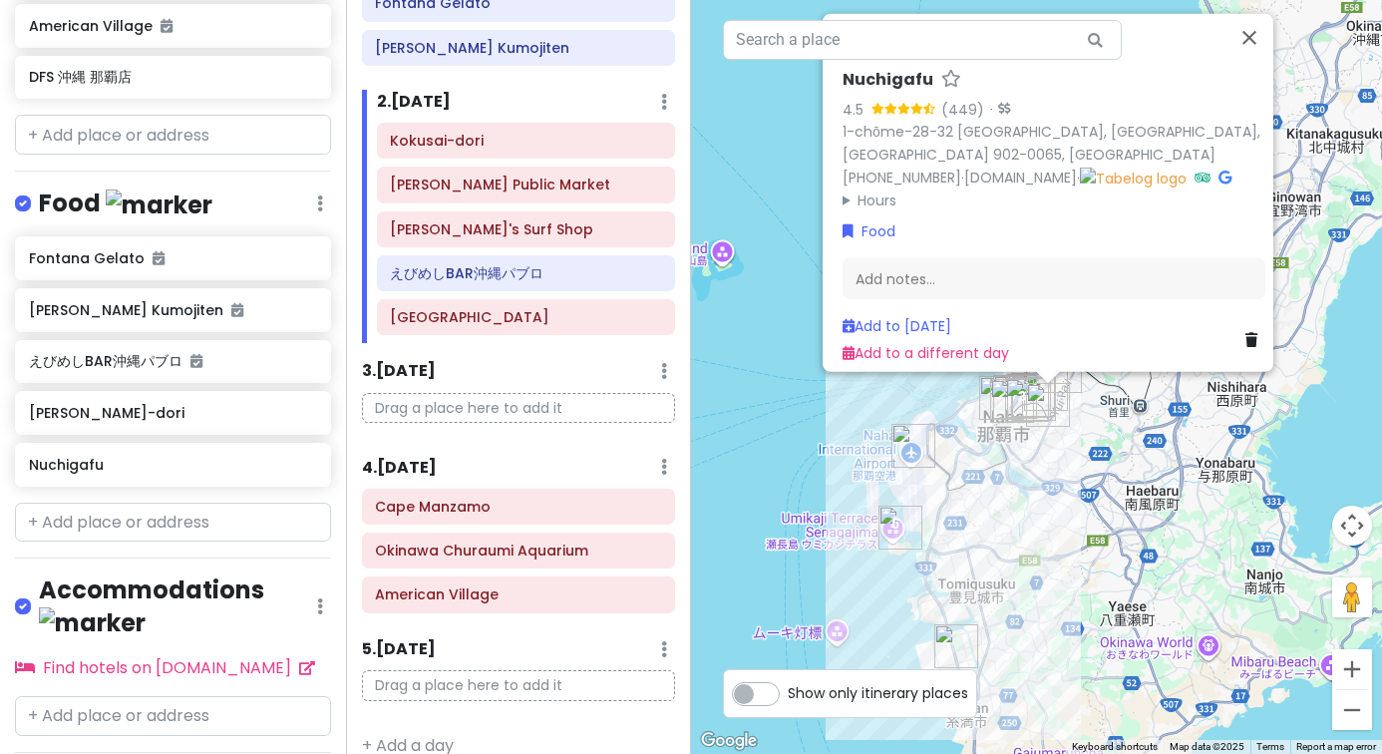
drag, startPoint x: 1053, startPoint y: 529, endPoint x: 1001, endPoint y: 513, distance: 54.3
click at [1001, 513] on div "Nuchigafu 4.5 (449) · 1-chōme-28-32 [GEOGRAPHIC_DATA] 902-0065, [GEOGRAPHIC_DAT…" at bounding box center [1036, 377] width 691 height 754
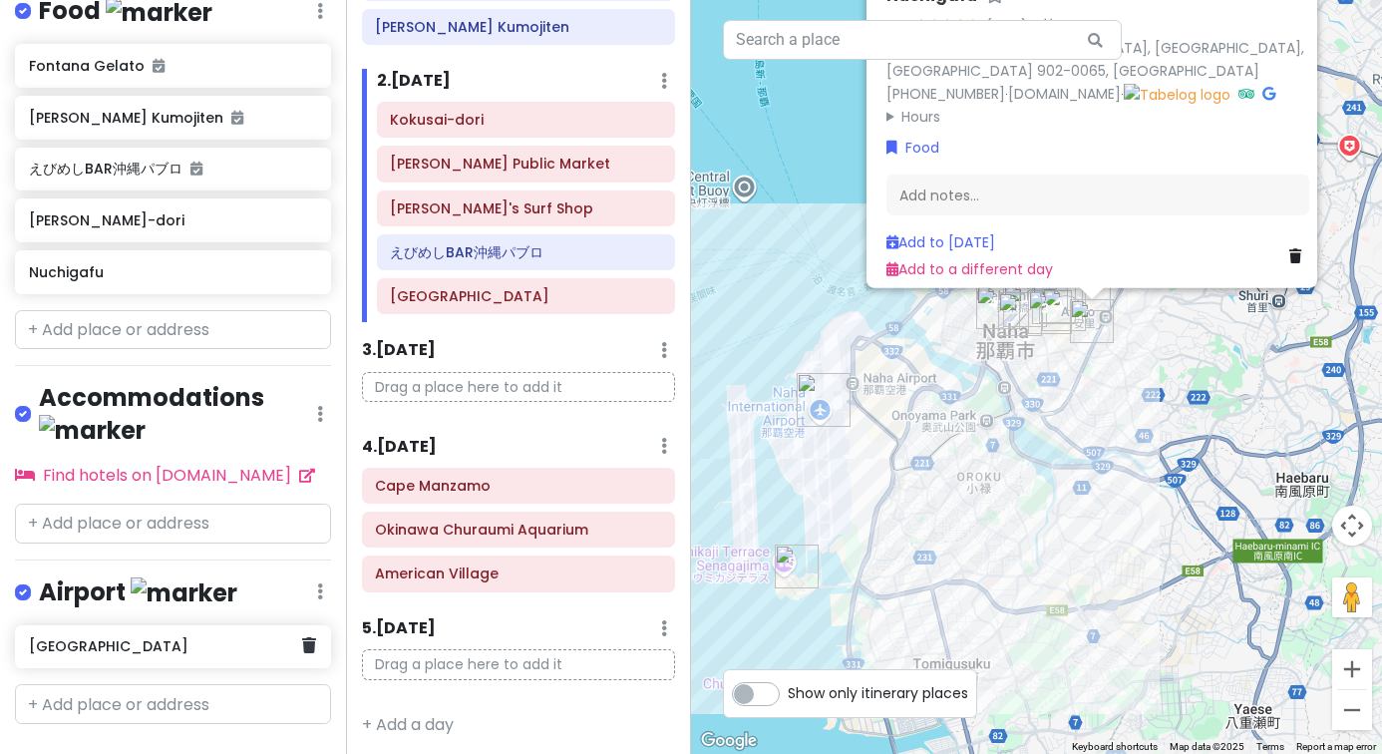
scroll to position [1018, 0]
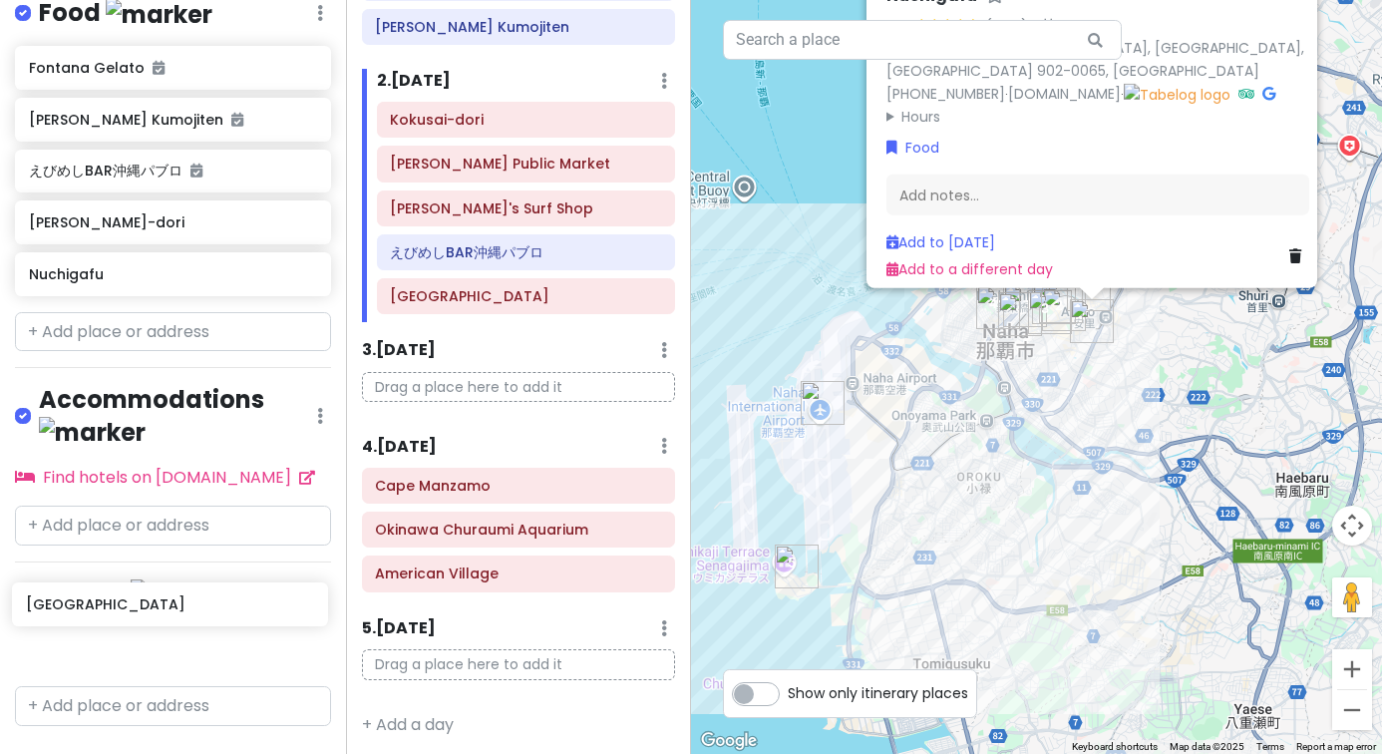
drag, startPoint x: 253, startPoint y: 621, endPoint x: 211, endPoint y: 621, distance: 41.9
click at [228, 627] on div "[GEOGRAPHIC_DATA]" at bounding box center [173, 653] width 346 height 52
drag, startPoint x: 221, startPoint y: 622, endPoint x: 548, endPoint y: 676, distance: 331.5
click at [548, 676] on div "Okinawa Trip Private Change Dates Make a Copy Delete Trip Go Pro ⚡️ Give Feedba…" at bounding box center [691, 377] width 1382 height 754
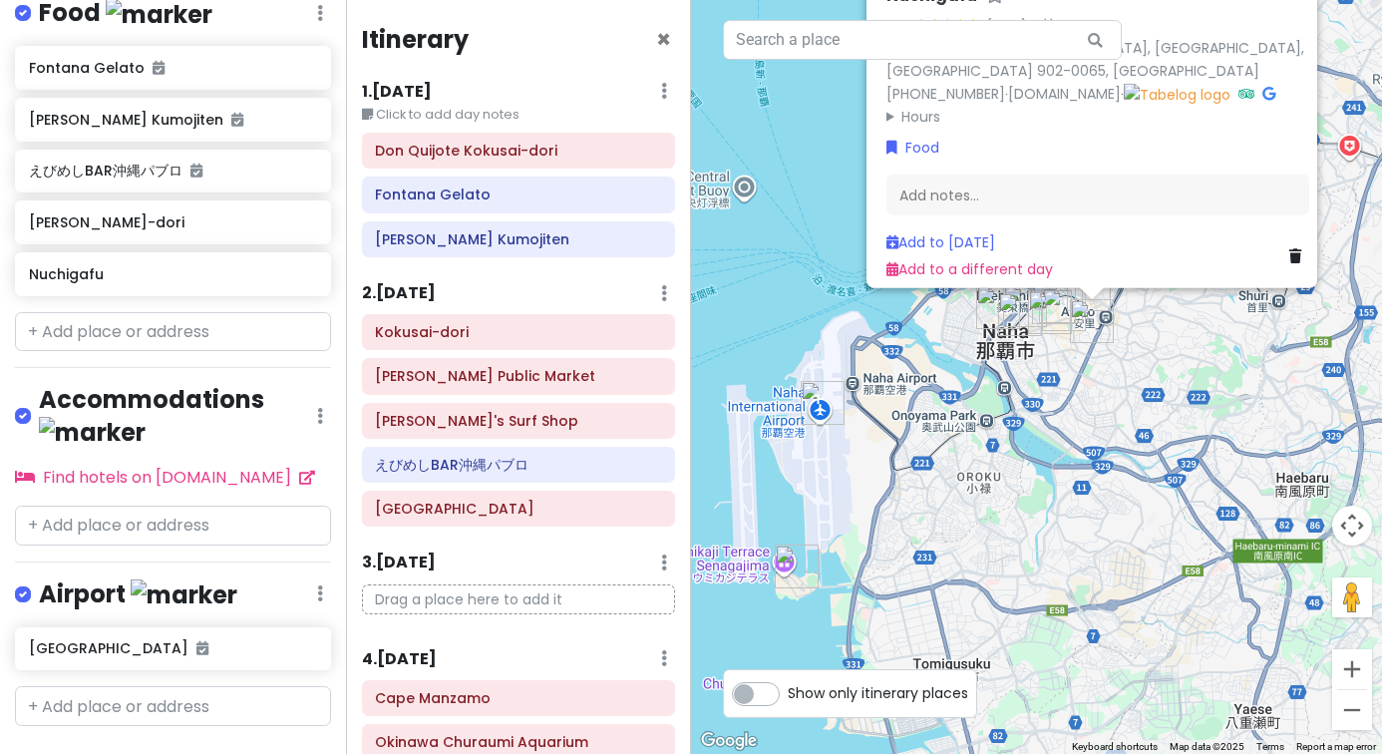
scroll to position [0, 0]
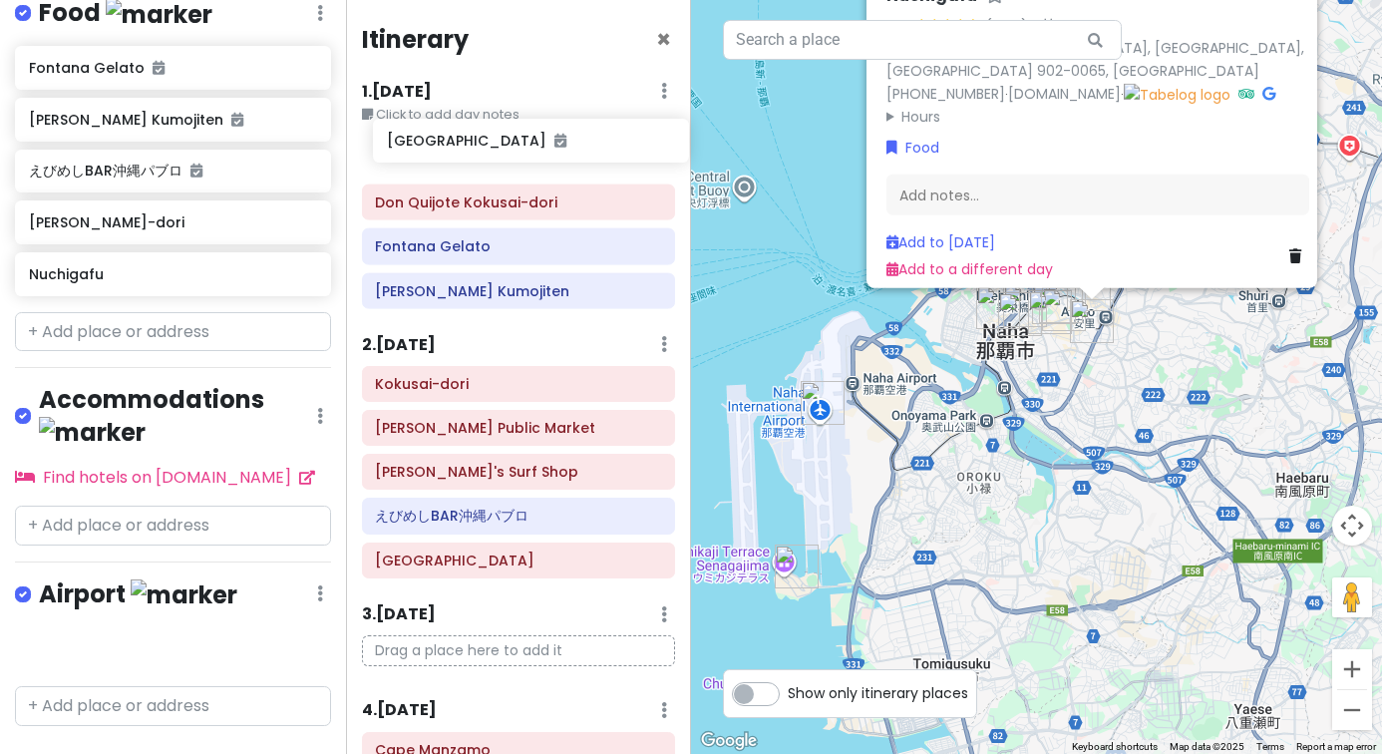
drag, startPoint x: 156, startPoint y: 618, endPoint x: 511, endPoint y: 156, distance: 583.2
click at [511, 156] on div "Okinawa Trip Private Change Dates Make a Copy Delete Trip Go Pro ⚡️ Give Feedba…" at bounding box center [691, 377] width 1382 height 754
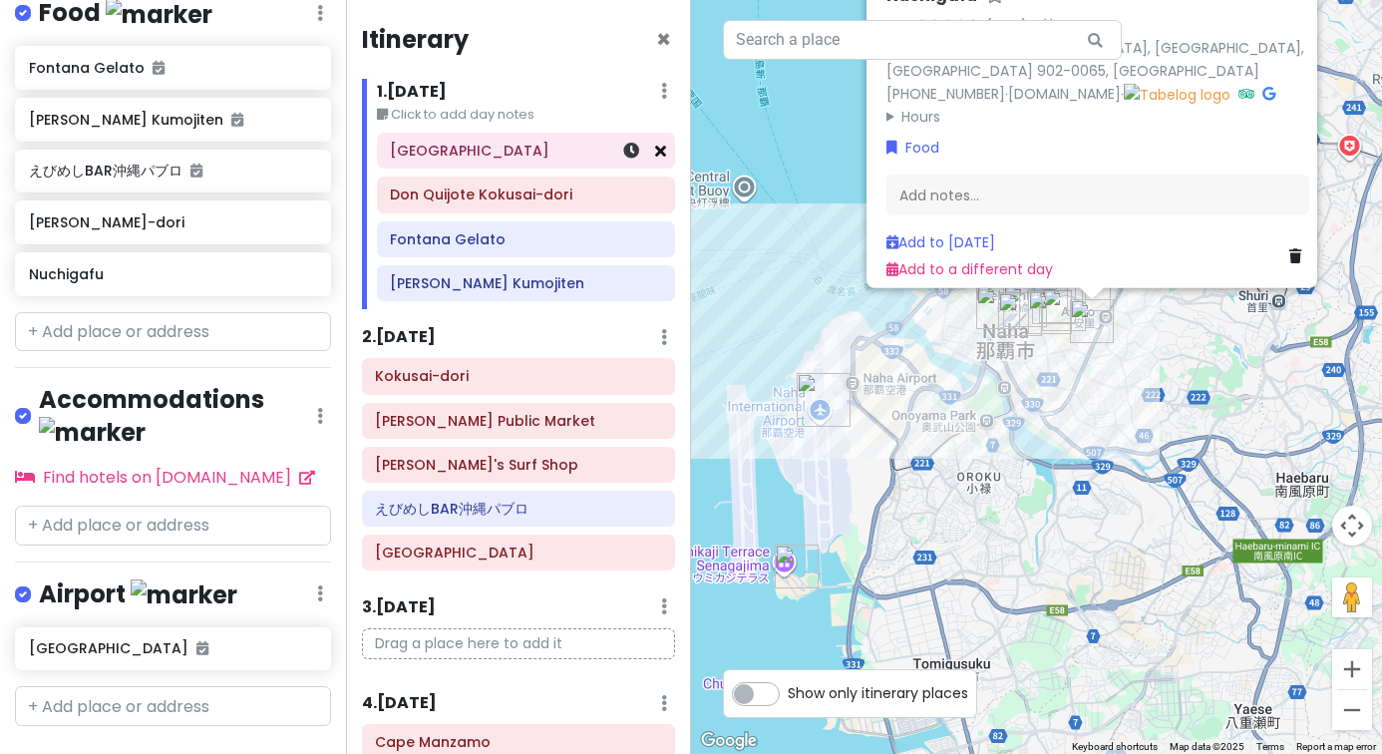
click at [655, 152] on icon at bounding box center [660, 151] width 11 height 16
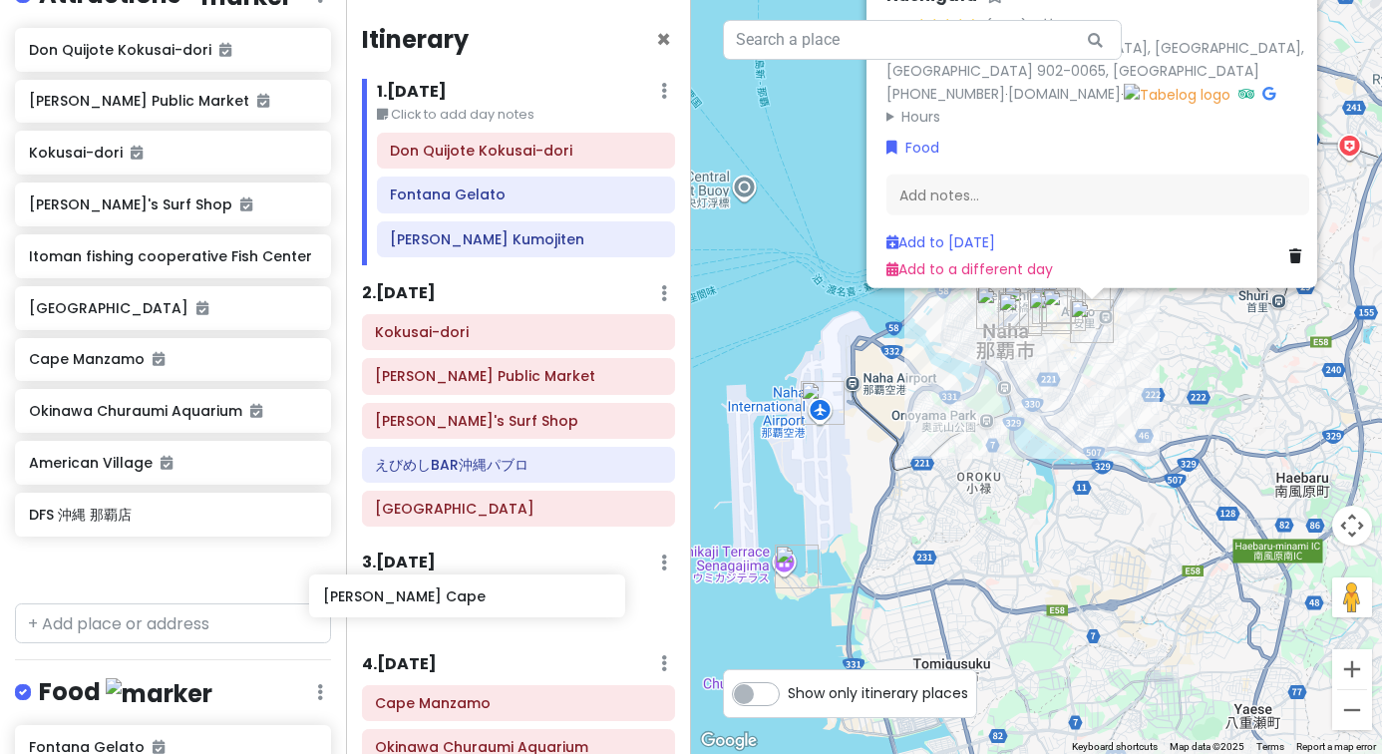
scroll to position [13, 0]
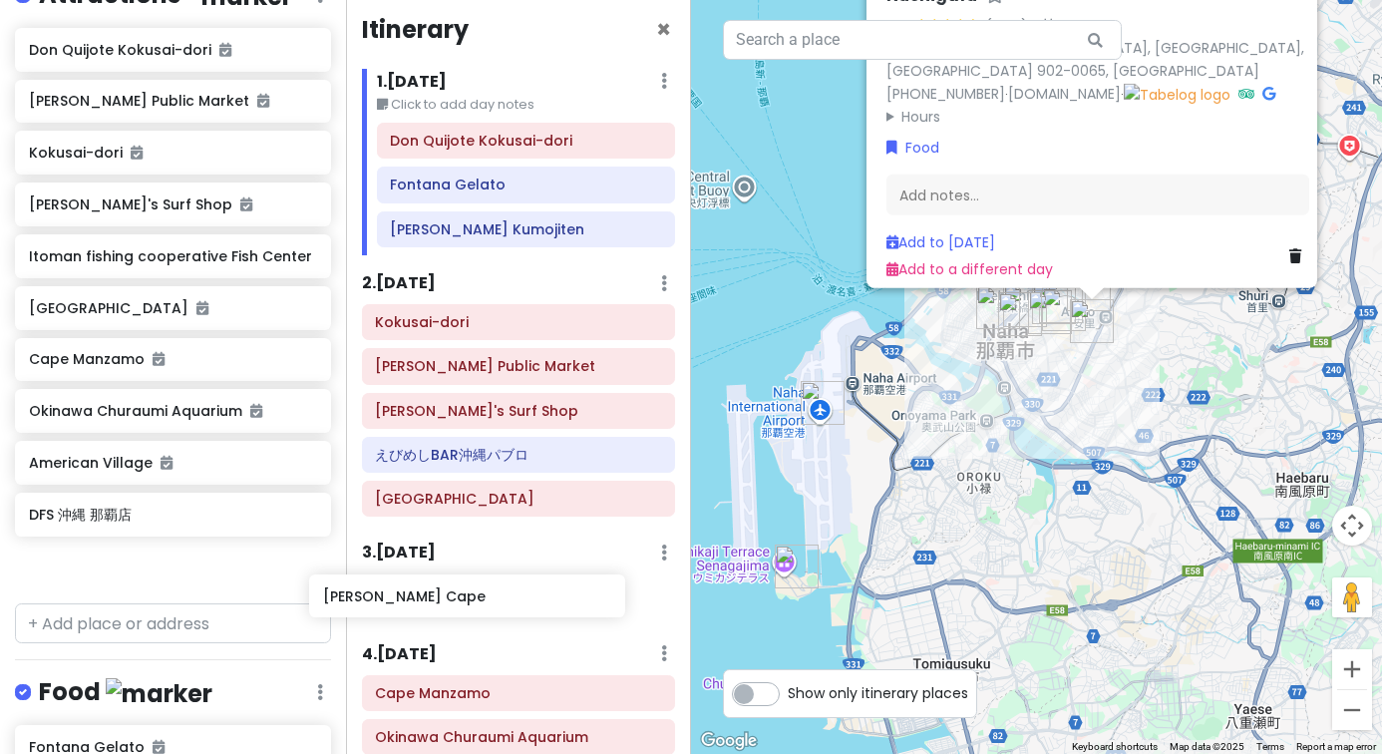
drag, startPoint x: 206, startPoint y: 360, endPoint x: 500, endPoint y: 603, distance: 381.0
click at [500, 603] on div "Okinawa Trip Private Change Dates Make a Copy Delete Trip Go Pro ⚡️ Give Feedba…" at bounding box center [691, 377] width 1382 height 754
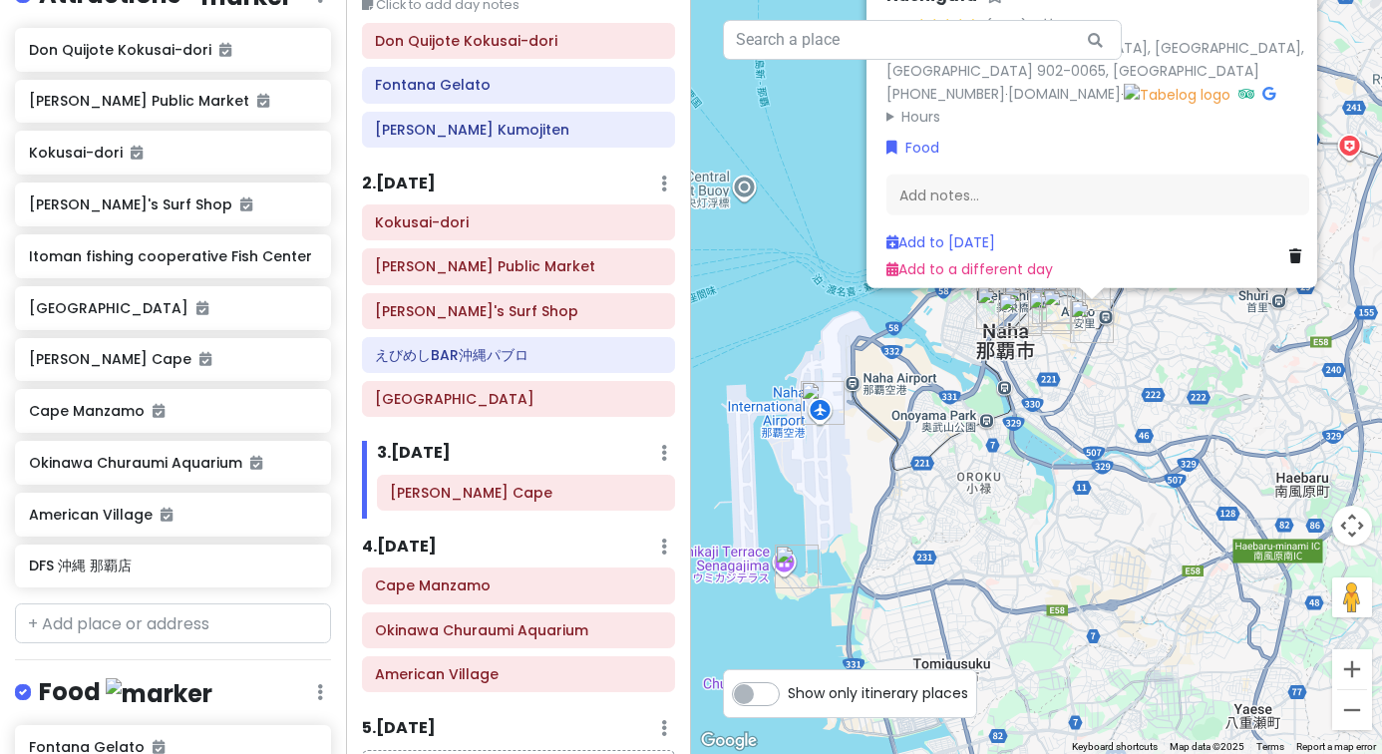
scroll to position [132, 0]
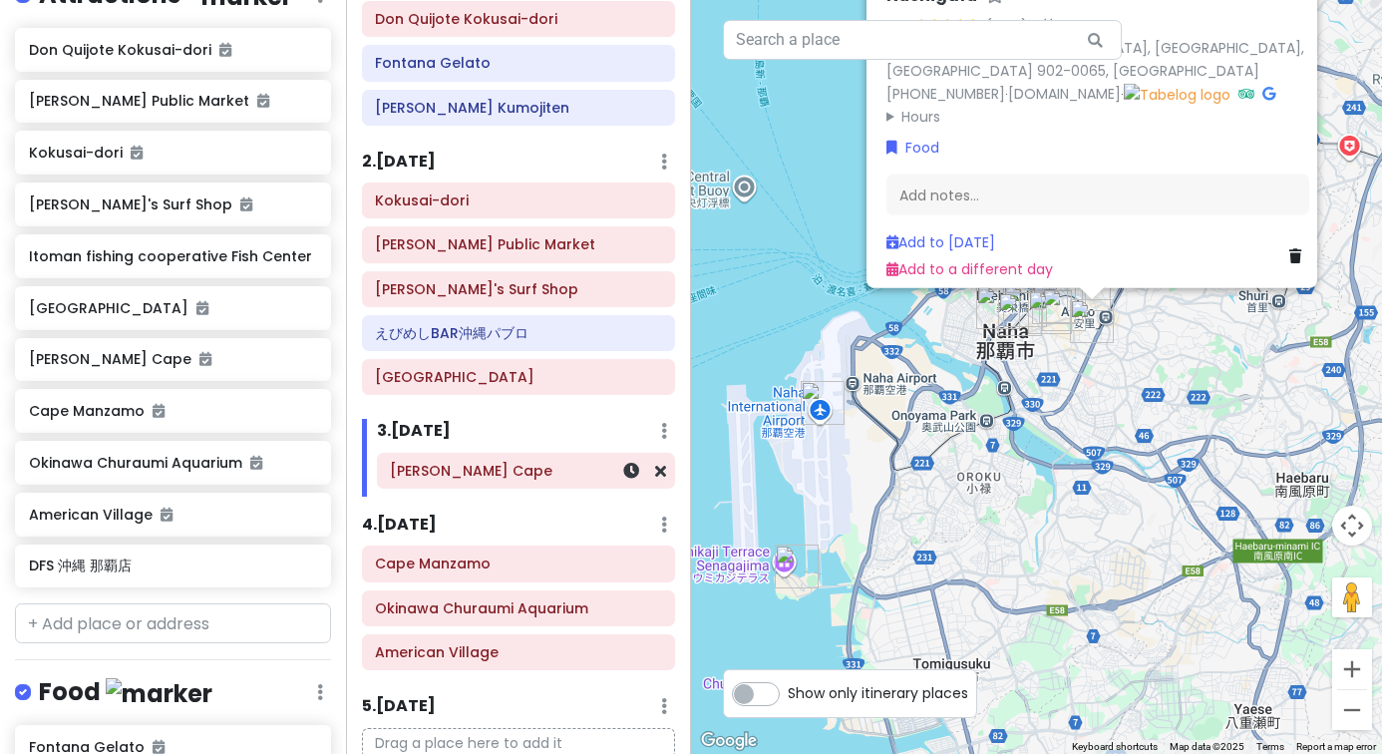
click at [558, 473] on h6 "[PERSON_NAME] Cape" at bounding box center [525, 471] width 271 height 18
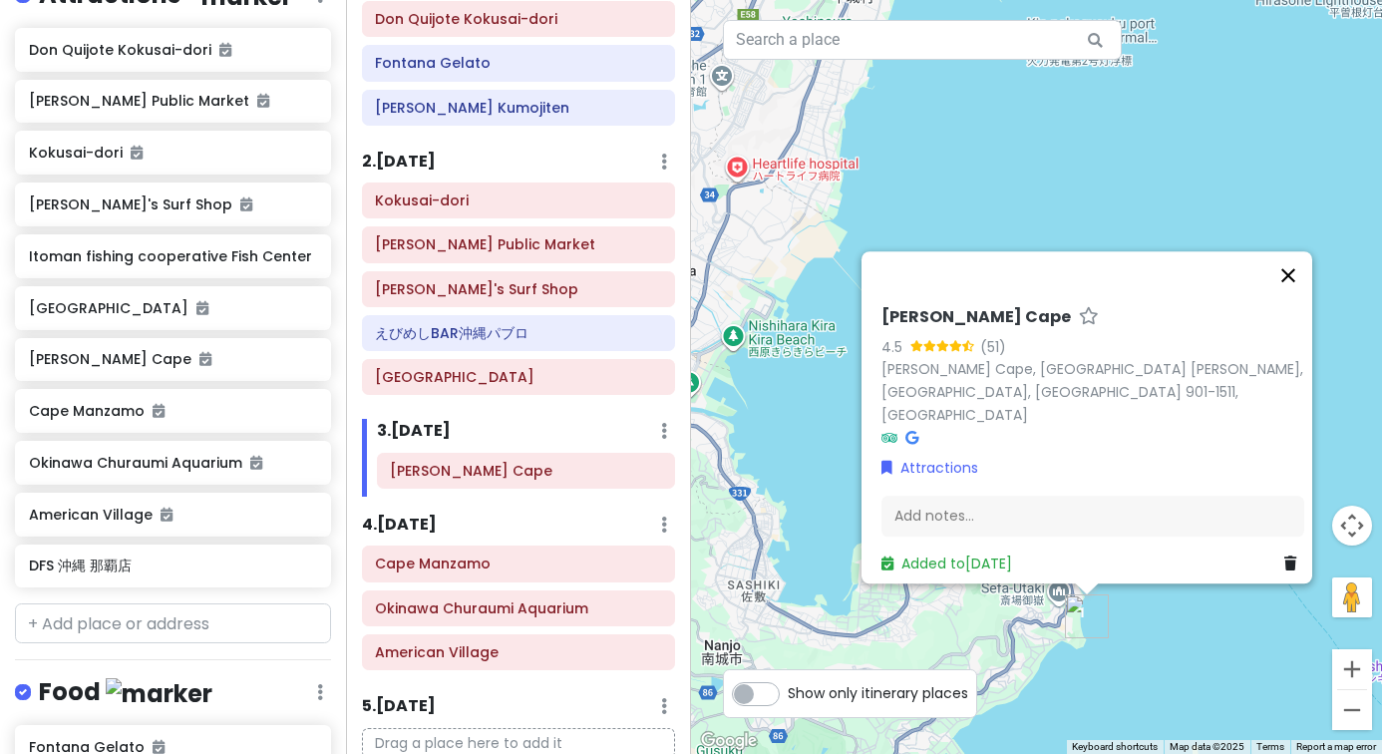
click at [1296, 294] on button "Close" at bounding box center [1288, 275] width 48 height 48
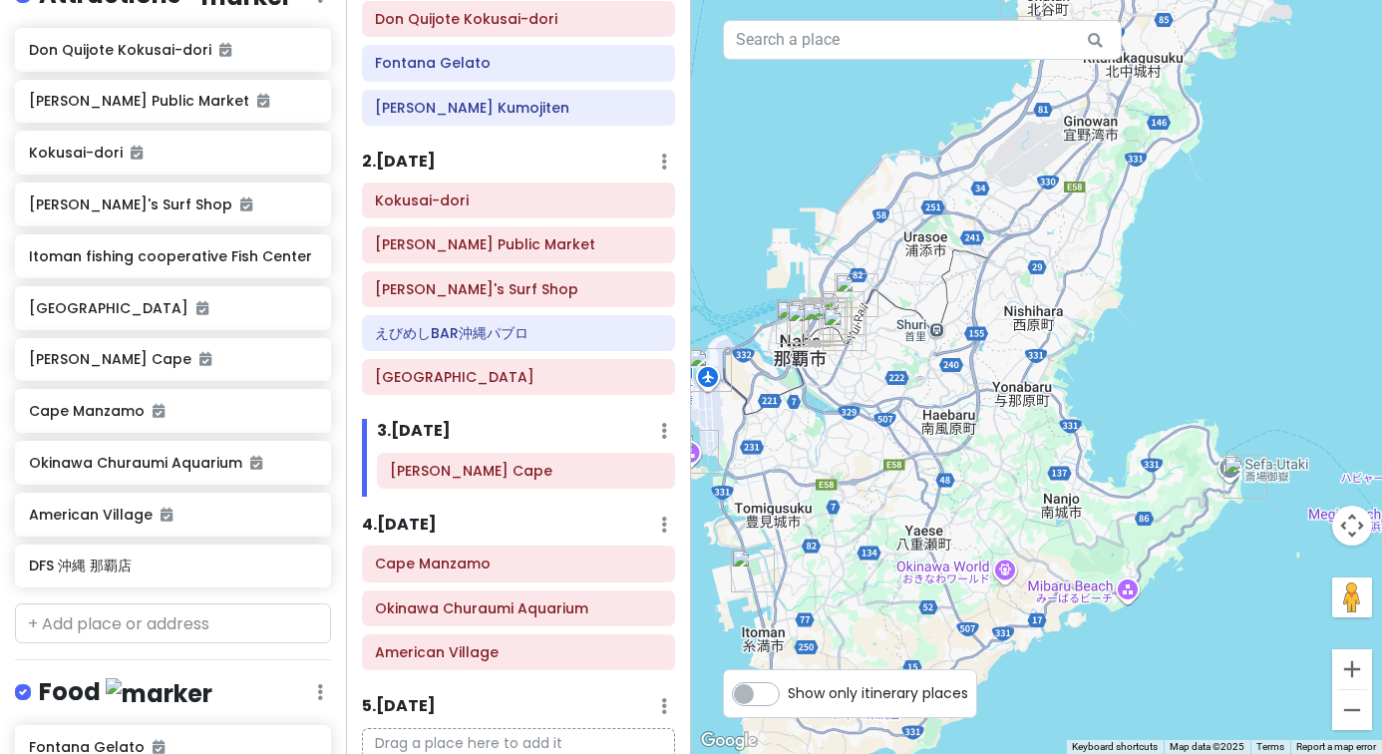
drag, startPoint x: 978, startPoint y: 443, endPoint x: 1192, endPoint y: 400, distance: 217.7
click at [1192, 400] on div at bounding box center [1036, 377] width 691 height 754
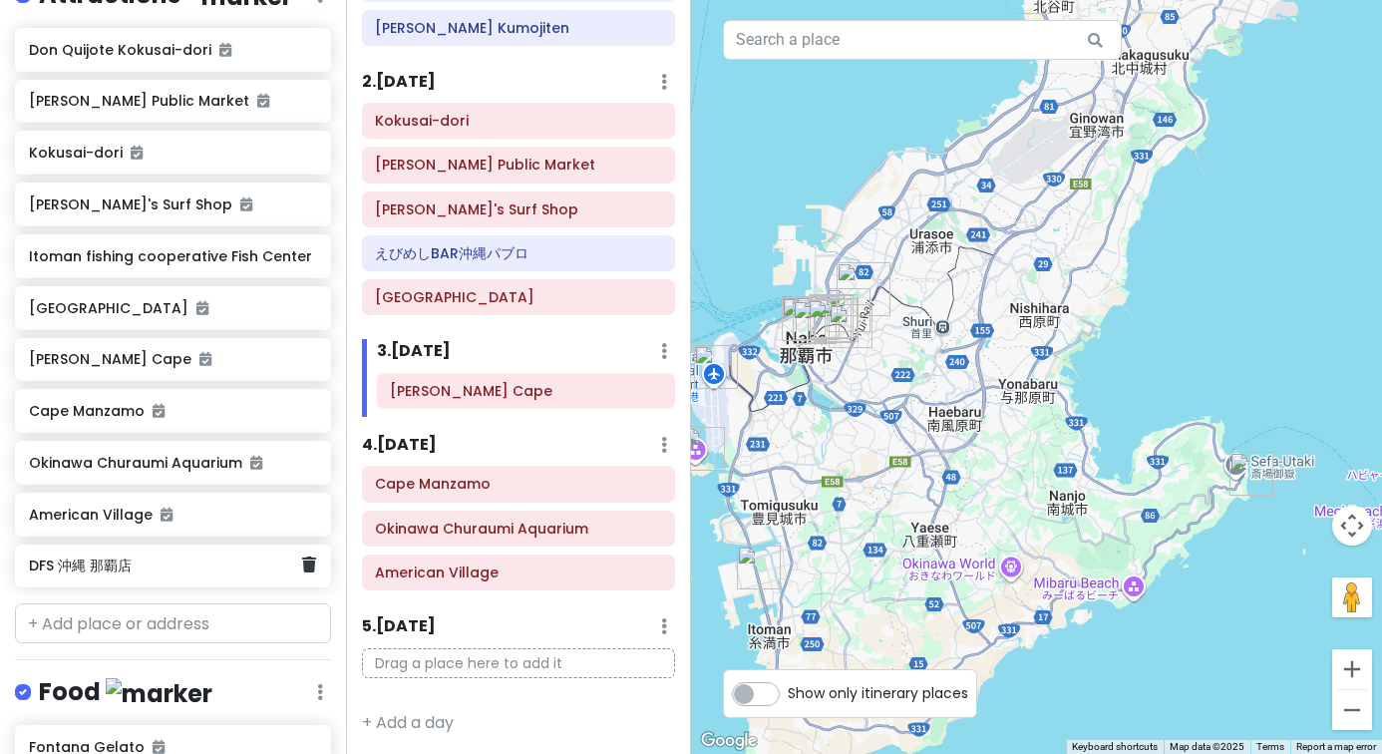
scroll to position [210, 0]
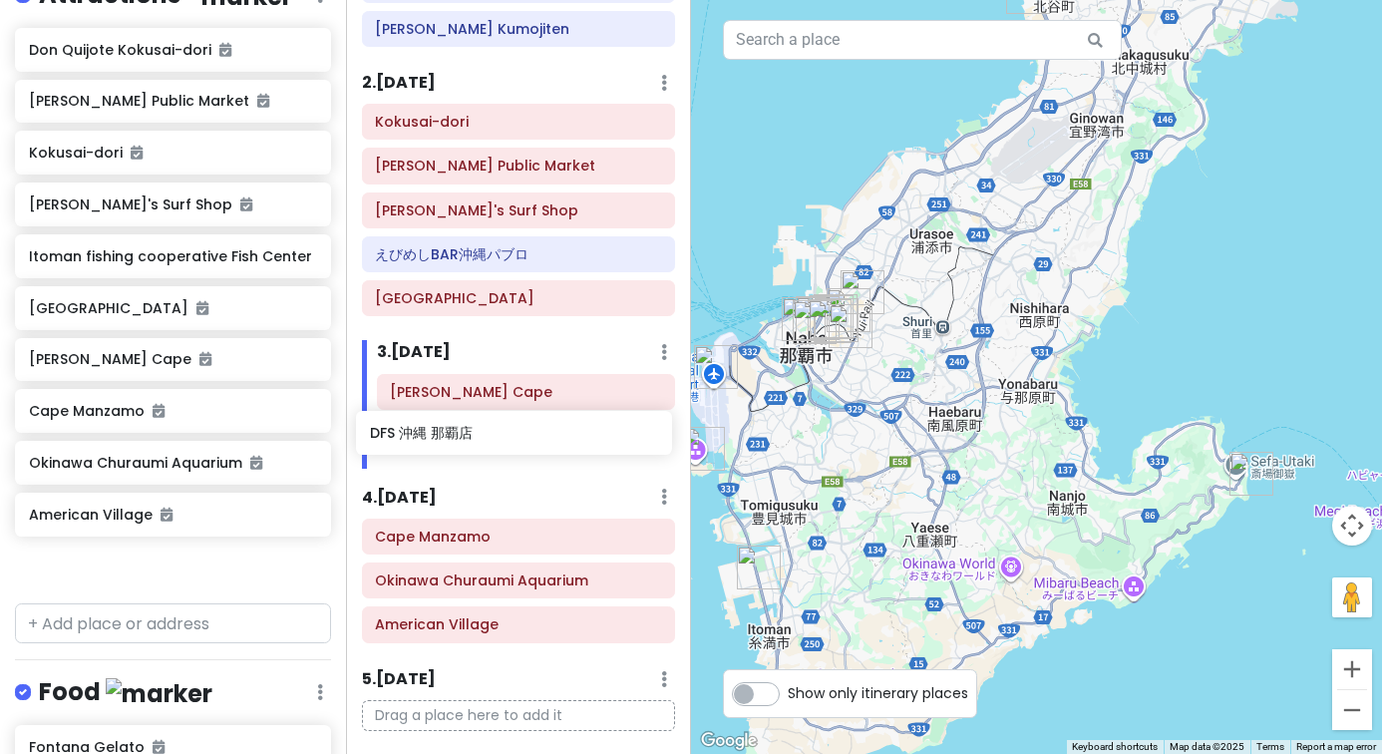
drag, startPoint x: 202, startPoint y: 550, endPoint x: 542, endPoint y: 422, distance: 363.6
click at [542, 422] on div "Okinawa Trip Private Change Dates Make a Copy Delete Trip Go Pro ⚡️ Give Feedba…" at bounding box center [691, 377] width 1382 height 754
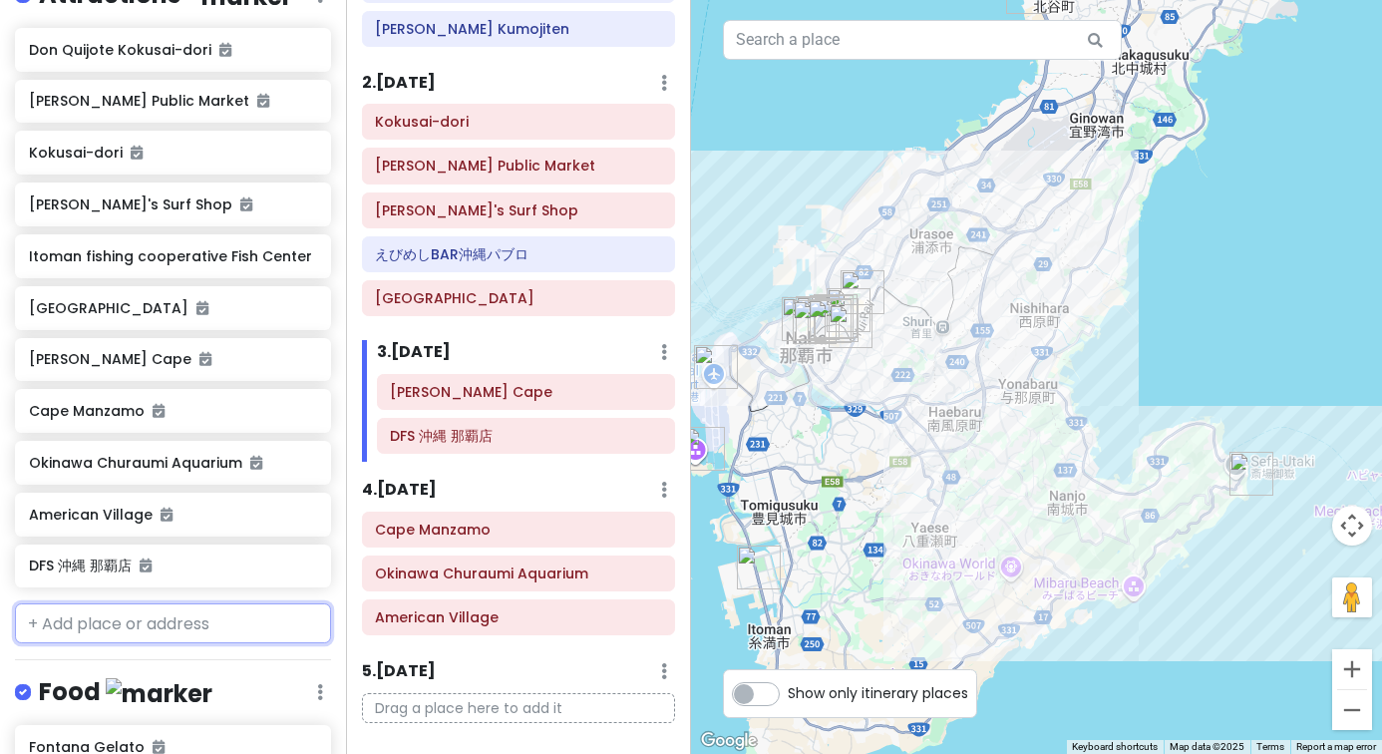
click at [147, 604] on input "text" at bounding box center [173, 623] width 316 height 40
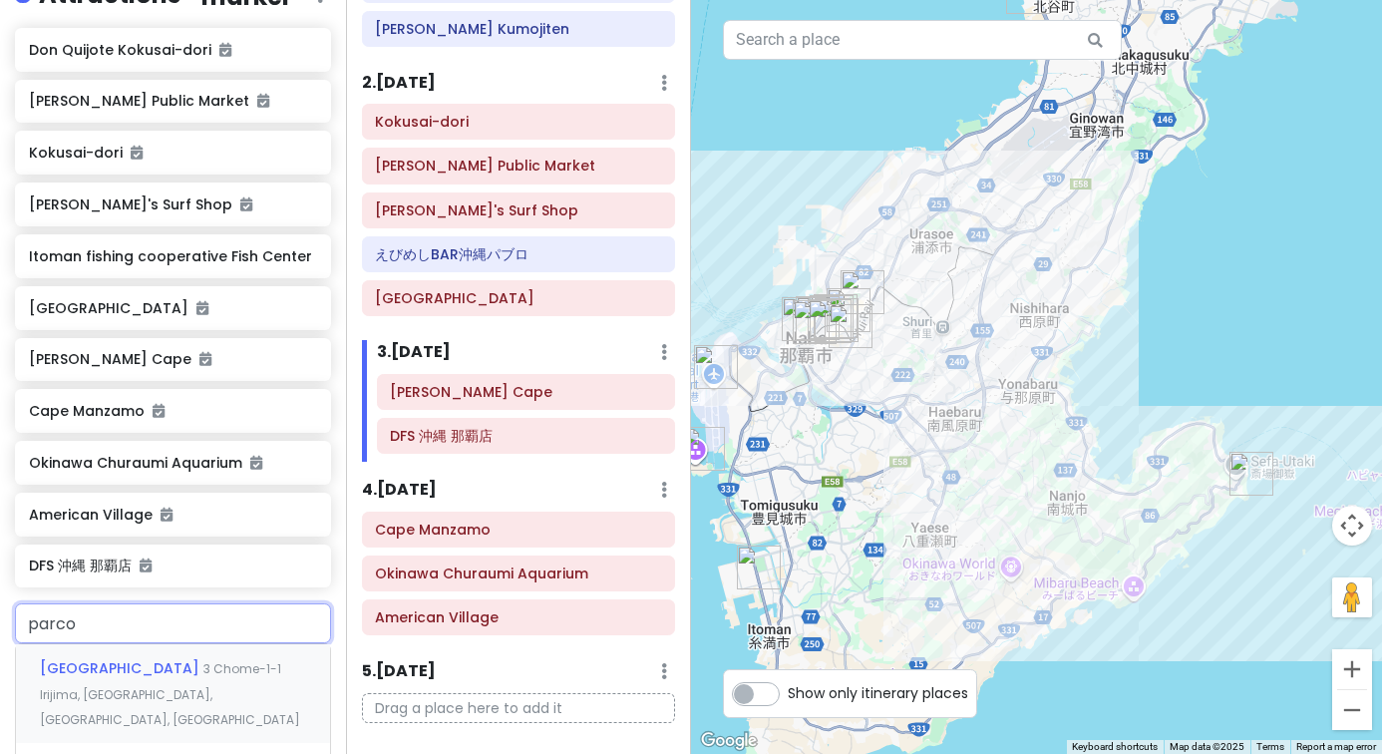
type input "parcoc"
click at [129, 681] on span "3 Chome-1-1 Irijima, [GEOGRAPHIC_DATA], [GEOGRAPHIC_DATA], [GEOGRAPHIC_DATA]" at bounding box center [170, 694] width 260 height 68
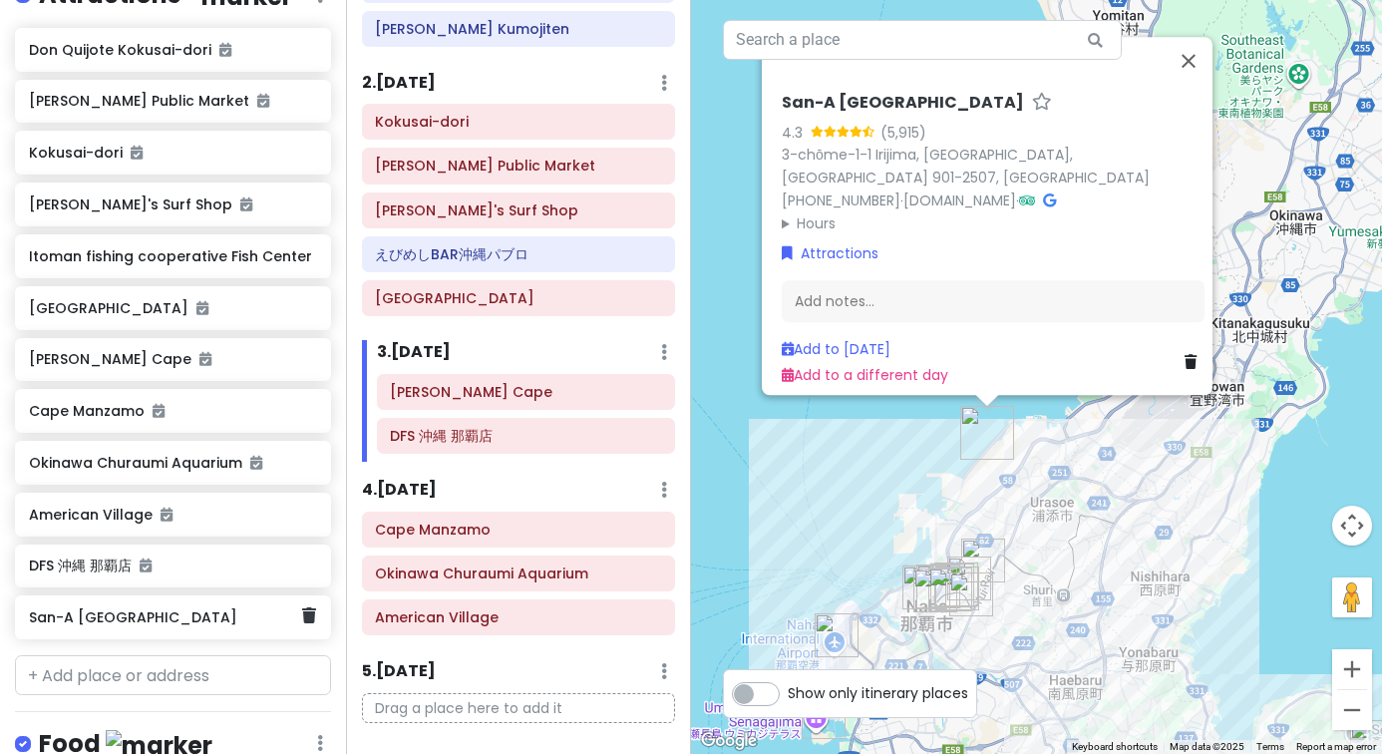
scroll to position [344, 0]
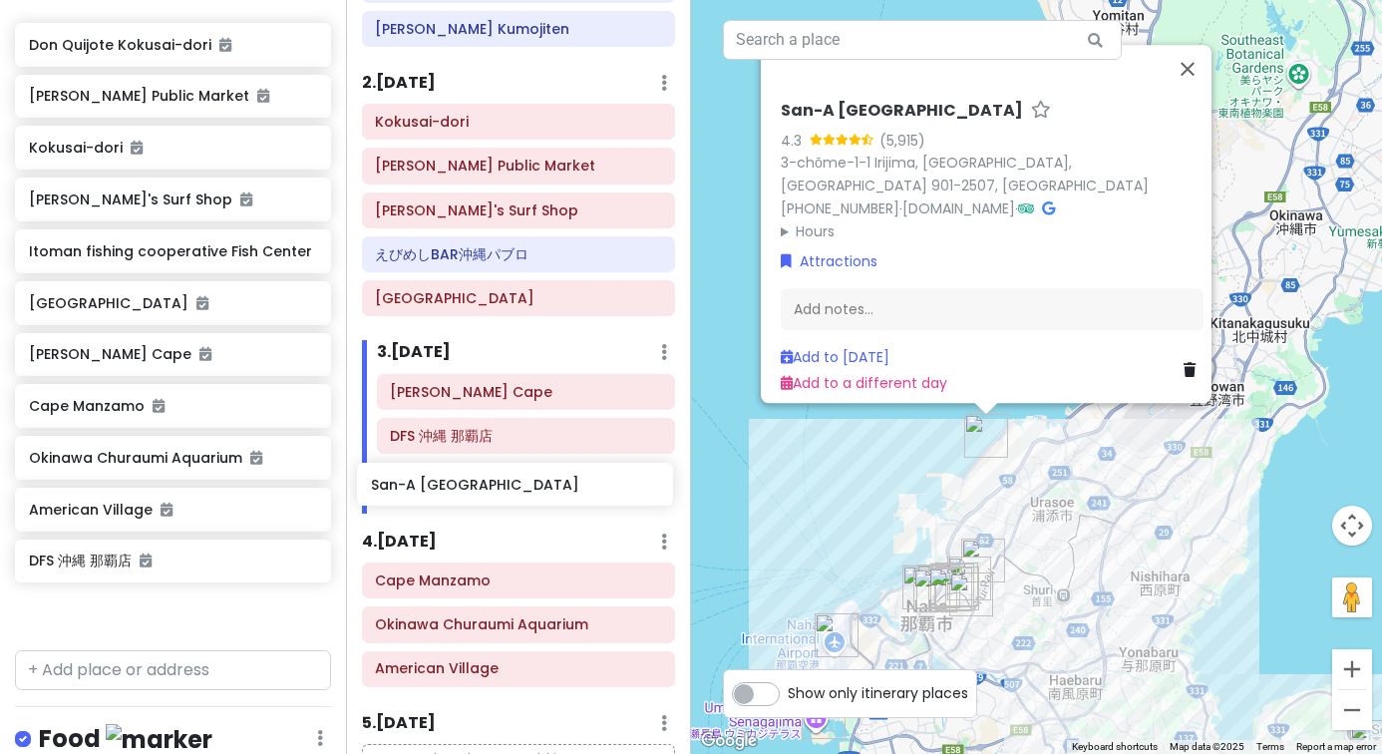
drag, startPoint x: 186, startPoint y: 608, endPoint x: 528, endPoint y: 482, distance: 363.8
click at [528, 482] on div "Okinawa Trip Private Change Dates Make a Copy Delete Trip Go Pro ⚡️ Give Feedba…" at bounding box center [691, 377] width 1382 height 754
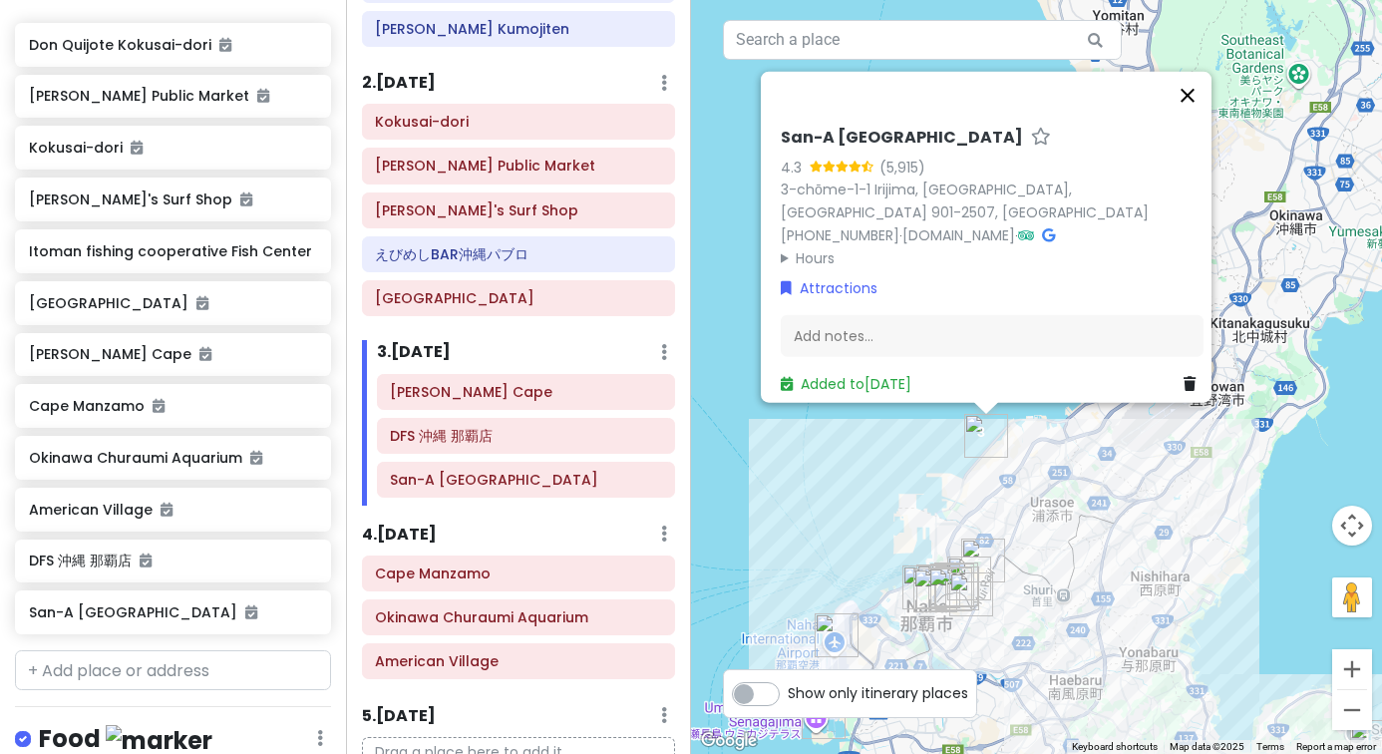
click at [1200, 118] on button "Close" at bounding box center [1188, 96] width 48 height 48
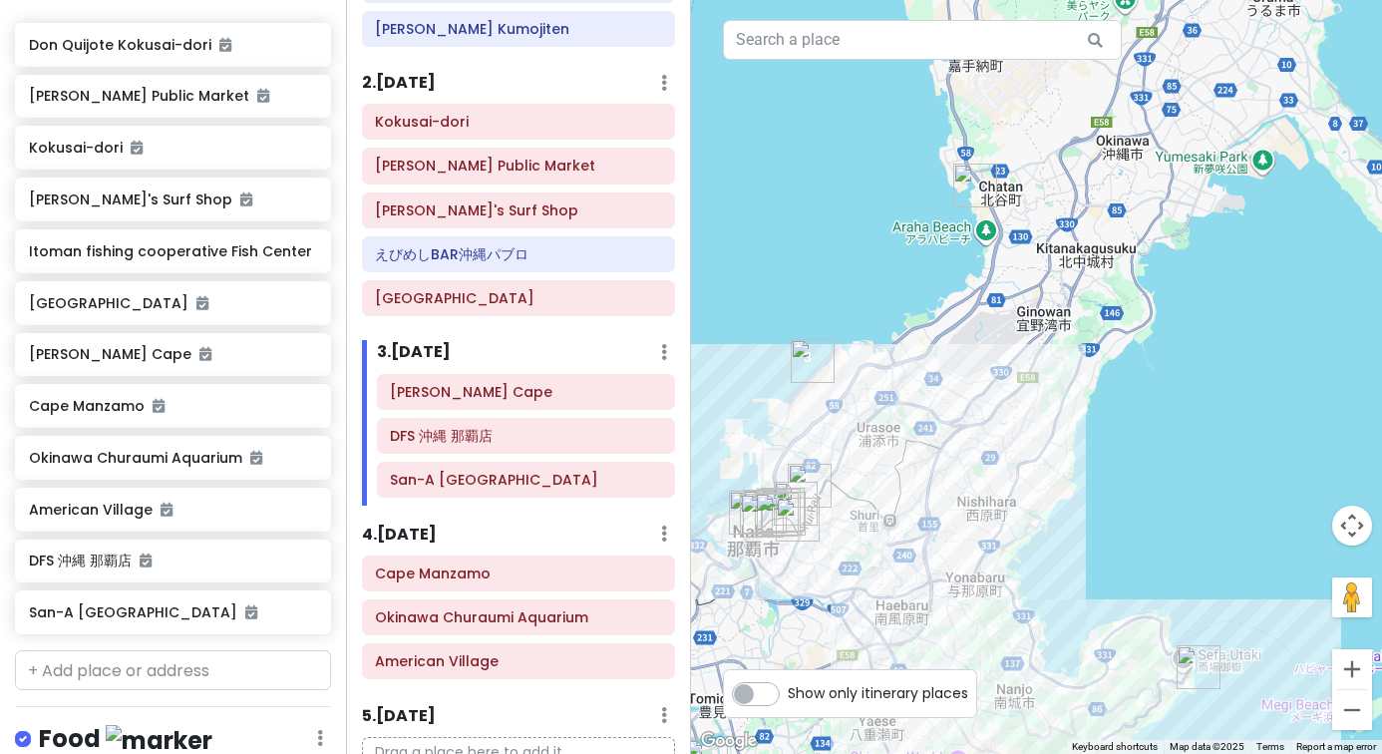
drag, startPoint x: 1131, startPoint y: 492, endPoint x: 946, endPoint y: 412, distance: 201.0
click at [946, 412] on div at bounding box center [1036, 377] width 691 height 754
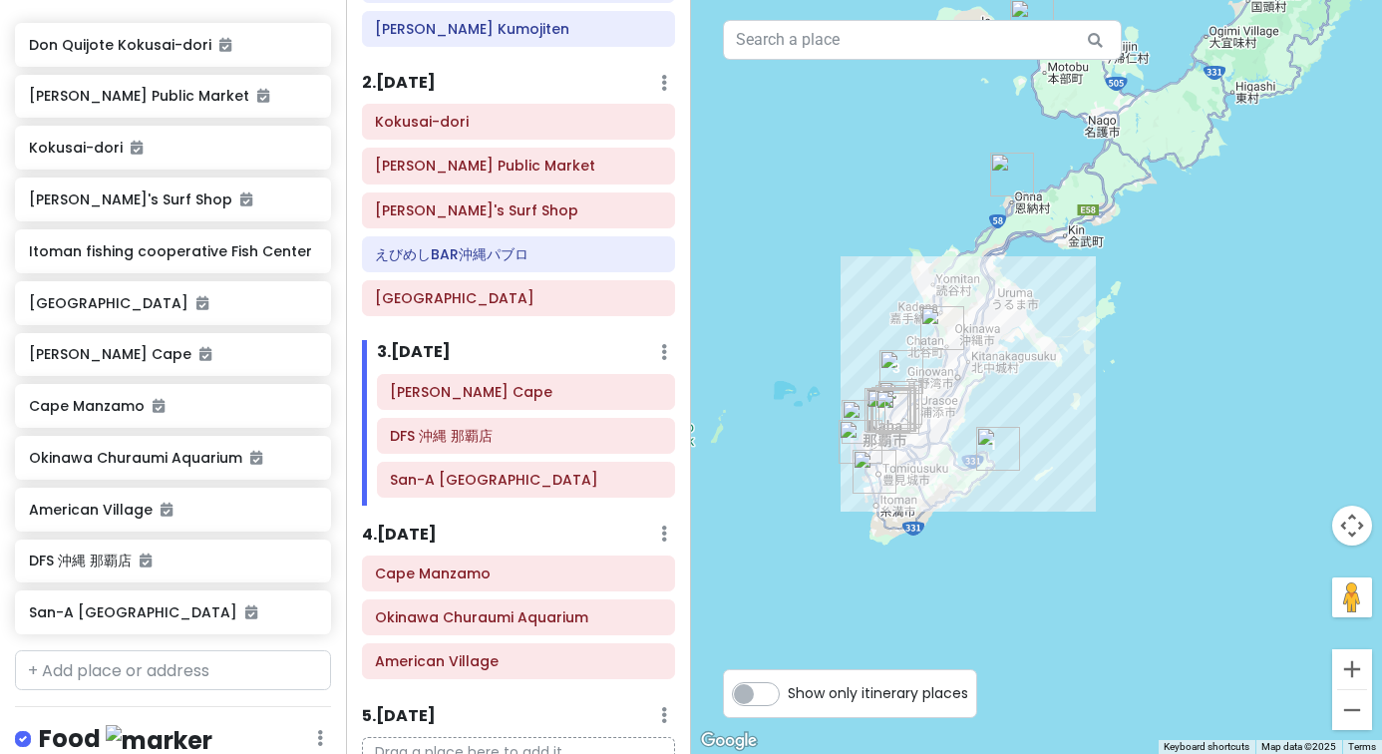
drag, startPoint x: 978, startPoint y: 470, endPoint x: 1046, endPoint y: 499, distance: 73.7
click at [1020, 471] on img "Chinen Cape" at bounding box center [998, 449] width 44 height 44
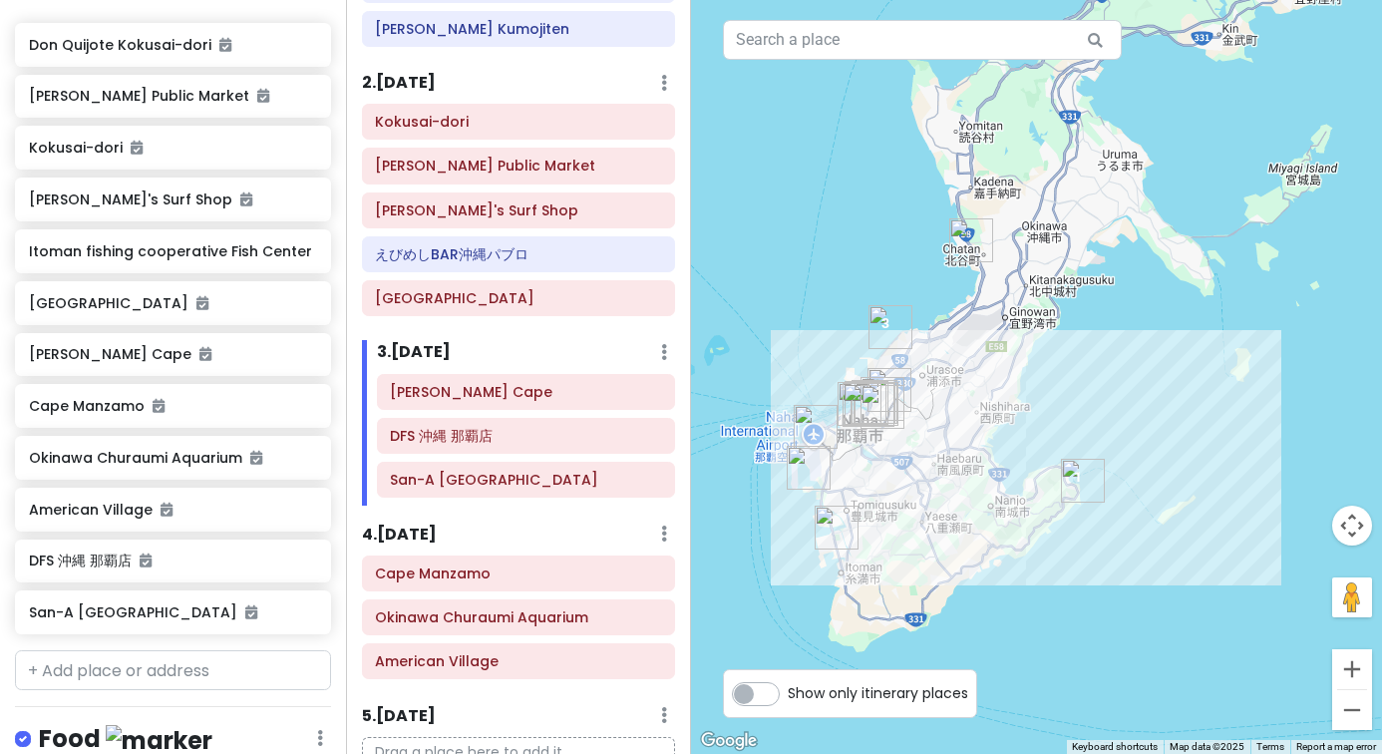
click at [1086, 510] on div "To navigate, press the arrow keys." at bounding box center [1036, 377] width 691 height 754
click at [660, 439] on icon at bounding box center [660, 436] width 11 height 16
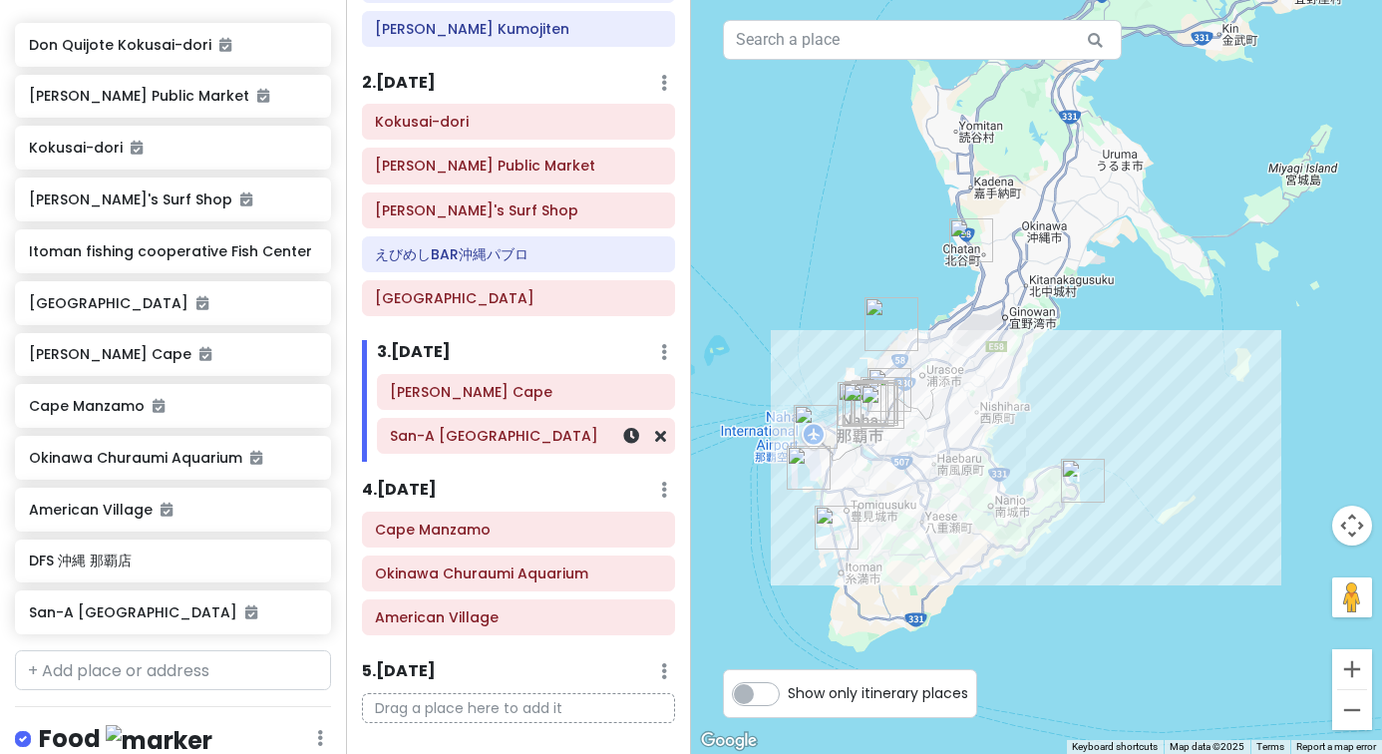
click at [663, 439] on icon at bounding box center [660, 436] width 11 height 16
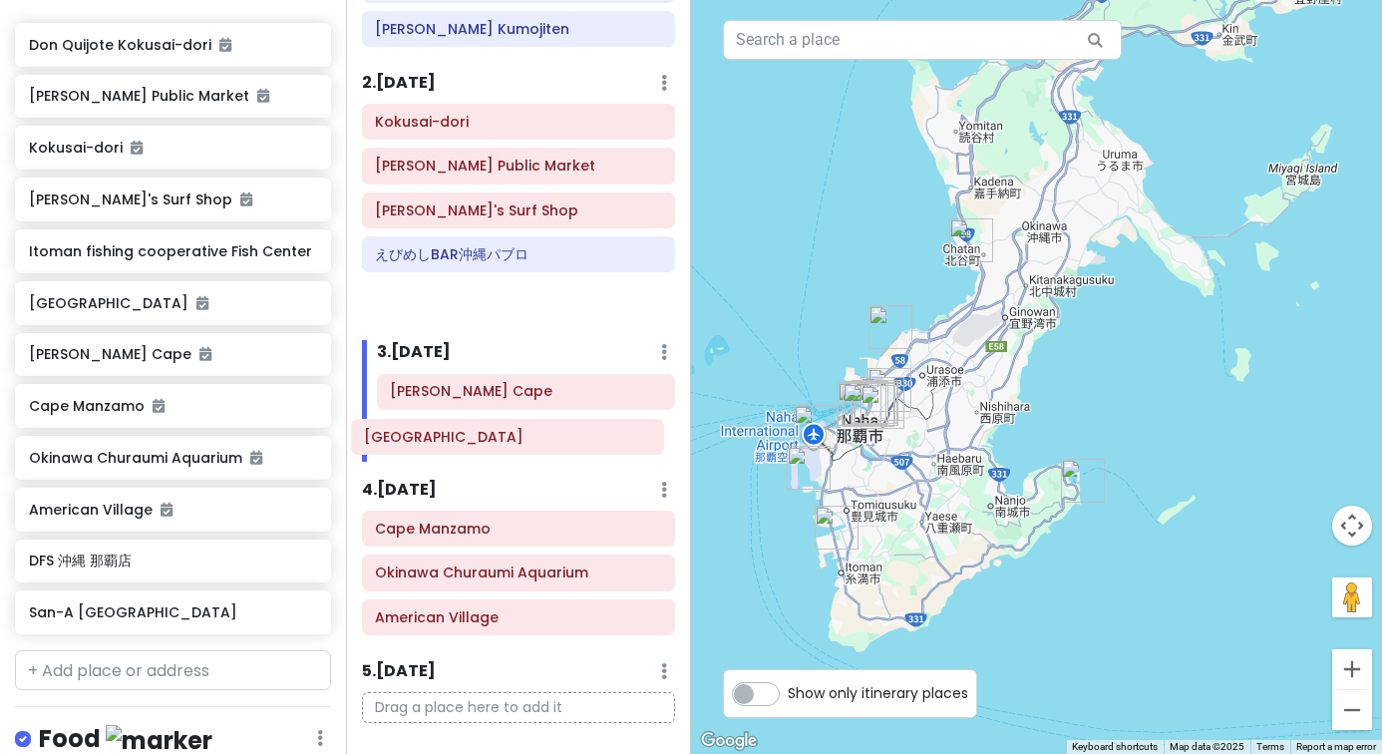
drag, startPoint x: 461, startPoint y: 291, endPoint x: 449, endPoint y: 434, distance: 143.1
click at [449, 434] on div "Itinerary × 1 . [DATE] Edit Day Notes Delete Day Click to add day notes [PERSON…" at bounding box center [519, 377] width 346 height 754
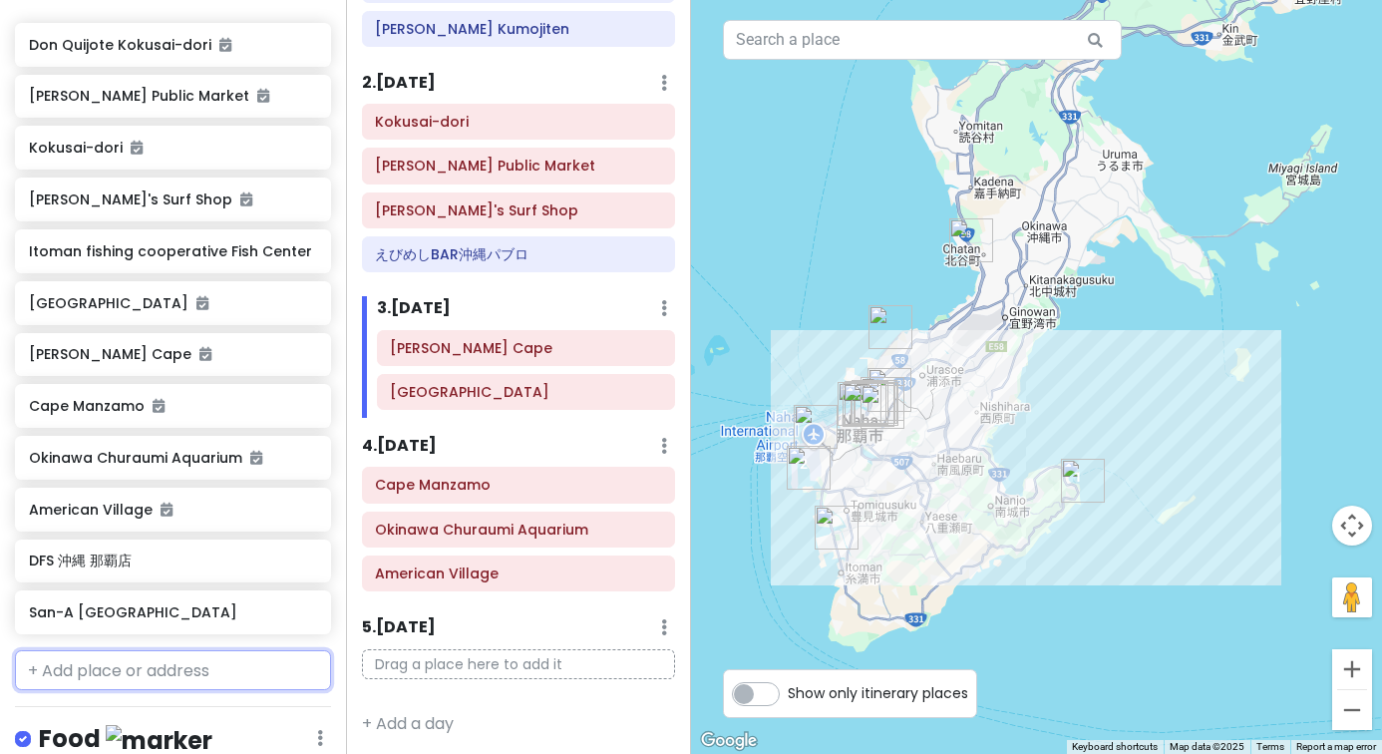
click at [178, 664] on input "text" at bounding box center [173, 670] width 316 height 40
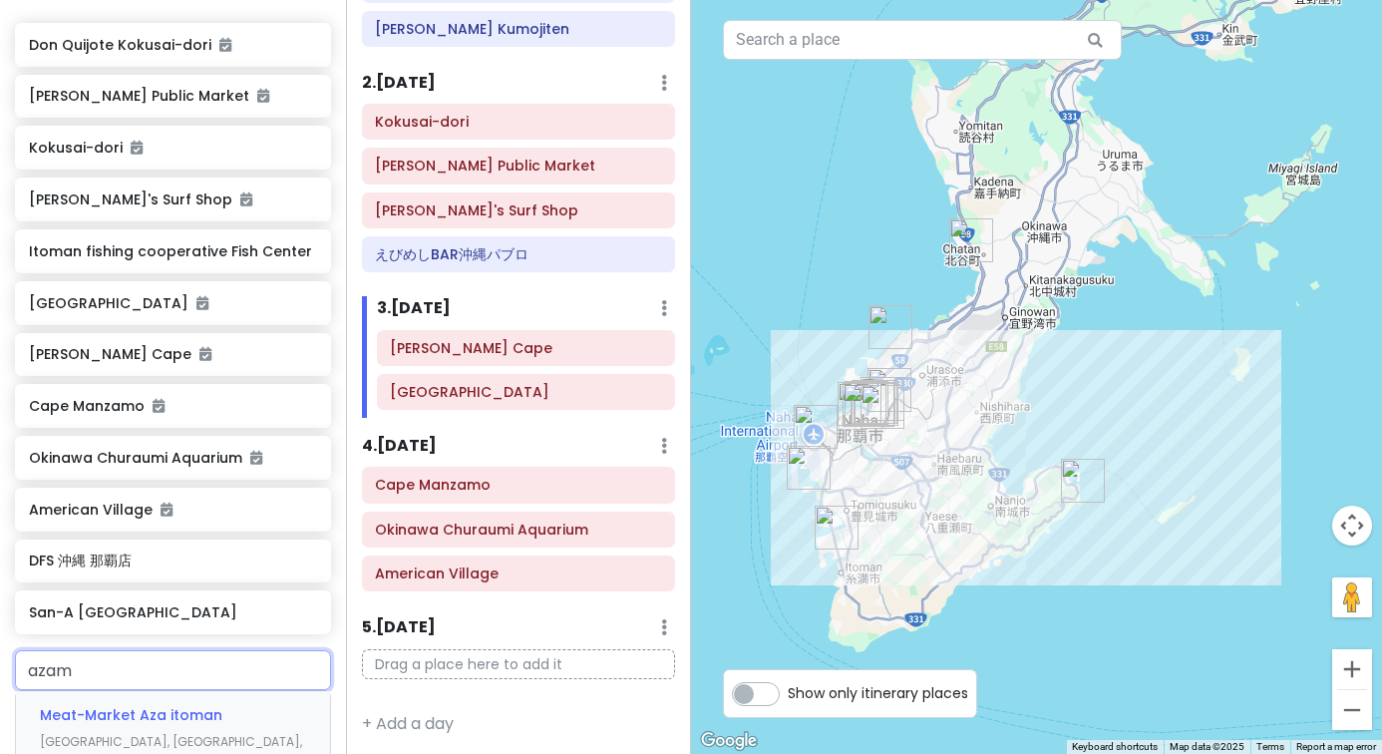
type input "[PERSON_NAME]"
click at [166, 708] on span "[PERSON_NAME] [GEOGRAPHIC_DATA]" at bounding box center [122, 728] width 164 height 46
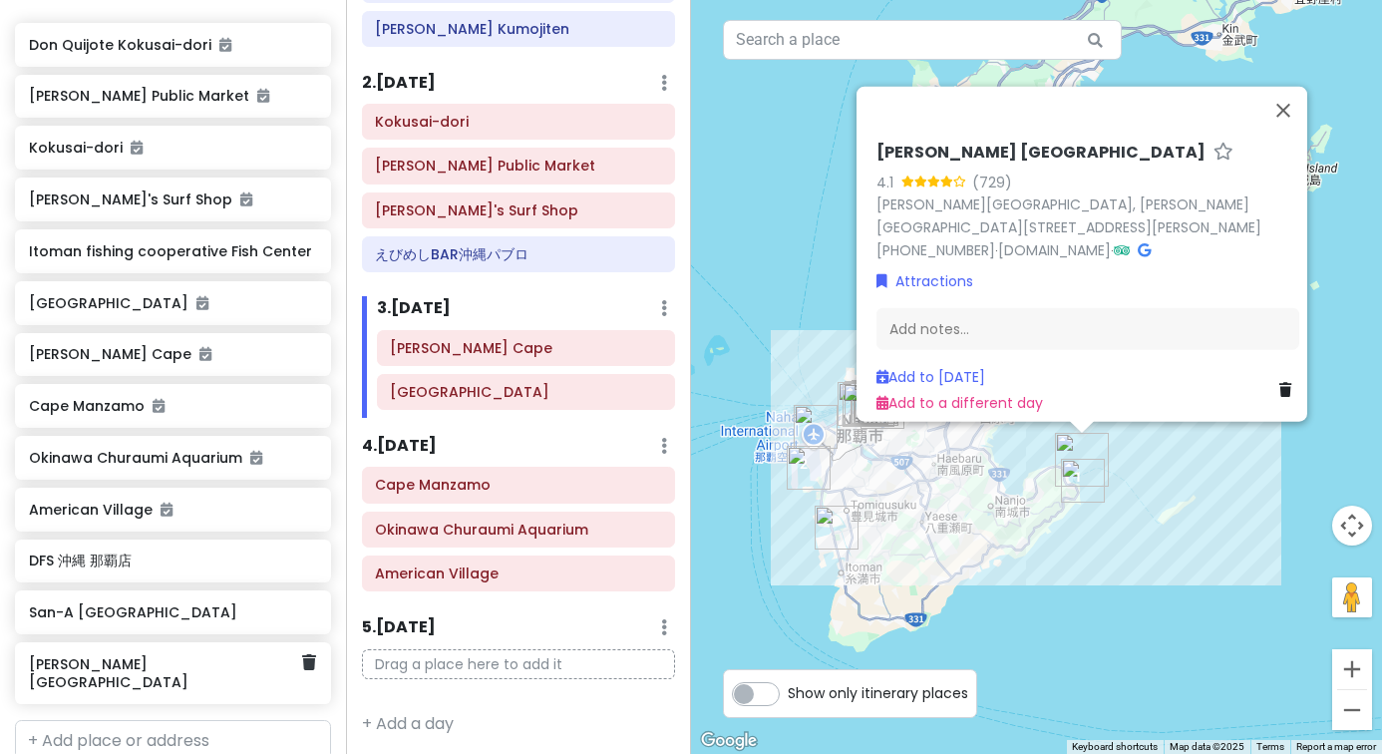
scroll to position [349, 0]
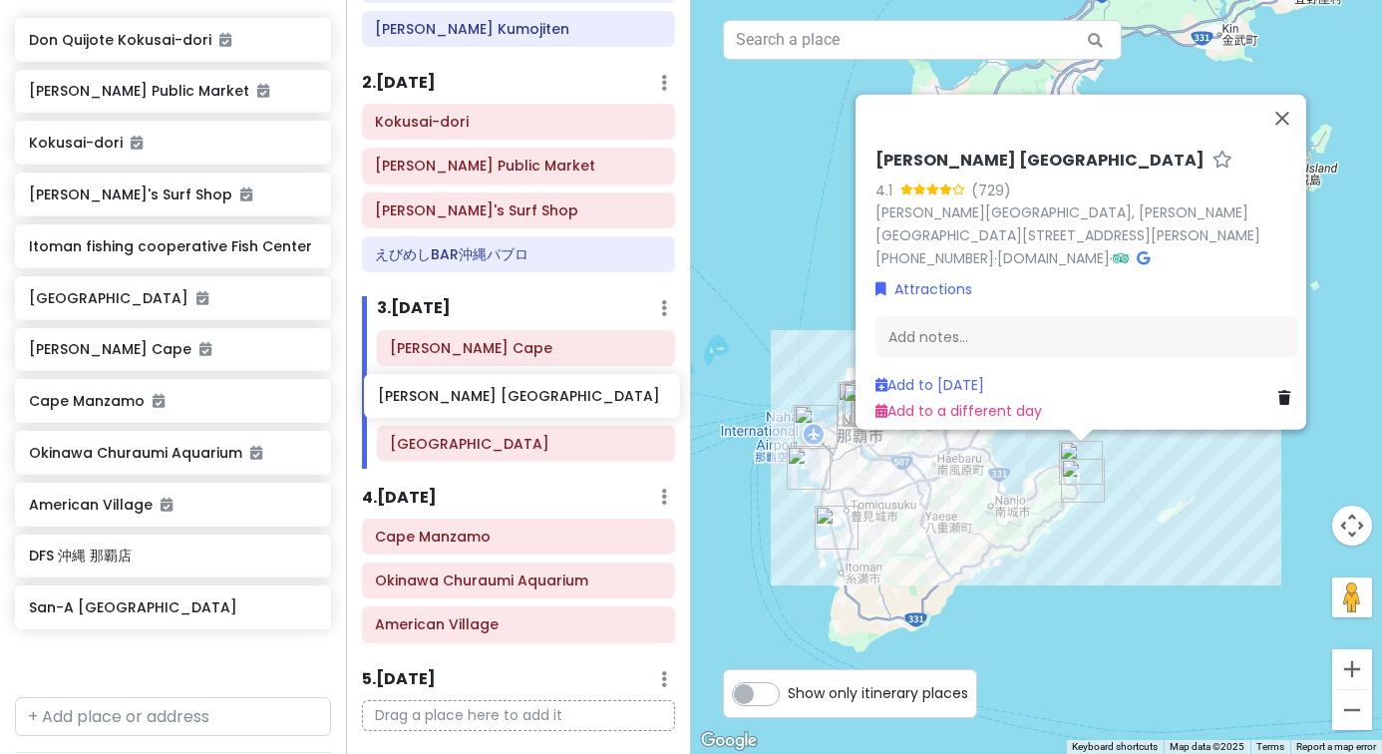
drag, startPoint x: 173, startPoint y: 672, endPoint x: 521, endPoint y: 410, distance: 435.8
click at [521, 411] on div "Okinawa Trip Private Change Dates Make a Copy Delete Trip Go Pro ⚡️ Give Feedba…" at bounding box center [691, 377] width 1382 height 754
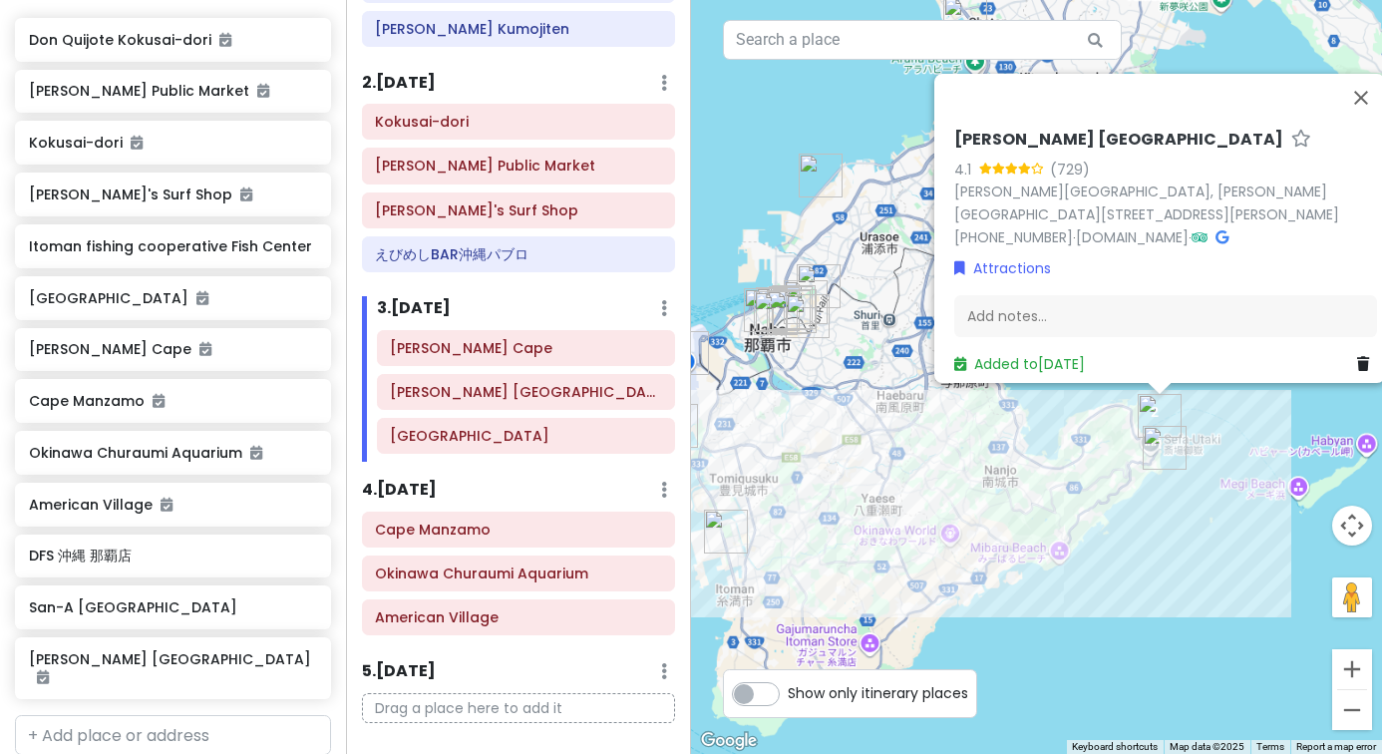
click at [978, 544] on div "[PERSON_NAME] [GEOGRAPHIC_DATA] 4.1 (729) [PERSON_NAME][GEOGRAPHIC_DATA], [PERS…" at bounding box center [1036, 377] width 691 height 754
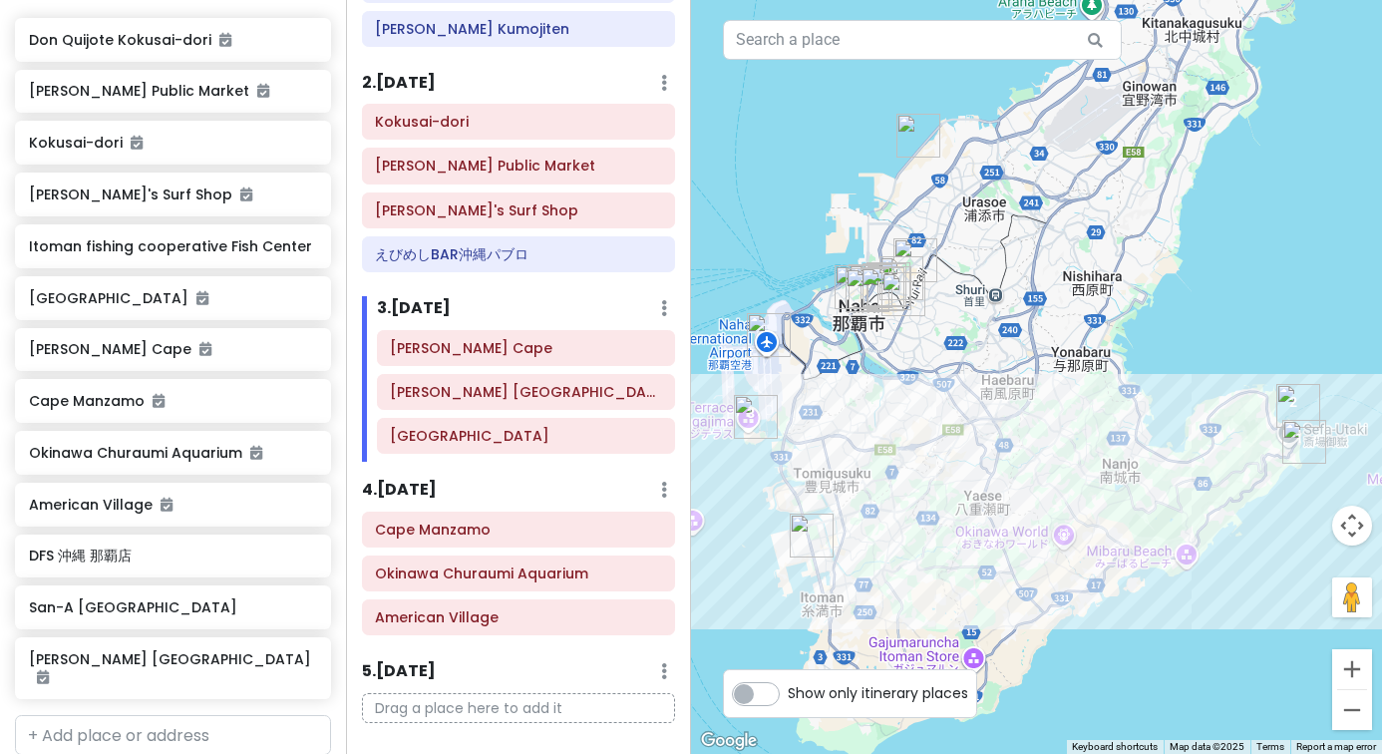
drag, startPoint x: 971, startPoint y: 504, endPoint x: 1092, endPoint y: 508, distance: 120.7
click at [1092, 508] on div at bounding box center [1036, 377] width 691 height 754
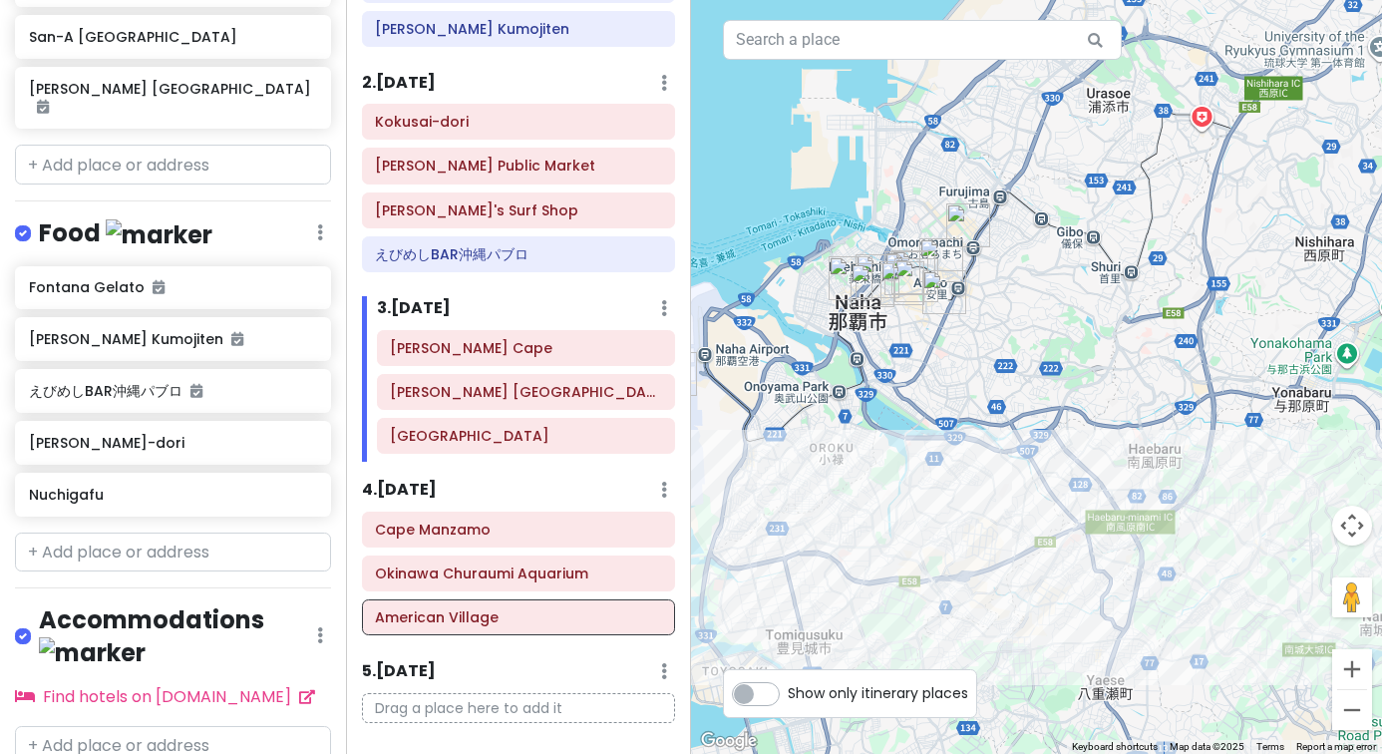
scroll to position [947, 0]
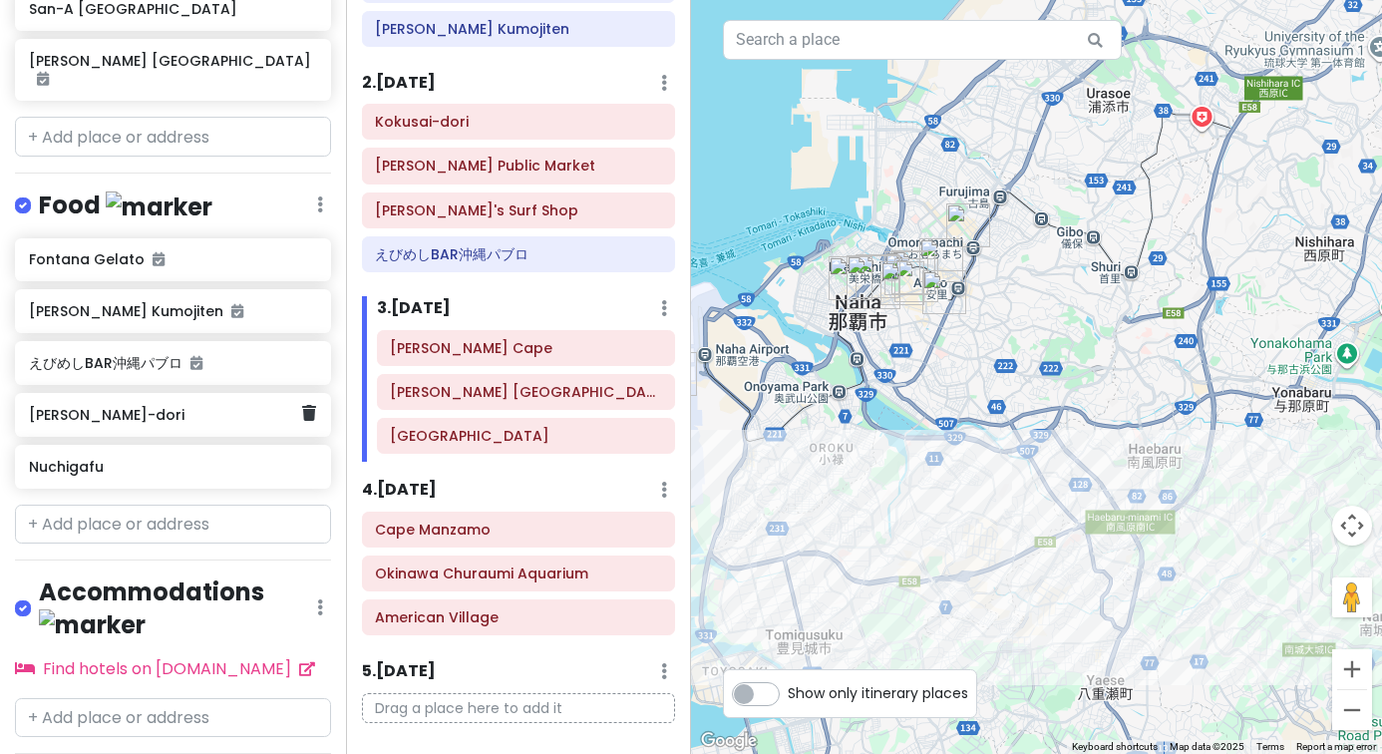
click at [150, 406] on h6 "[PERSON_NAME]-dori" at bounding box center [165, 415] width 273 height 18
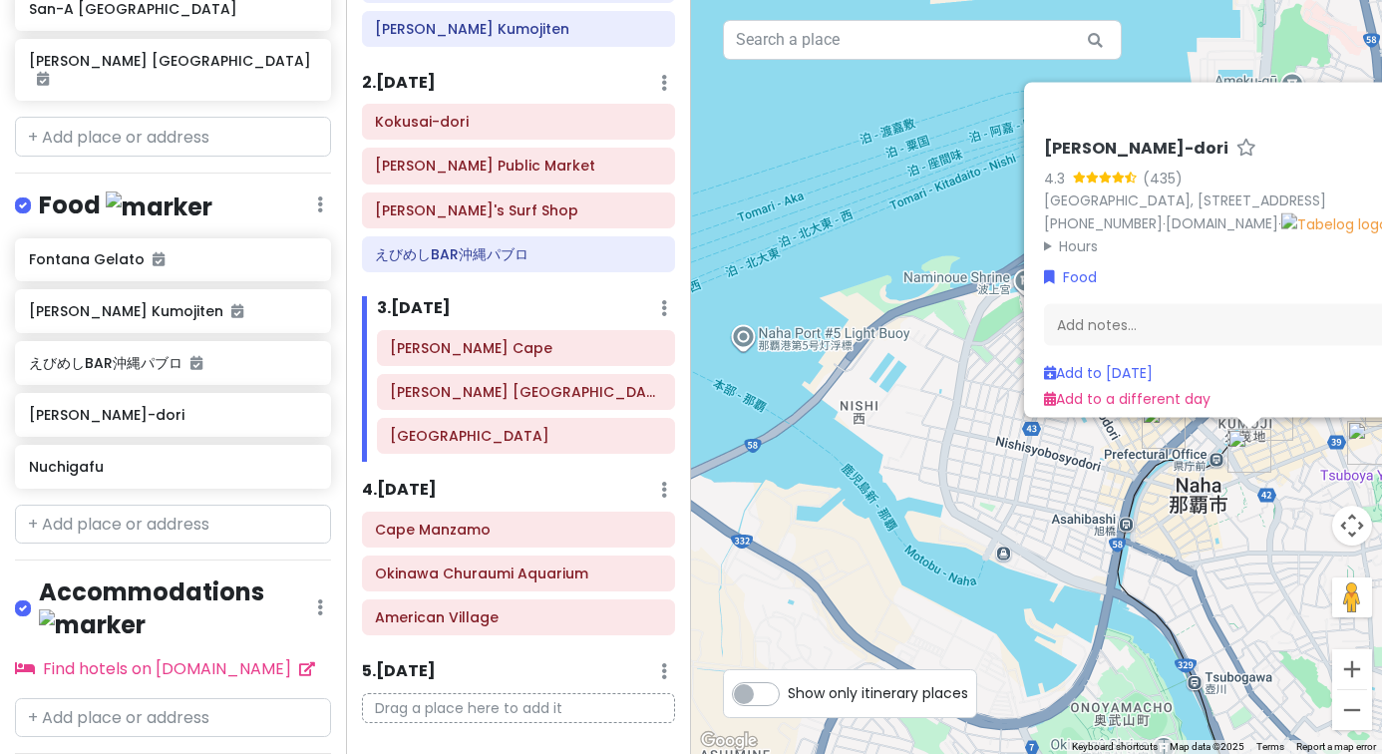
drag, startPoint x: 1195, startPoint y: 462, endPoint x: 911, endPoint y: 456, distance: 283.3
click at [911, 456] on div "Yukishio [PERSON_NAME]-dori 4.3 (435) [GEOGRAPHIC_DATA], [STREET_ADDRESS] [PHON…" at bounding box center [1036, 377] width 691 height 754
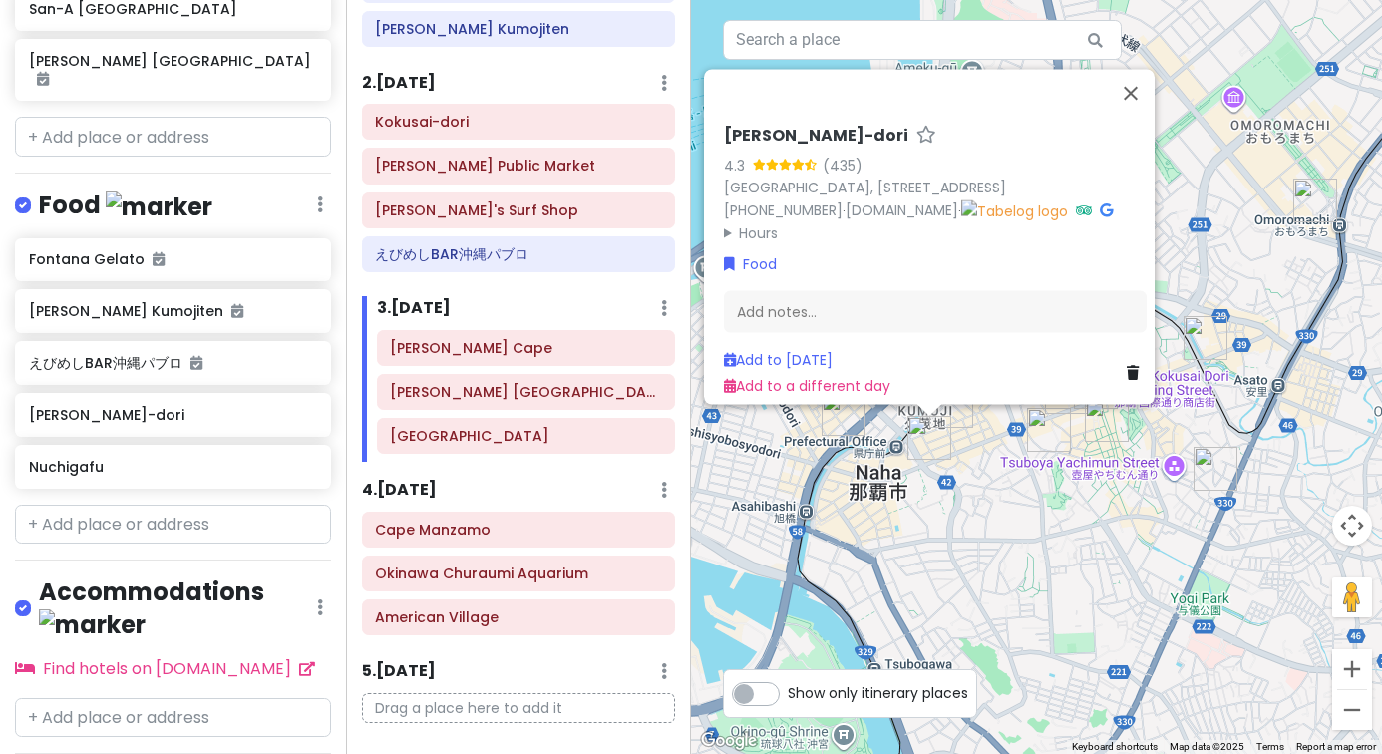
click at [945, 424] on img "Yukishio Sando Kokusai-dori" at bounding box center [929, 438] width 44 height 44
click at [947, 420] on img "Yukishio Sando Kokusai-dori" at bounding box center [929, 438] width 44 height 44
click at [920, 474] on div "To navigate, press the arrow keys. [PERSON_NAME]-dori 4.3 (435) [GEOGRAPHIC_DAT…" at bounding box center [1036, 377] width 691 height 754
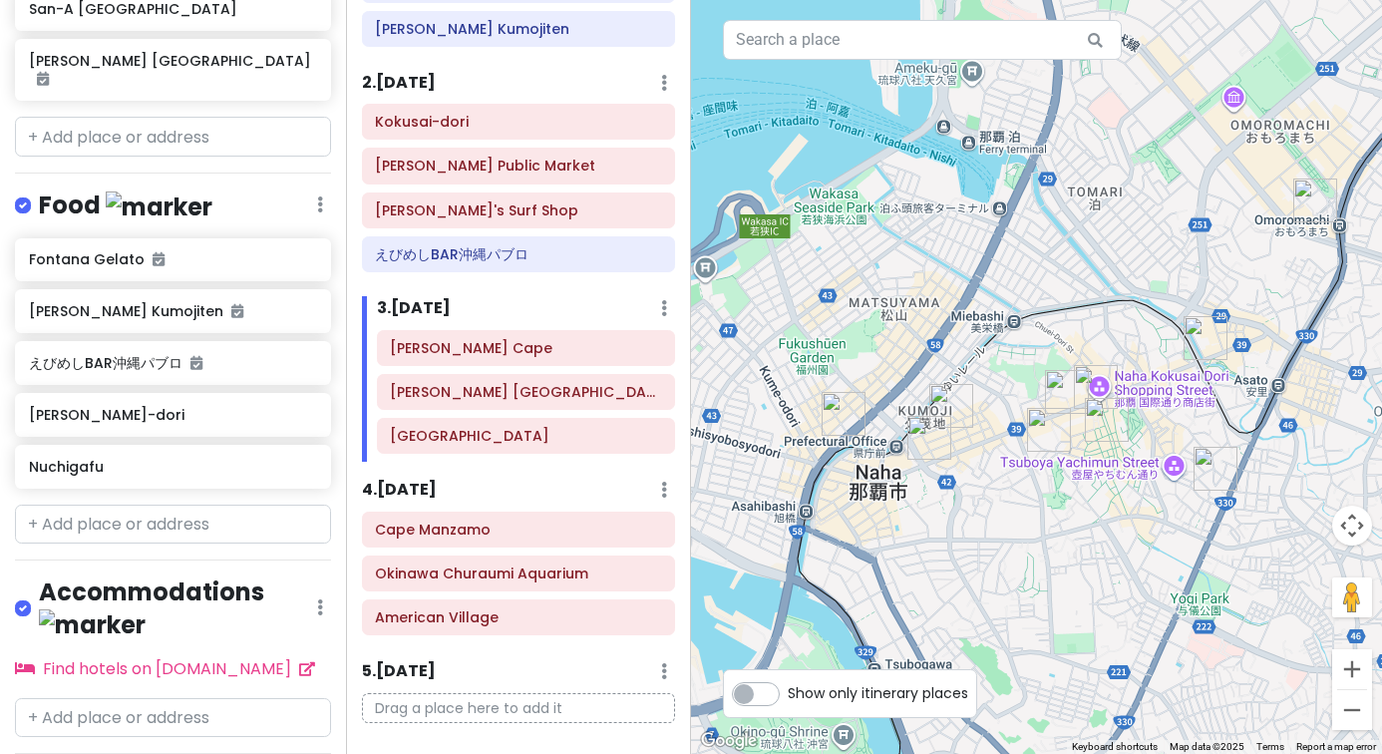
click at [947, 407] on img "Buchi Kumojiten" at bounding box center [951, 406] width 44 height 44
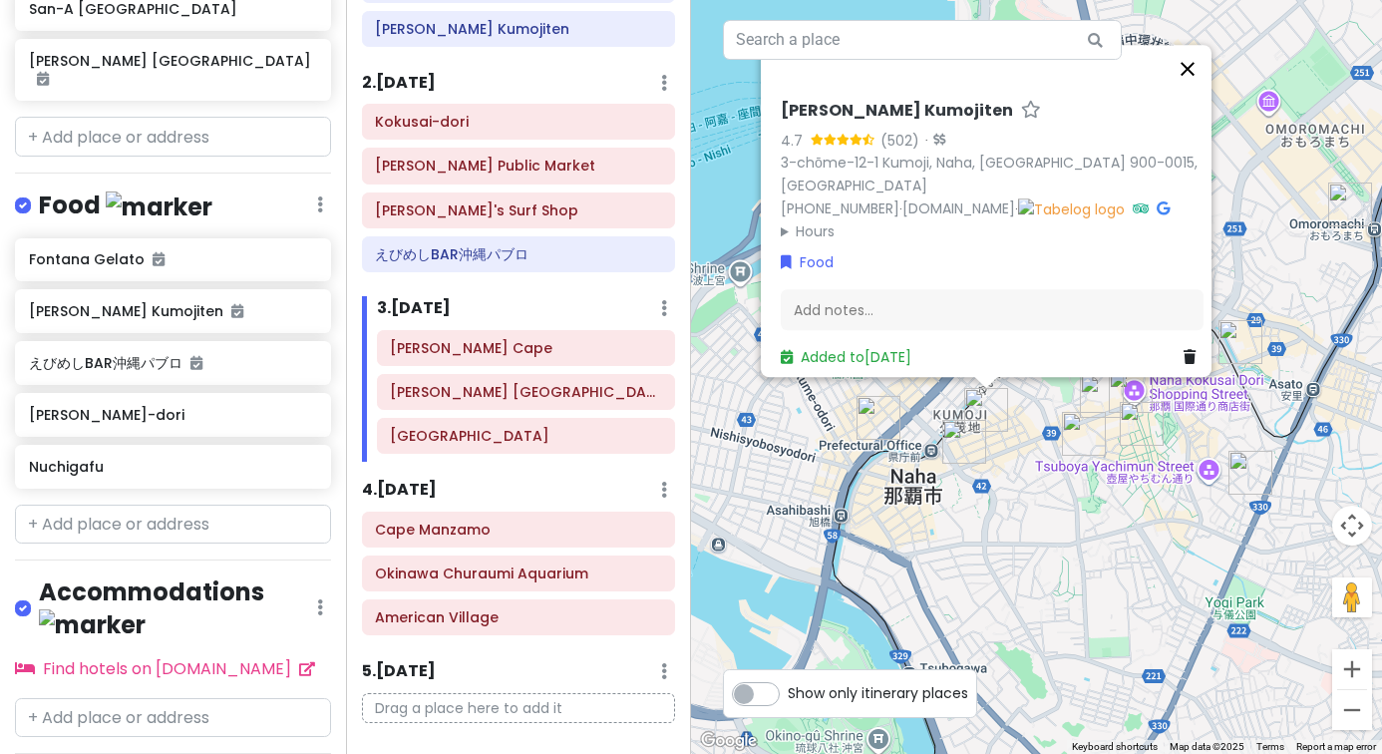
click at [1210, 93] on button "Close" at bounding box center [1188, 69] width 48 height 48
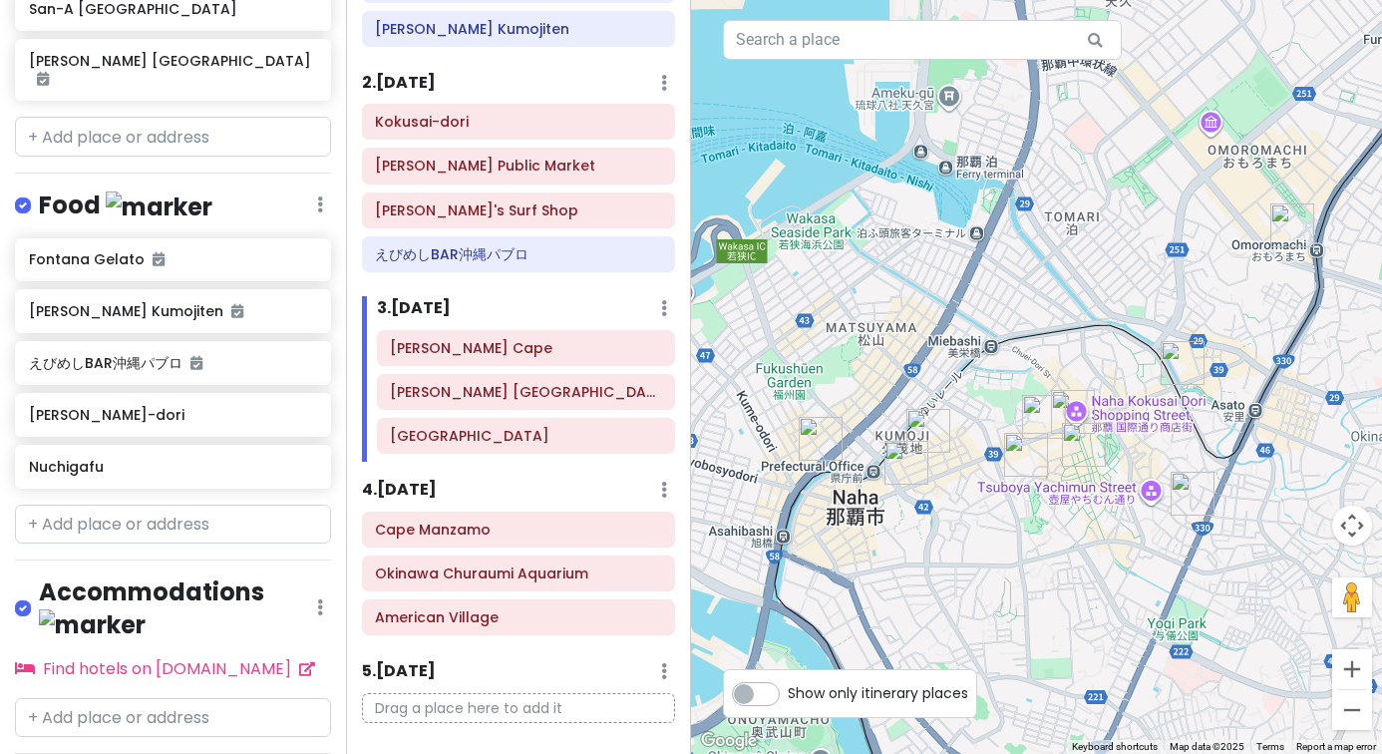
drag, startPoint x: 977, startPoint y: 271, endPoint x: 804, endPoint y: 315, distance: 179.0
click at [805, 315] on div at bounding box center [1036, 377] width 691 height 754
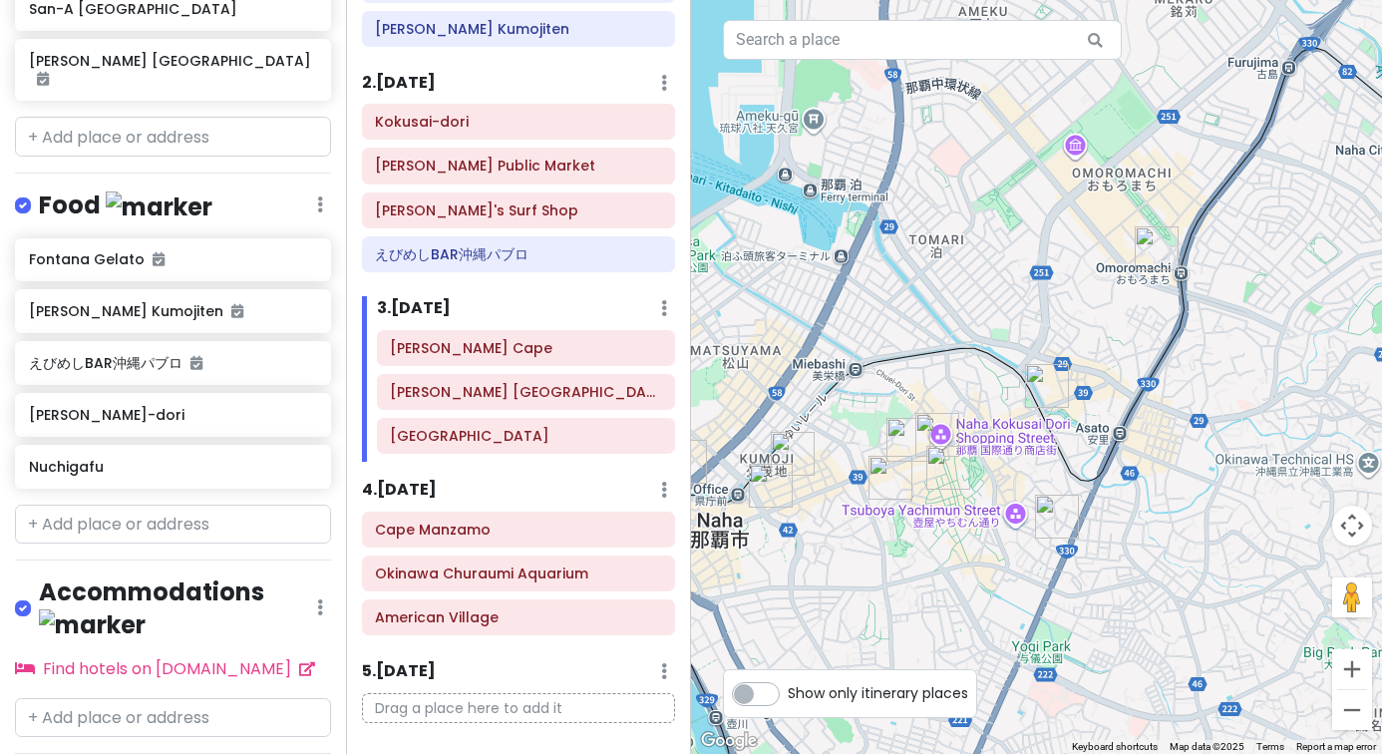
click at [933, 320] on div at bounding box center [1036, 377] width 691 height 754
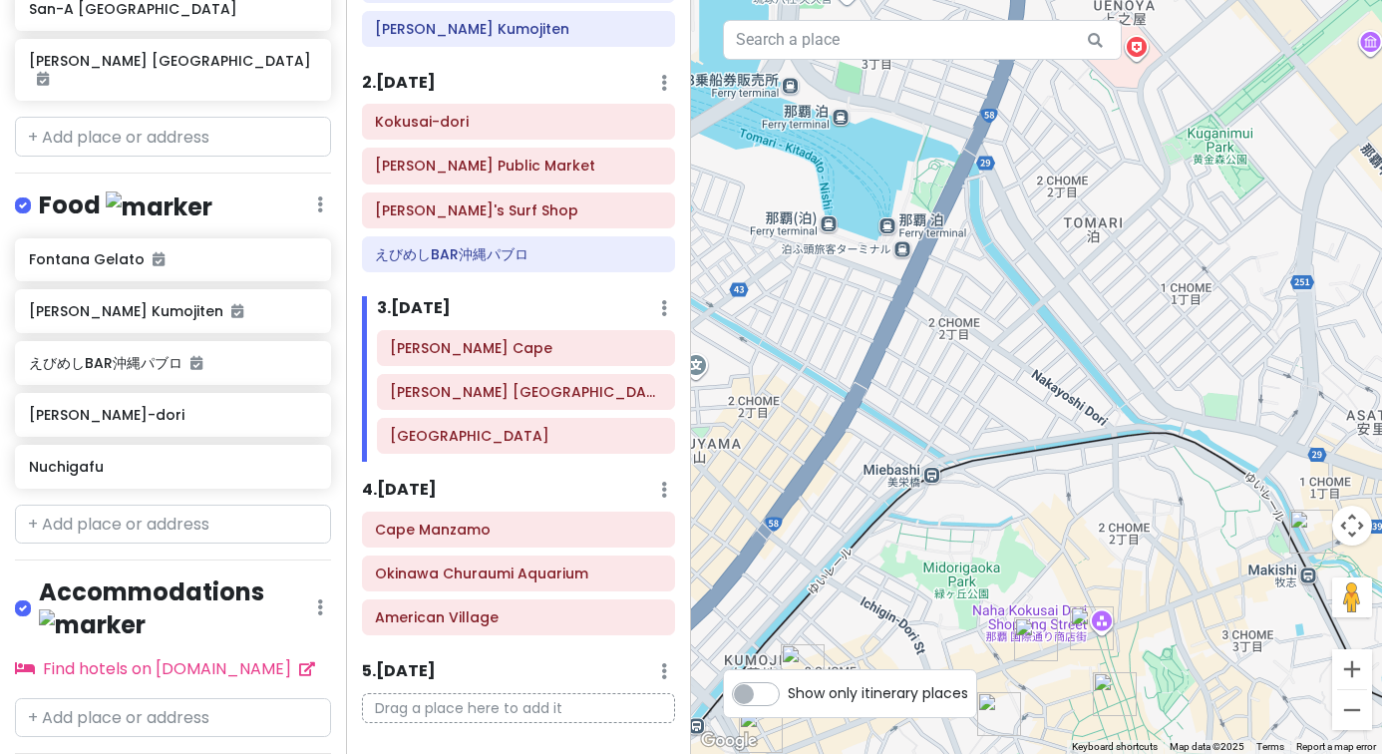
drag, startPoint x: 812, startPoint y: 282, endPoint x: 886, endPoint y: 299, distance: 75.7
click at [886, 299] on div at bounding box center [1036, 377] width 691 height 754
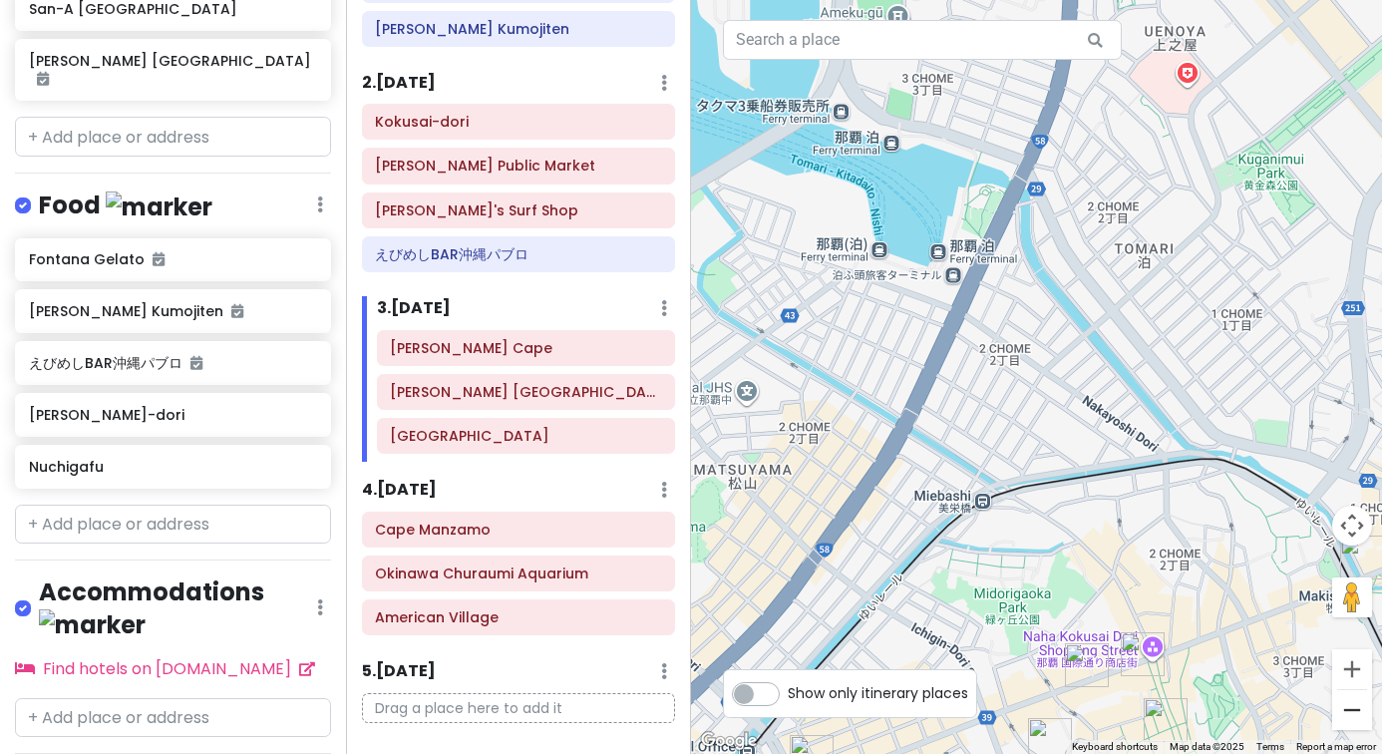
click at [1345, 714] on button "Zoom out" at bounding box center [1352, 710] width 40 height 40
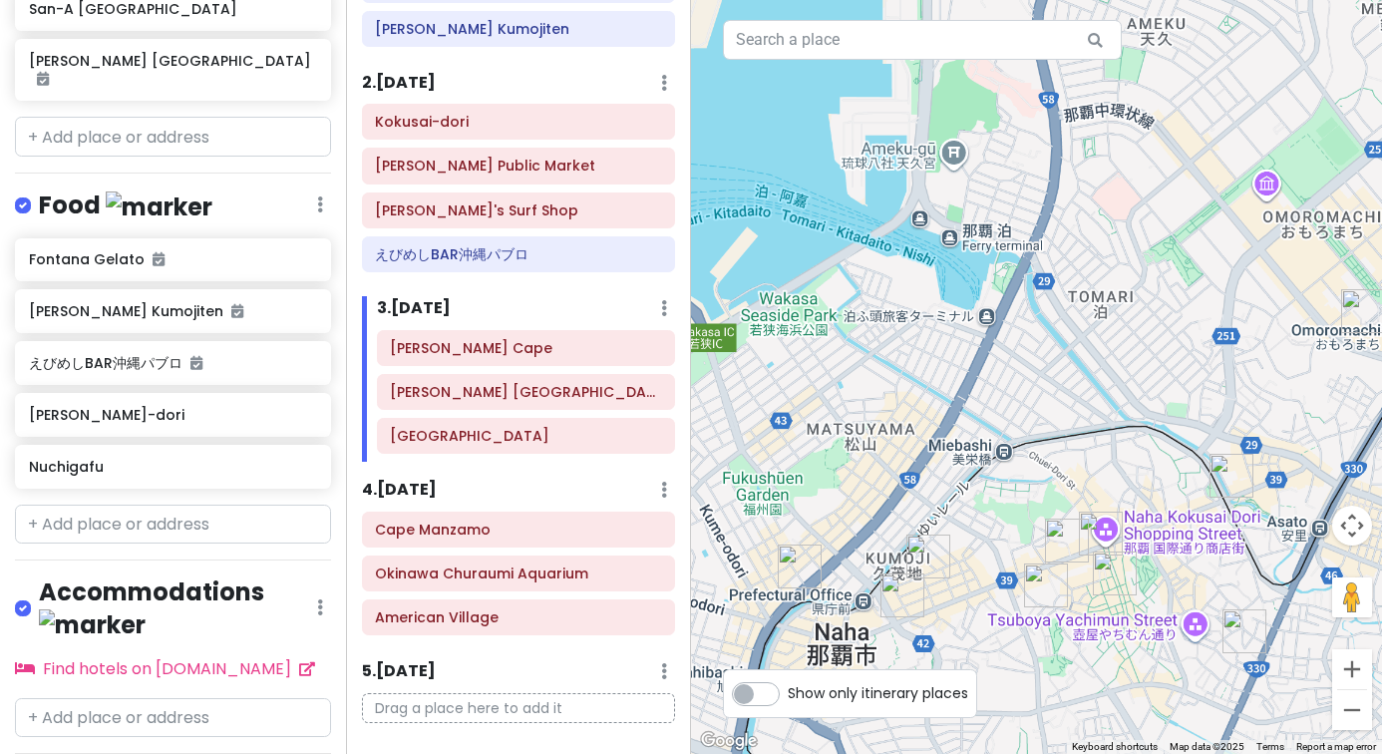
click at [1345, 714] on button "Zoom out" at bounding box center [1352, 710] width 40 height 40
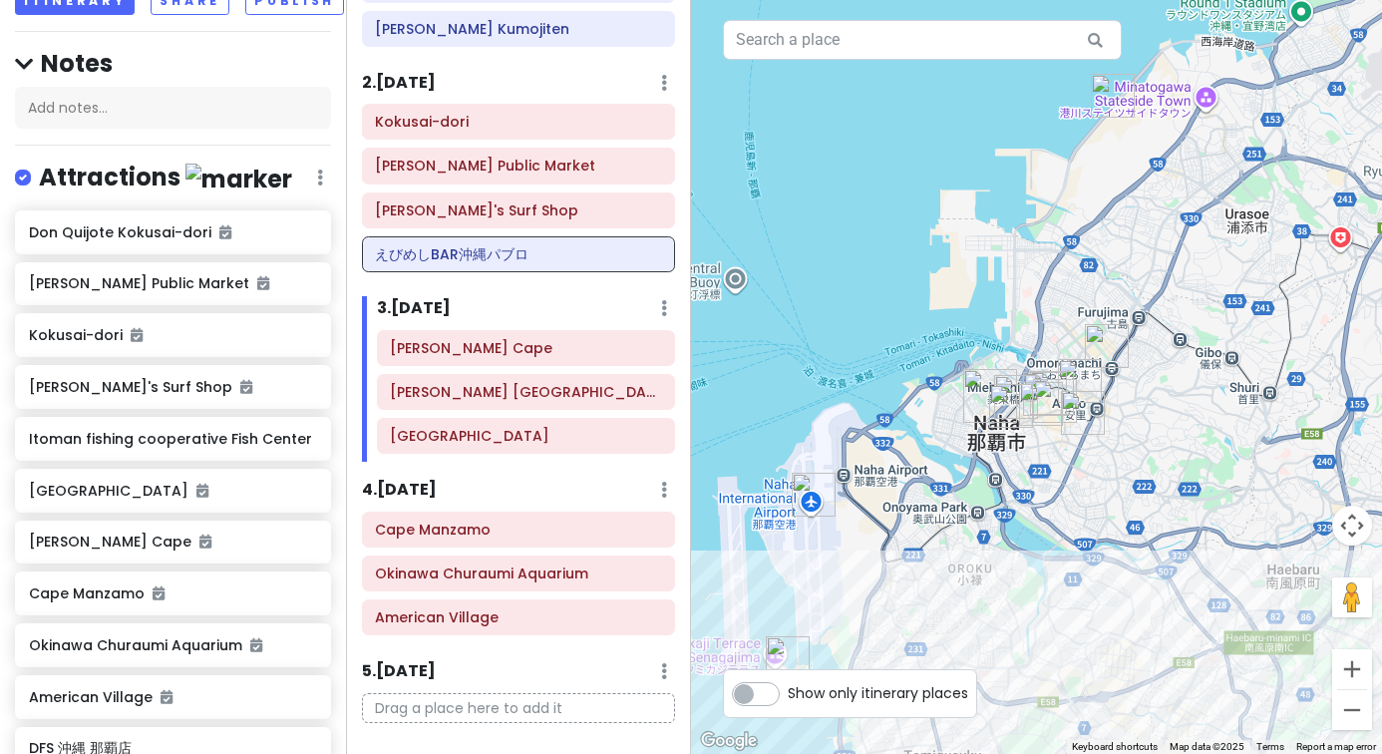
scroll to position [158, 0]
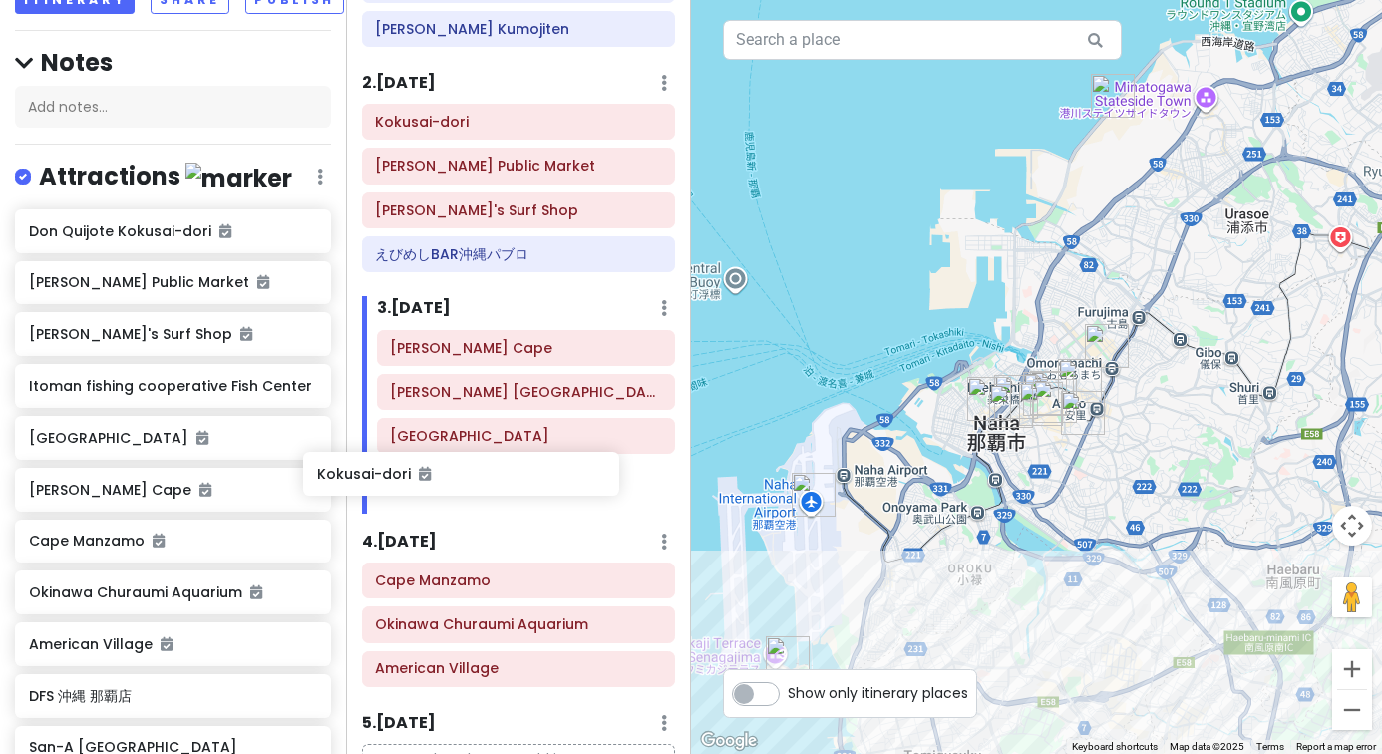
drag, startPoint x: 182, startPoint y: 331, endPoint x: 479, endPoint y: 478, distance: 330.5
click at [479, 478] on div "Okinawa Trip Private Change Dates Make a Copy Delete Trip Go Pro ⚡️ Give Feedba…" at bounding box center [691, 377] width 1382 height 754
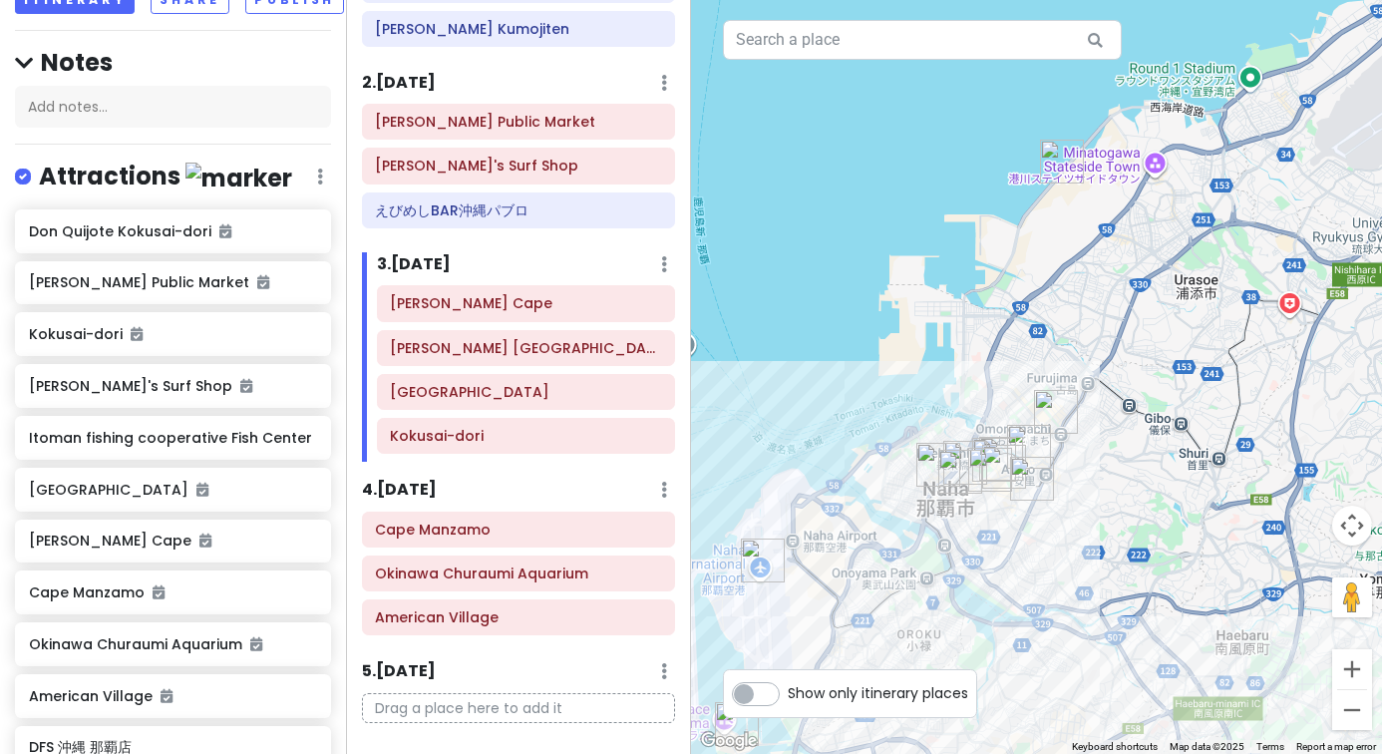
drag, startPoint x: 916, startPoint y: 261, endPoint x: 856, endPoint y: 332, distance: 93.3
click at [856, 332] on div at bounding box center [1036, 377] width 691 height 754
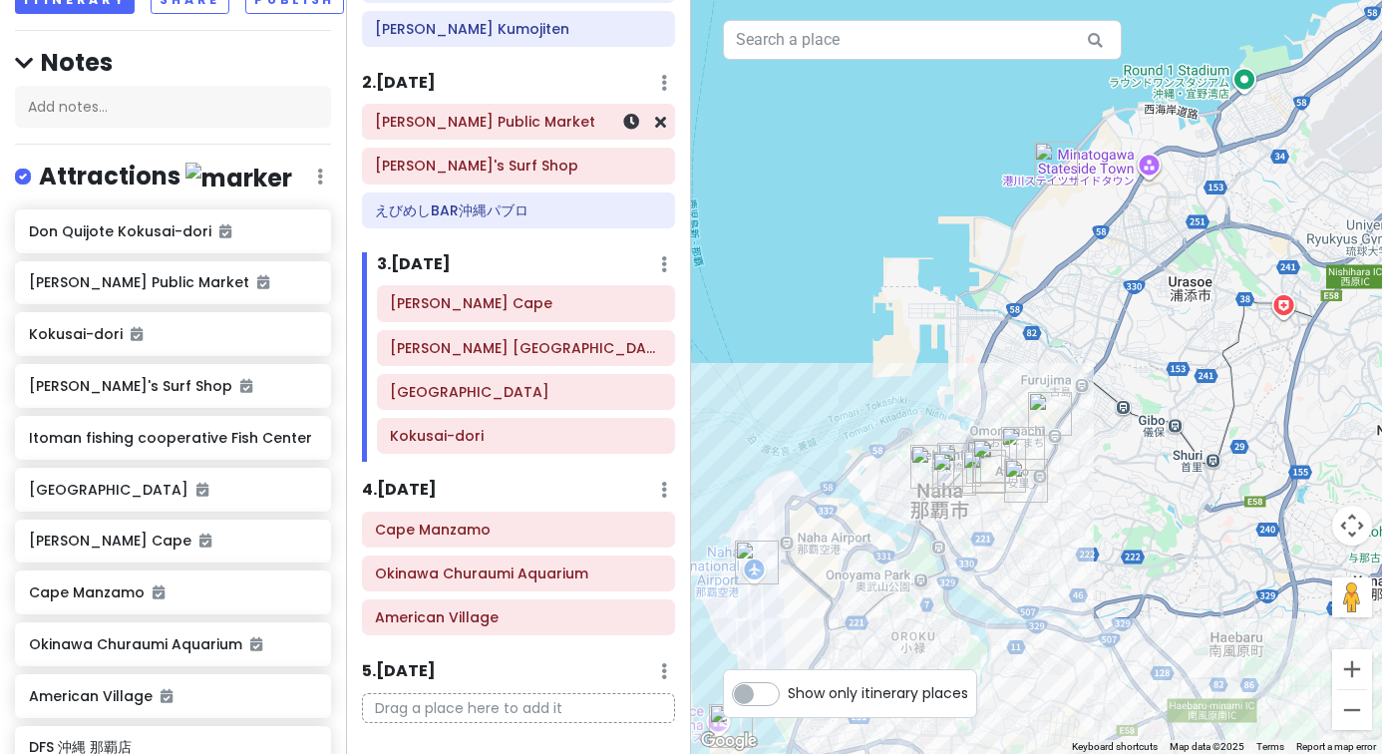
click at [540, 130] on div "[PERSON_NAME] Public Market" at bounding box center [518, 123] width 286 height 28
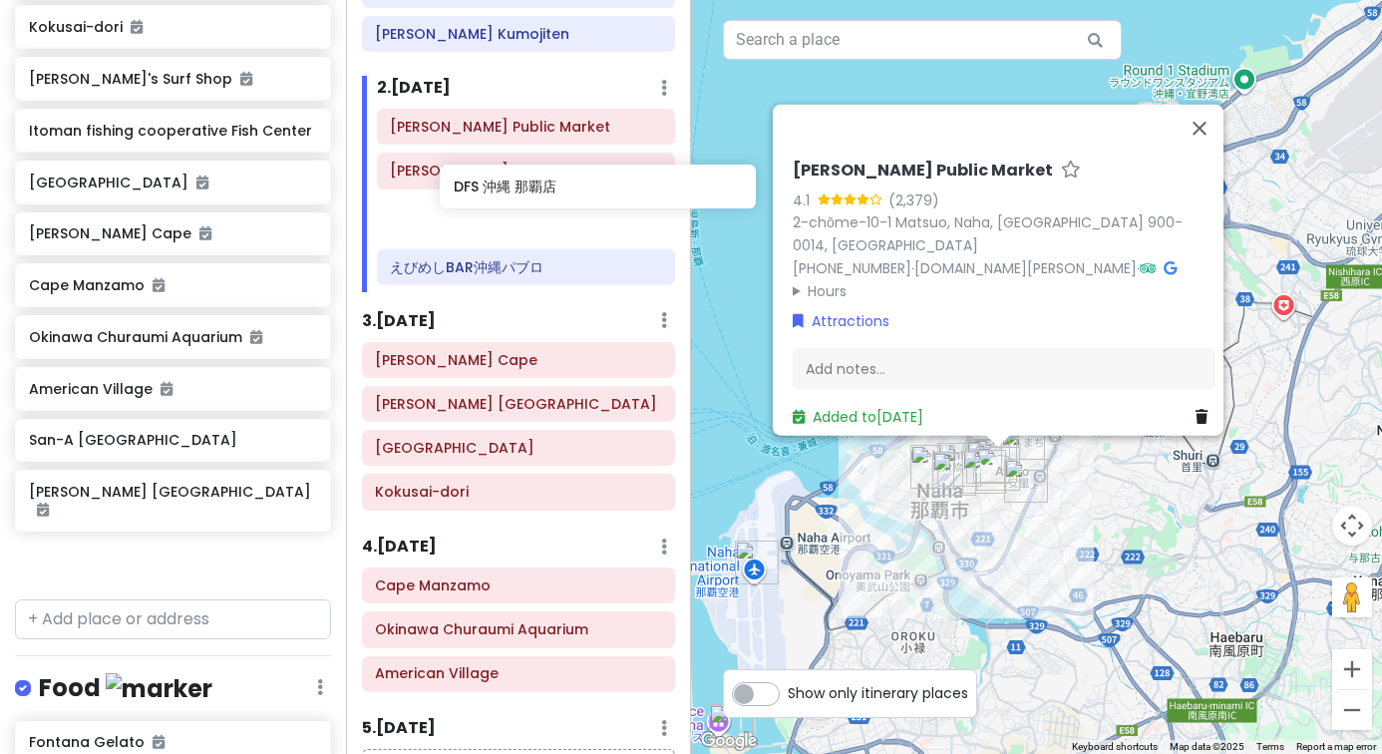
scroll to position [202, 0]
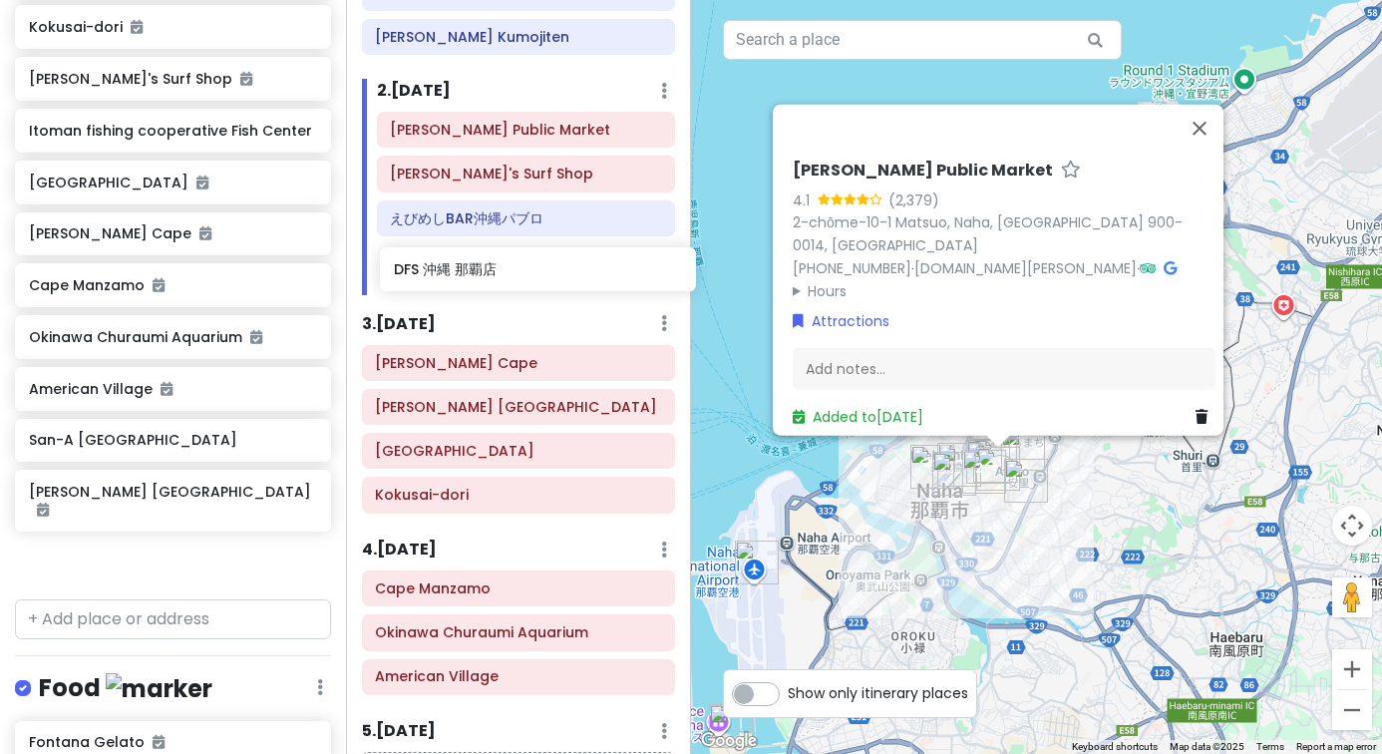
drag, startPoint x: 185, startPoint y: 439, endPoint x: 549, endPoint y: 271, distance: 400.7
click at [549, 272] on div "Okinawa Trip Private Change Dates Make a Copy Delete Trip Go Pro ⚡️ Give Feedba…" at bounding box center [691, 377] width 1382 height 754
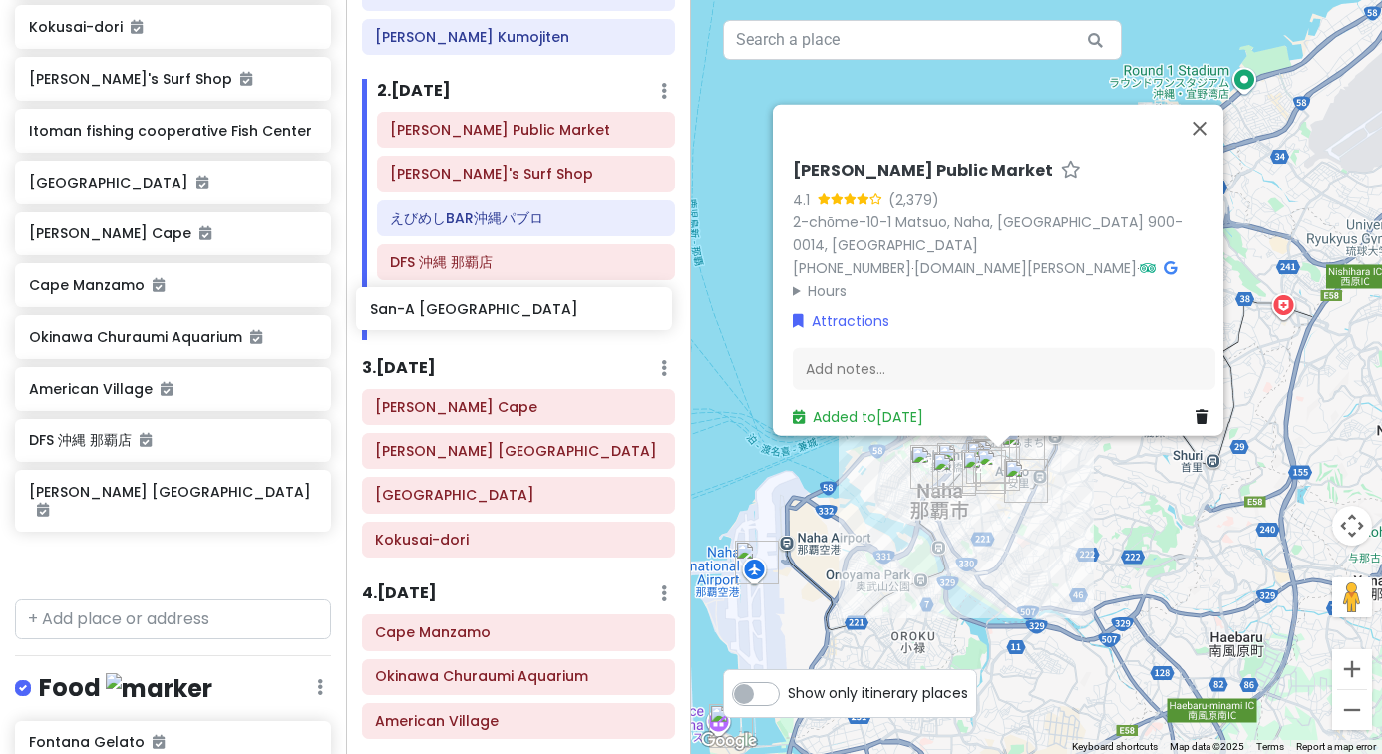
drag, startPoint x: 116, startPoint y: 496, endPoint x: 453, endPoint y: 318, distance: 380.9
click at [454, 319] on div "Okinawa Trip Private Change Dates Make a Copy Delete Trip Go Pro ⚡️ Give Feedba…" at bounding box center [691, 377] width 1382 height 754
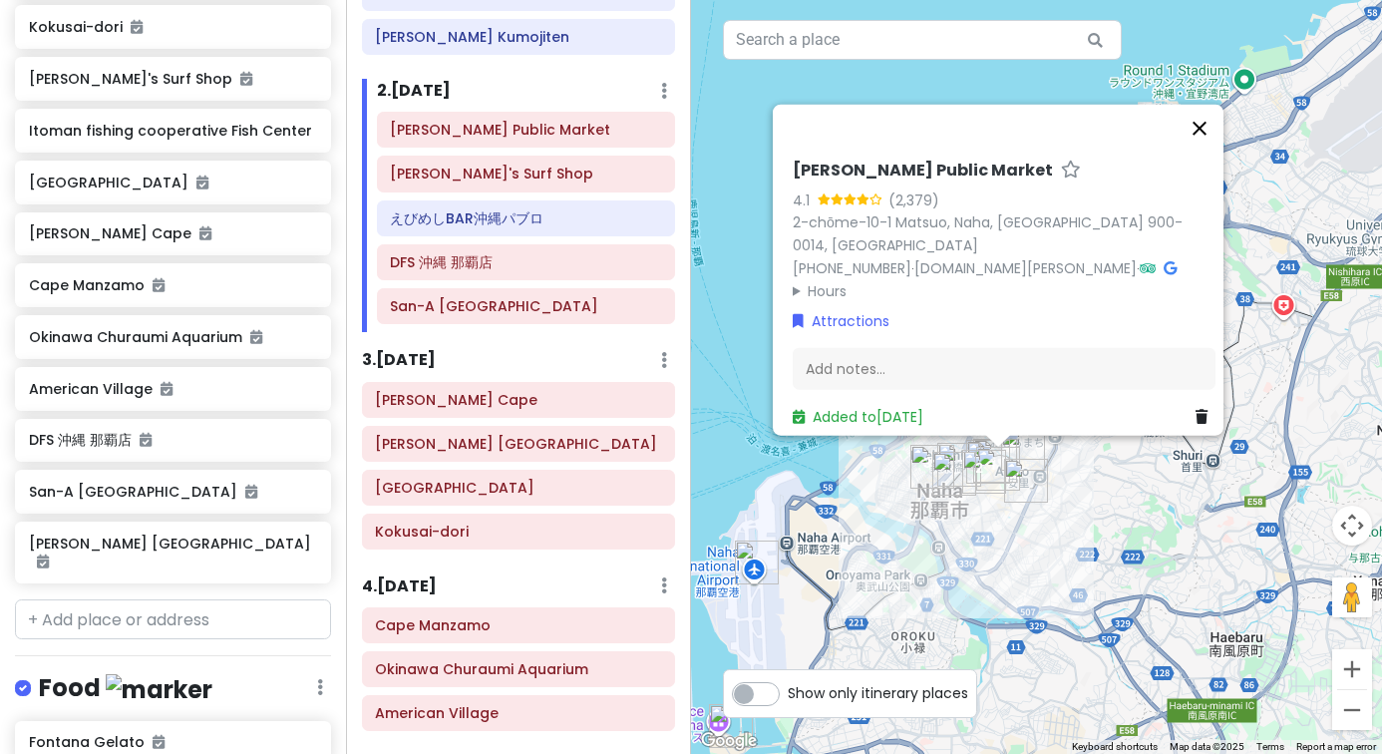
click at [1220, 142] on button "Close" at bounding box center [1200, 129] width 48 height 48
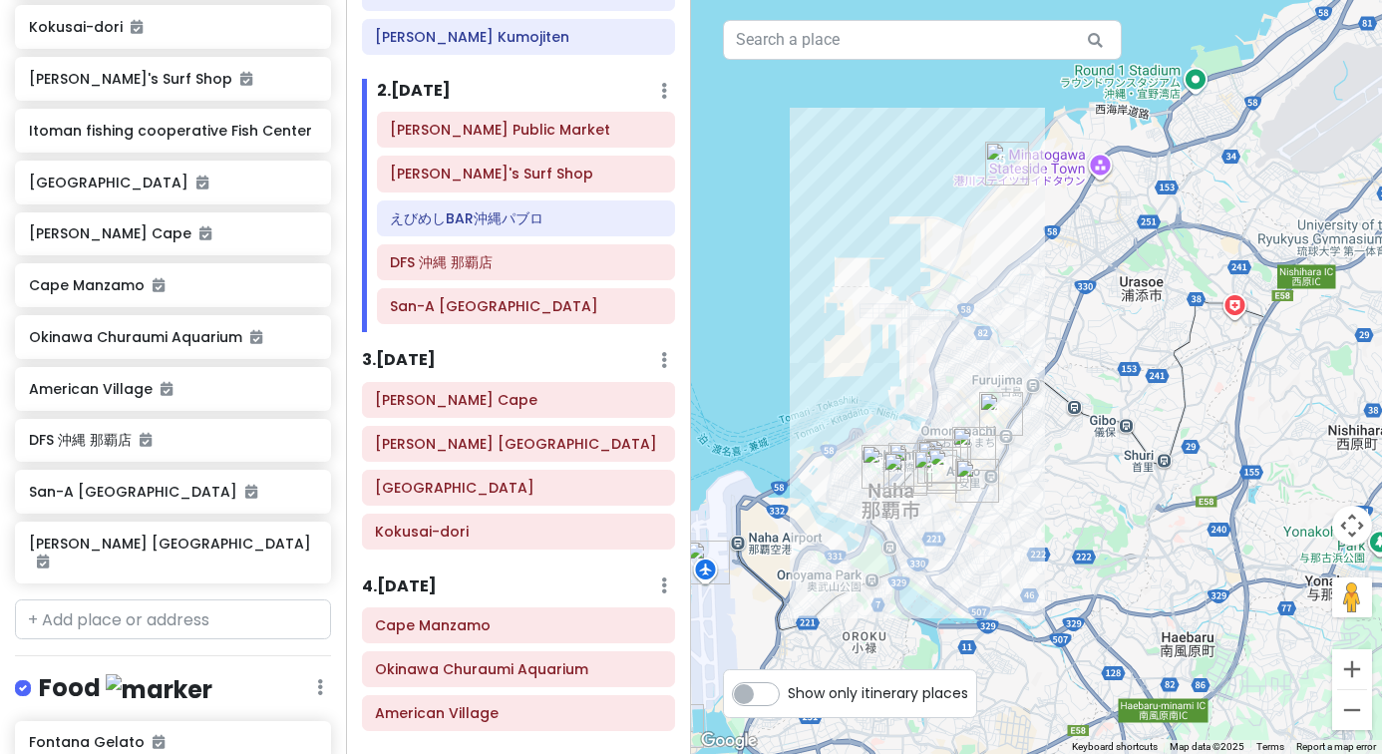
drag, startPoint x: 1099, startPoint y: 339, endPoint x: 1028, endPoint y: 338, distance: 70.8
click at [1029, 338] on div at bounding box center [1036, 377] width 691 height 754
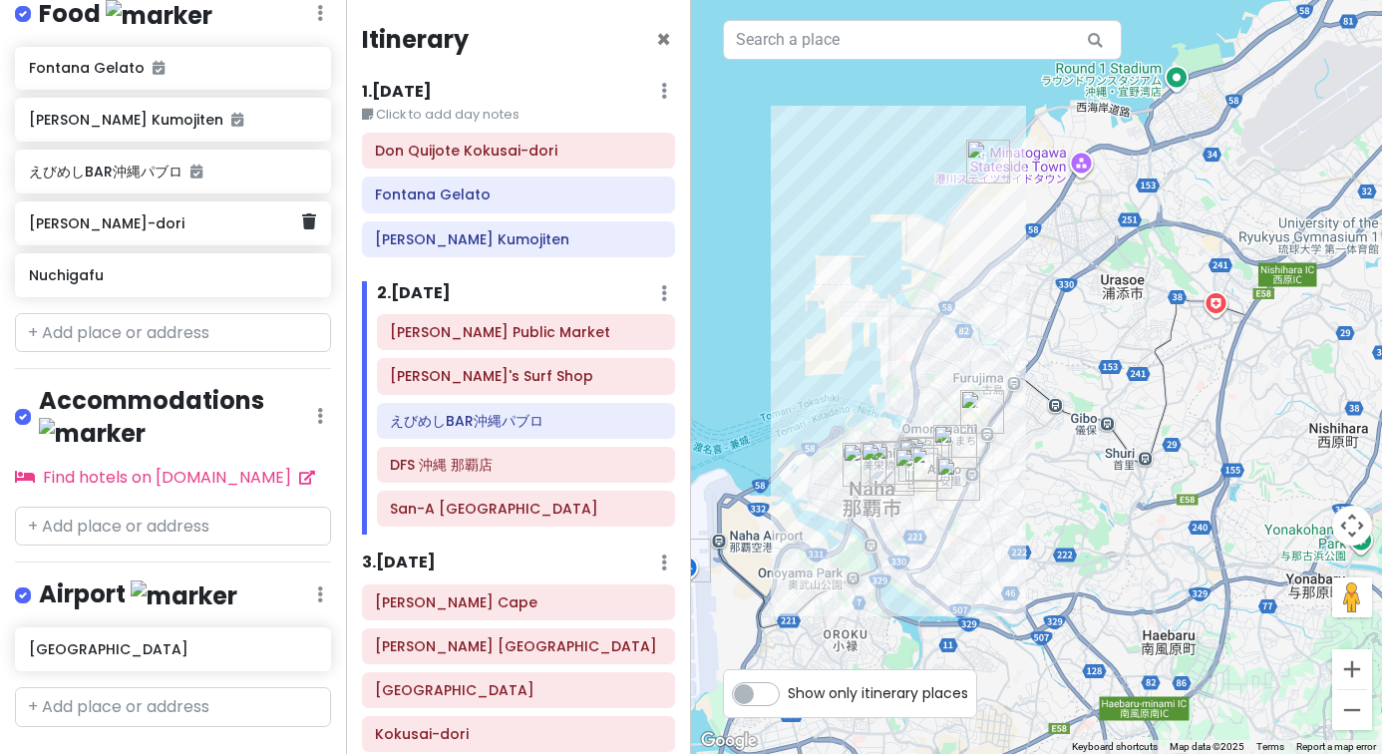
scroll to position [0, 0]
drag, startPoint x: 278, startPoint y: 210, endPoint x: 250, endPoint y: 210, distance: 27.9
click at [277, 214] on h6 "[PERSON_NAME]-dori" at bounding box center [165, 223] width 273 height 18
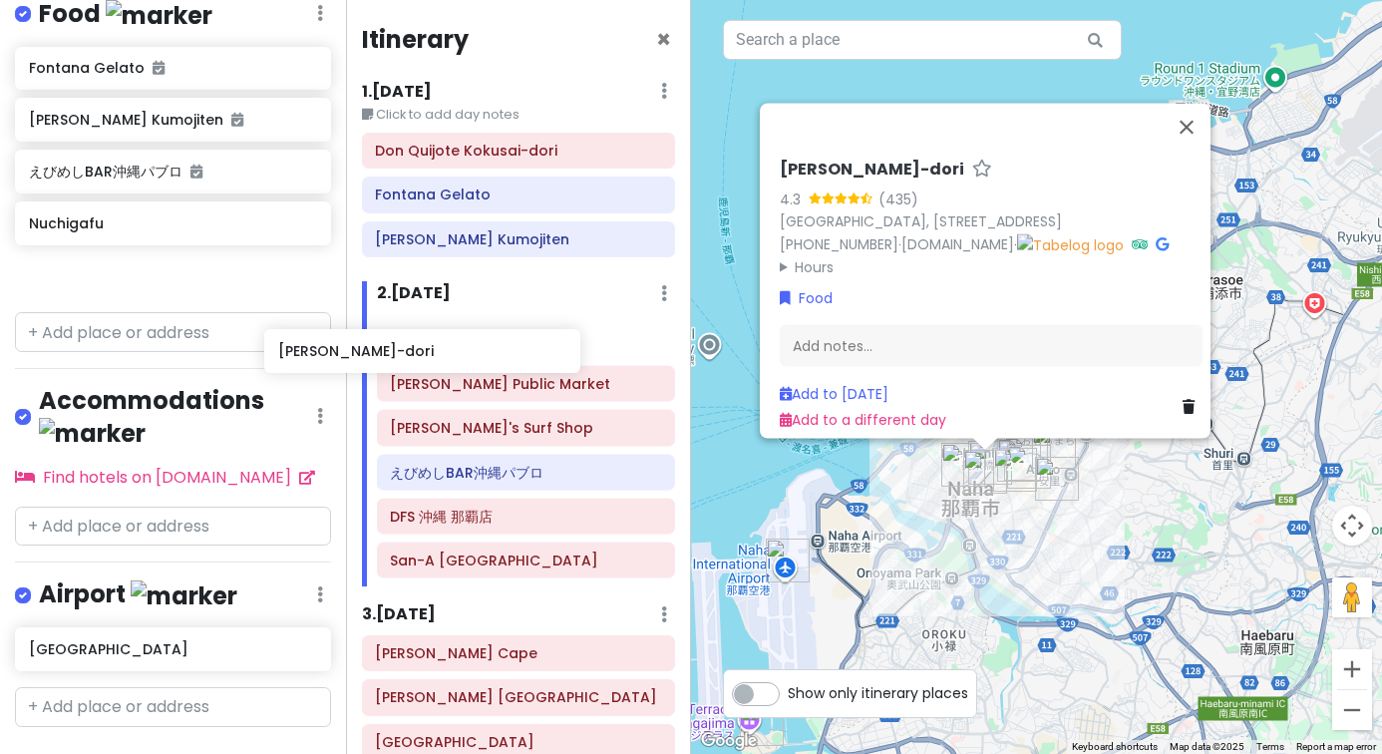
drag, startPoint x: 248, startPoint y: 210, endPoint x: 498, endPoint y: 348, distance: 284.8
click at [498, 348] on div "Okinawa Trip Private Change Dates Make a Copy Delete Trip Go Pro ⚡️ Give Feedba…" at bounding box center [691, 377] width 1382 height 754
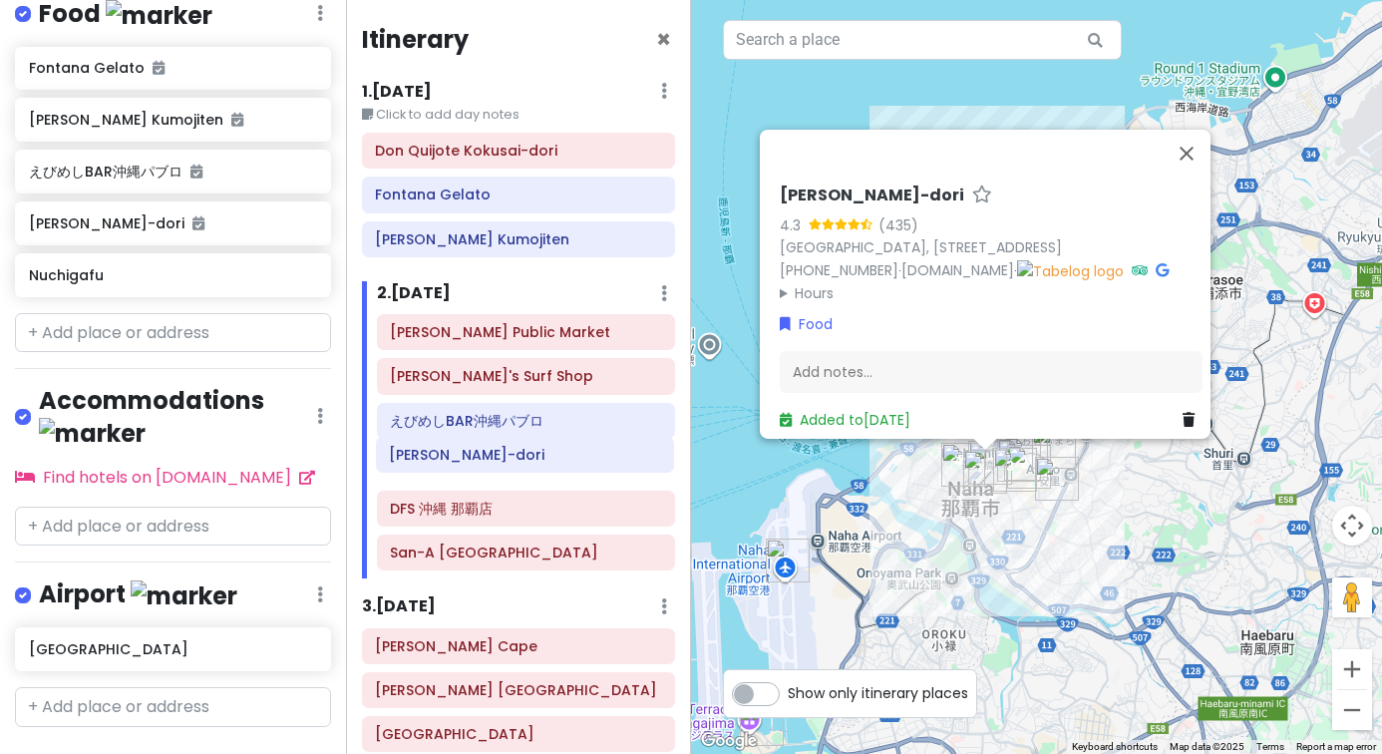
drag, startPoint x: 544, startPoint y: 334, endPoint x: 543, endPoint y: 451, distance: 116.7
click at [543, 451] on div "[PERSON_NAME]-dori [PERSON_NAME] Public Market Snoopy's Surf Shop えびめしBAR沖縄パブロ …" at bounding box center [526, 446] width 329 height 264
click at [931, 584] on div "Yukishio [PERSON_NAME]-dori 4.3 (435) [GEOGRAPHIC_DATA], [STREET_ADDRESS] [PHON…" at bounding box center [1036, 377] width 691 height 754
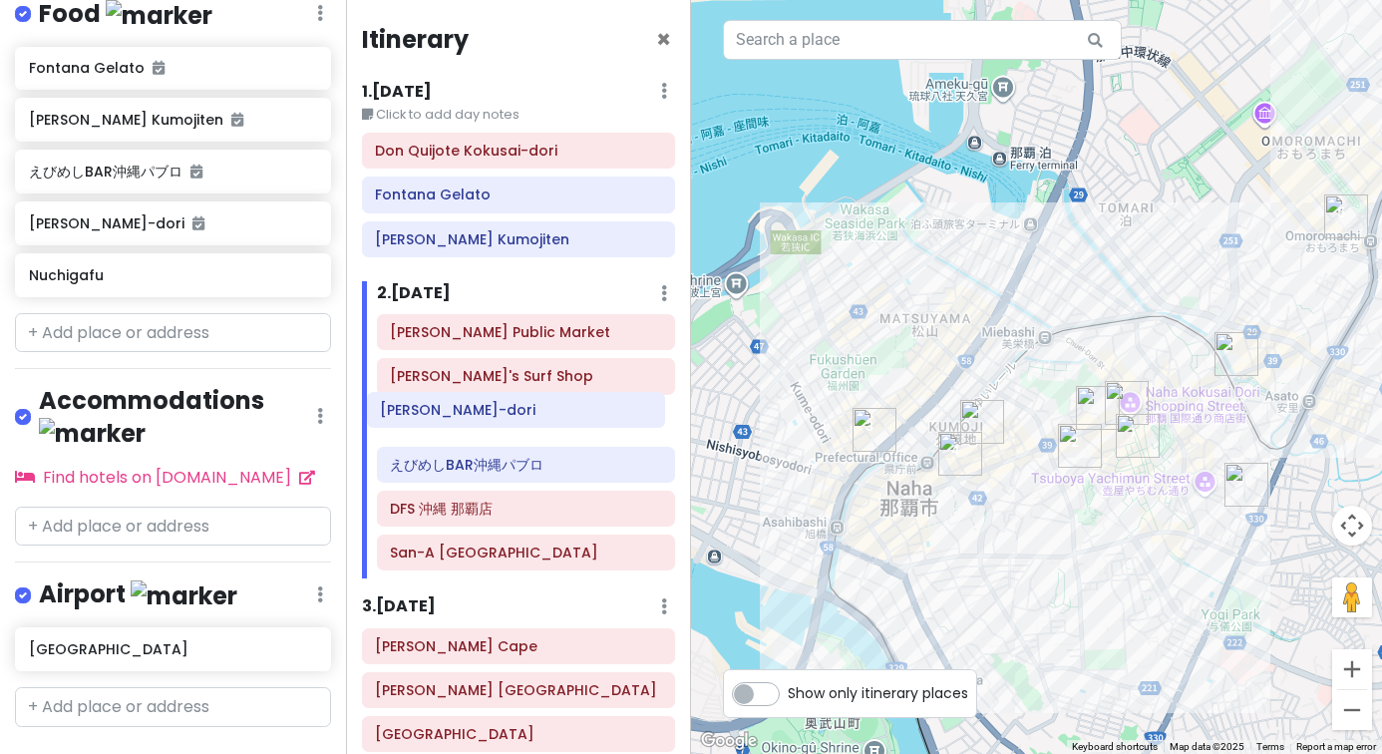
drag, startPoint x: 566, startPoint y: 469, endPoint x: 554, endPoint y: 417, distance: 53.2
click at [554, 417] on div "[PERSON_NAME] Public Market Snoopy's Surf Shop えびめしBAR沖縄パブロ Yukishio [PERSON_NA…" at bounding box center [526, 446] width 329 height 264
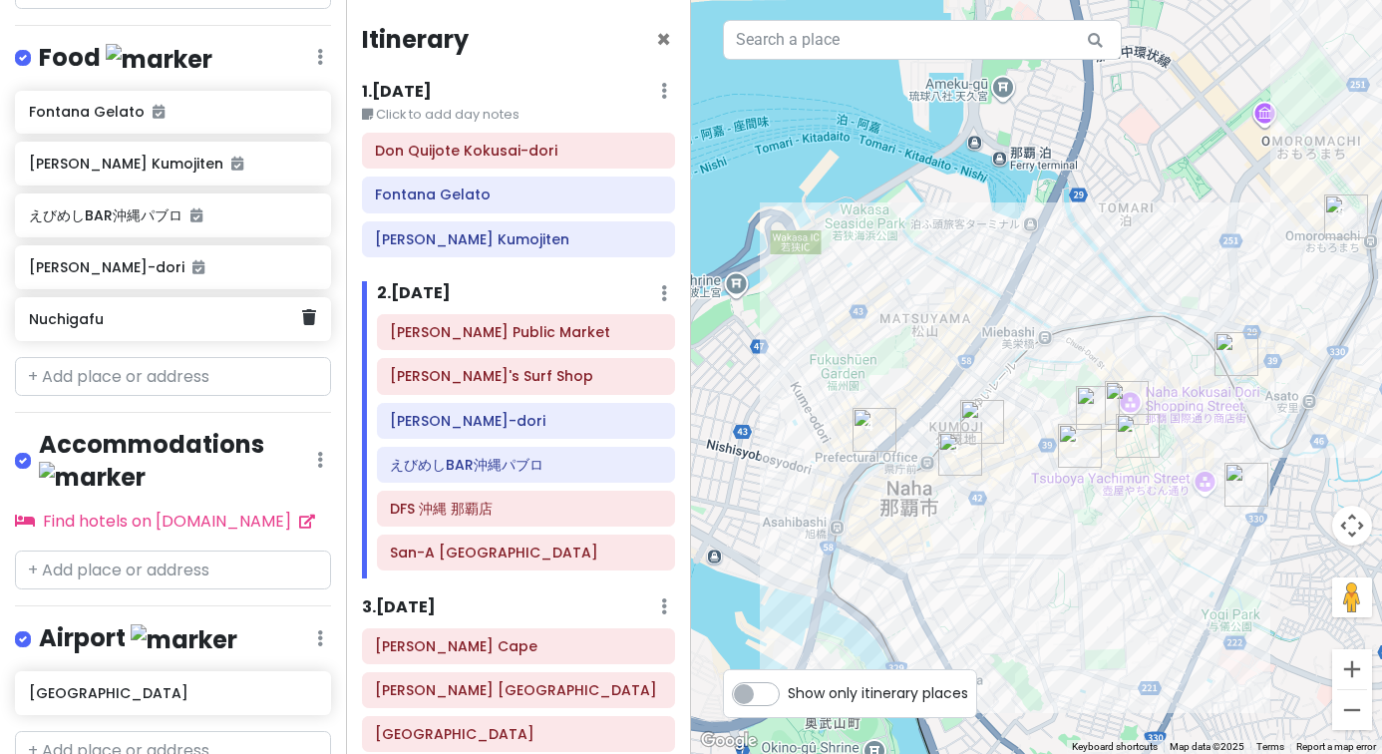
click at [198, 321] on div "Nuchigafu" at bounding box center [165, 319] width 273 height 28
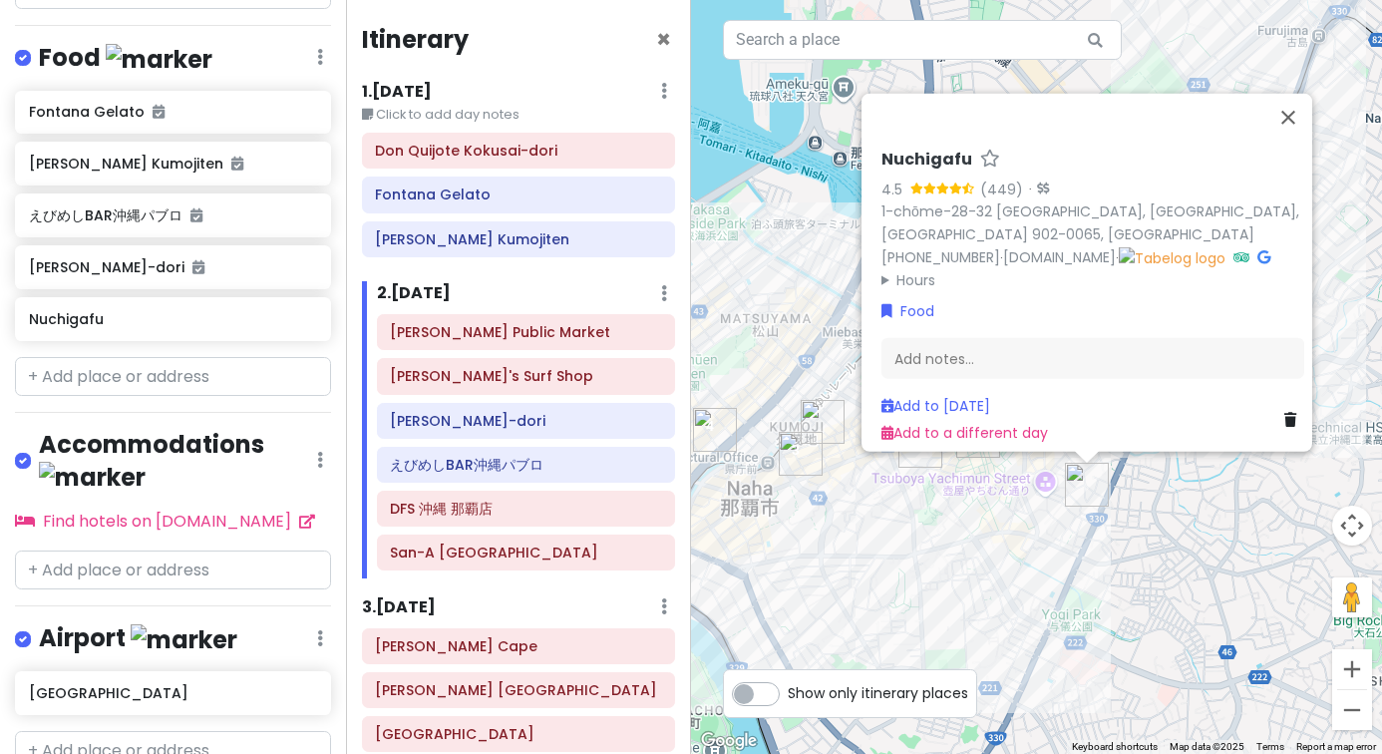
click at [989, 6] on div "Nuchigafu 4.5 (449) · 1-chōme-28-32 [GEOGRAPHIC_DATA] 902-0065, [GEOGRAPHIC_DAT…" at bounding box center [1036, 377] width 691 height 754
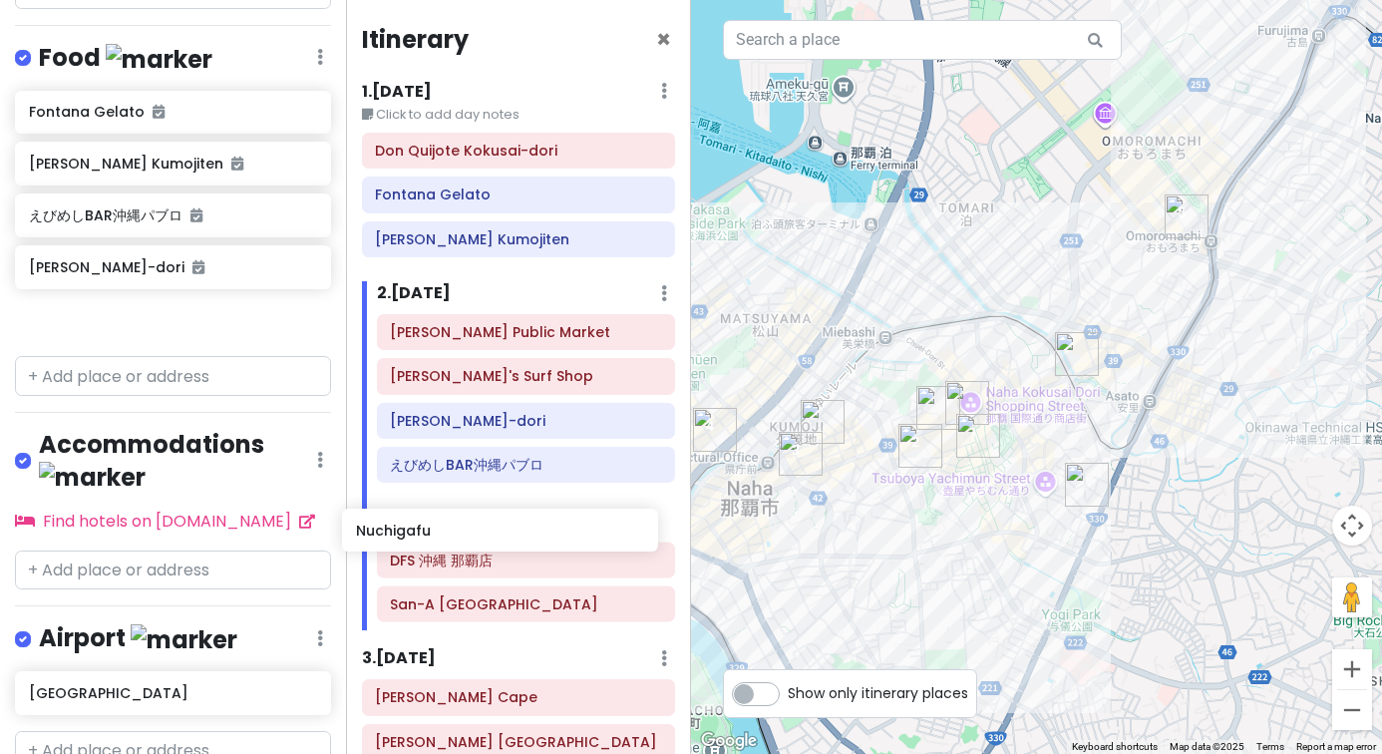
drag, startPoint x: 155, startPoint y: 298, endPoint x: 480, endPoint y: 514, distance: 390.0
click at [480, 514] on div "Okinawa Trip Private Change Dates Make a Copy Delete Trip Go Pro ⚡️ Give Feedba…" at bounding box center [691, 377] width 1382 height 754
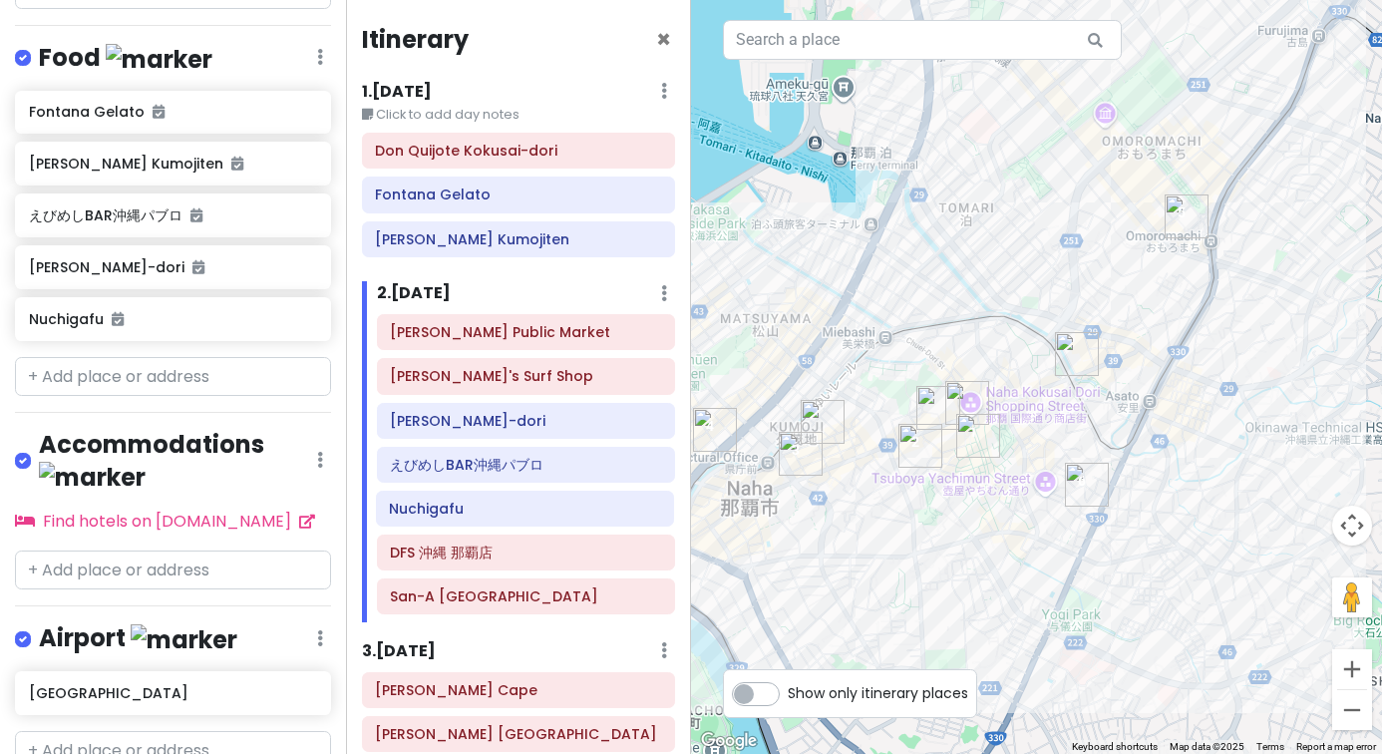
drag, startPoint x: 483, startPoint y: 556, endPoint x: 482, endPoint y: 517, distance: 39.9
click at [482, 517] on div "[PERSON_NAME] Public Market Snoopy's Surf Shop [PERSON_NAME]-dori えびめしBAR沖縄パブロ …" at bounding box center [526, 468] width 329 height 308
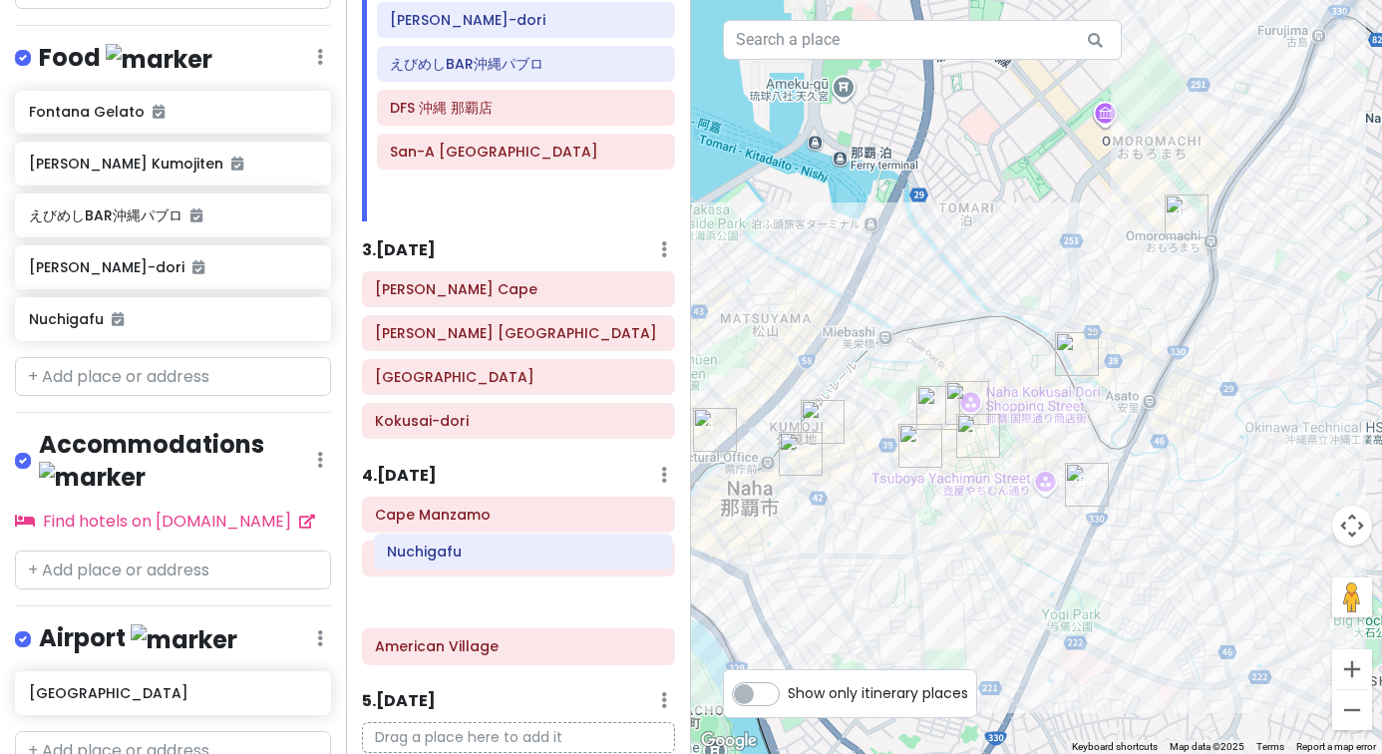
scroll to position [421, 0]
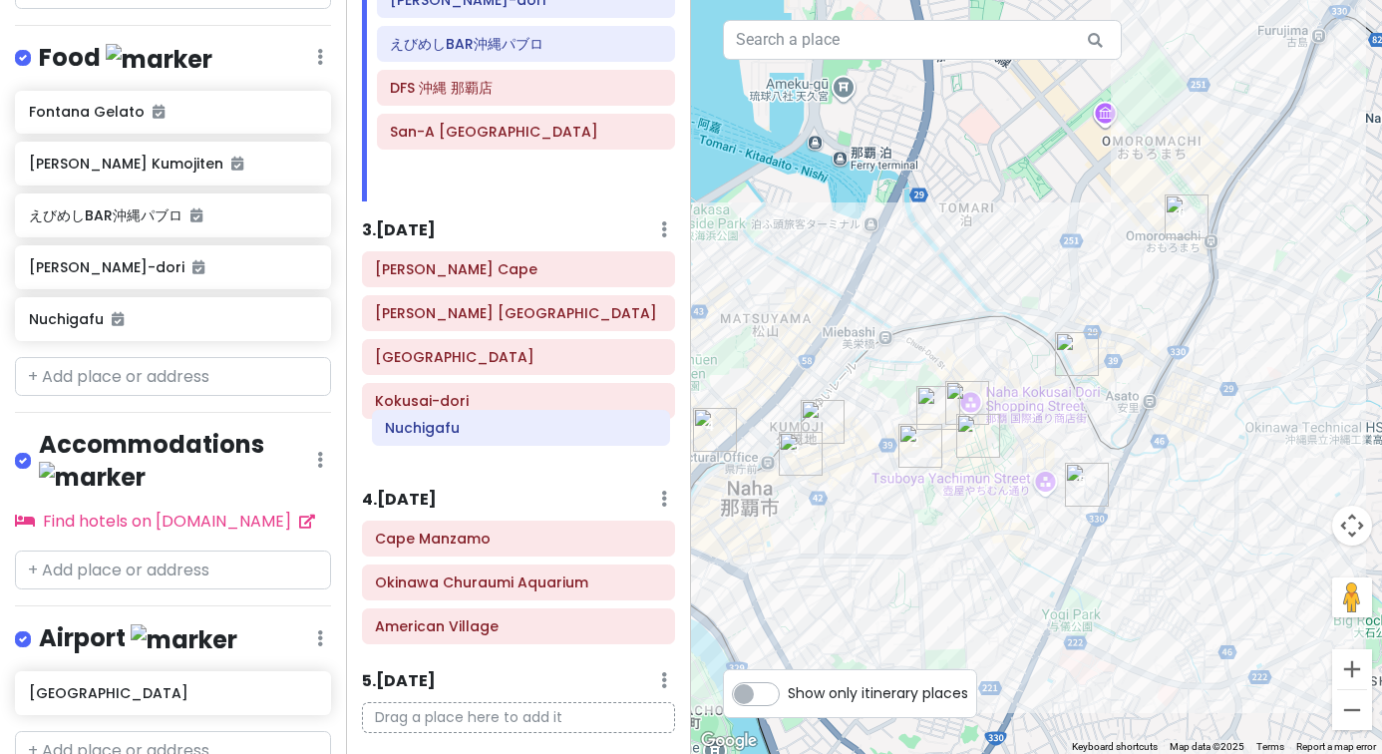
drag, startPoint x: 510, startPoint y: 345, endPoint x: 504, endPoint y: 439, distance: 93.9
click at [504, 439] on div "Itinerary × 1 . [DATE] Edit Day Notes Delete Day Click to add day notes [PERSON…" at bounding box center [519, 377] width 346 height 754
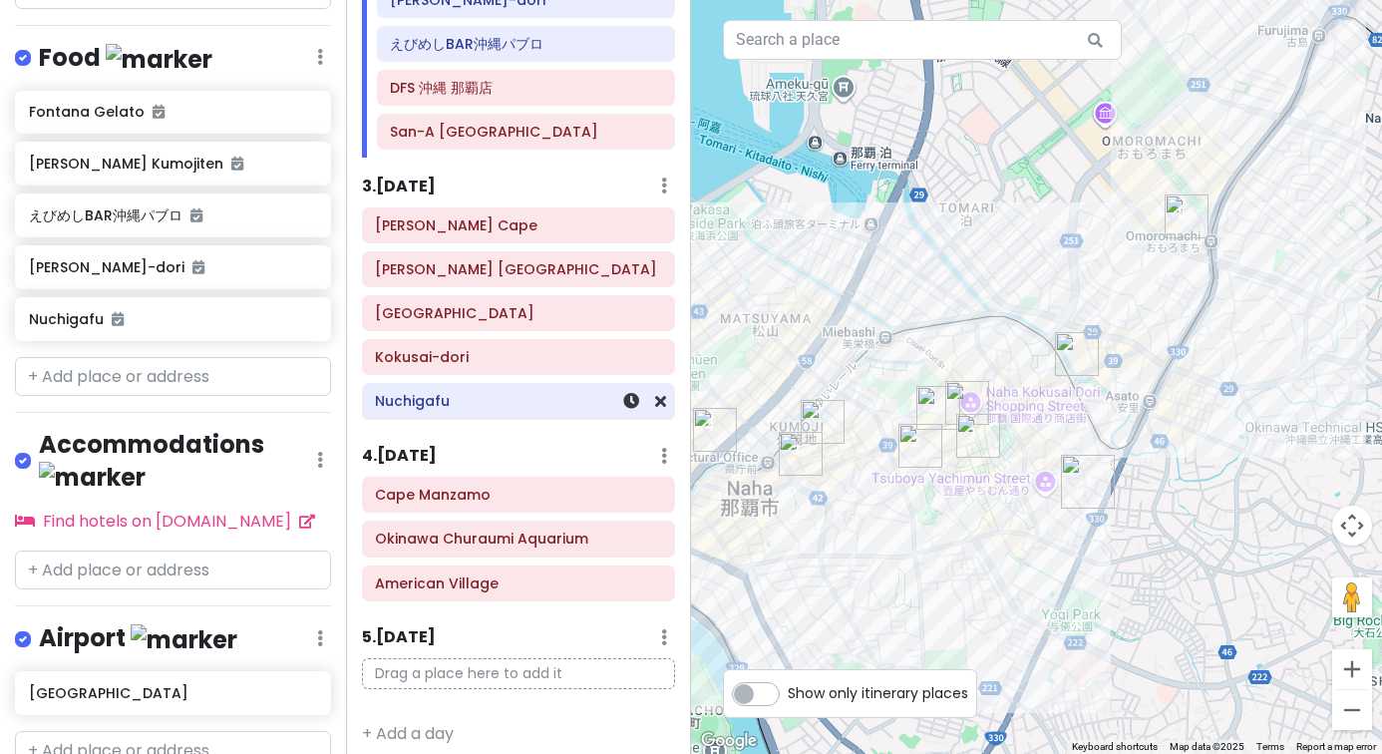
click at [504, 405] on h6 "Nuchigafu" at bounding box center [518, 401] width 286 height 18
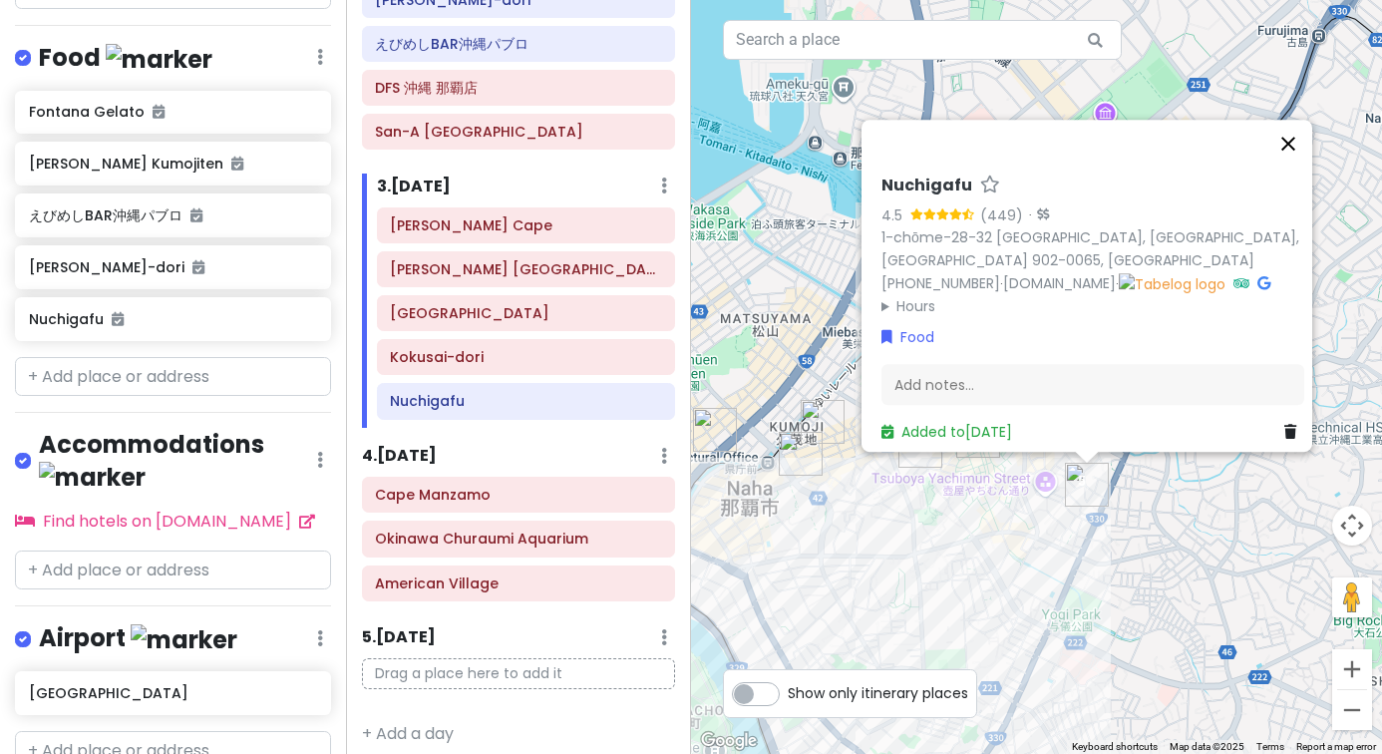
click at [1290, 165] on button "Close" at bounding box center [1288, 144] width 48 height 48
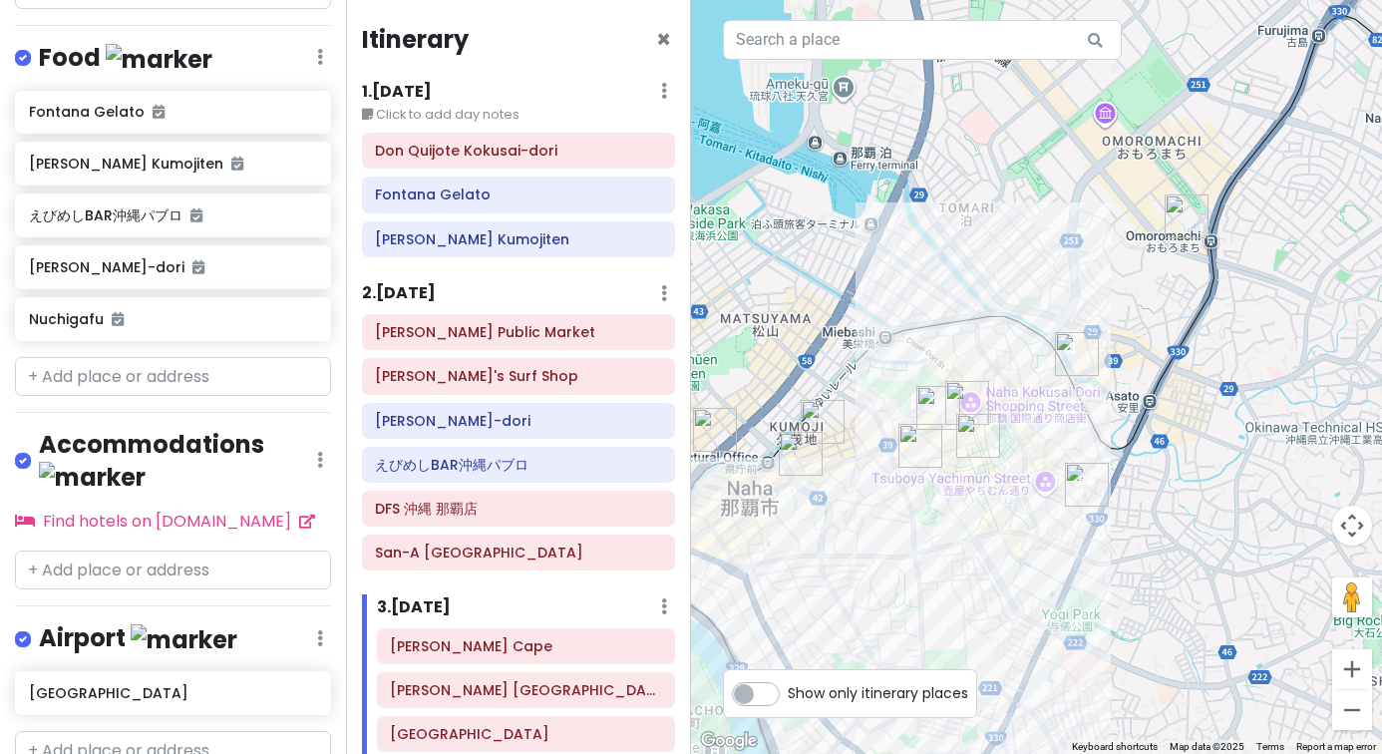
scroll to position [0, 0]
click at [979, 0] on div at bounding box center [1036, 377] width 691 height 754
